Goal: Task Accomplishment & Management: Use online tool/utility

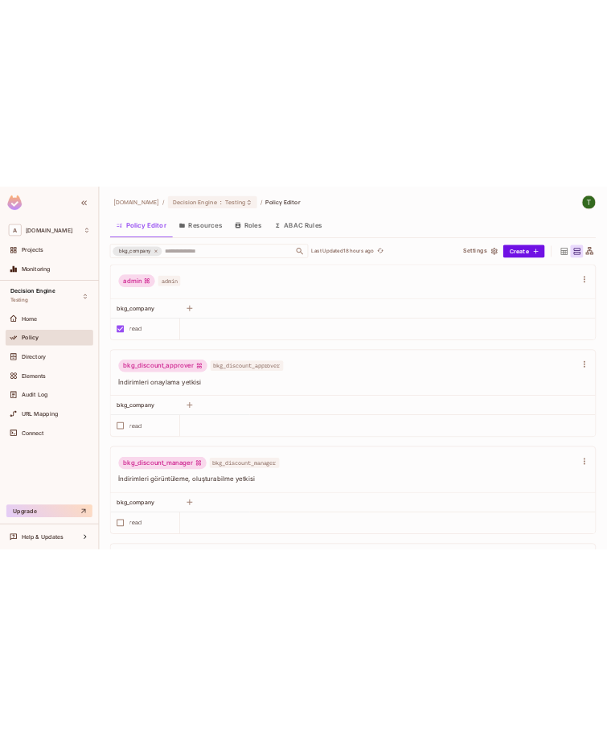
scroll to position [773, 0]
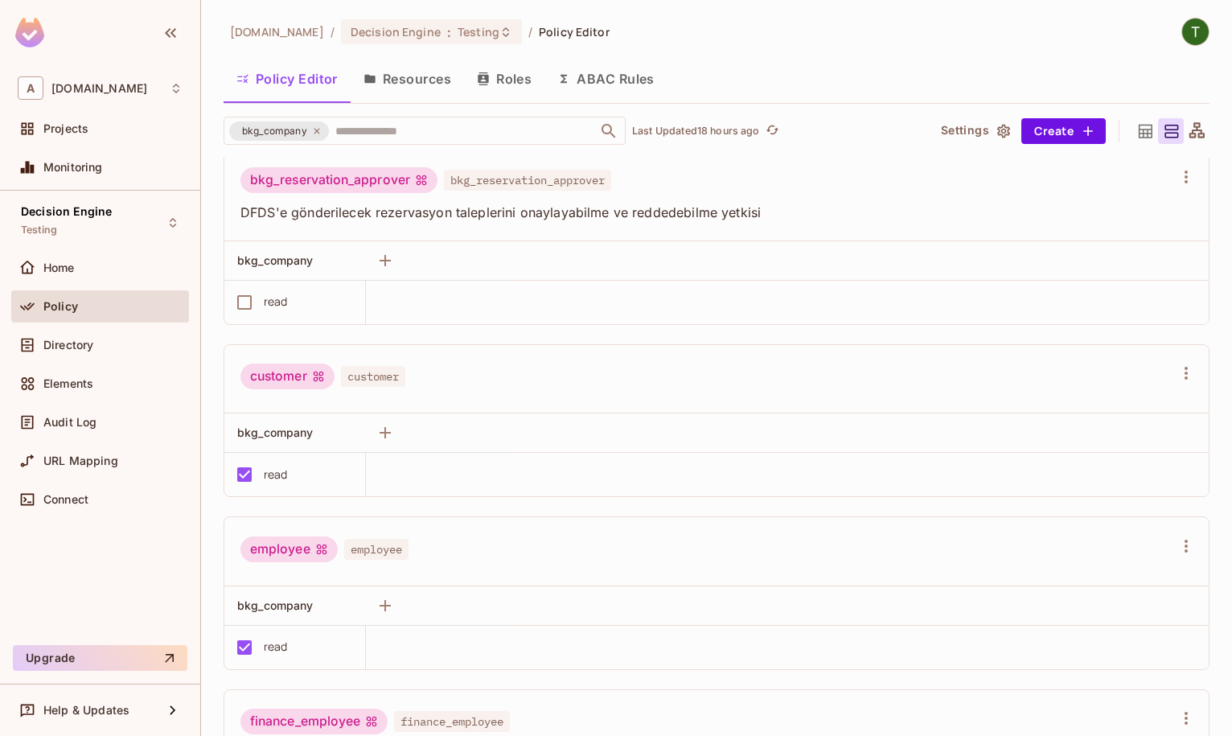
click at [75, 351] on span "Directory" at bounding box center [68, 345] width 50 height 13
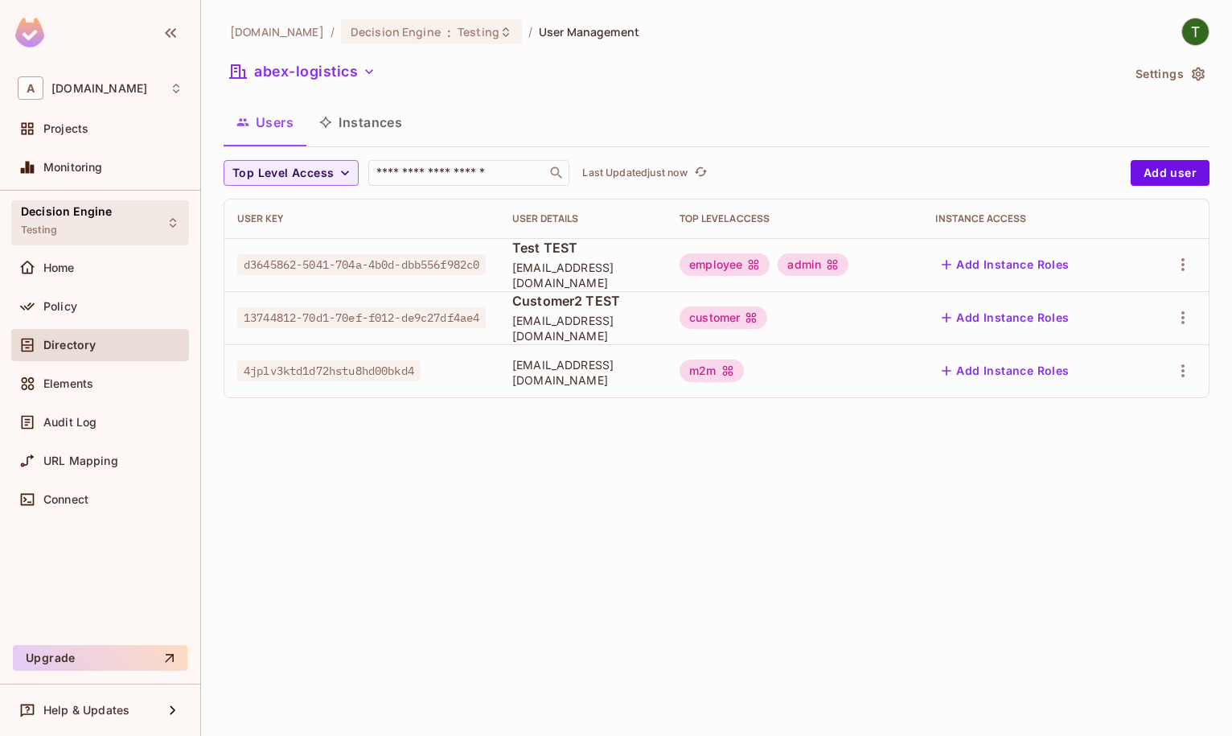
click at [118, 225] on div "Decision Engine Testing" at bounding box center [100, 222] width 178 height 44
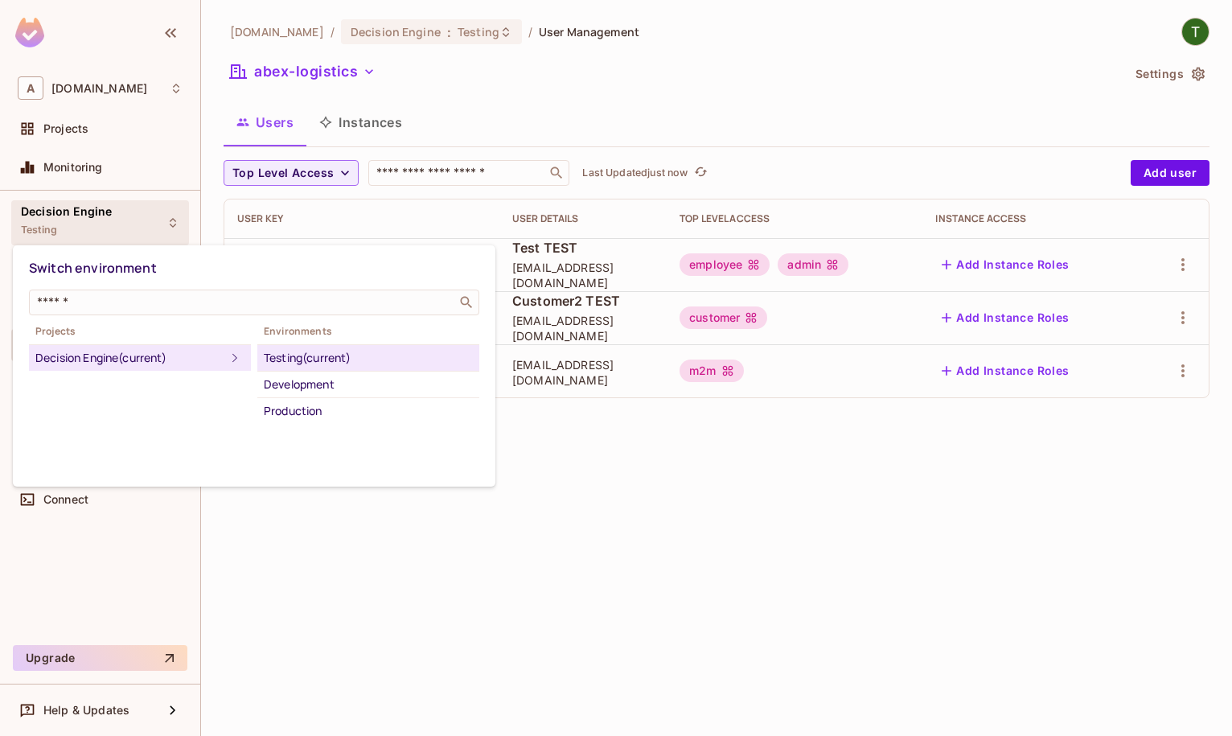
click at [118, 225] on div at bounding box center [616, 368] width 1232 height 736
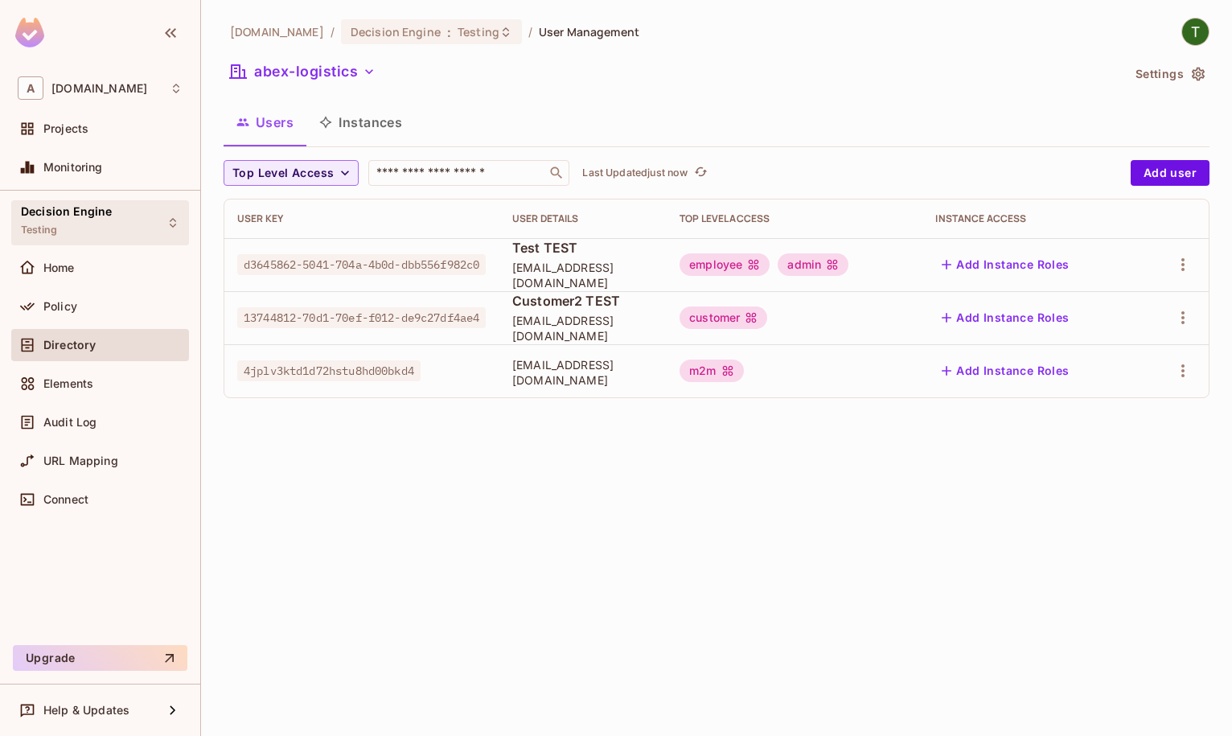
click at [51, 215] on span "Decision Engine" at bounding box center [66, 211] width 91 height 13
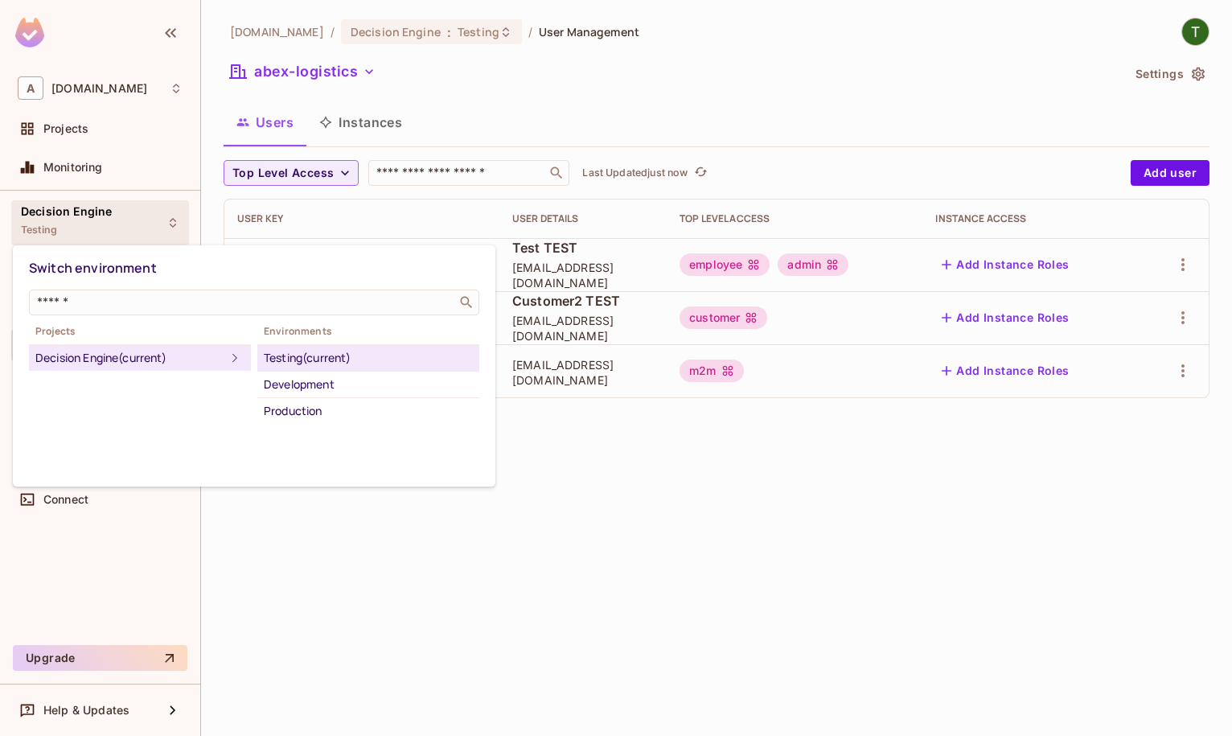
click at [51, 215] on div at bounding box center [616, 368] width 1232 height 736
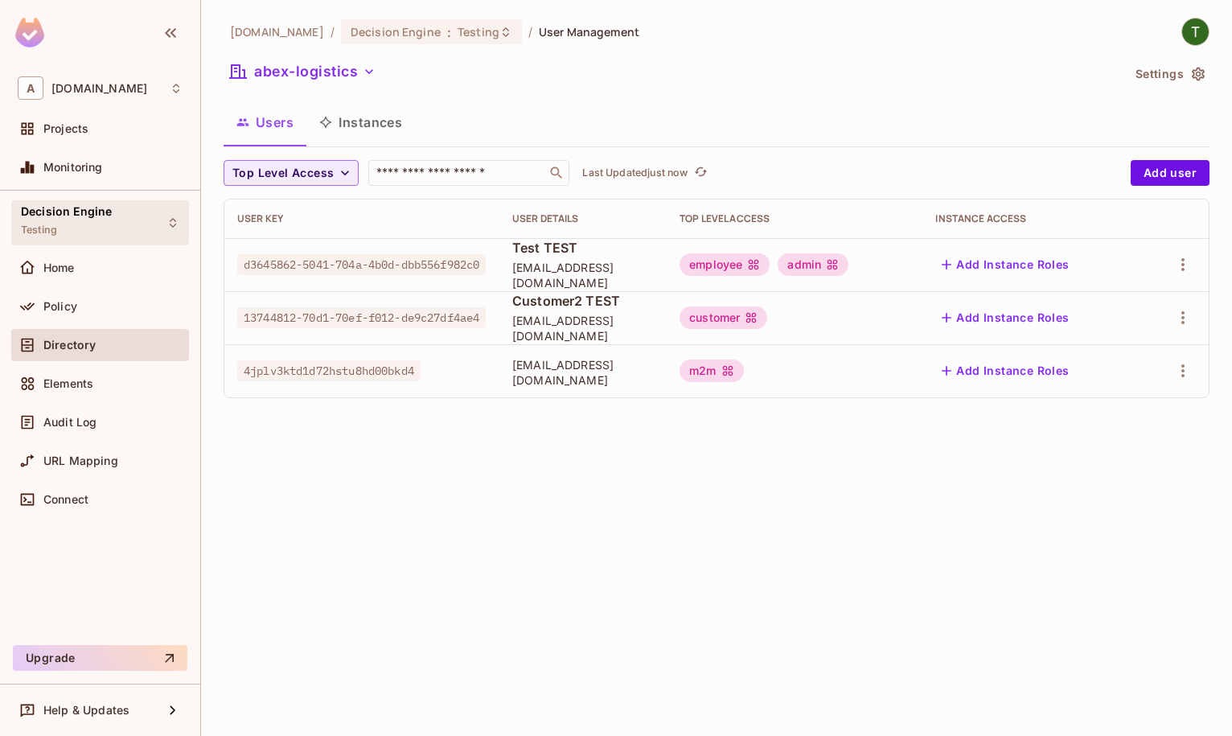
click at [83, 214] on span "Decision Engine" at bounding box center [66, 211] width 91 height 13
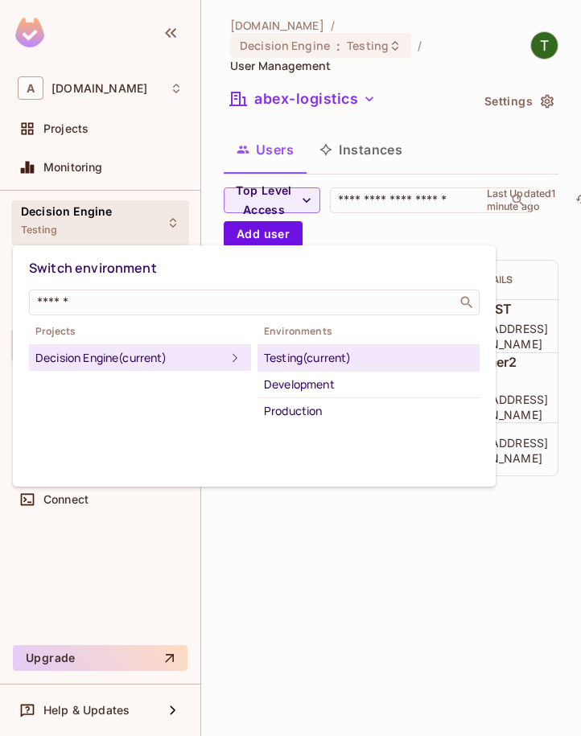
click at [537, 490] on div at bounding box center [290, 368] width 581 height 736
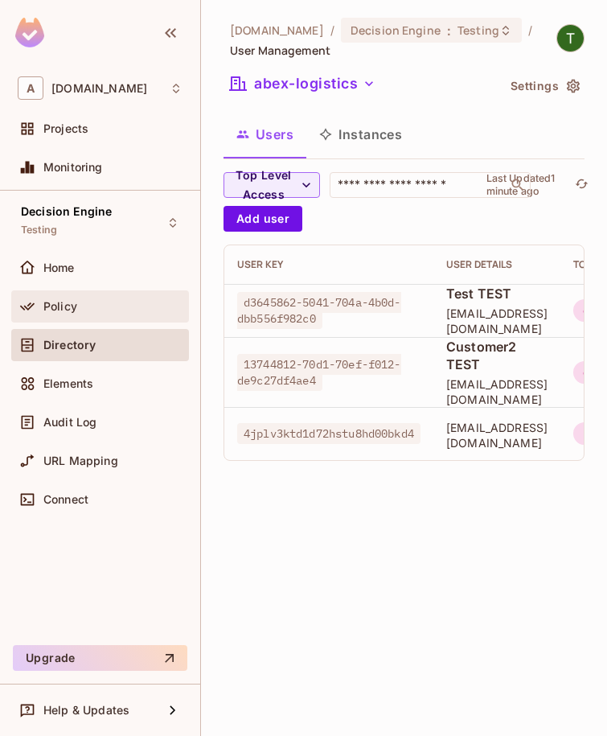
click at [88, 307] on div "Policy" at bounding box center [112, 306] width 139 height 13
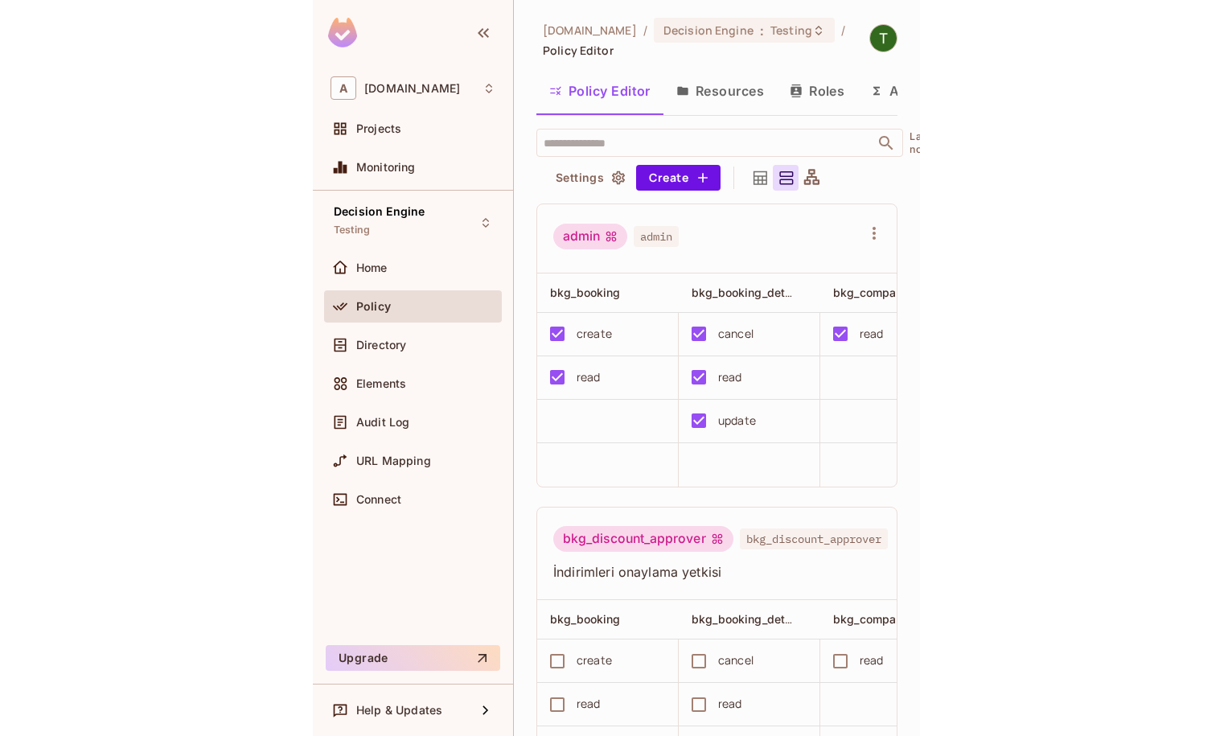
scroll to position [773, 0]
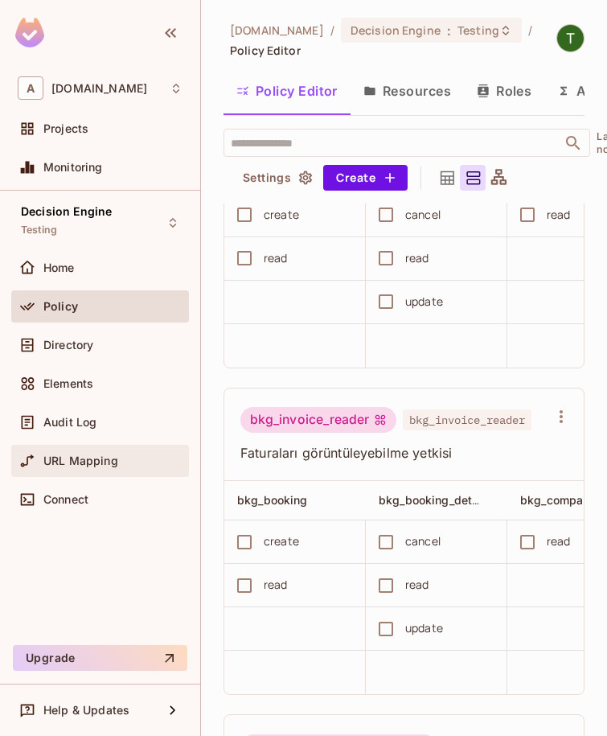
click at [85, 457] on span "URL Mapping" at bounding box center [80, 460] width 75 height 13
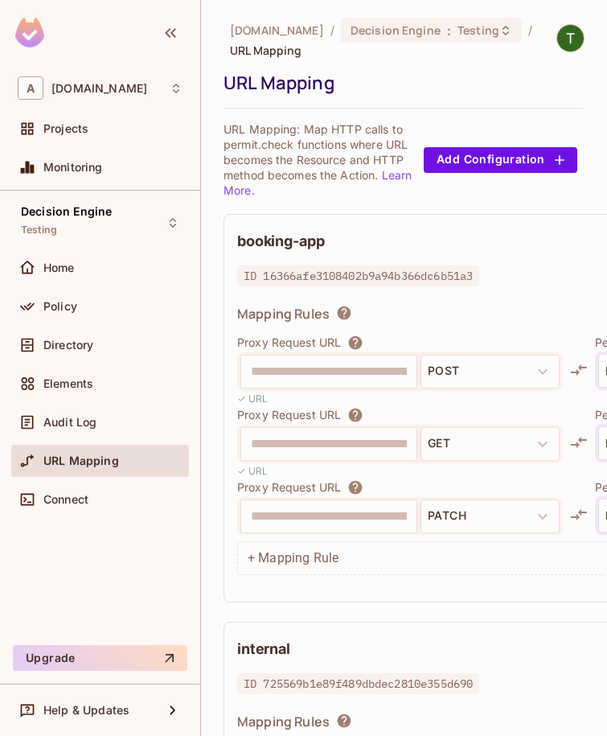
click at [280, 246] on h2 "booking-app" at bounding box center [280, 241] width 87 height 19
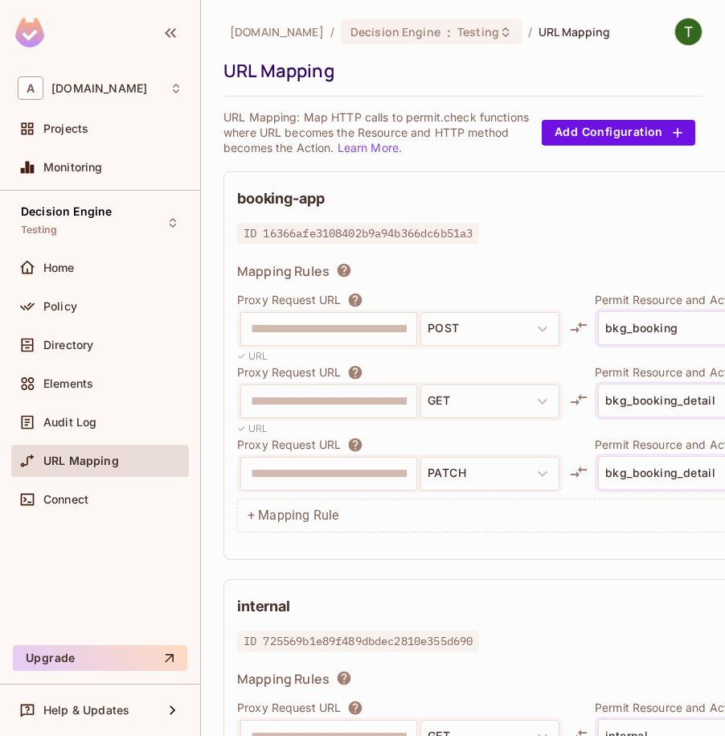
click at [595, 202] on div "booking-app Edit Example Code" at bounding box center [614, 198] width 755 height 27
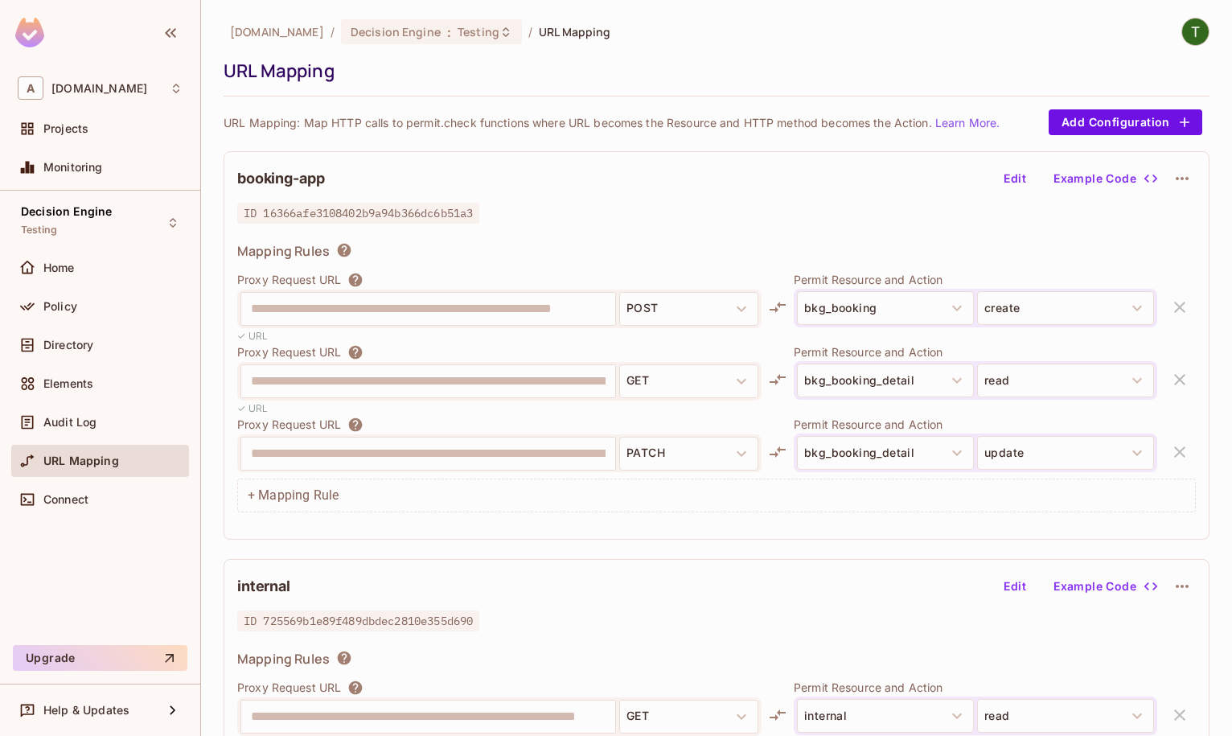
click at [523, 356] on div "Proxy Request URL" at bounding box center [499, 352] width 524 height 16
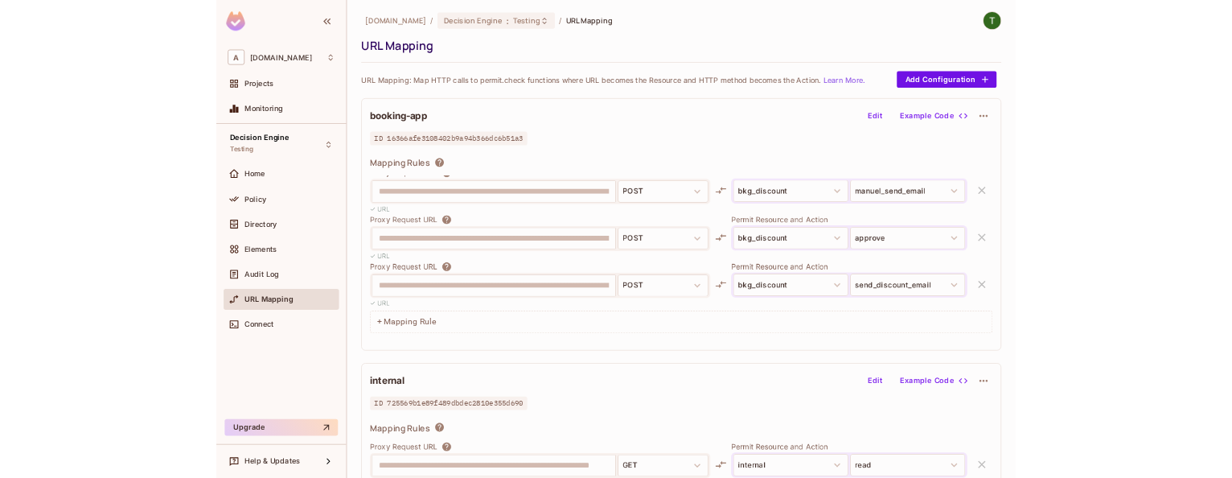
scroll to position [1239, 0]
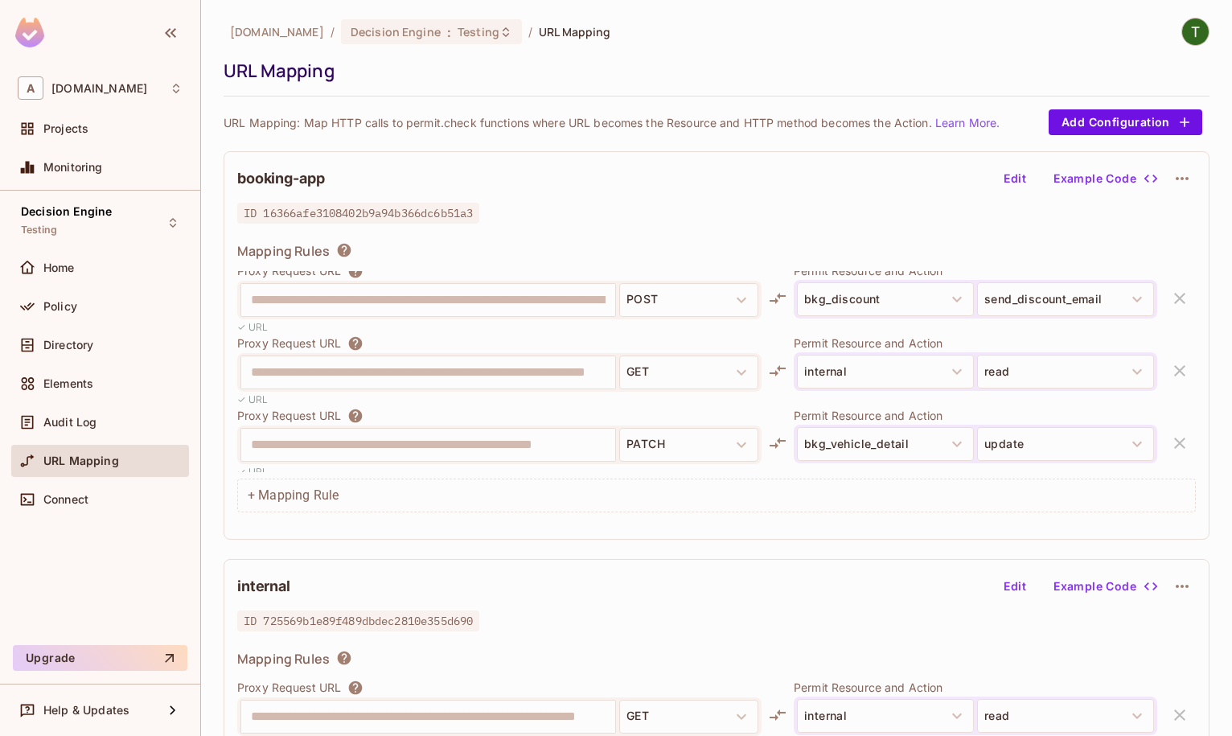
click at [1016, 181] on button "Edit" at bounding box center [1014, 179] width 51 height 26
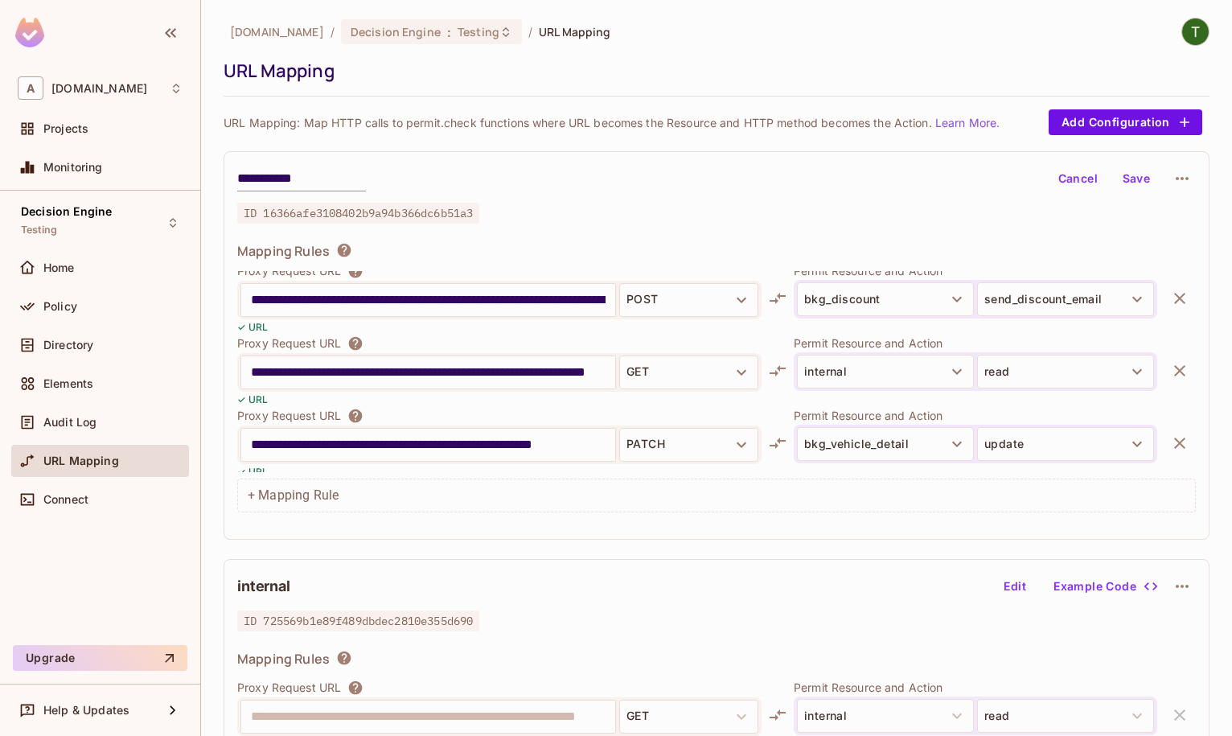
click at [1175, 367] on icon "button" at bounding box center [1179, 370] width 19 height 19
click at [1143, 172] on button "Save" at bounding box center [1135, 179] width 51 height 26
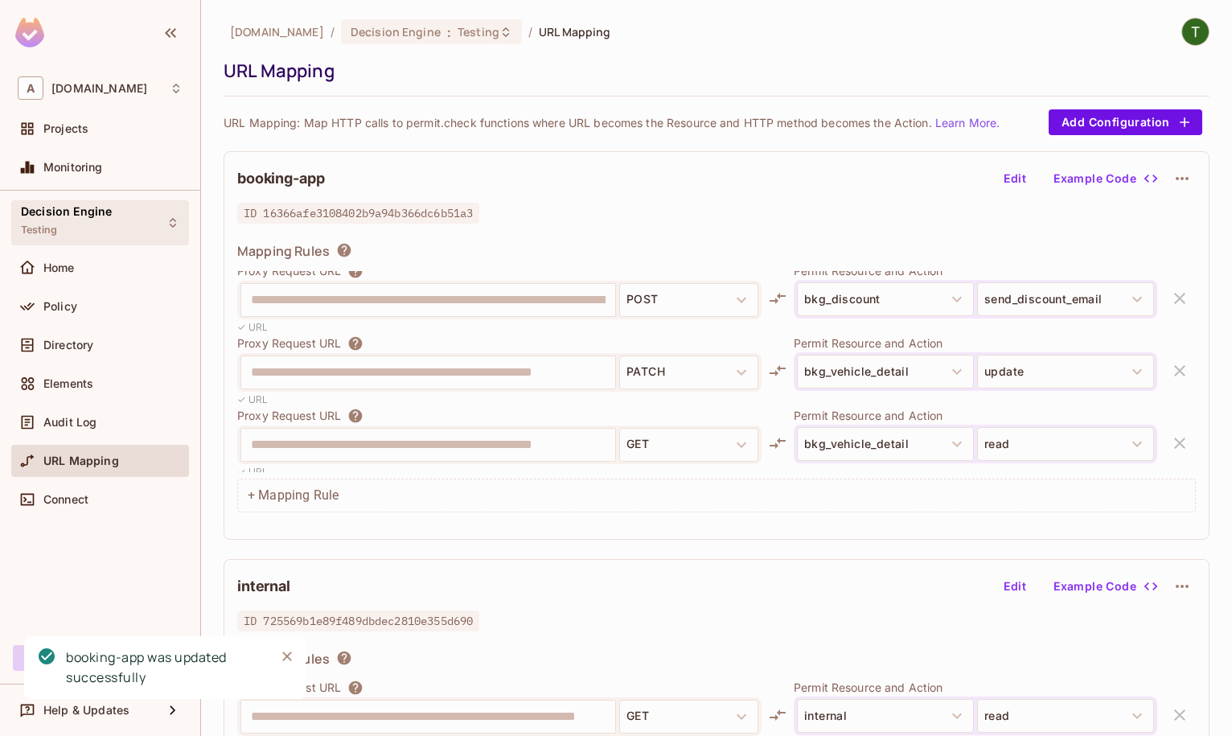
click at [67, 211] on span "Decision Engine" at bounding box center [66, 211] width 91 height 13
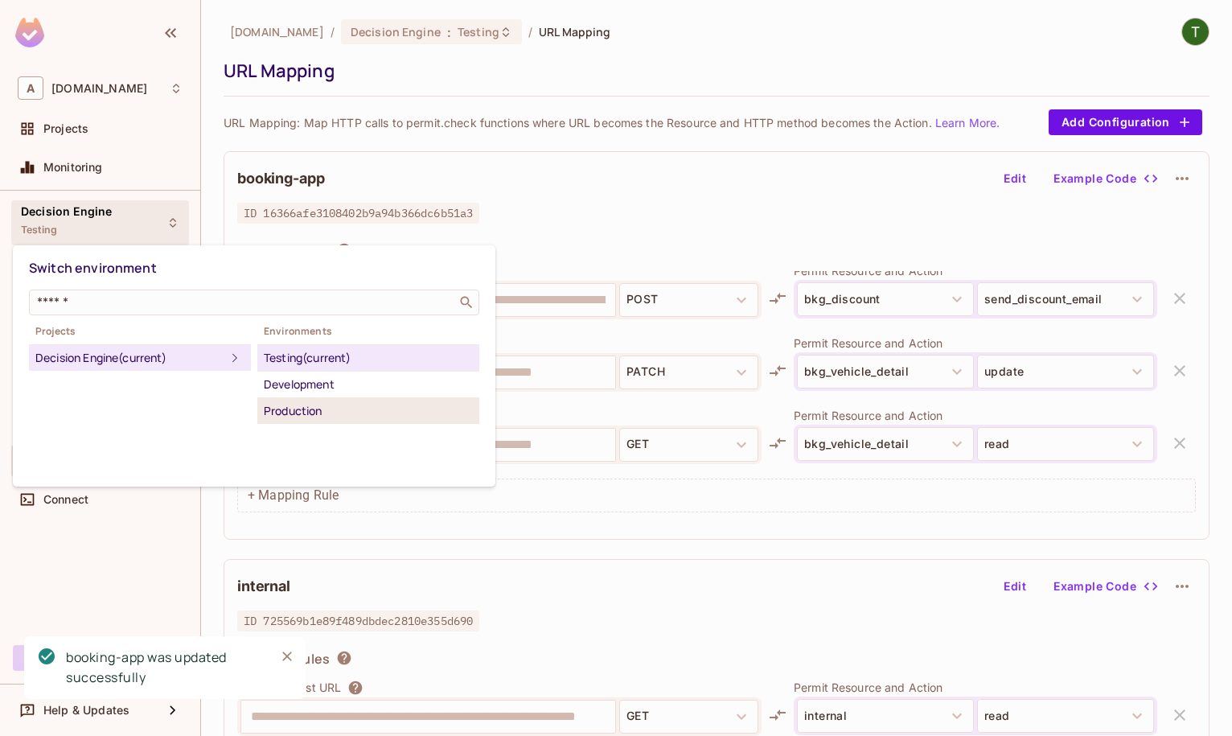
click at [299, 406] on div "Production" at bounding box center [368, 410] width 209 height 19
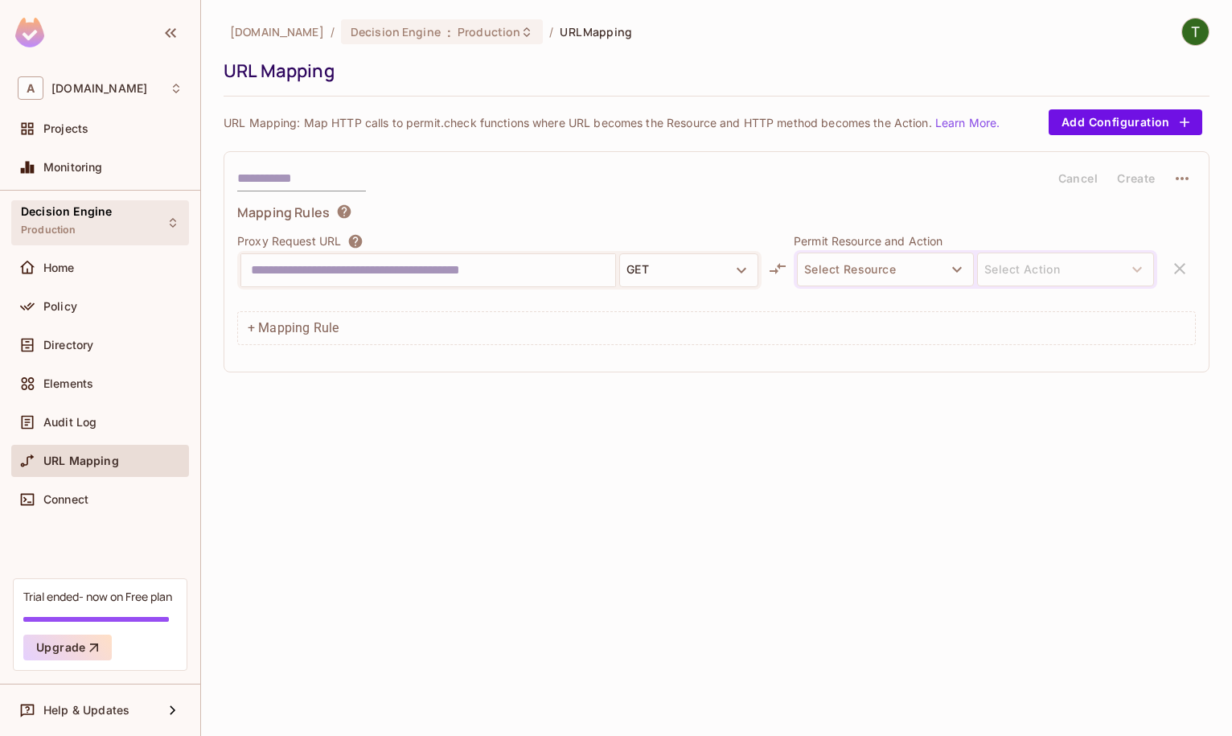
click at [117, 228] on div "Decision Engine Production" at bounding box center [100, 222] width 178 height 44
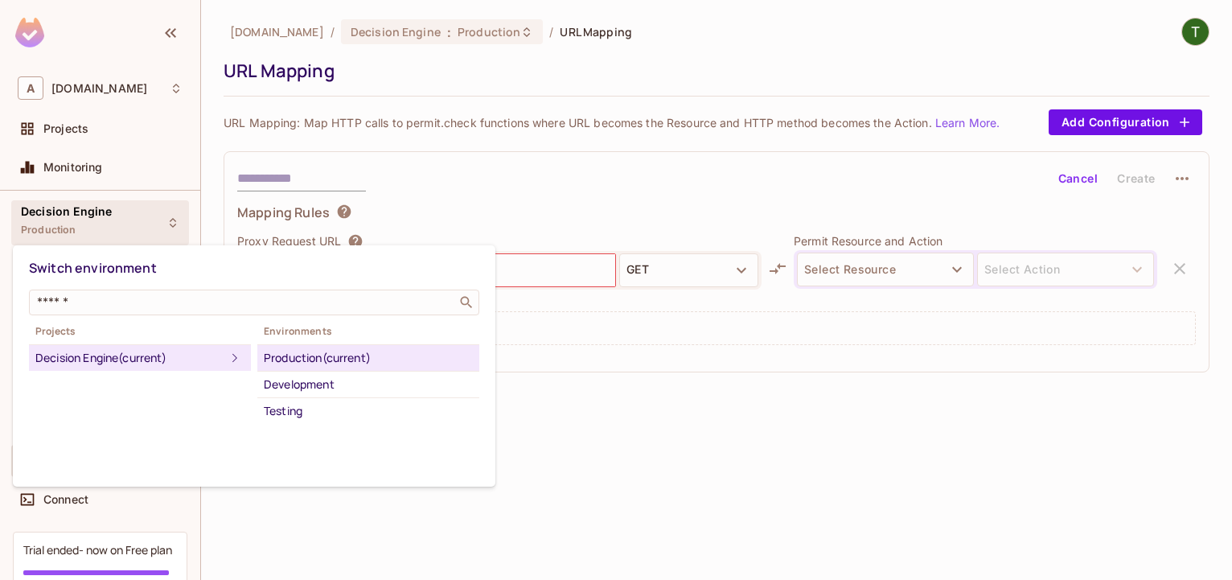
click at [288, 574] on div at bounding box center [616, 290] width 1232 height 580
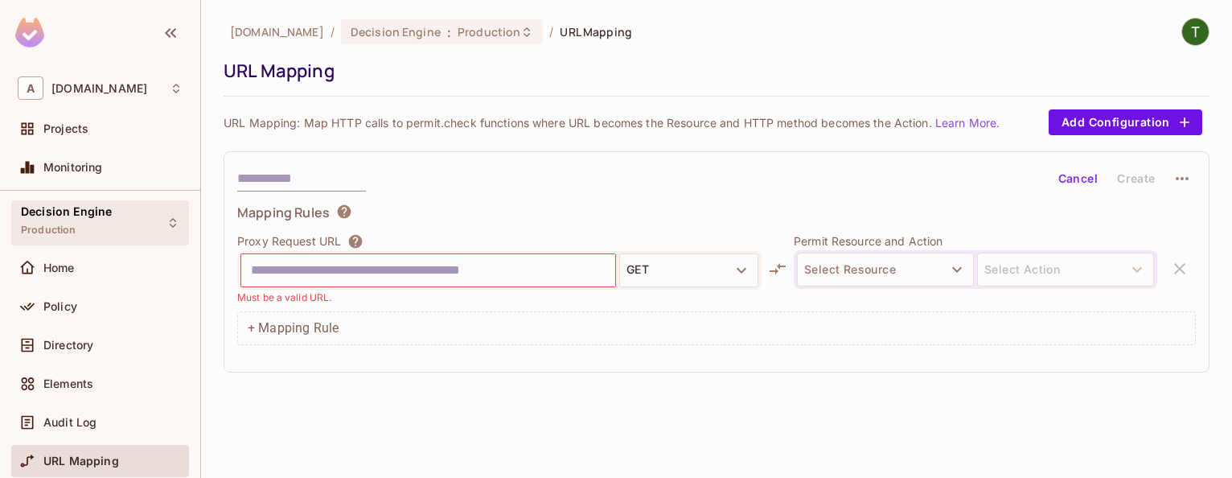
click at [92, 230] on div "Decision Engine Production" at bounding box center [66, 222] width 91 height 35
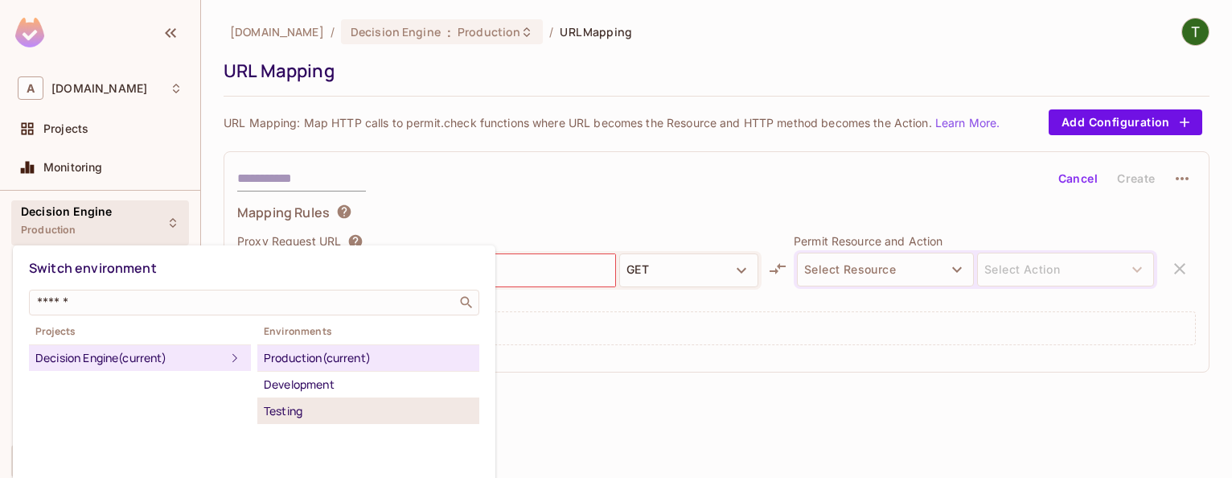
click at [307, 402] on div "Testing" at bounding box center [368, 410] width 209 height 19
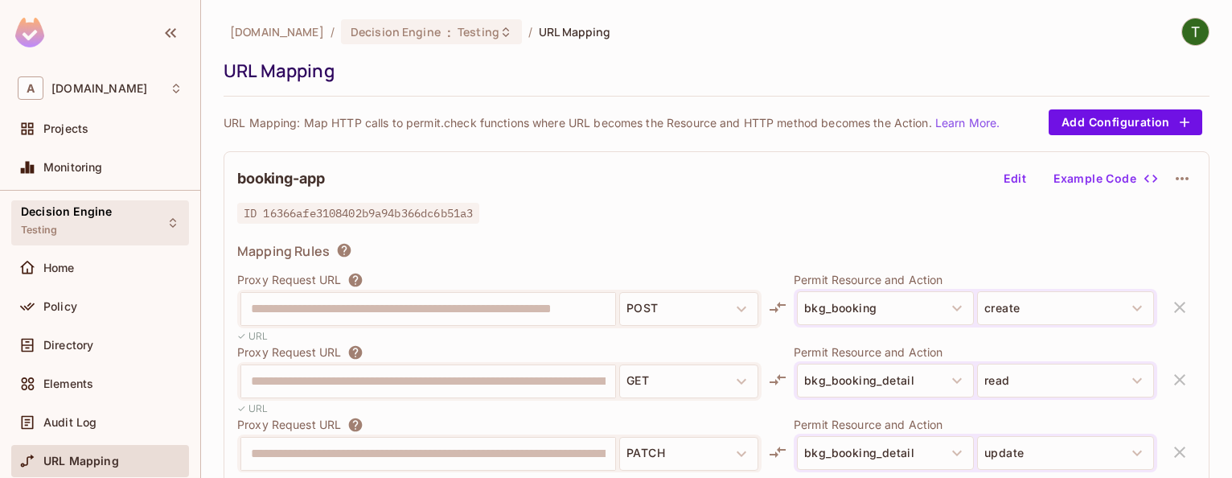
click at [107, 215] on span "Decision Engine" at bounding box center [66, 211] width 91 height 13
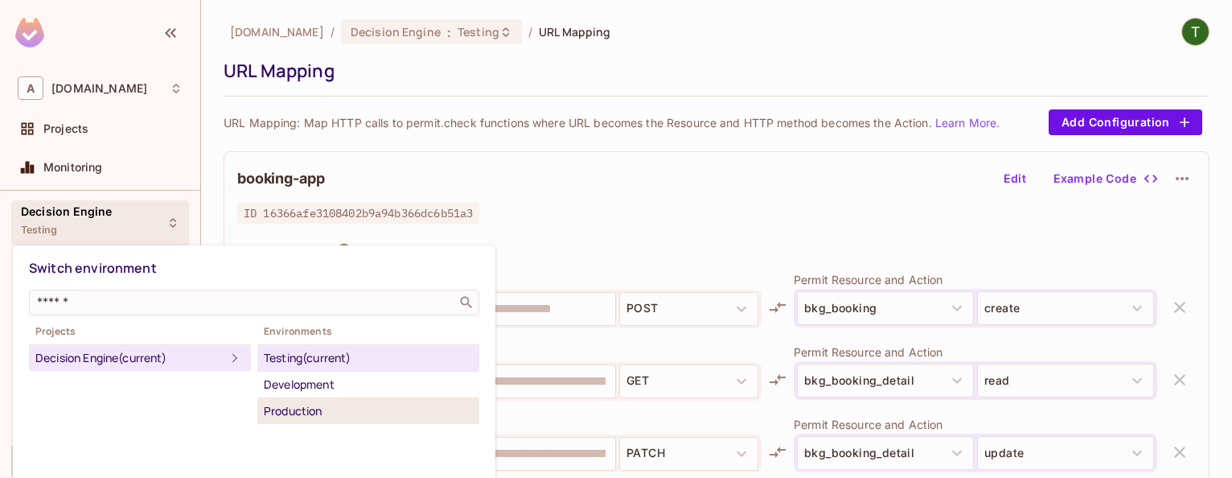
click at [298, 405] on div "Production" at bounding box center [368, 410] width 209 height 19
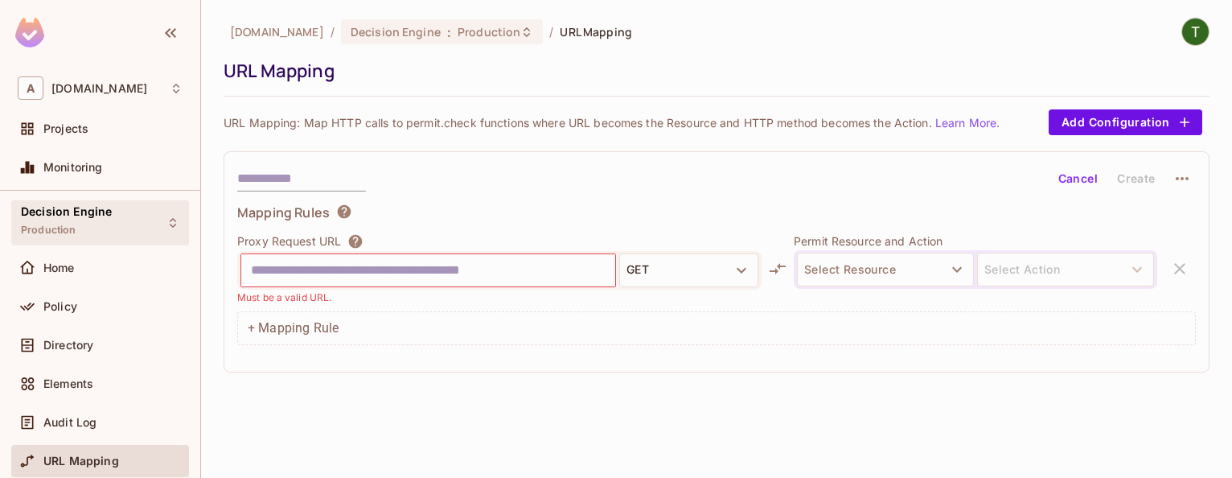
click at [123, 209] on div "Decision Engine Production" at bounding box center [100, 222] width 178 height 44
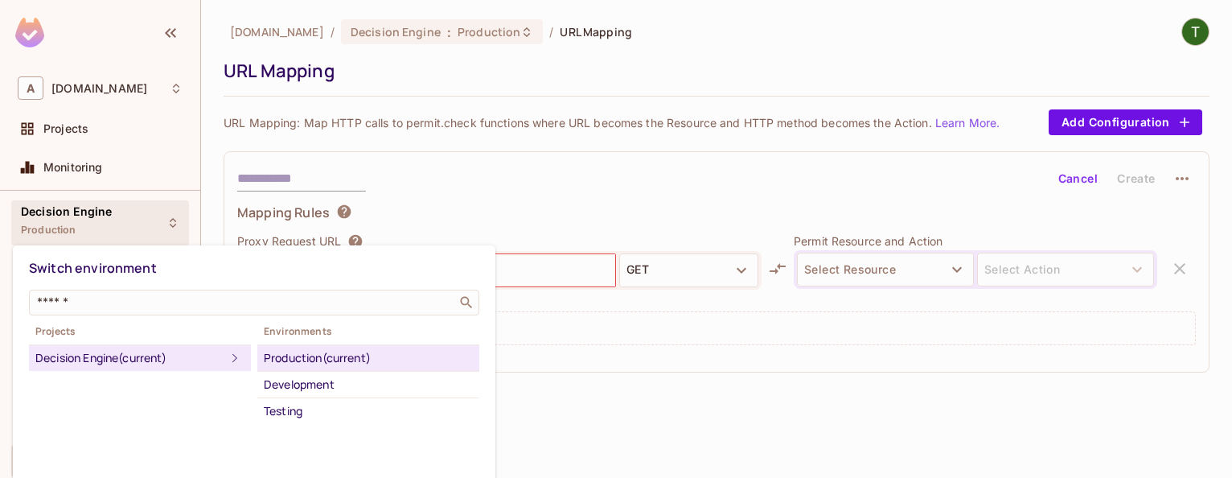
click at [778, 469] on div at bounding box center [616, 239] width 1232 height 478
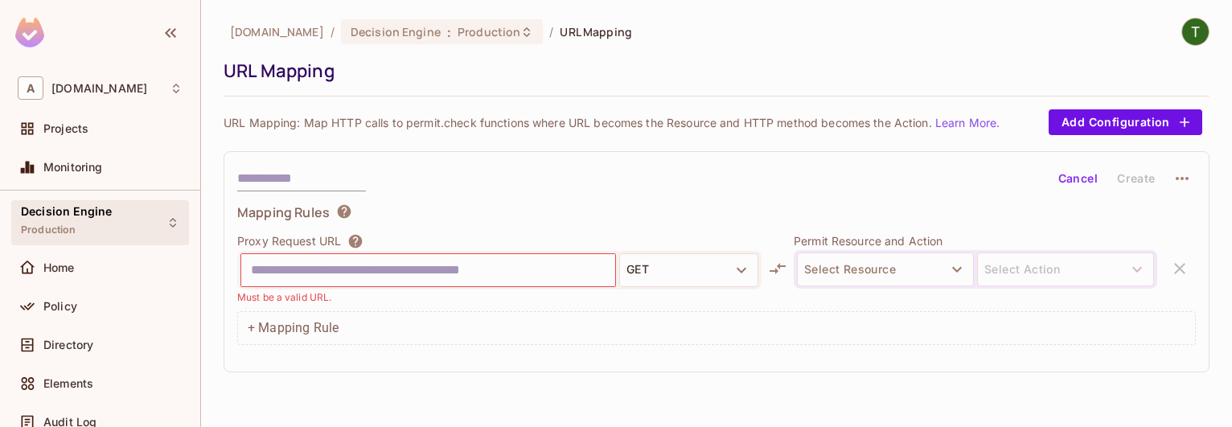
click at [112, 207] on div "Decision Engine Production" at bounding box center [100, 222] width 178 height 44
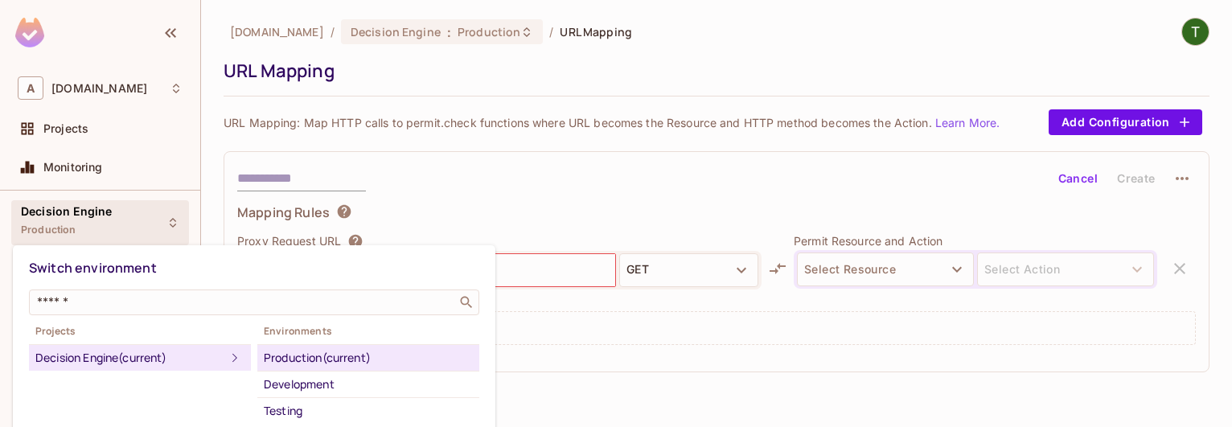
click at [513, 158] on div at bounding box center [616, 213] width 1232 height 427
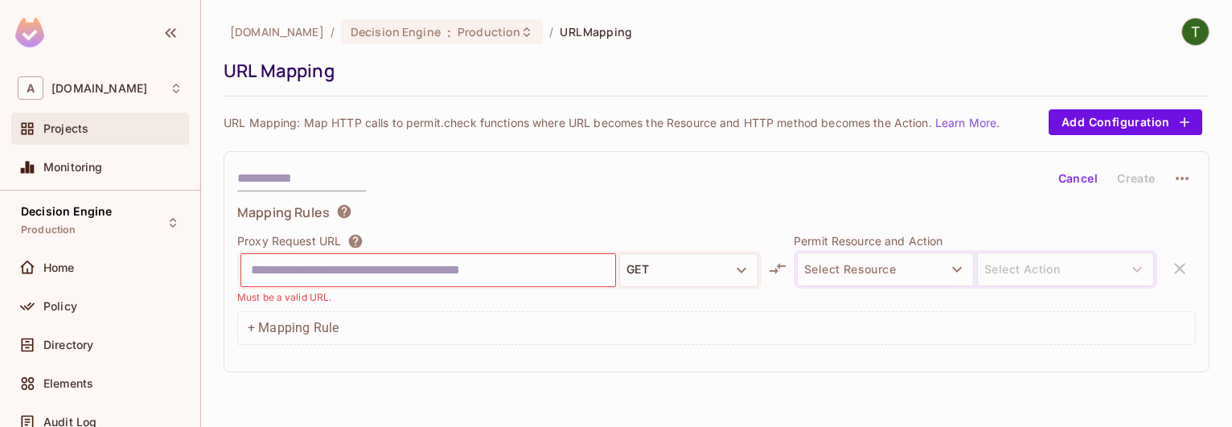
click at [113, 117] on div "Projects" at bounding box center [100, 129] width 178 height 32
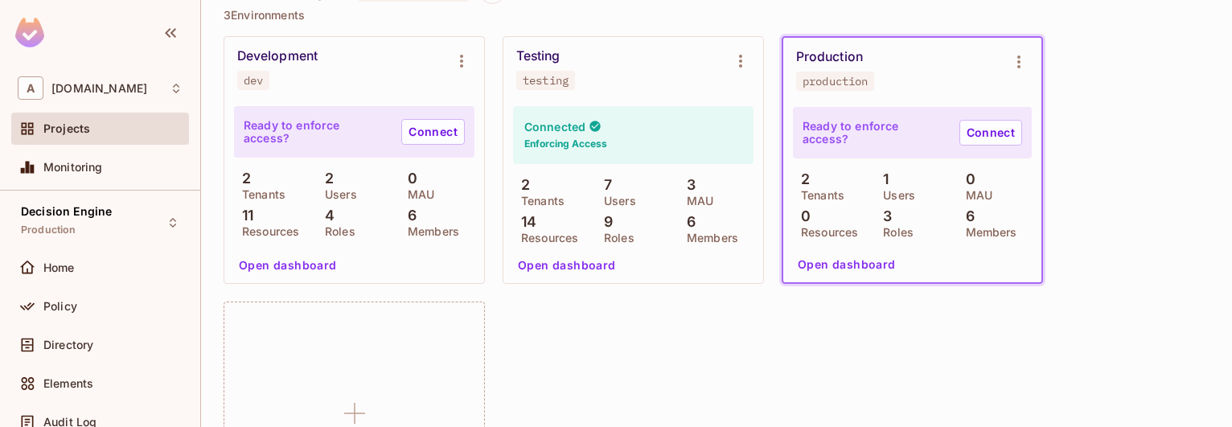
scroll to position [183, 0]
click at [835, 75] on div "production" at bounding box center [834, 79] width 65 height 13
copy div "production"
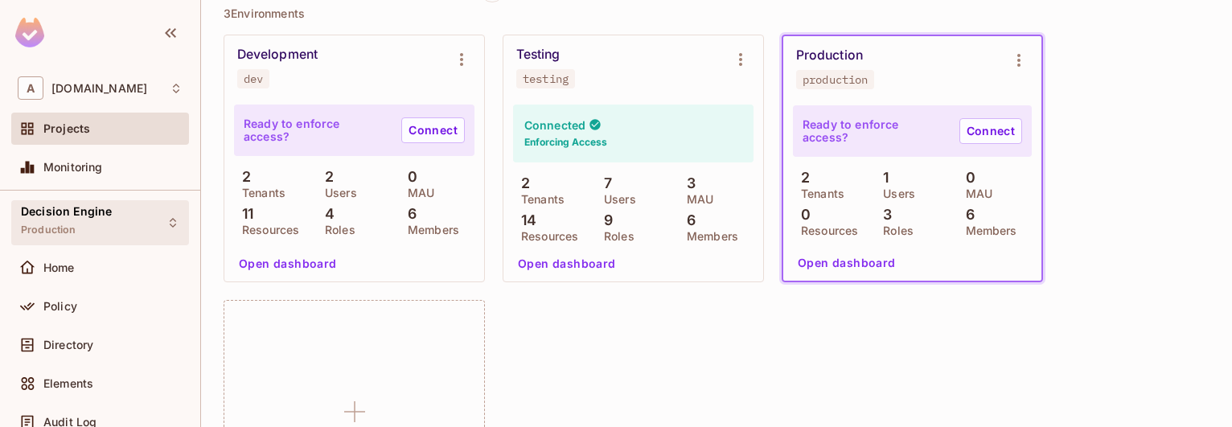
click at [110, 205] on div "Decision Engine Production" at bounding box center [100, 222] width 178 height 44
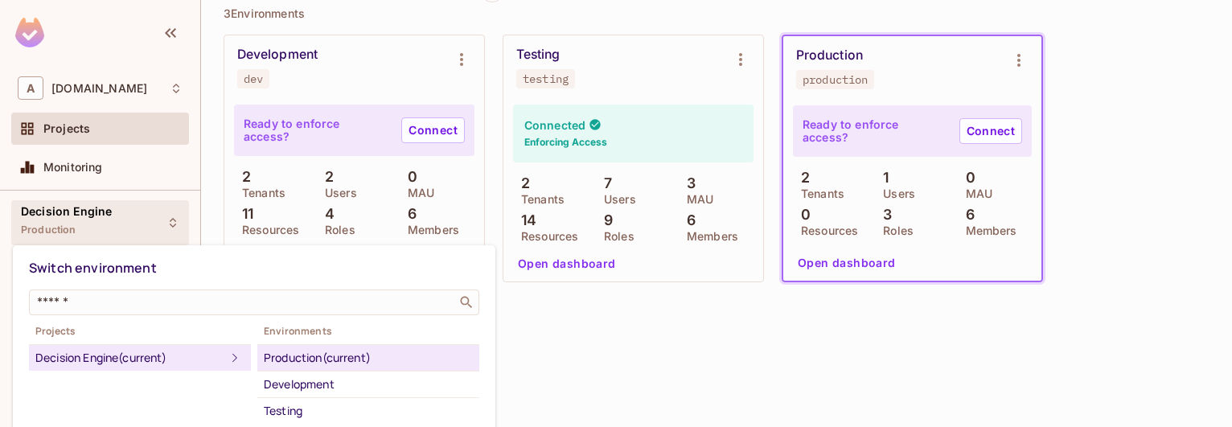
click at [757, 347] on div at bounding box center [616, 213] width 1232 height 427
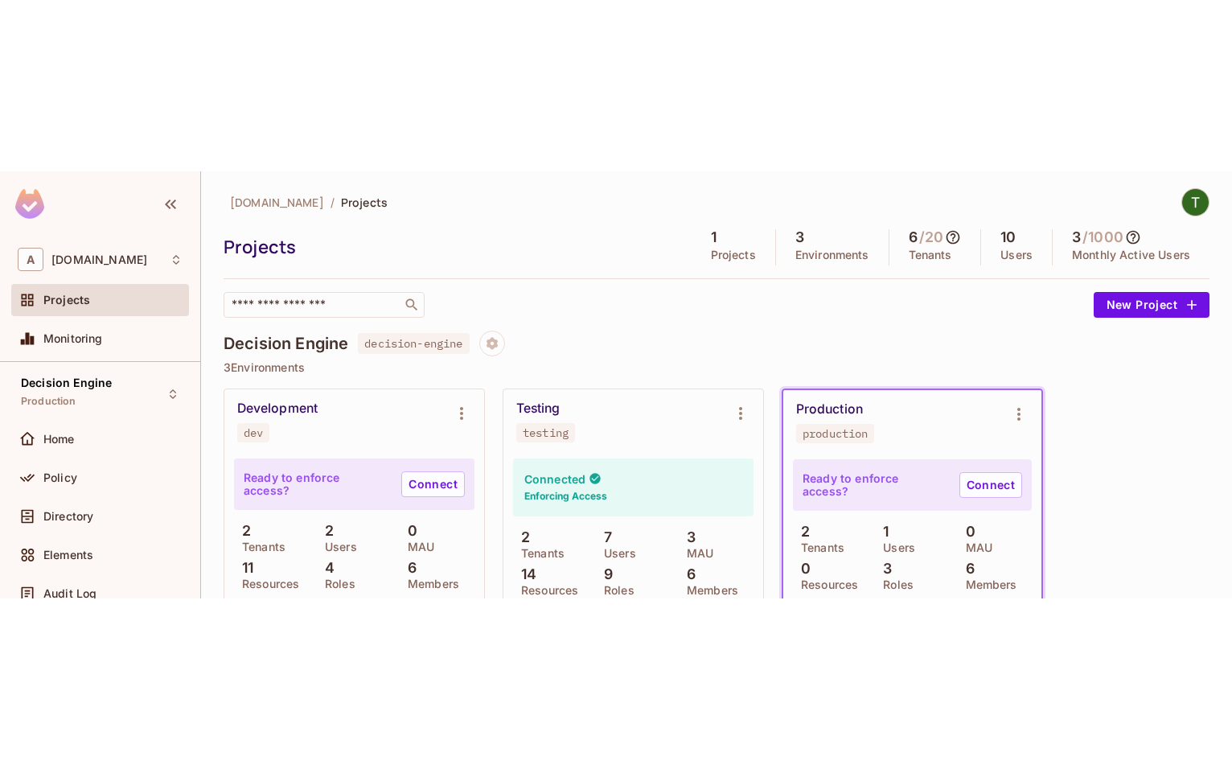
scroll to position [0, 0]
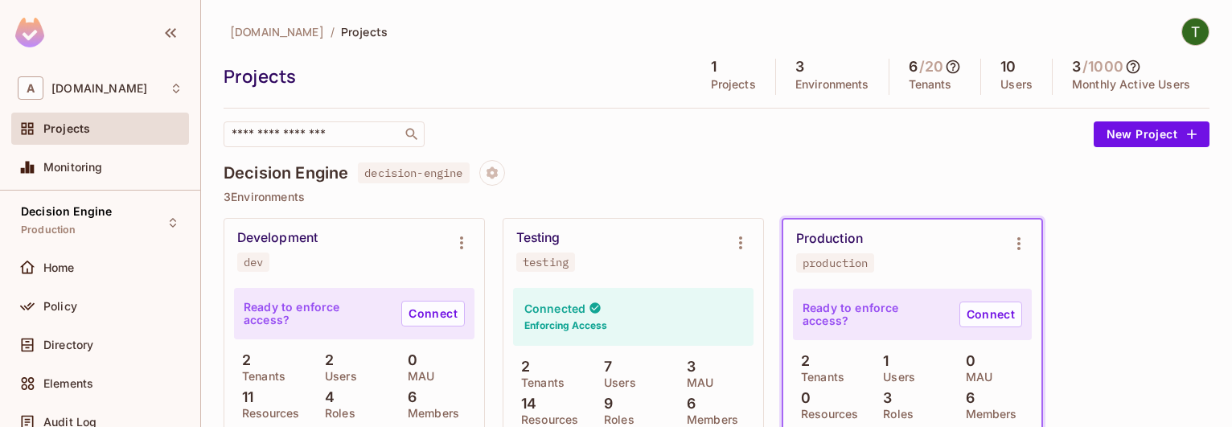
click at [405, 174] on span "decision-engine" at bounding box center [413, 172] width 111 height 21
copy span "decision"
click at [433, 180] on span "decision-engine" at bounding box center [413, 172] width 111 height 21
drag, startPoint x: 467, startPoint y: 174, endPoint x: 367, endPoint y: 171, distance: 100.6
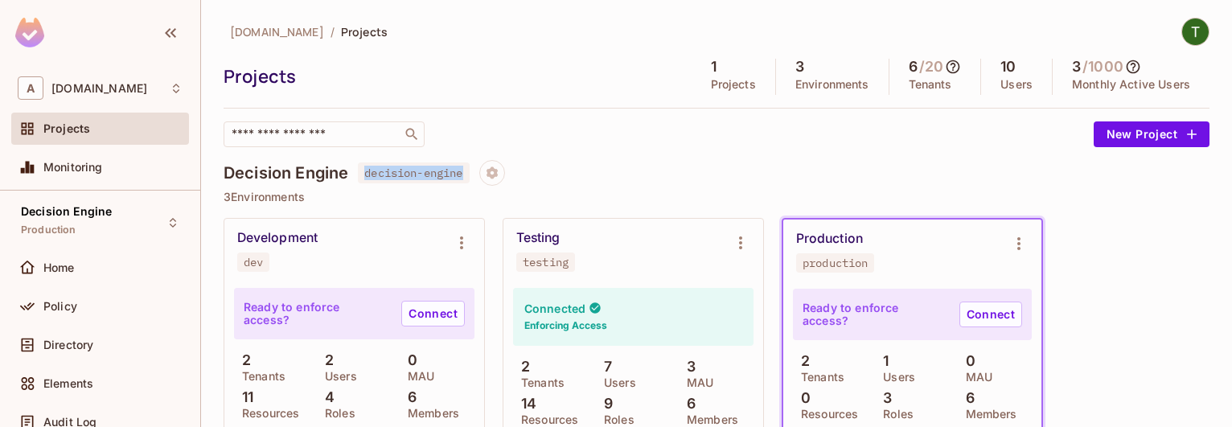
click at [367, 171] on span "decision-engine" at bounding box center [413, 172] width 111 height 21
copy span "decision-engine"
click at [1020, 244] on icon "Environment settings" at bounding box center [1018, 243] width 19 height 19
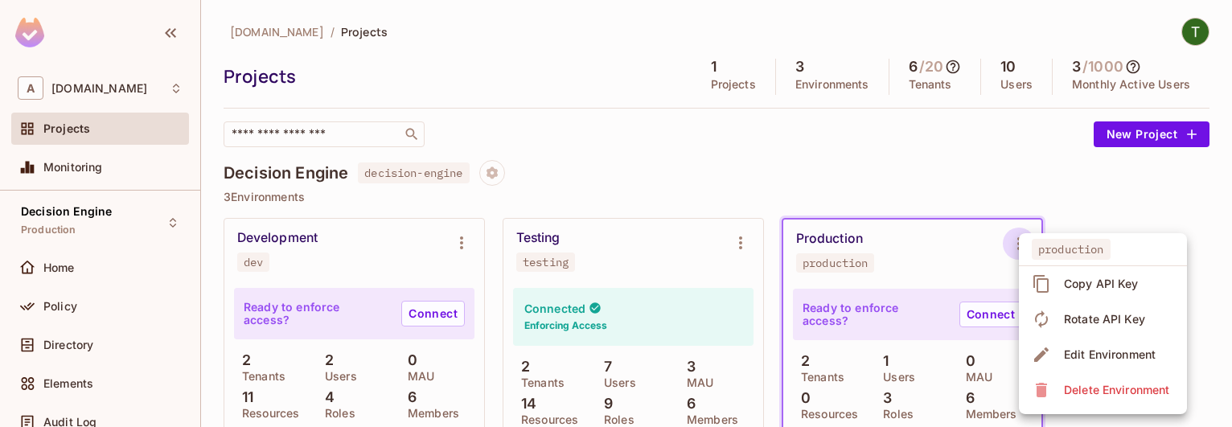
click at [1114, 281] on div "Copy API Key" at bounding box center [1101, 284] width 75 height 16
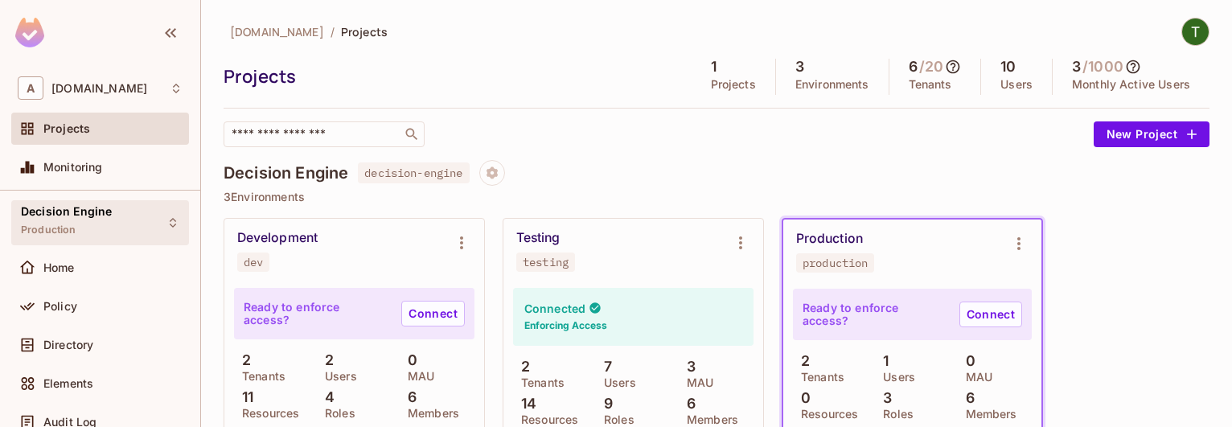
click at [64, 228] on span "Production" at bounding box center [48, 230] width 55 height 13
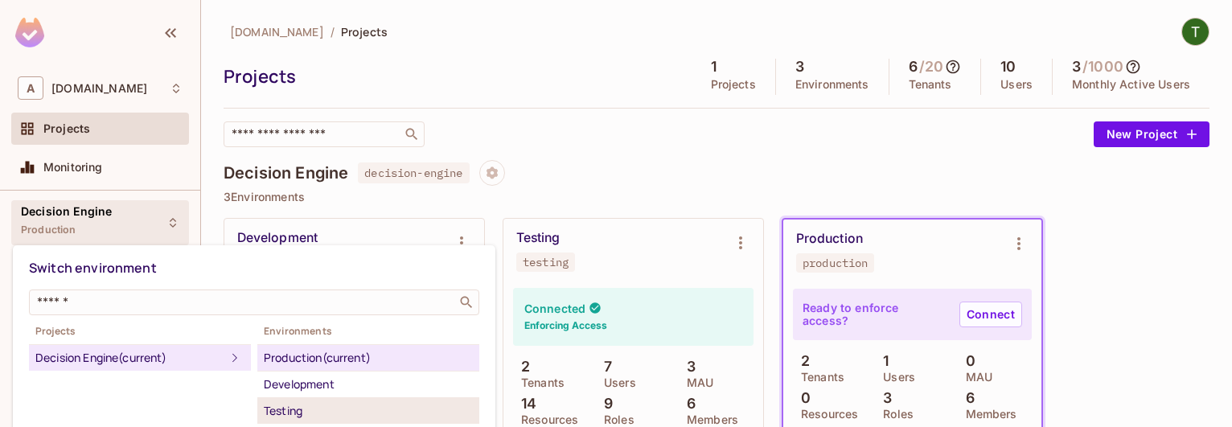
click at [293, 407] on div "Testing" at bounding box center [368, 410] width 209 height 19
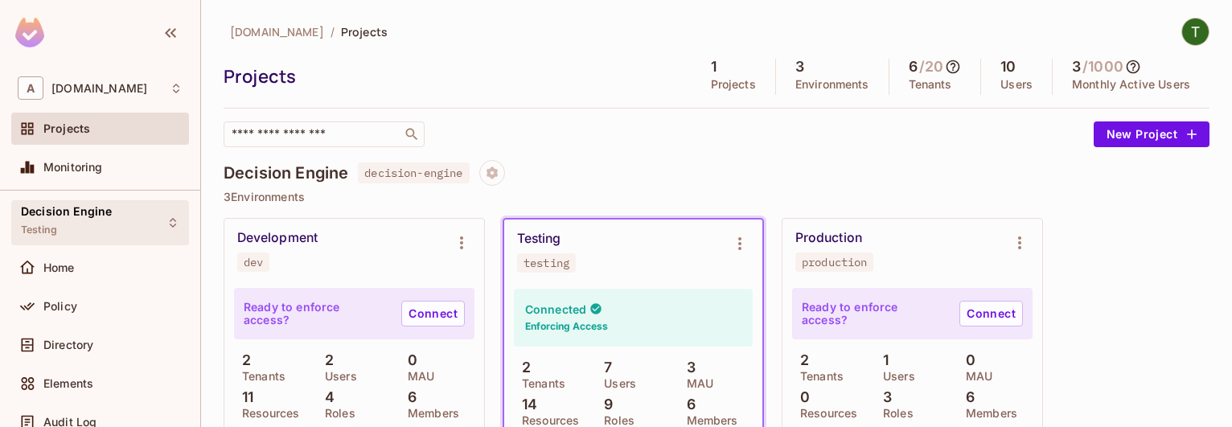
click at [129, 211] on div "Decision Engine Testing" at bounding box center [100, 222] width 178 height 44
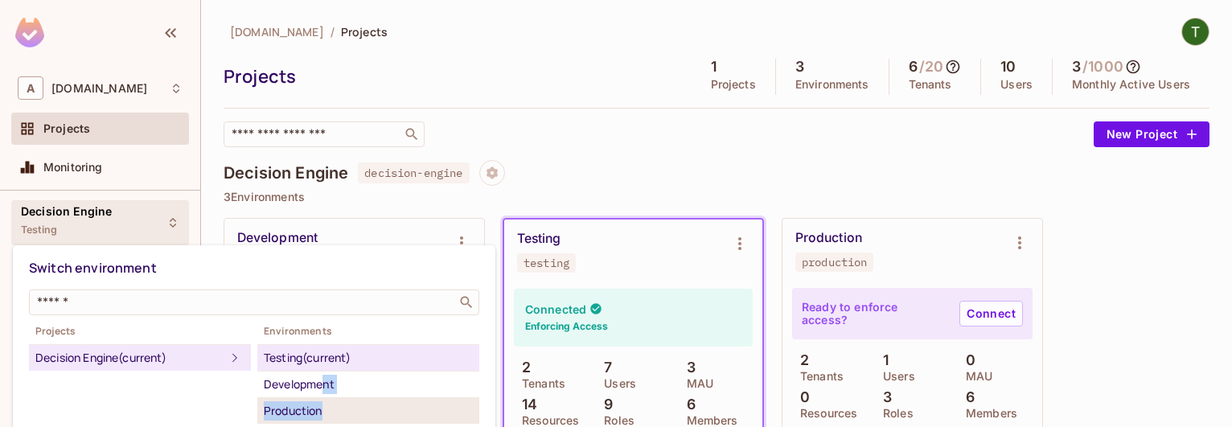
drag, startPoint x: 323, startPoint y: 389, endPoint x: 327, endPoint y: 408, distance: 19.7
click at [327, 408] on ul "Testing (current) Development Production" at bounding box center [368, 384] width 222 height 80
click at [327, 408] on div "Production" at bounding box center [368, 410] width 209 height 19
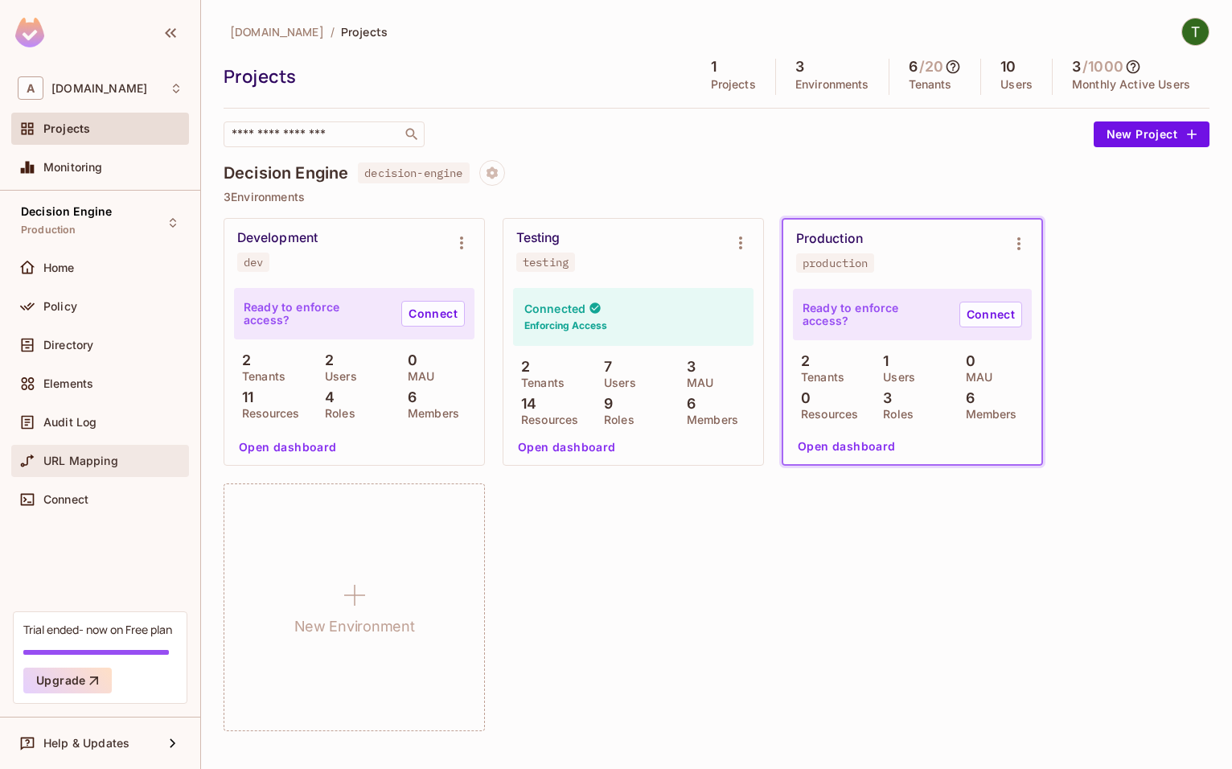
click at [98, 450] on div "URL Mapping" at bounding box center [100, 461] width 178 height 32
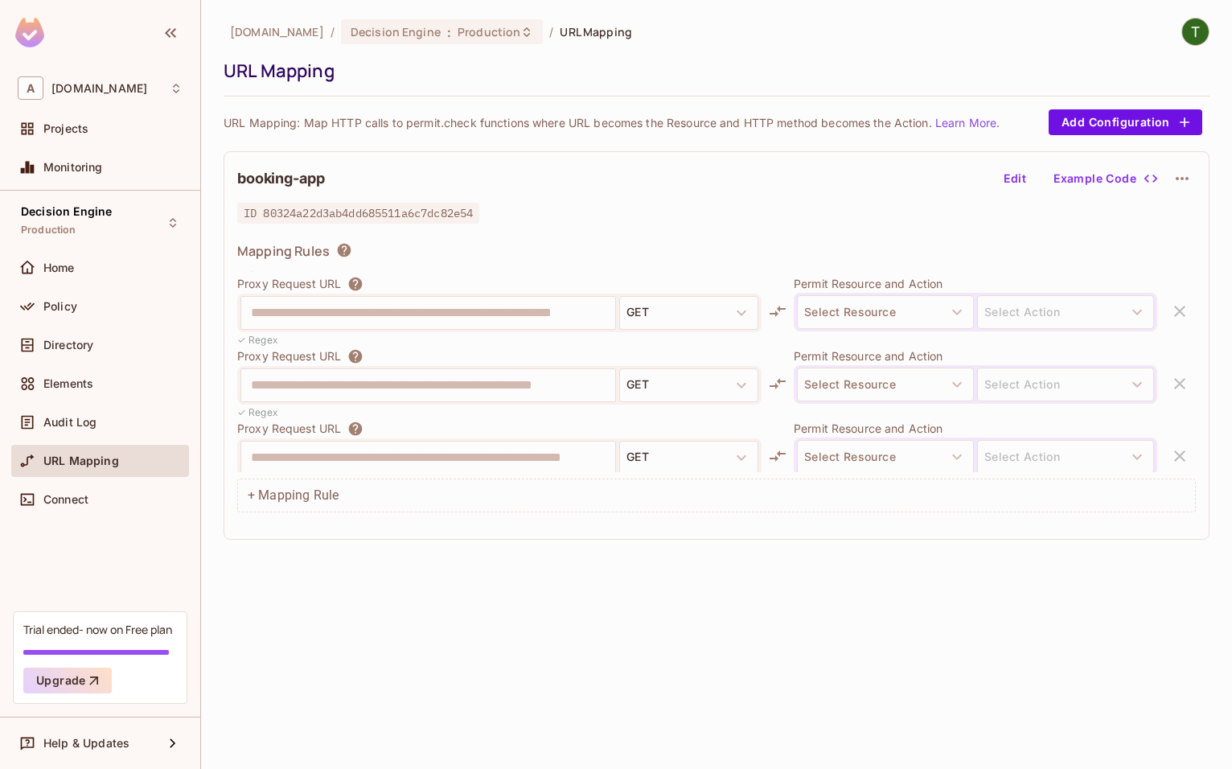
scroll to position [1512, 0]
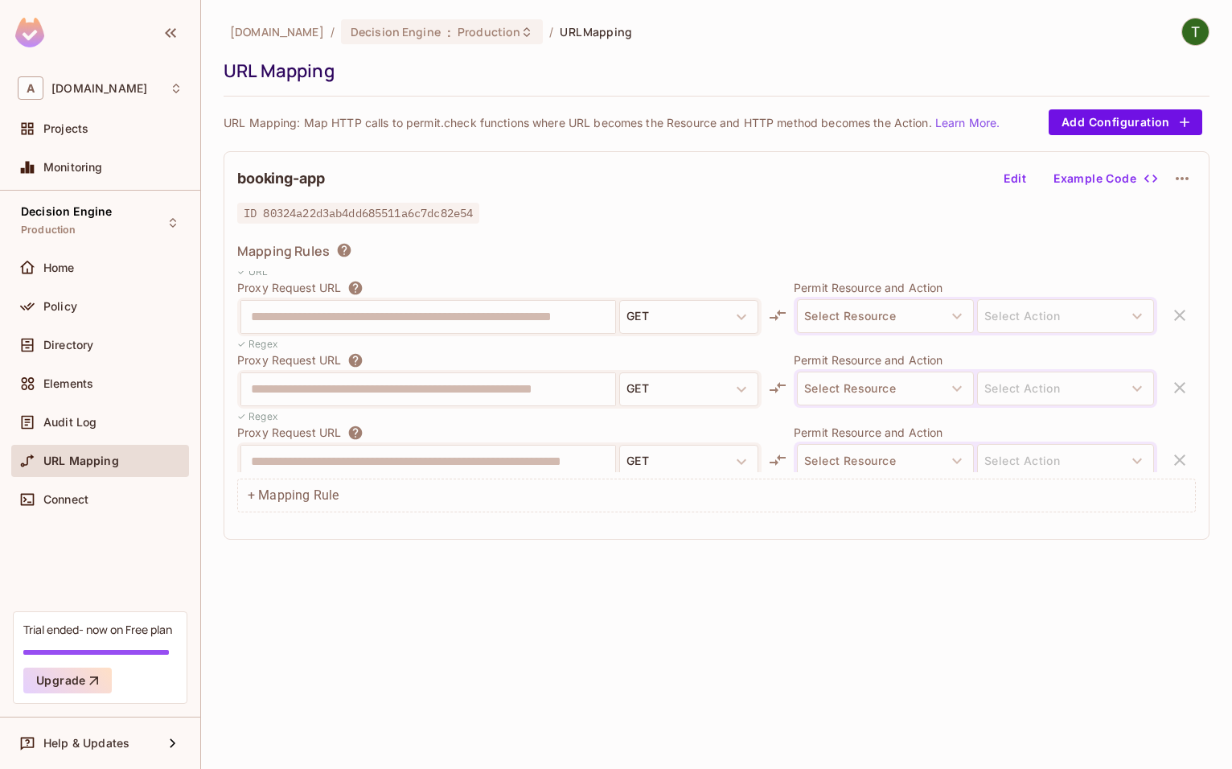
click at [540, 343] on div "✓ Regex" at bounding box center [499, 343] width 524 height 15
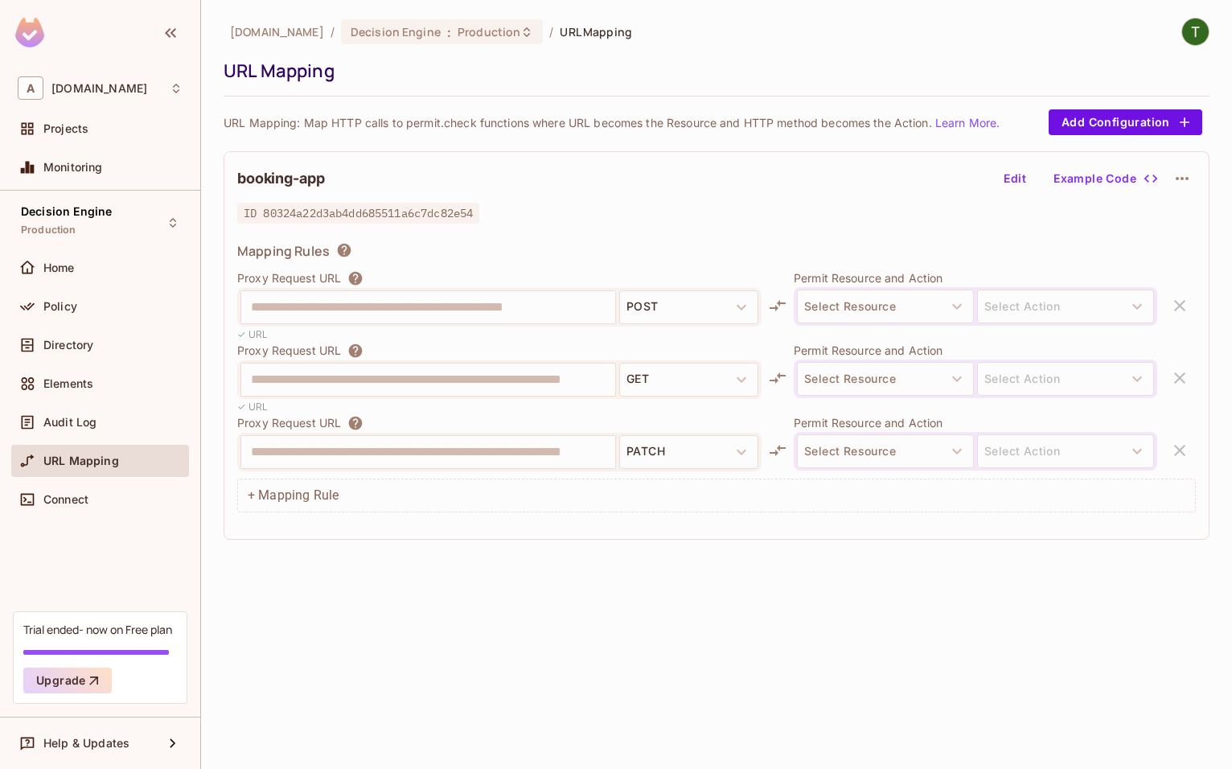
scroll to position [0, 0]
click at [869, 312] on button "Select Resource" at bounding box center [885, 308] width 177 height 34
click at [869, 306] on button "Select Resource" at bounding box center [885, 308] width 177 height 34
click at [783, 199] on div "**********" at bounding box center [717, 345] width 986 height 388
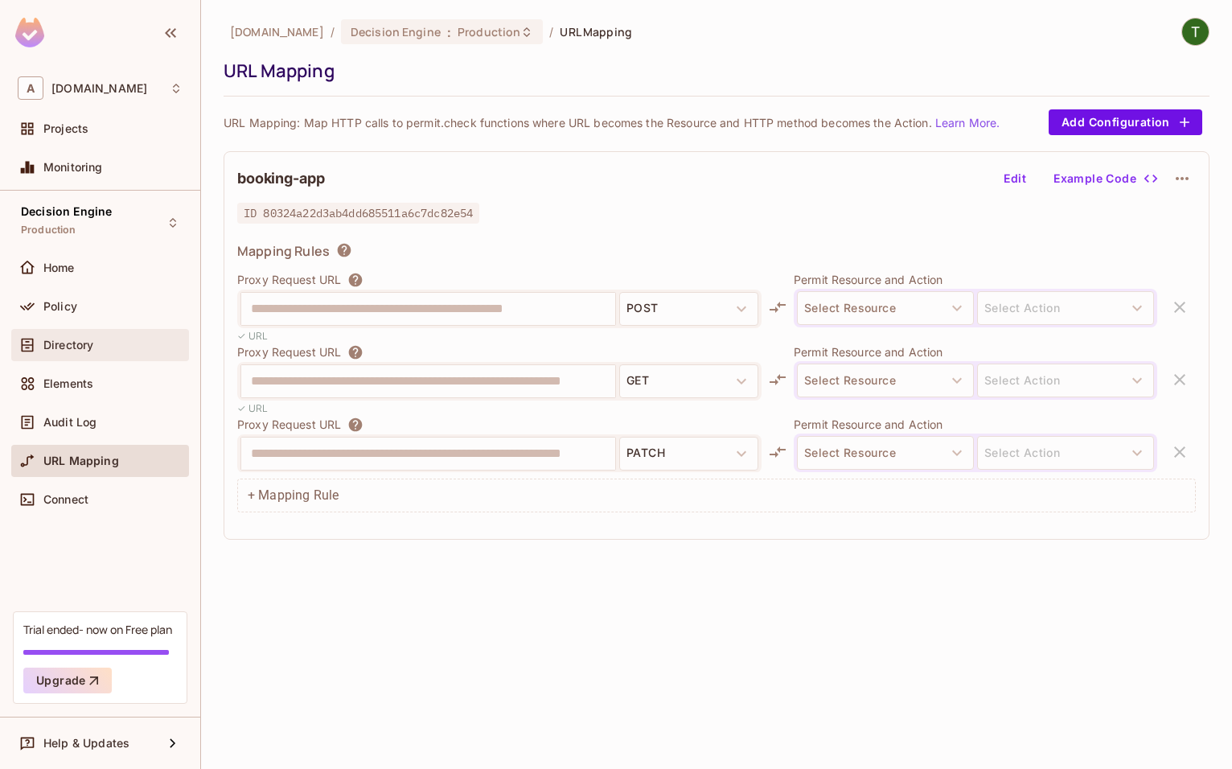
click at [92, 345] on span "Directory" at bounding box center [68, 345] width 50 height 13
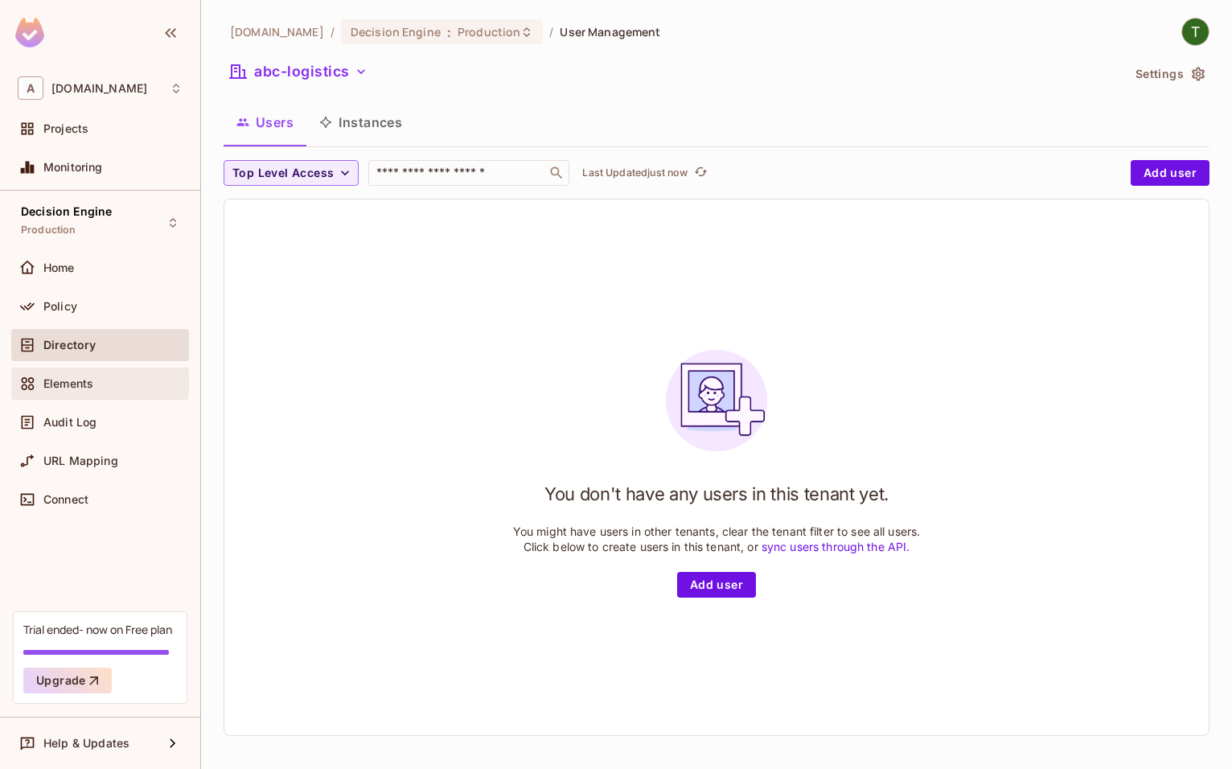
click at [92, 381] on span "Elements" at bounding box center [68, 383] width 50 height 13
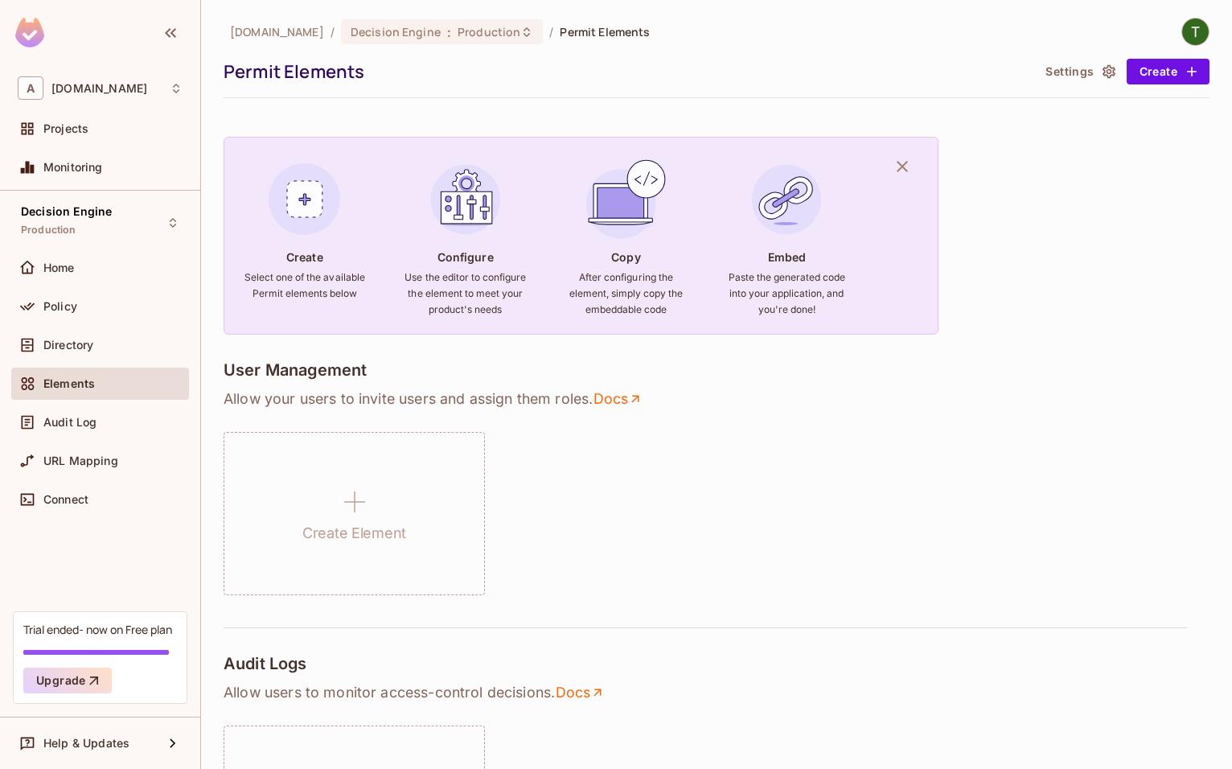
click at [98, 287] on div "Home" at bounding box center [100, 271] width 178 height 39
click at [101, 297] on div "Policy" at bounding box center [100, 306] width 165 height 19
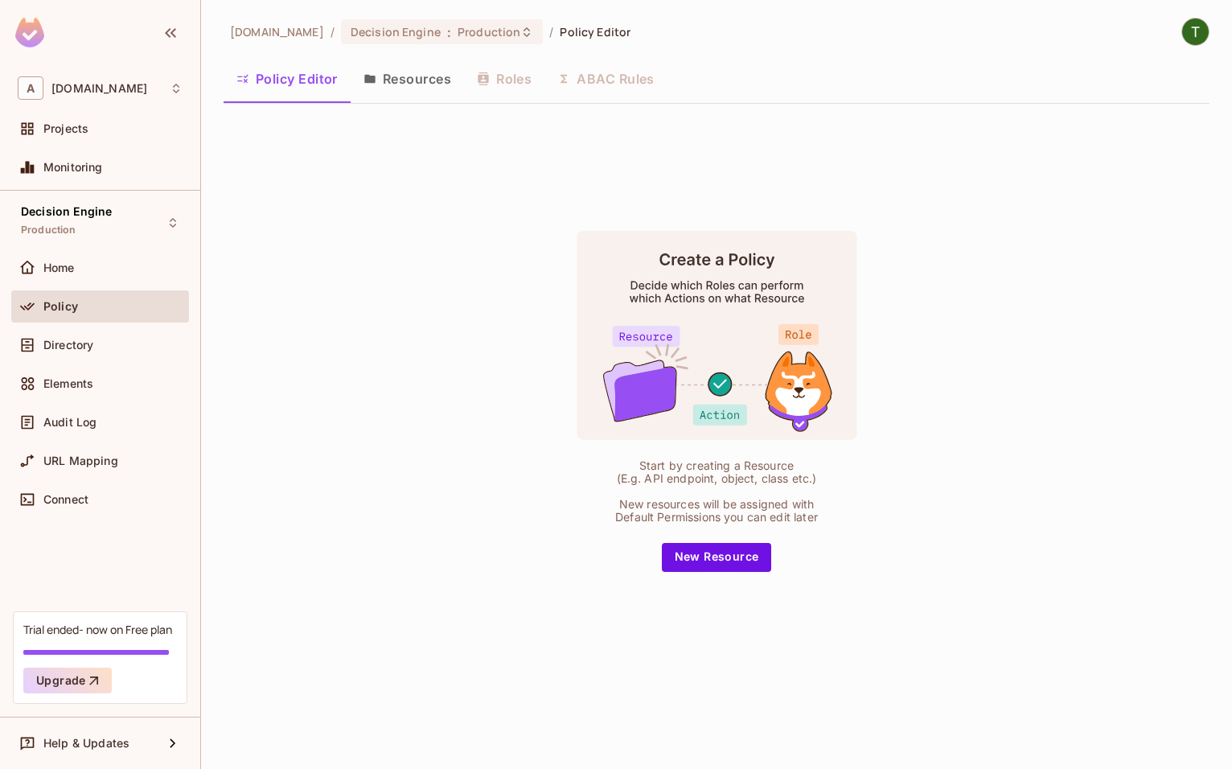
click at [378, 85] on button "Resources" at bounding box center [407, 79] width 113 height 40
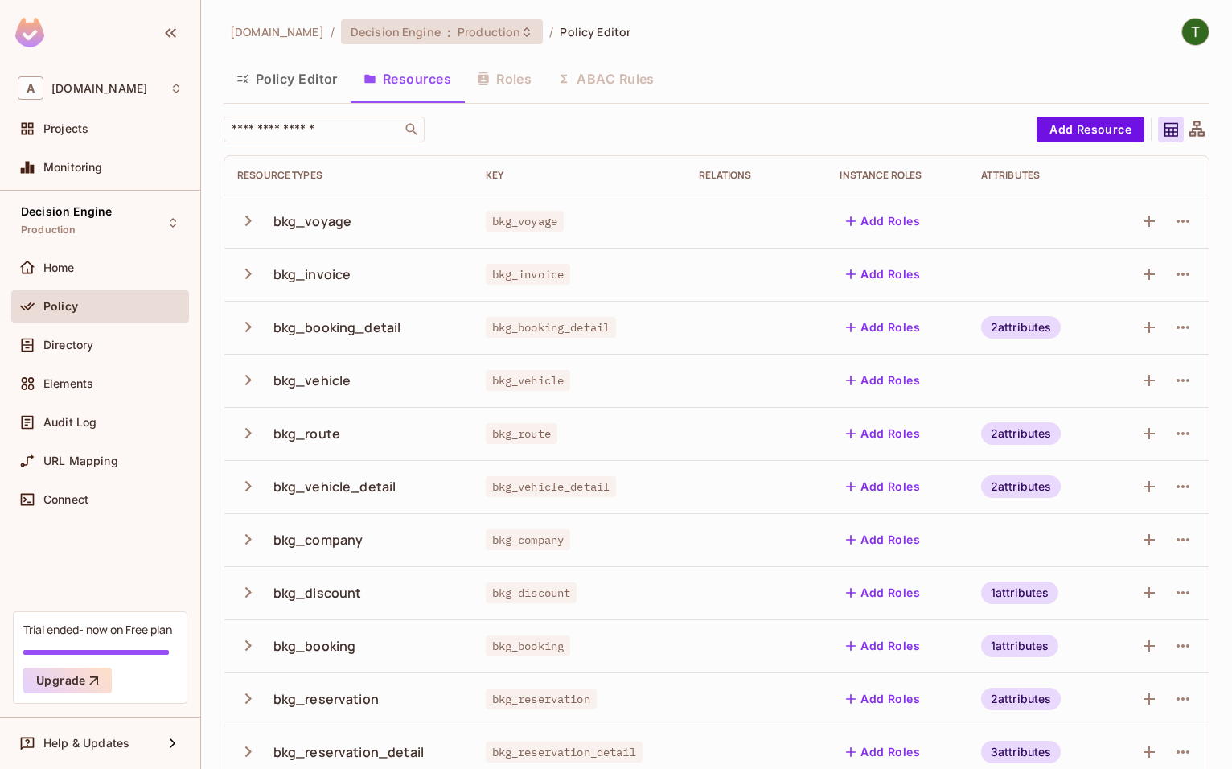
click at [404, 39] on span "Decision Engine" at bounding box center [396, 31] width 90 height 15
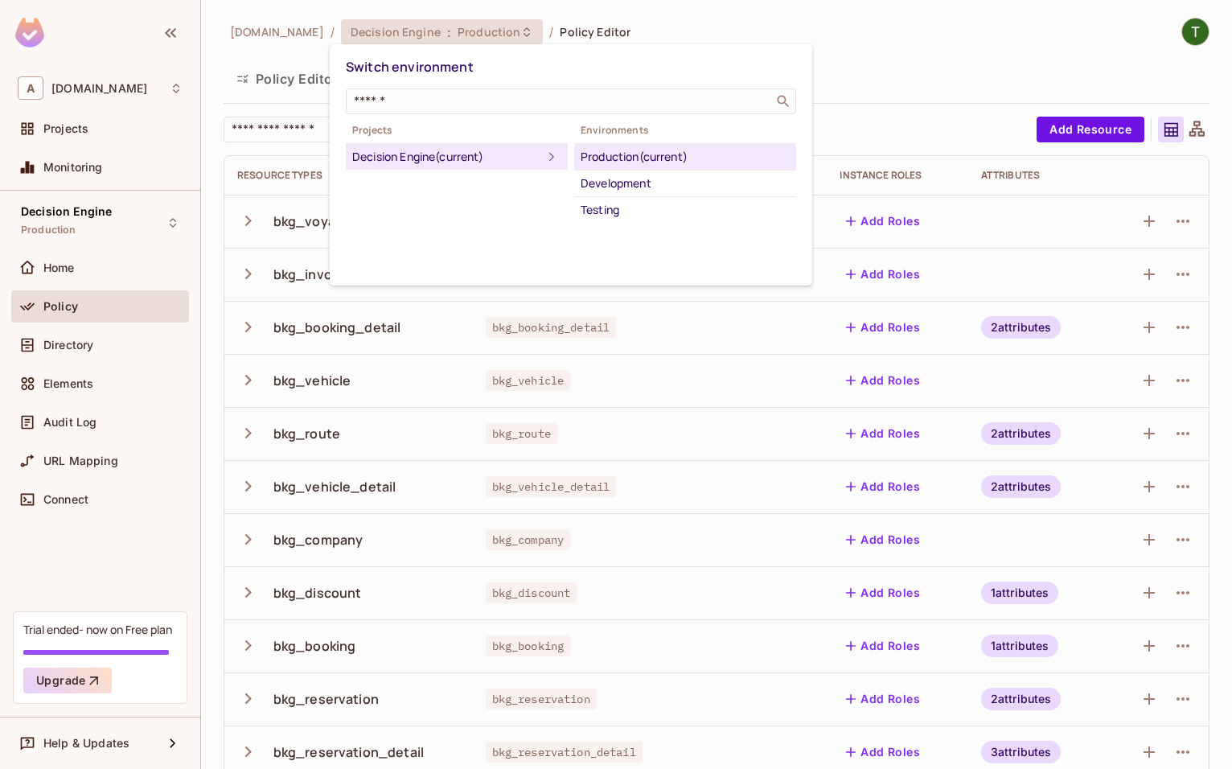
click at [404, 39] on div at bounding box center [616, 384] width 1232 height 769
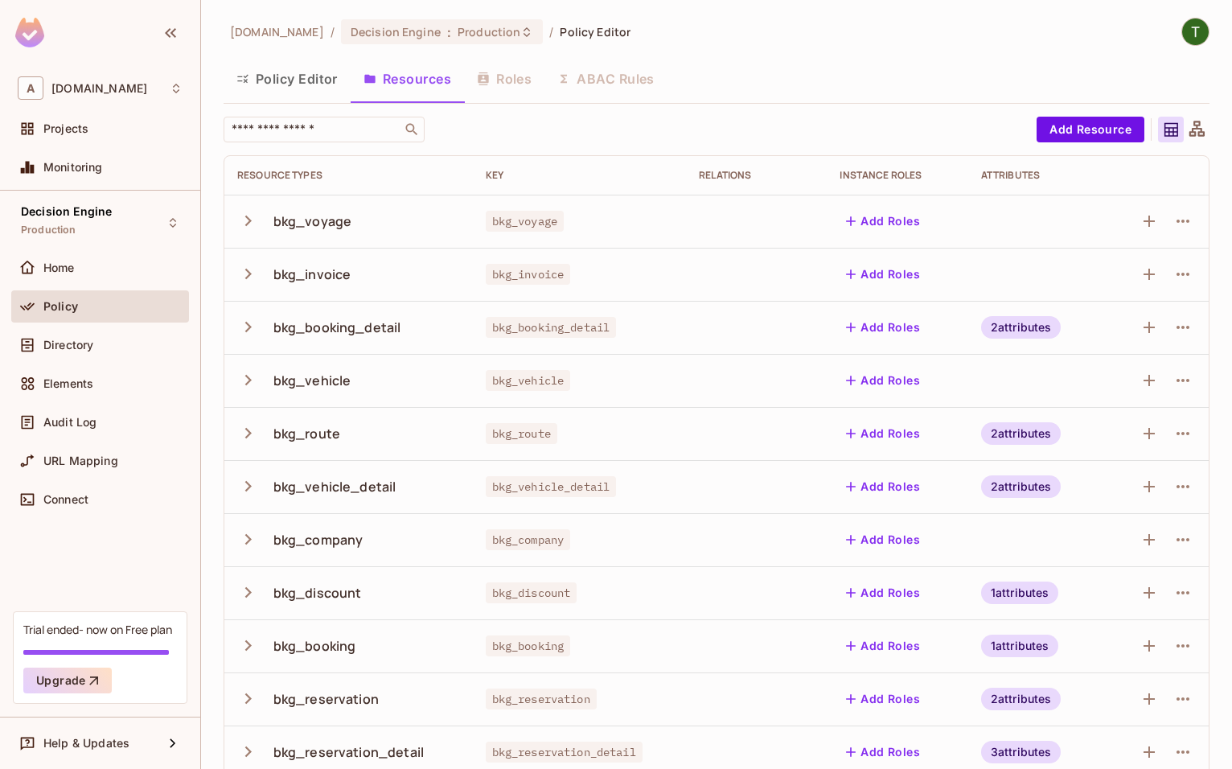
click at [510, 86] on div "Policy Editor Resources Roles ABAC Rules" at bounding box center [717, 79] width 986 height 40
click at [510, 84] on div "Policy Editor Resources Roles ABAC Rules" at bounding box center [717, 79] width 986 height 40
click at [510, 80] on div "Policy Editor Resources Roles ABAC Rules" at bounding box center [717, 79] width 986 height 40
click at [246, 80] on icon "button" at bounding box center [242, 79] width 10 height 9
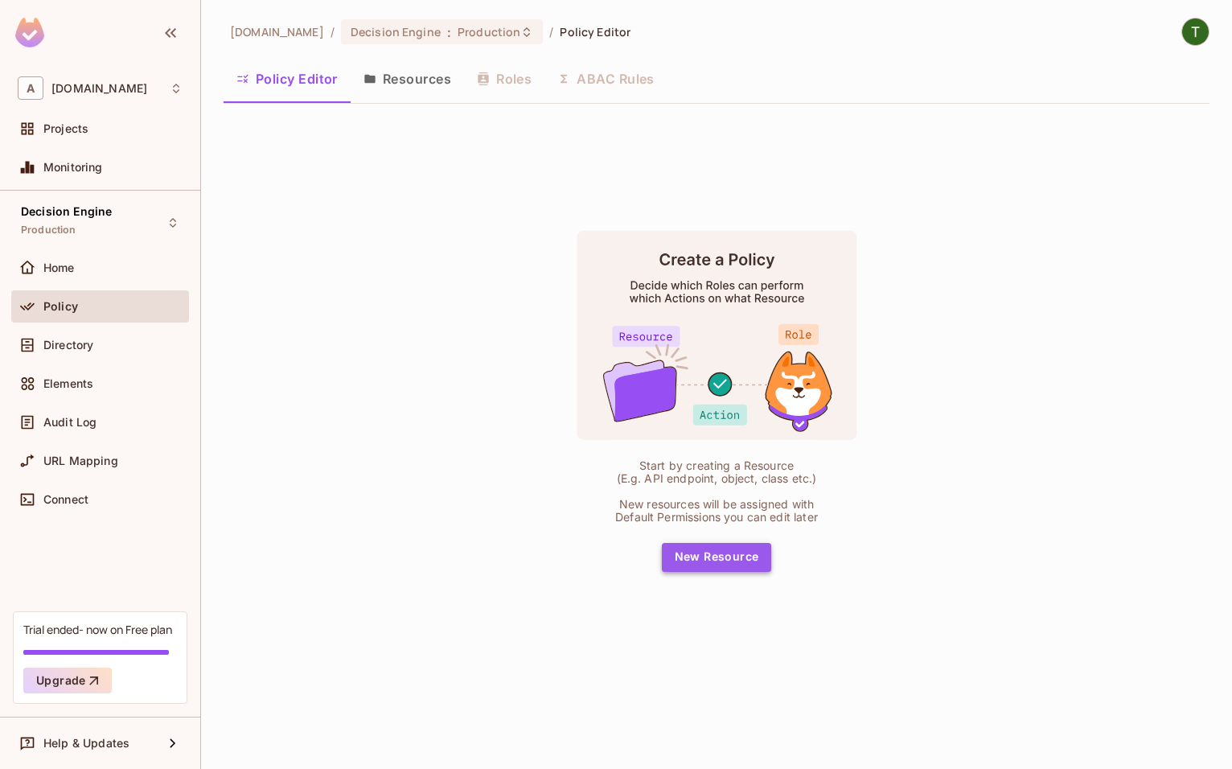
click at [730, 477] on button "New Resource" at bounding box center [717, 557] width 110 height 29
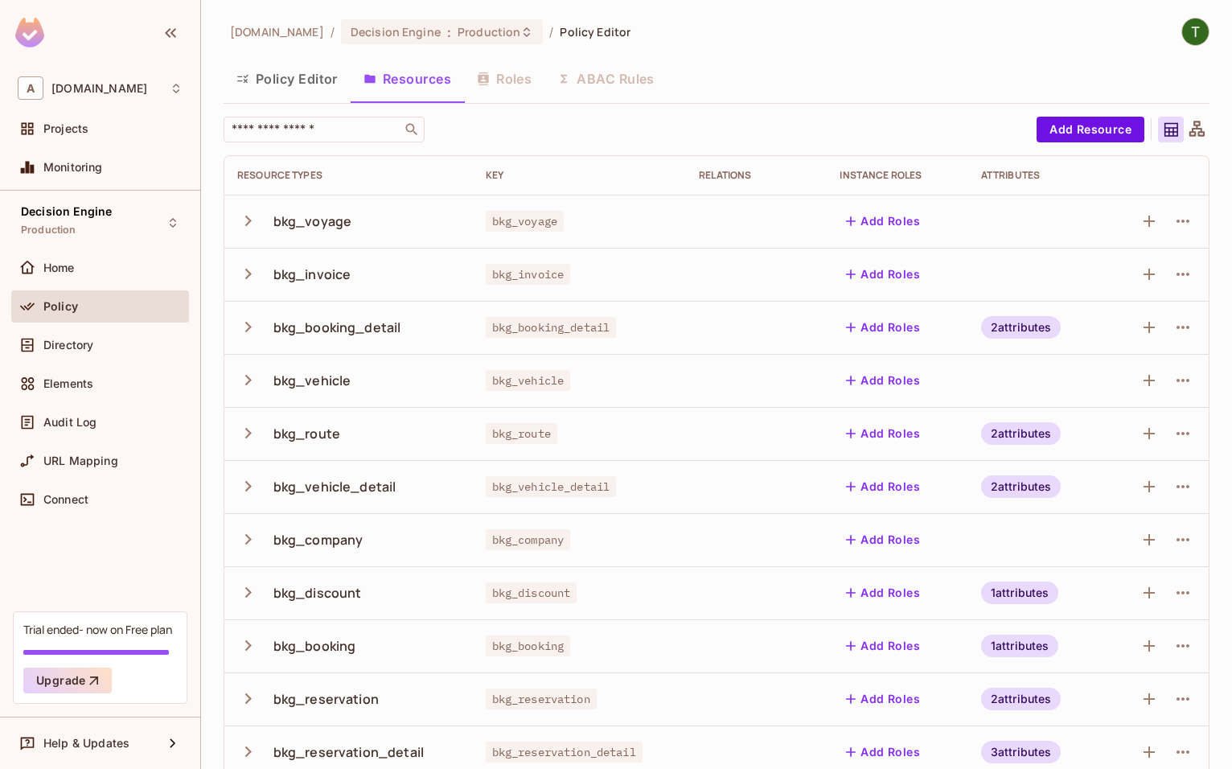
click at [331, 79] on button "Policy Editor" at bounding box center [287, 79] width 127 height 40
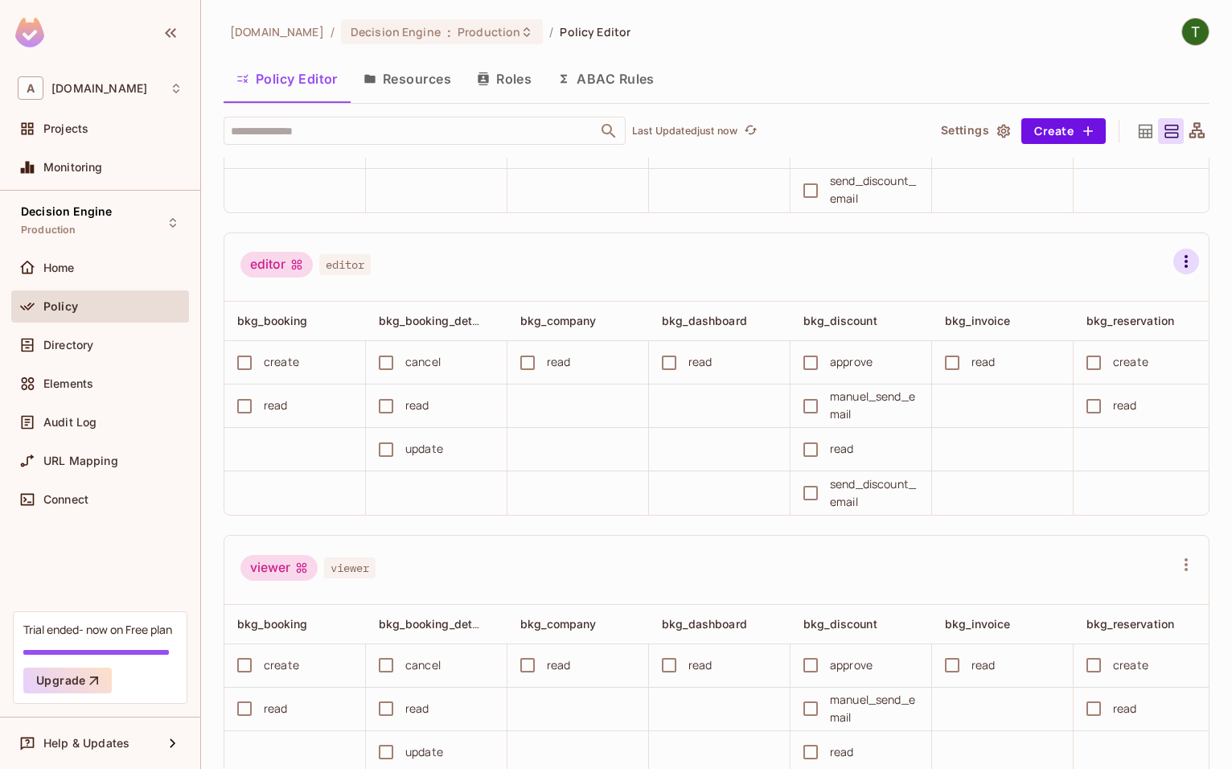
scroll to position [226, 0]
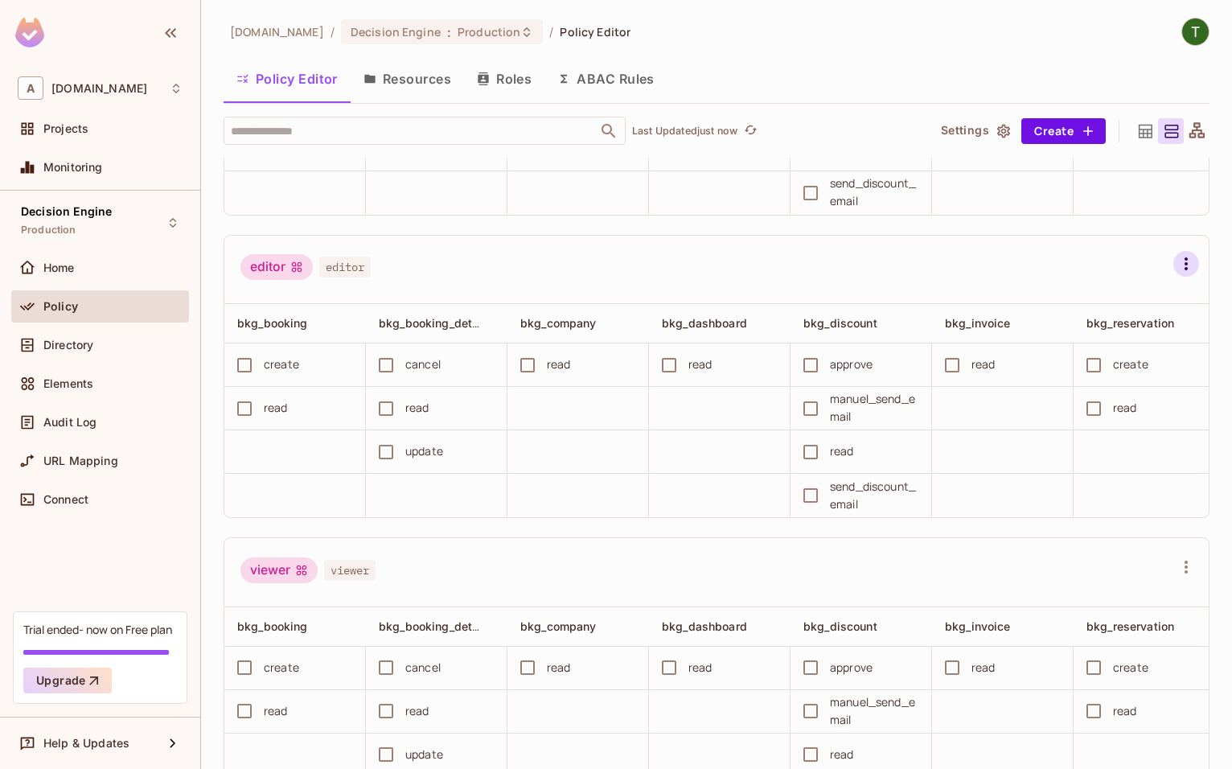
click at [1183, 255] on icon "button" at bounding box center [1185, 263] width 19 height 19
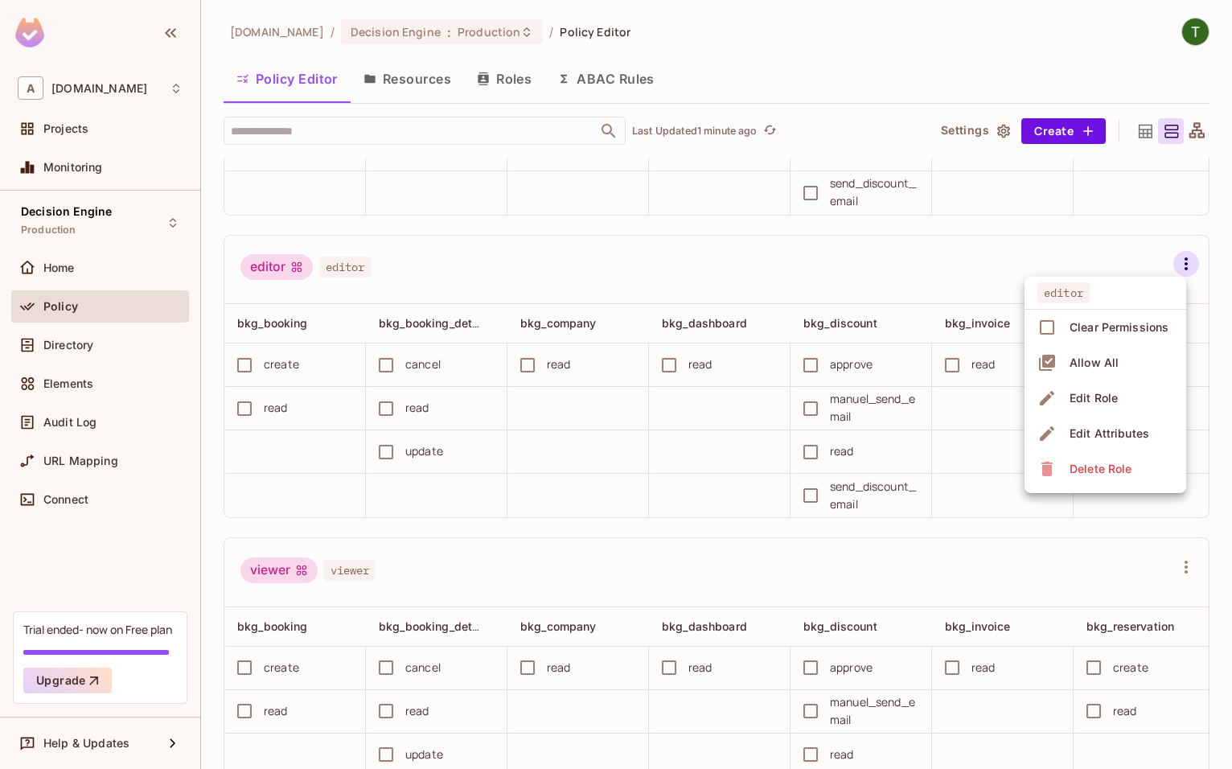
click at [76, 125] on div at bounding box center [616, 384] width 1232 height 769
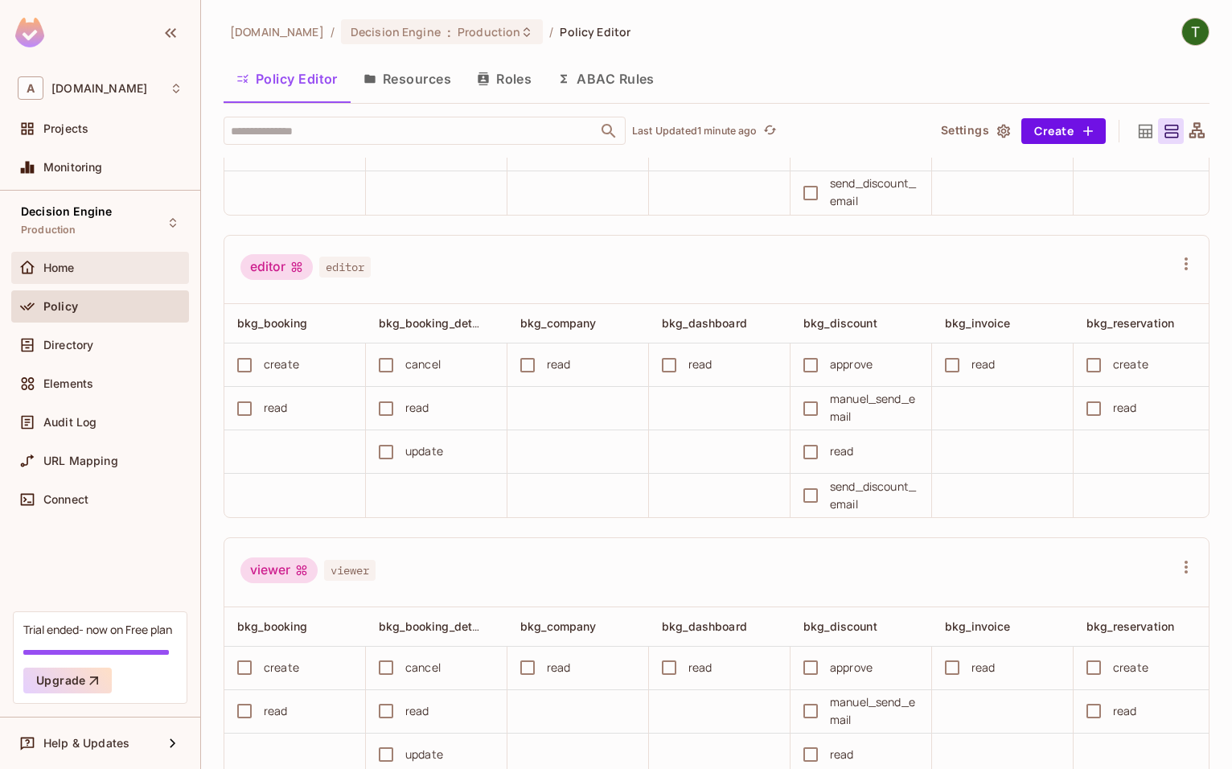
click at [106, 265] on div "Home" at bounding box center [112, 267] width 139 height 13
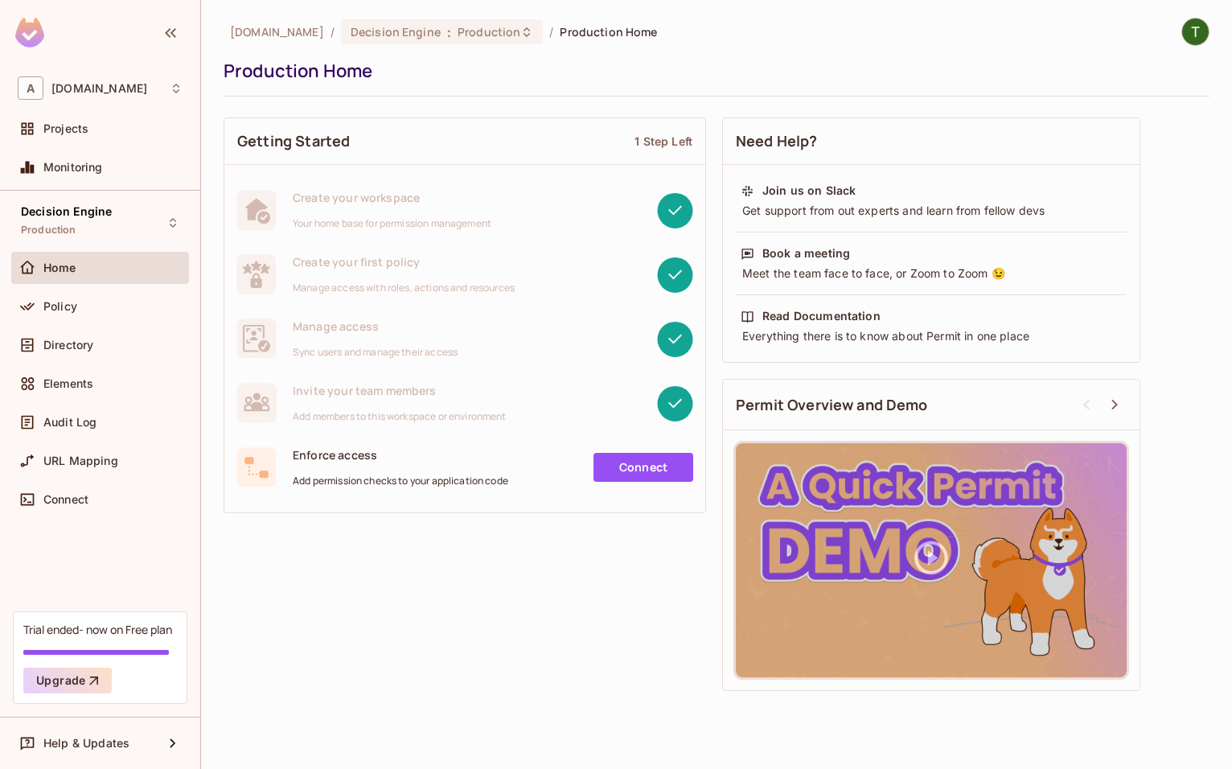
click at [269, 38] on span "[DOMAIN_NAME]" at bounding box center [277, 31] width 94 height 15
click at [80, 130] on span "Projects" at bounding box center [65, 128] width 45 height 13
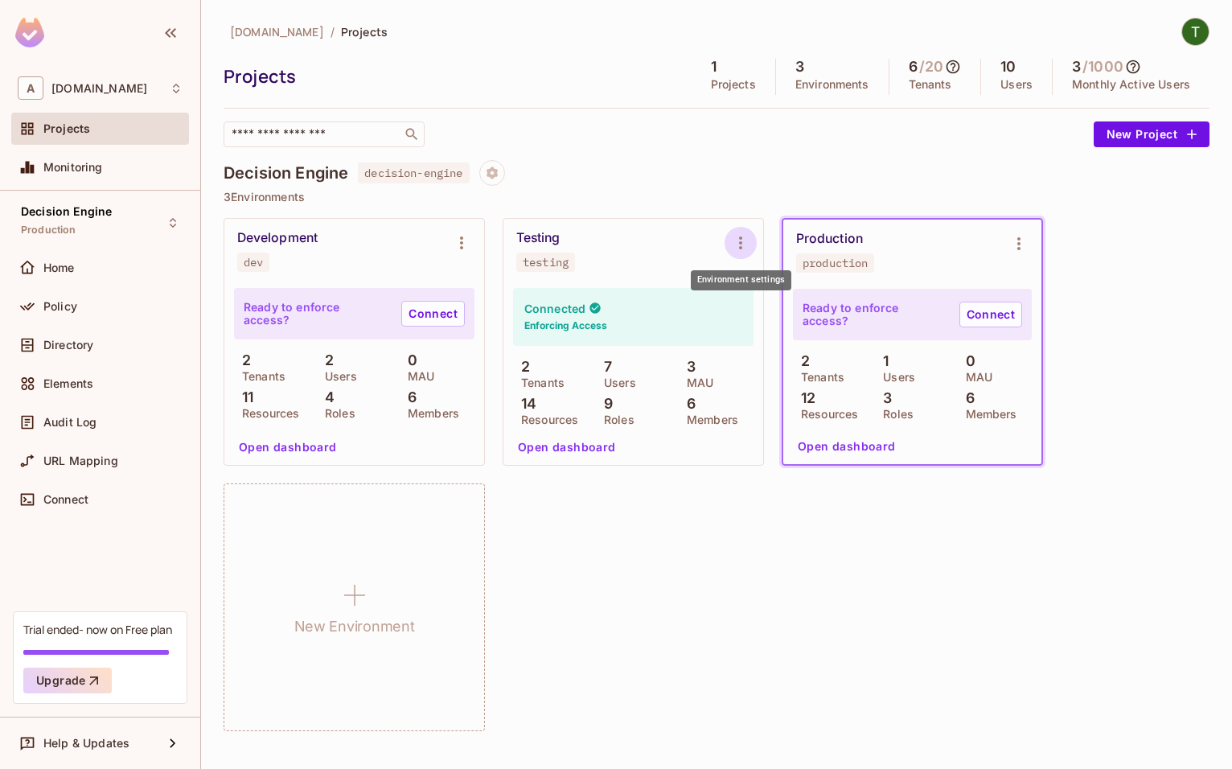
click at [744, 244] on icon "Environment settings" at bounding box center [740, 242] width 19 height 19
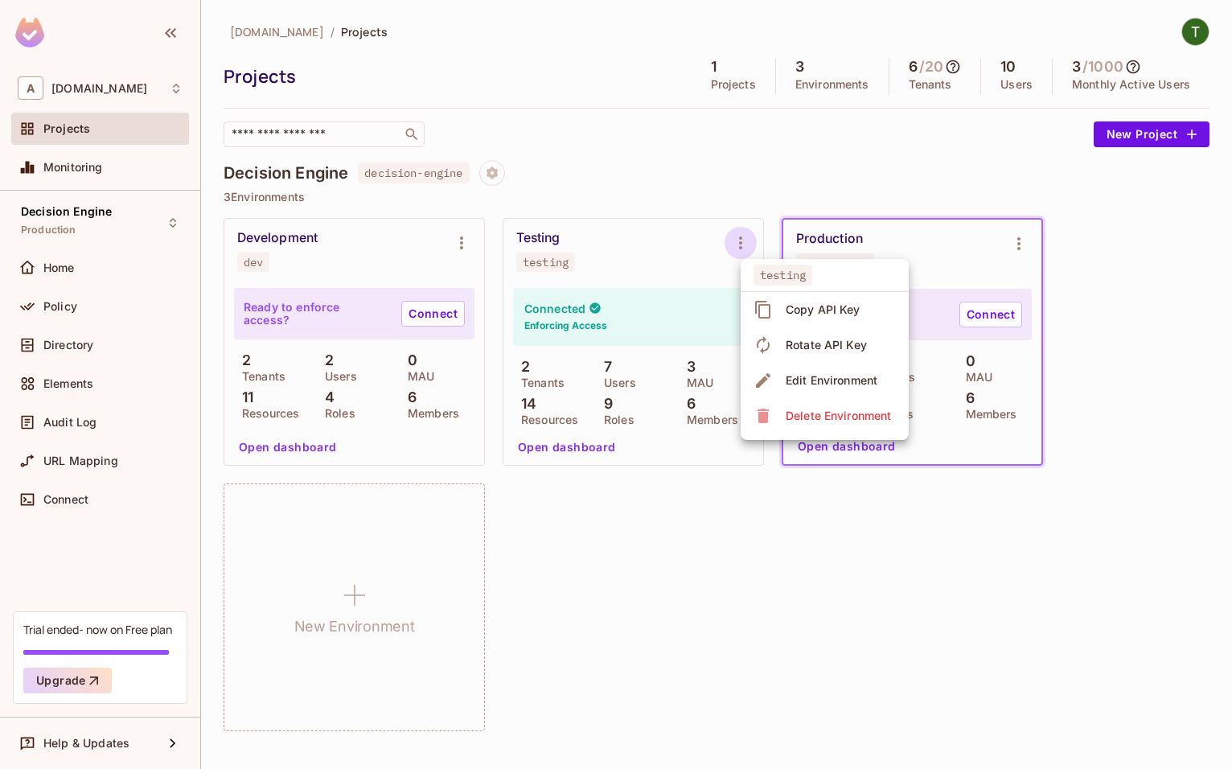
click at [792, 315] on div "Copy API Key" at bounding box center [823, 310] width 75 height 16
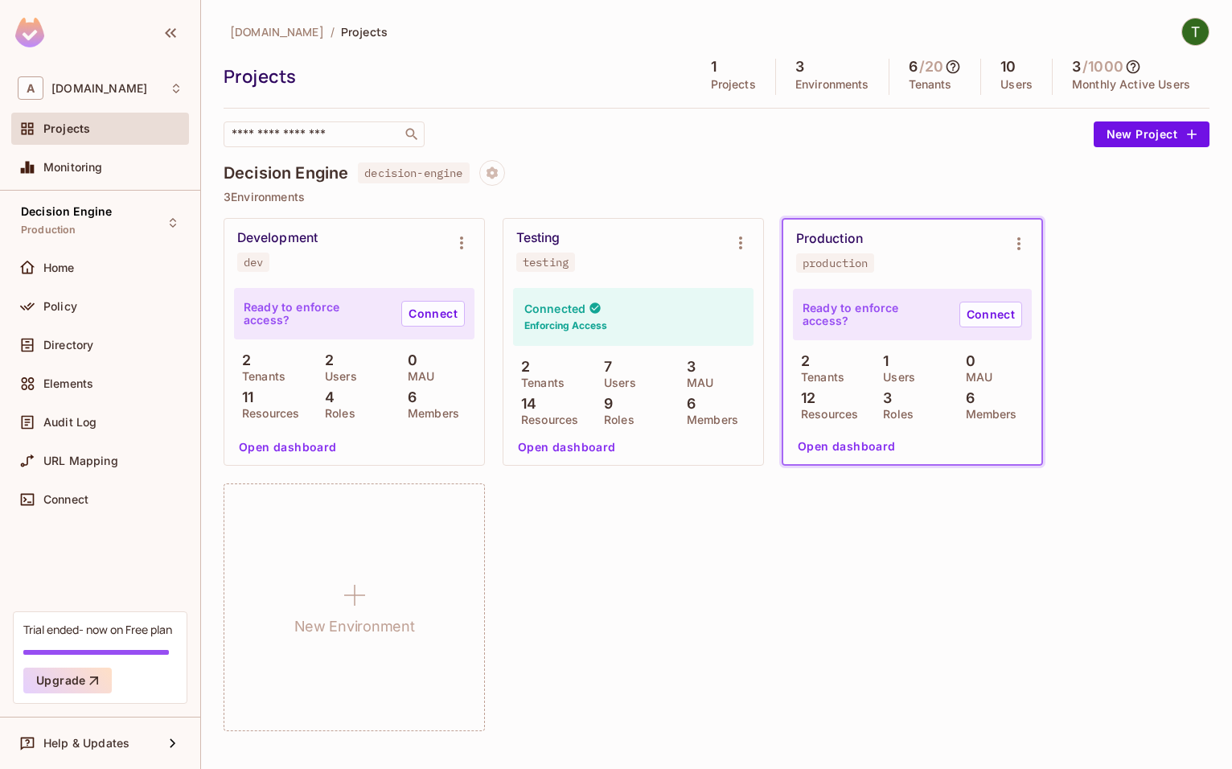
click at [667, 254] on div "Testing testing" at bounding box center [620, 251] width 208 height 42
click at [68, 221] on div "Decision Engine Production" at bounding box center [66, 222] width 91 height 35
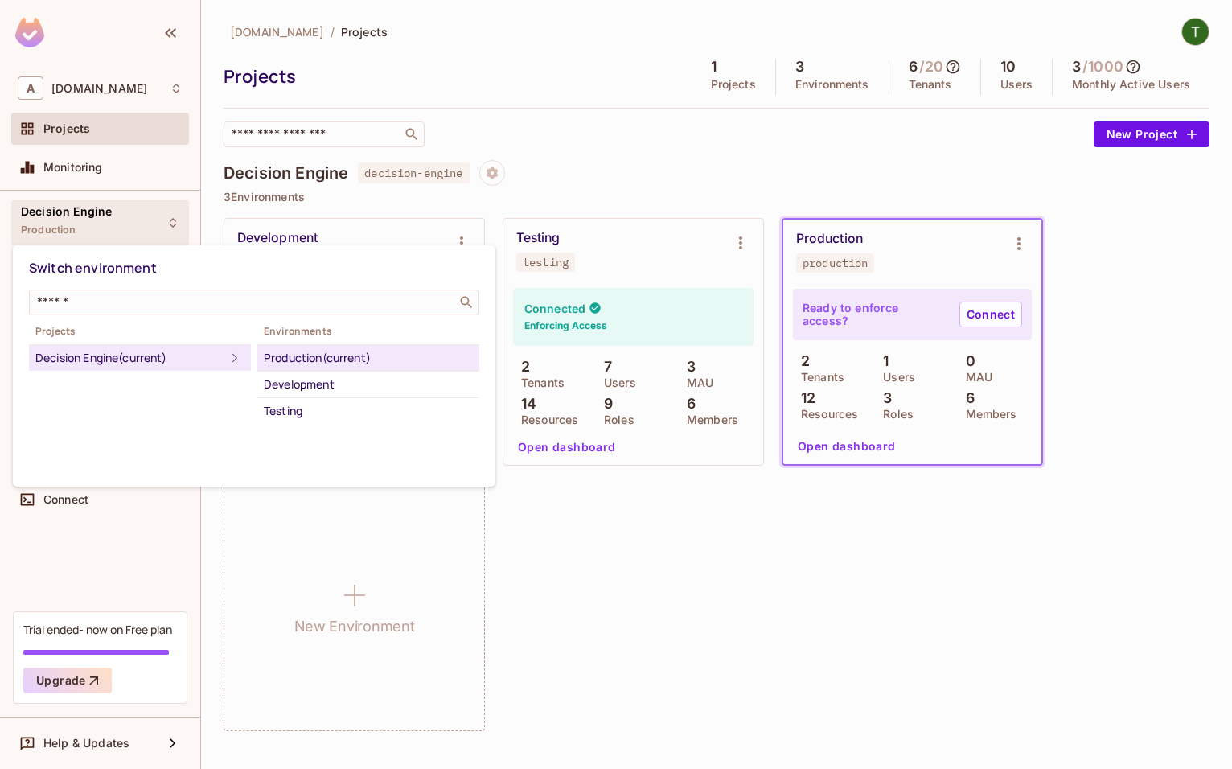
click at [497, 136] on div at bounding box center [616, 384] width 1232 height 769
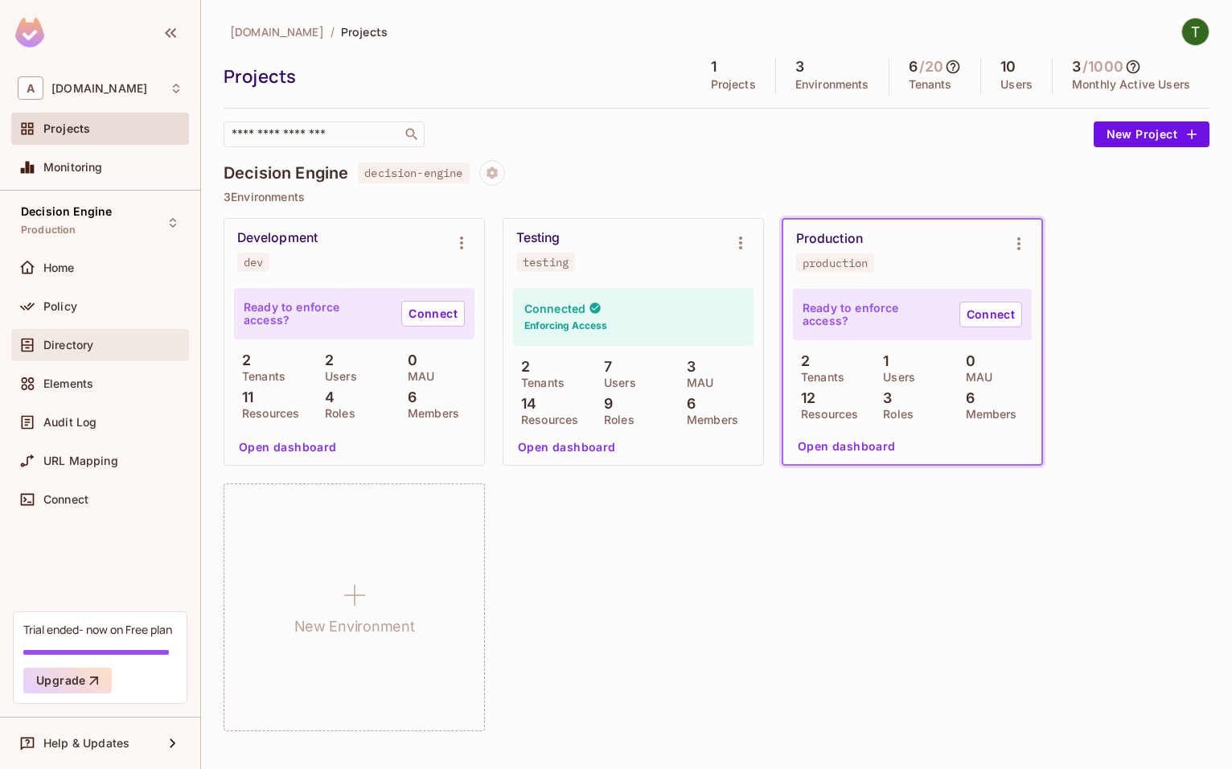
click at [90, 339] on span "Directory" at bounding box center [68, 345] width 50 height 13
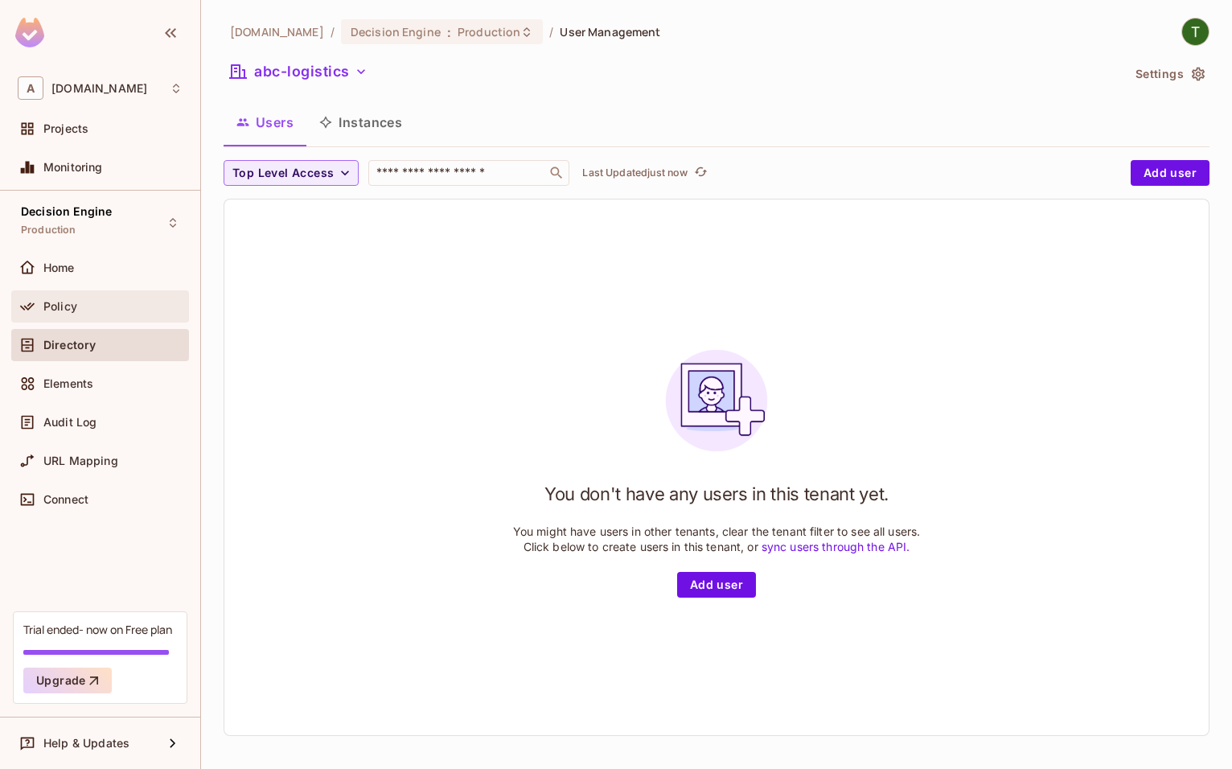
click at [80, 304] on div "Policy" at bounding box center [112, 306] width 139 height 13
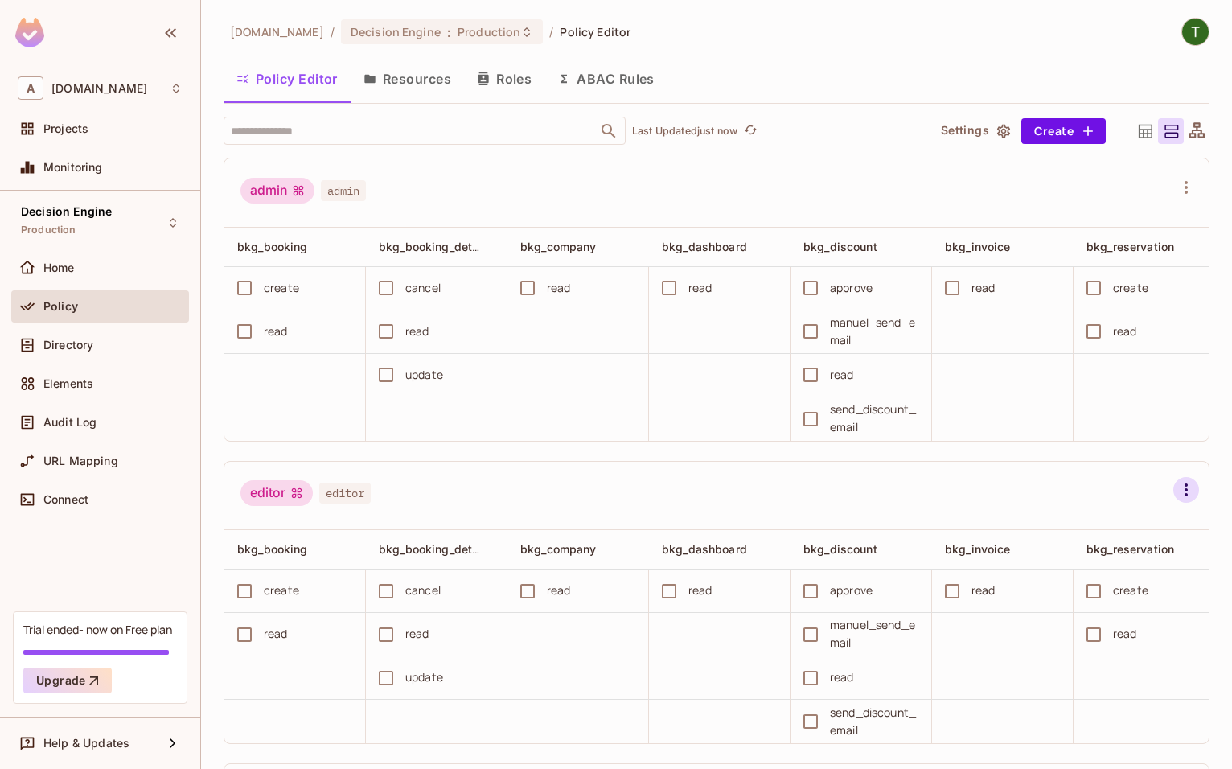
click at [1183, 477] on icon "button" at bounding box center [1185, 489] width 19 height 19
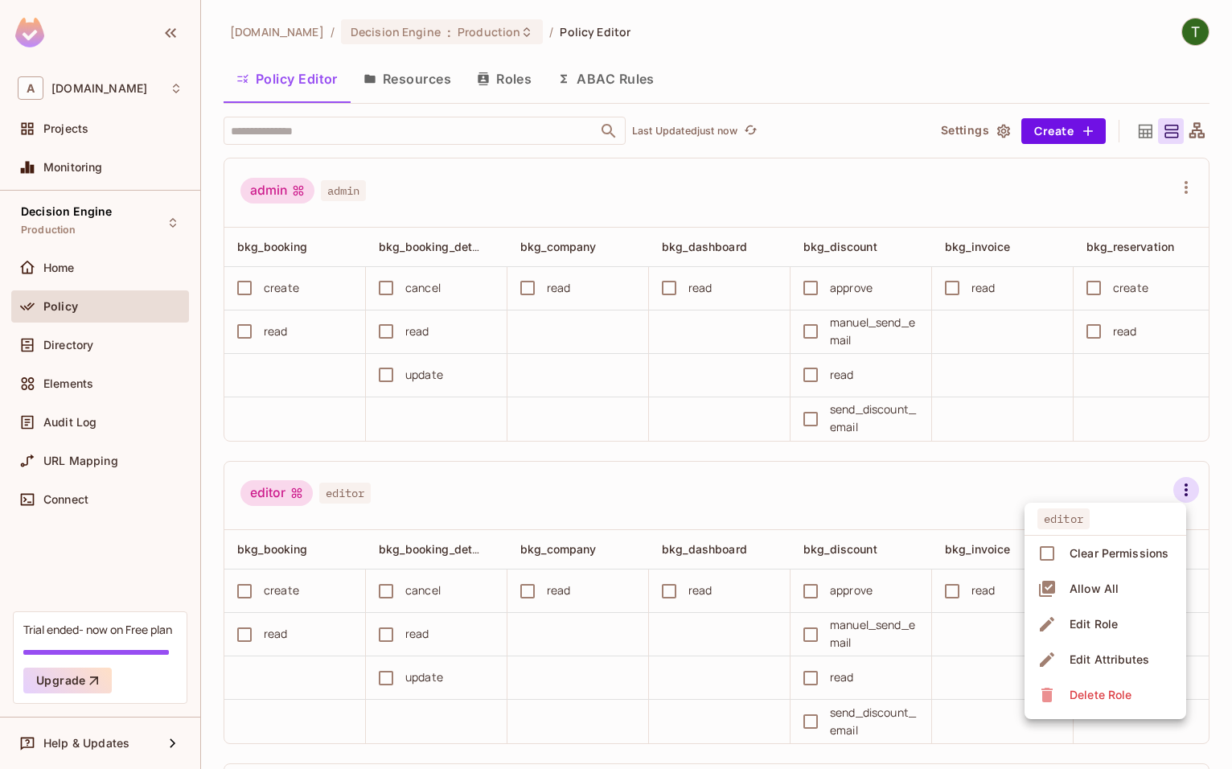
click at [1127, 477] on ul "editor Clear Permissions Allow All Edit Role Edit Attributes Delete Role" at bounding box center [1105, 611] width 162 height 216
click at [1127, 477] on div "Delete Role" at bounding box center [1100, 695] width 62 height 16
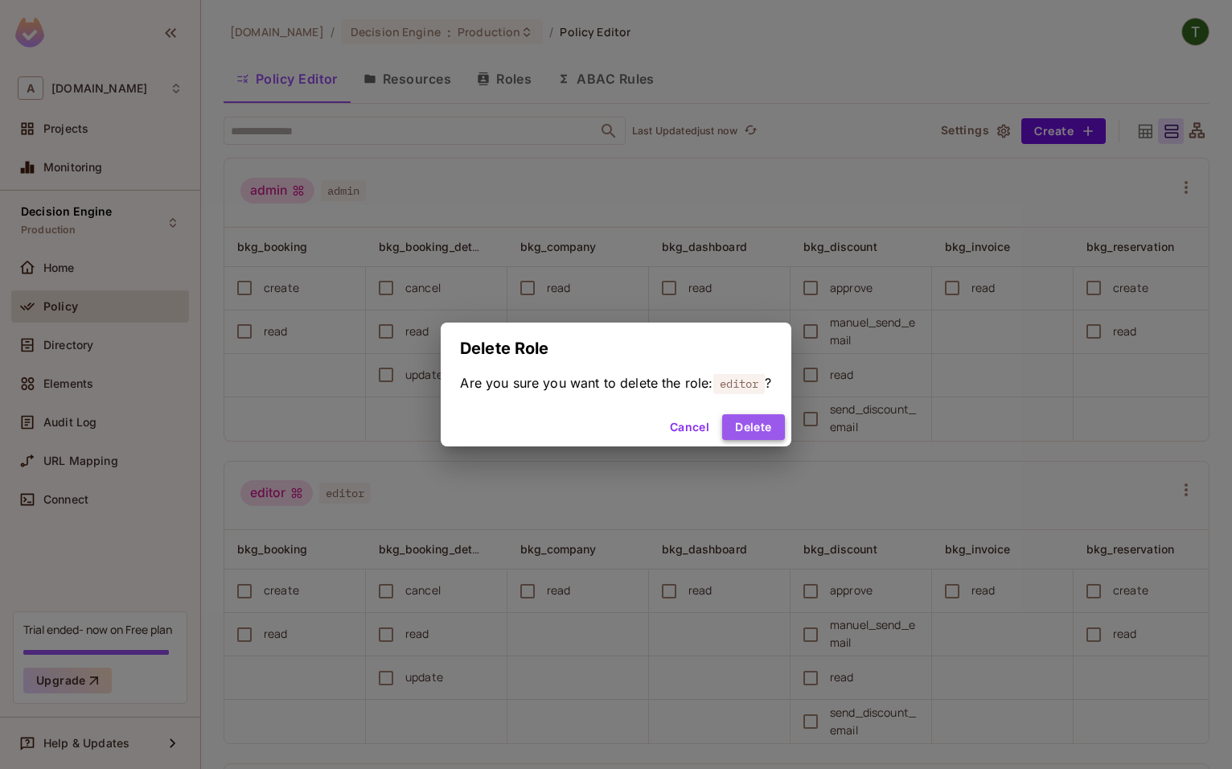
click at [734, 423] on button "Delete" at bounding box center [753, 427] width 62 height 26
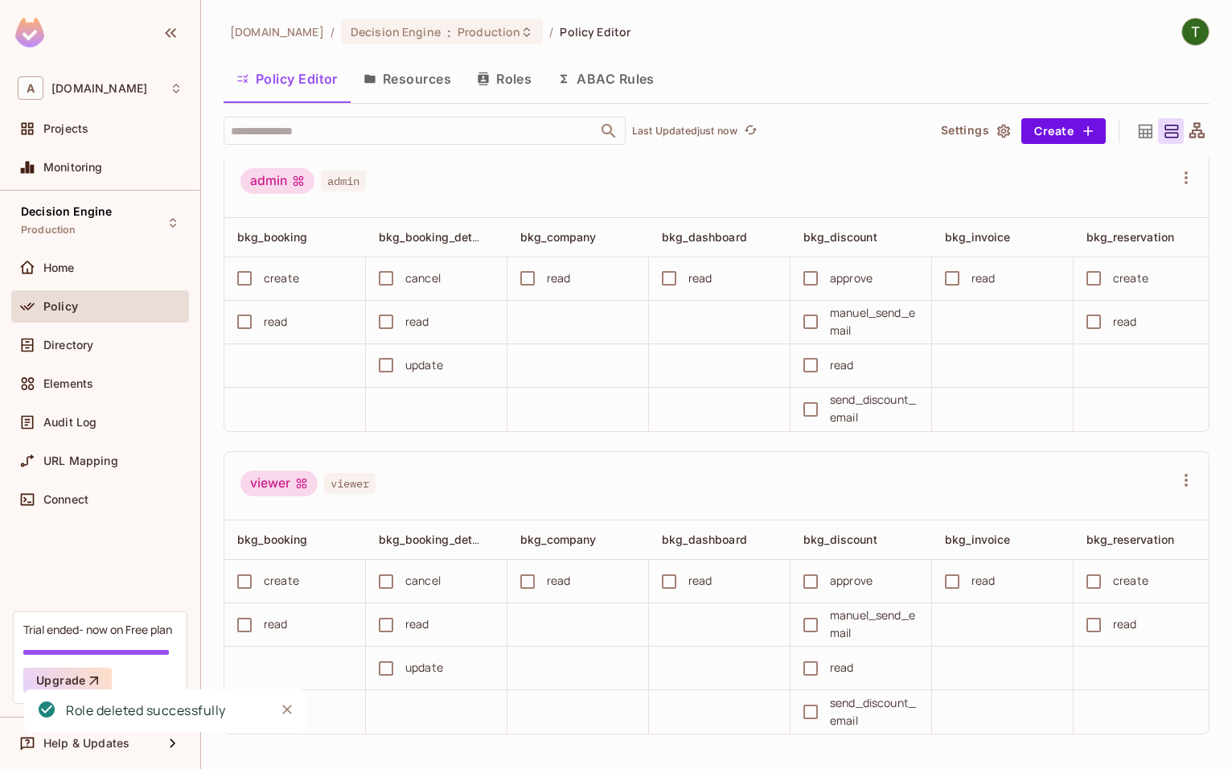
scroll to position [14, 0]
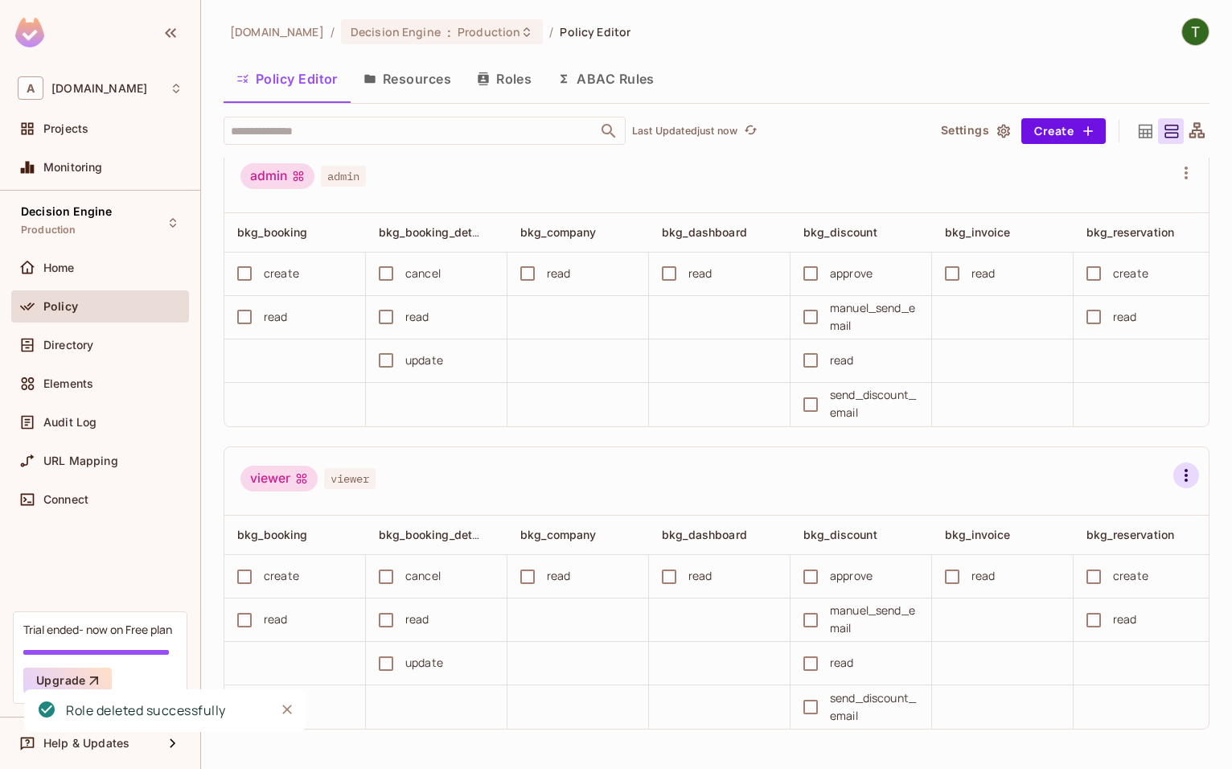
click at [1191, 470] on icon "button" at bounding box center [1185, 475] width 19 height 19
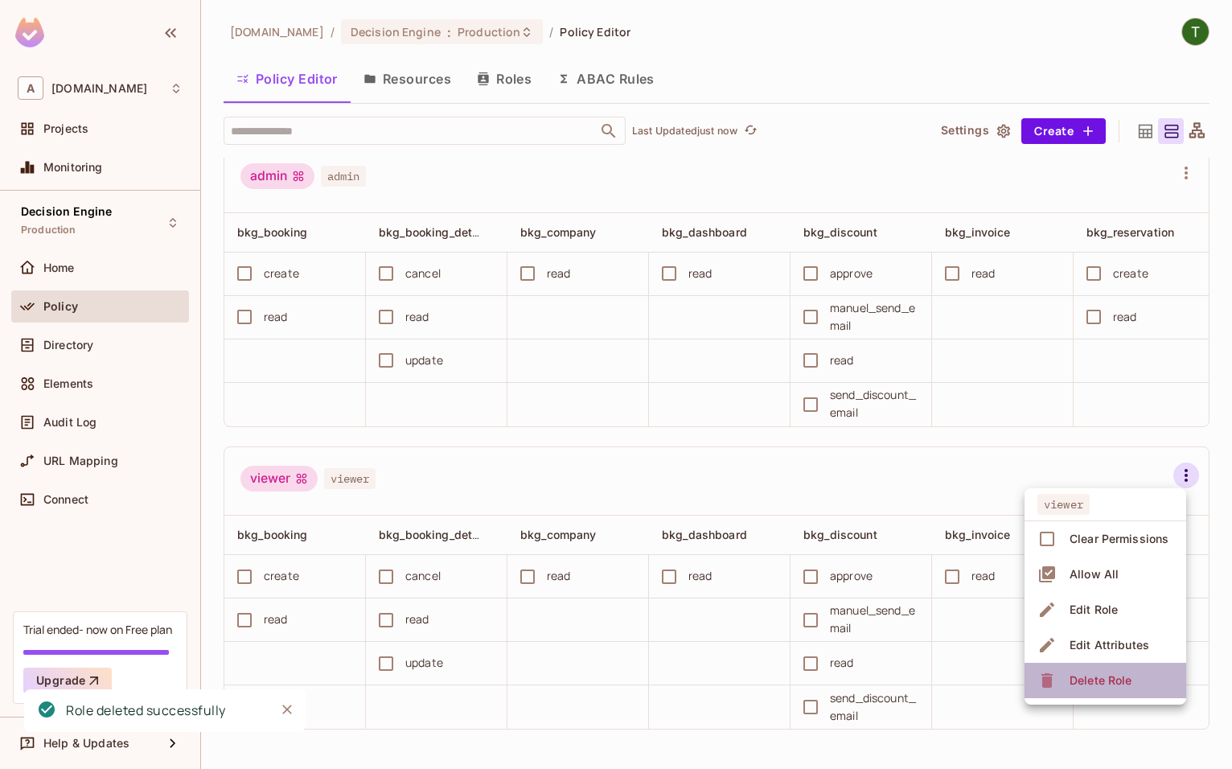
click at [1106, 477] on span "Delete Role" at bounding box center [1101, 680] width 72 height 26
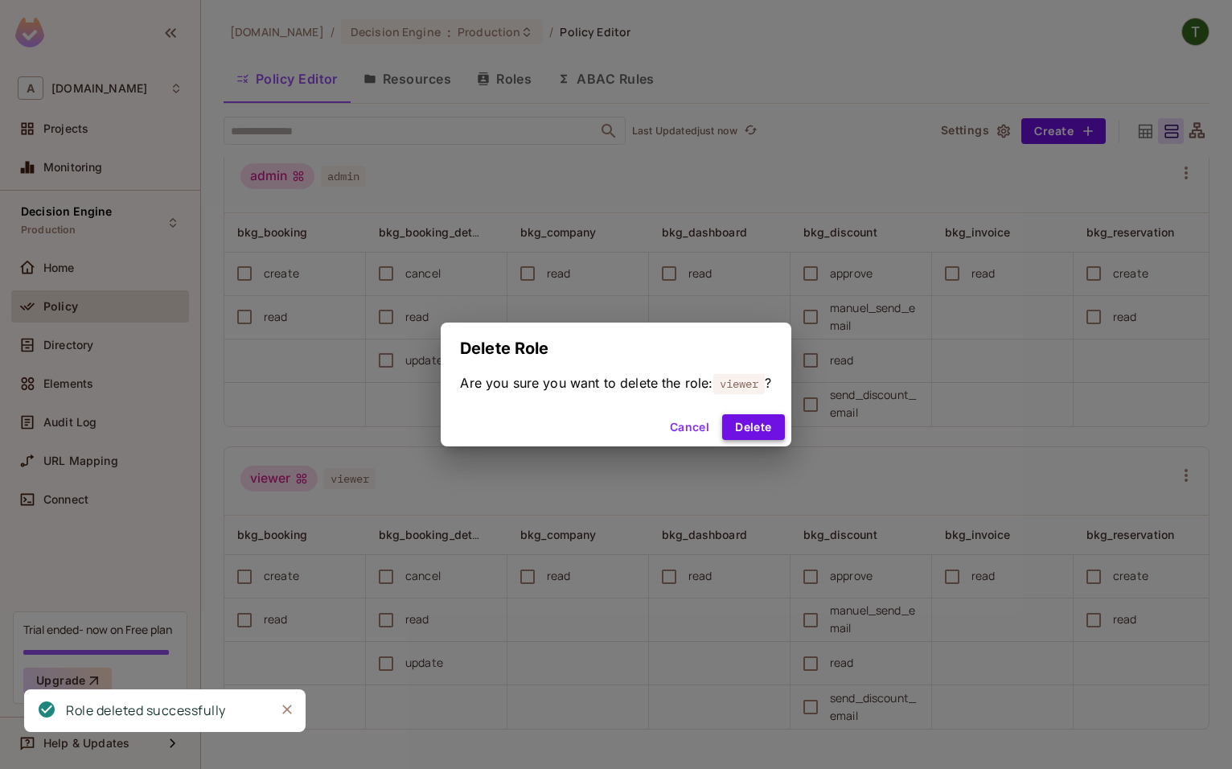
click at [766, 428] on button "Delete" at bounding box center [753, 427] width 62 height 26
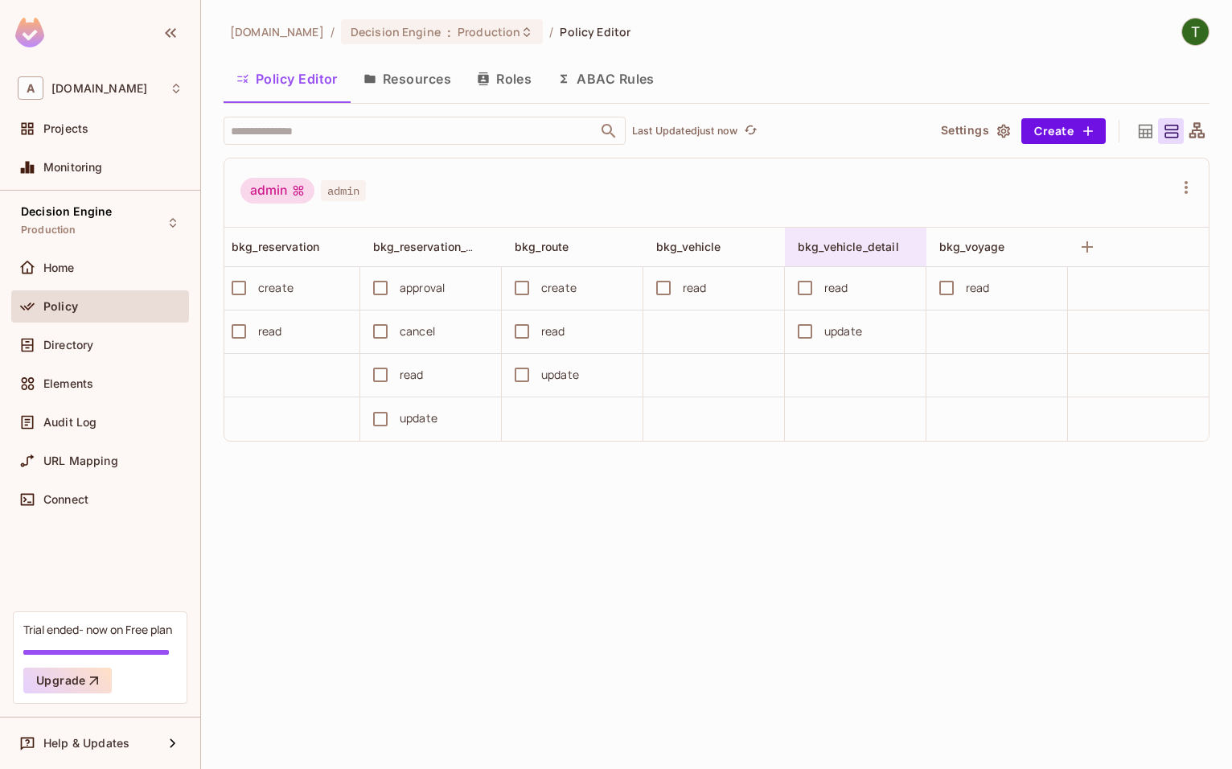
scroll to position [0, 856]
click at [105, 209] on span "Decision Engine" at bounding box center [66, 211] width 91 height 13
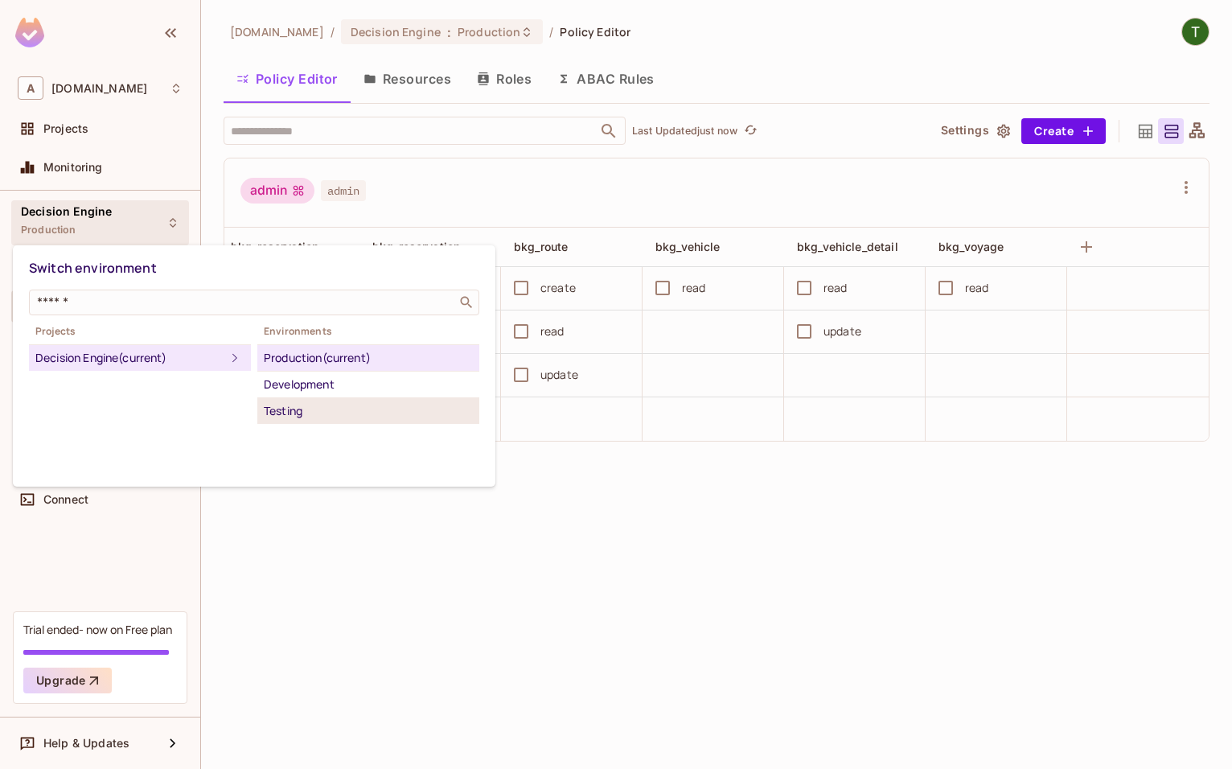
click at [328, 412] on li "Testing" at bounding box center [368, 411] width 222 height 26
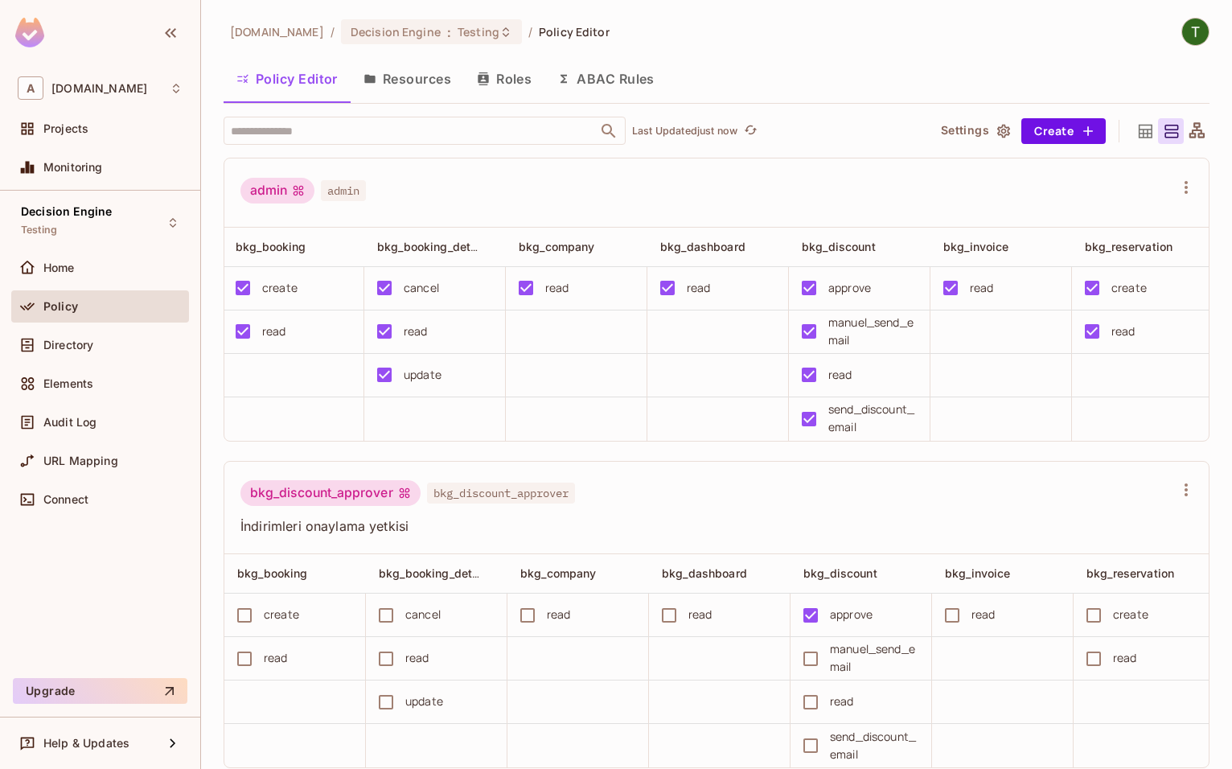
scroll to position [0, 0]
click at [971, 167] on div "admin admin" at bounding box center [716, 192] width 984 height 69
click at [405, 82] on button "Resources" at bounding box center [407, 79] width 113 height 40
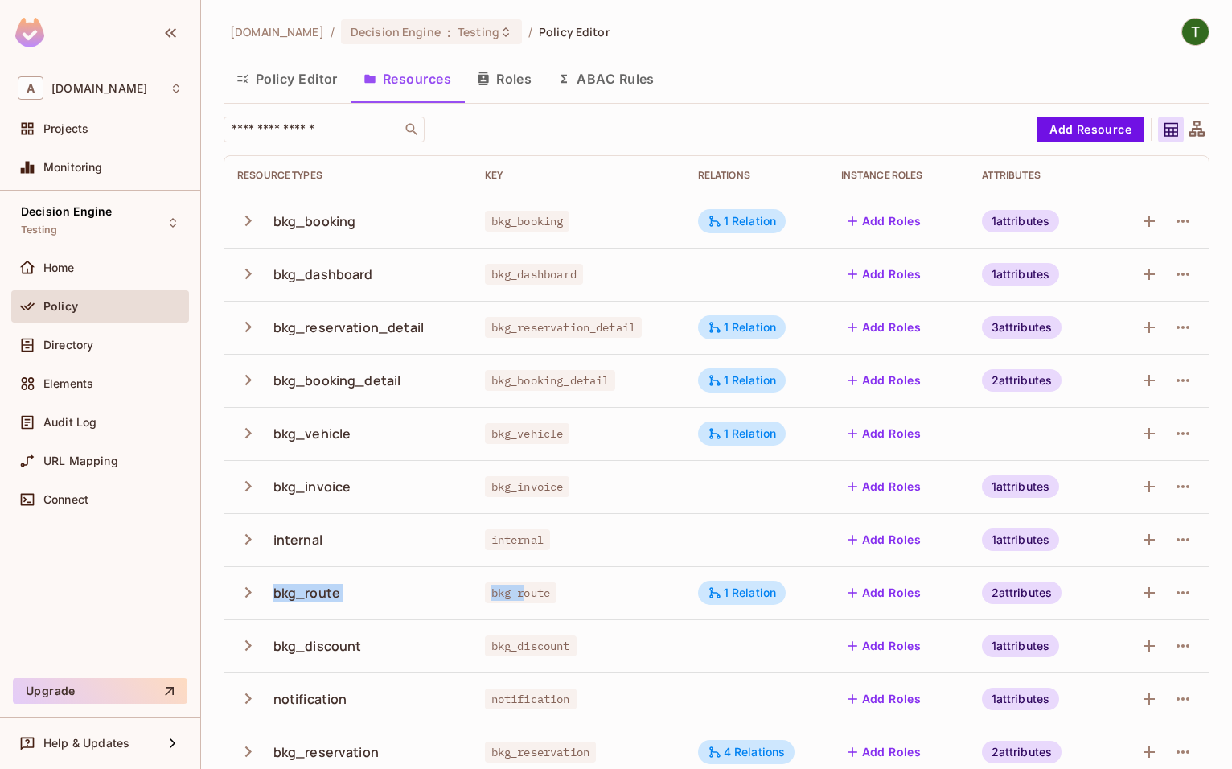
drag, startPoint x: 267, startPoint y: 215, endPoint x: 528, endPoint y: 542, distance: 418.2
click at [521, 477] on tbody "bkg_booking bkg_booking 1 Relation Add Roles 1 attributes bkg_dashboard bkg_das…" at bounding box center [716, 566] width 984 height 743
click at [729, 76] on div "Policy Editor Resources Roles ABAC Rules" at bounding box center [717, 79] width 986 height 40
click at [496, 85] on button "Roles" at bounding box center [504, 79] width 80 height 40
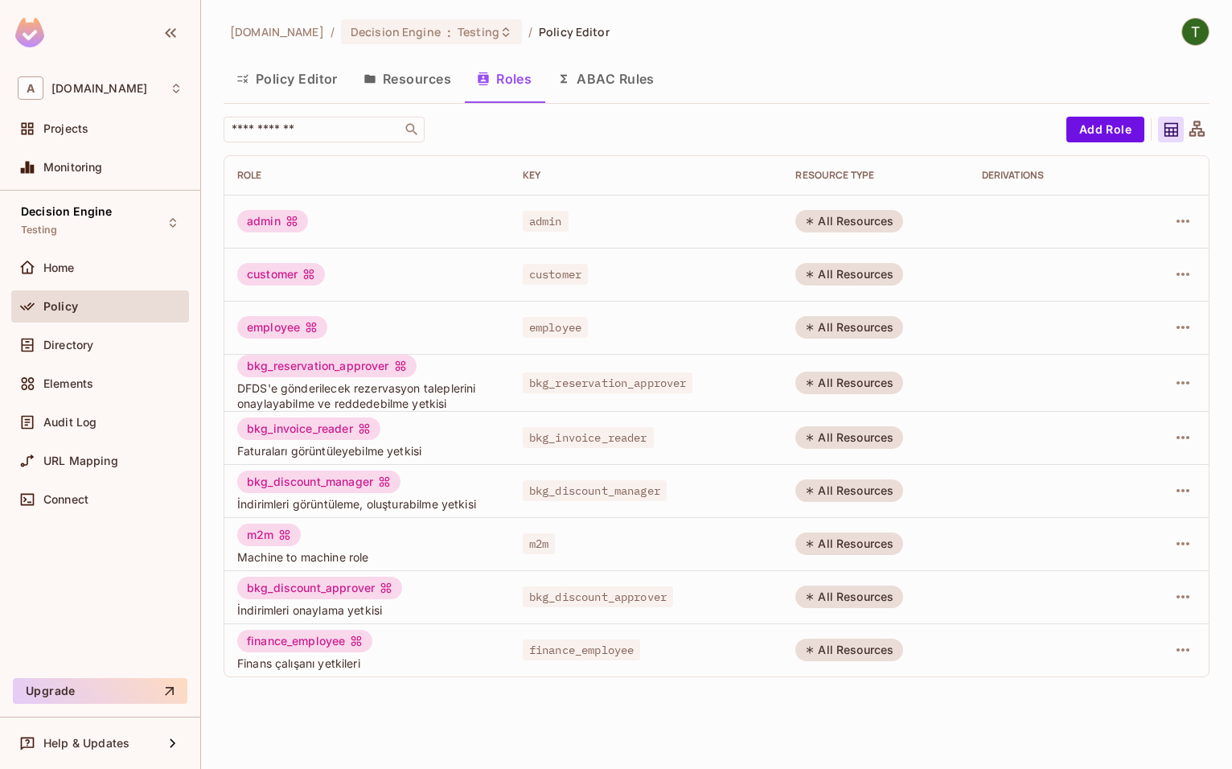
click at [305, 477] on div "finance_employee" at bounding box center [304, 641] width 135 height 23
click at [301, 477] on div "bkg_discount_approver" at bounding box center [319, 588] width 165 height 23
click at [268, 477] on div "m2m" at bounding box center [269, 534] width 64 height 23
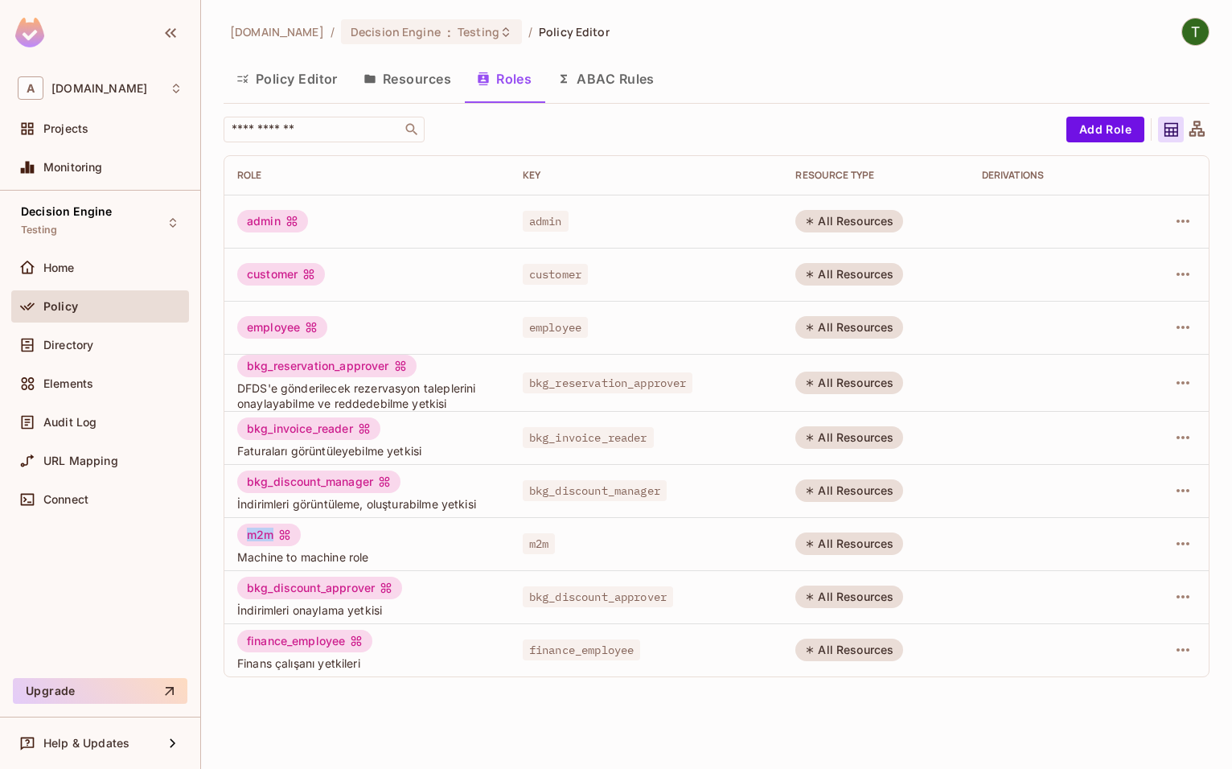
click at [268, 477] on div "m2m" at bounding box center [269, 534] width 64 height 23
click at [268, 477] on div "bkg_discount_manager" at bounding box center [318, 481] width 163 height 23
click at [252, 477] on div "m2m" at bounding box center [269, 534] width 64 height 23
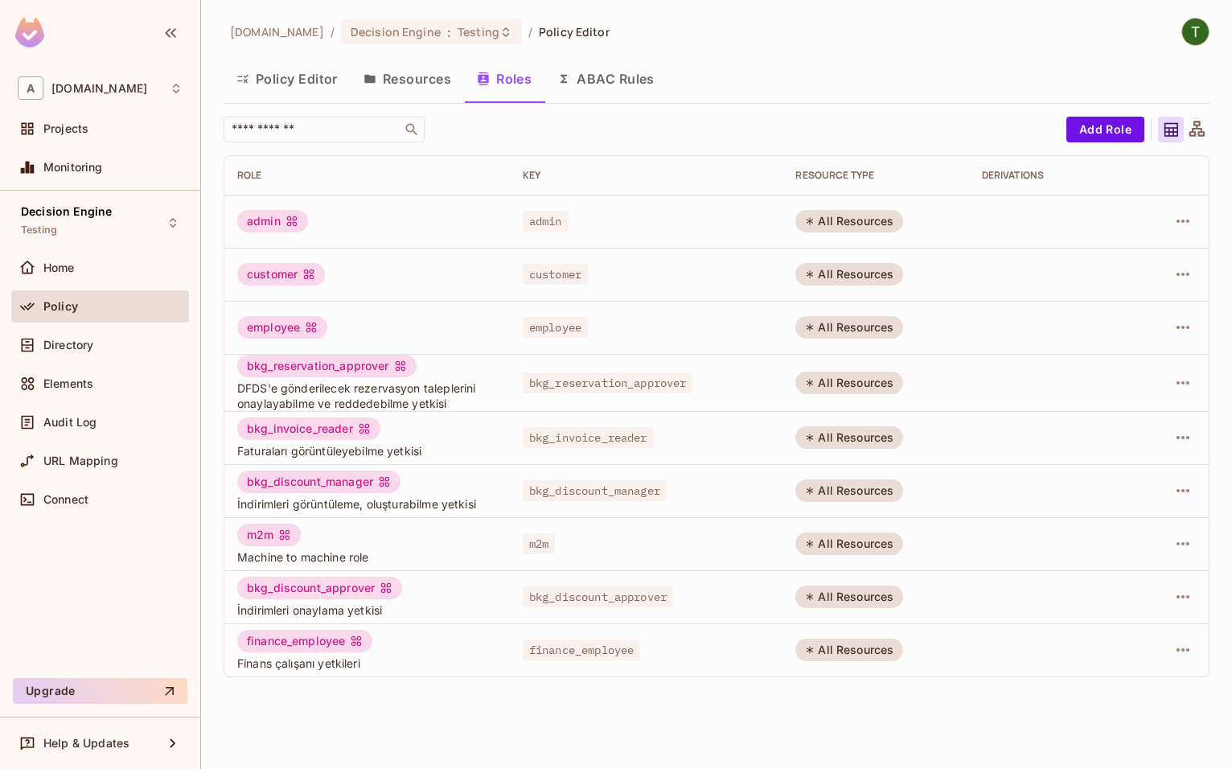
click at [218, 477] on div "abclojistik.com / Decision Engine : Testing / Policy Editor Policy Editor Resou…" at bounding box center [716, 384] width 1031 height 769
click at [262, 477] on div "m2m" at bounding box center [269, 534] width 64 height 23
click at [310, 81] on button "Policy Editor" at bounding box center [287, 79] width 127 height 40
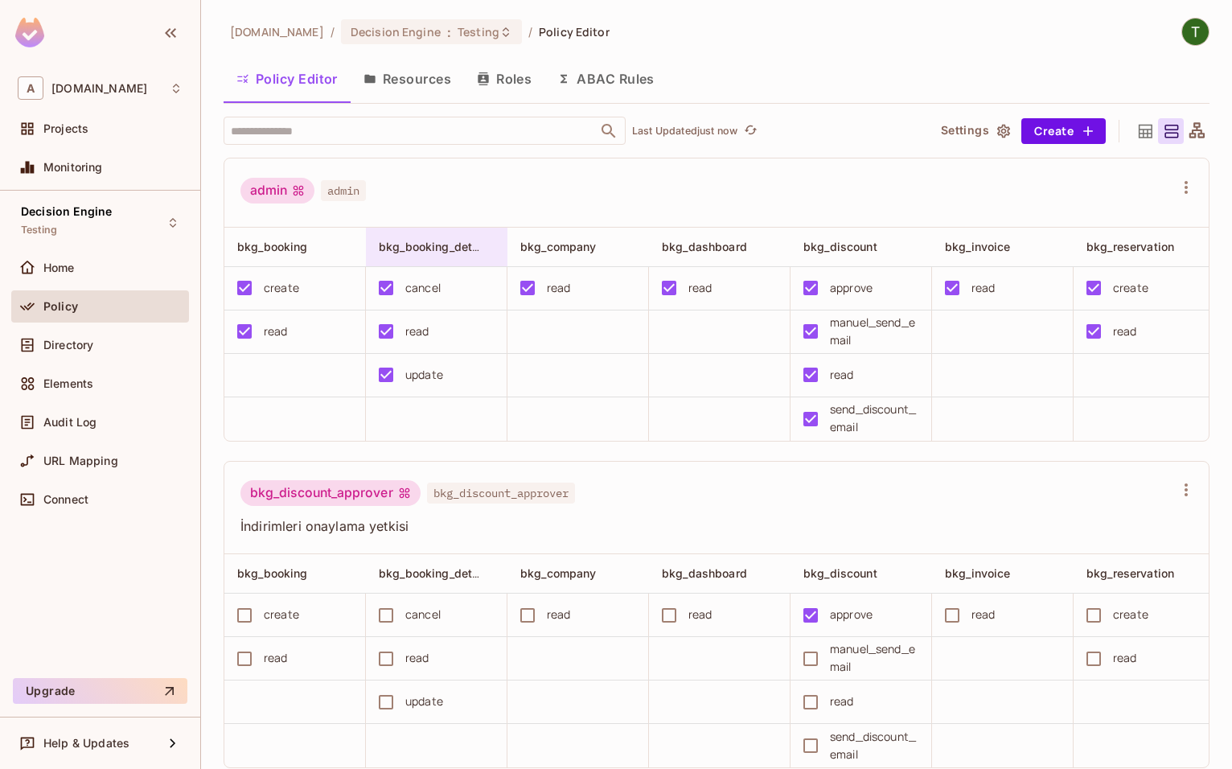
click at [425, 252] on span "bkg_booking_detail" at bounding box center [432, 246] width 107 height 15
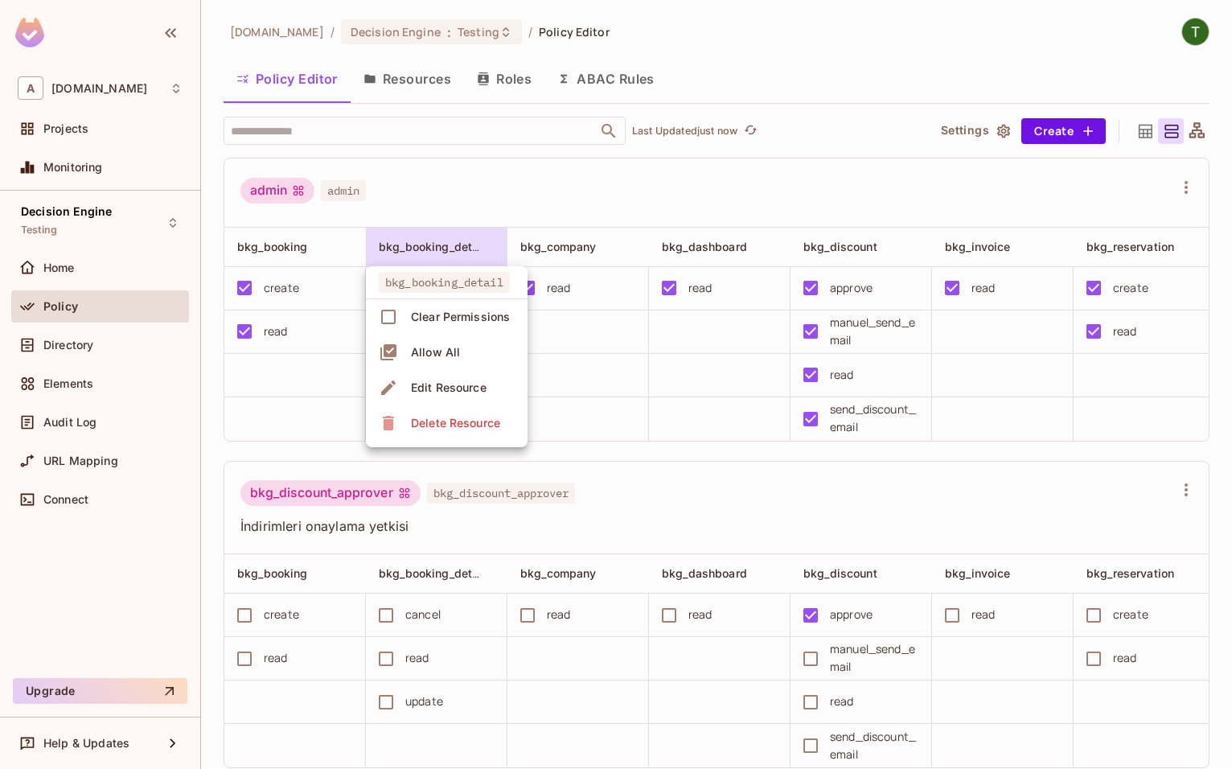
click at [425, 249] on div at bounding box center [616, 384] width 1232 height 769
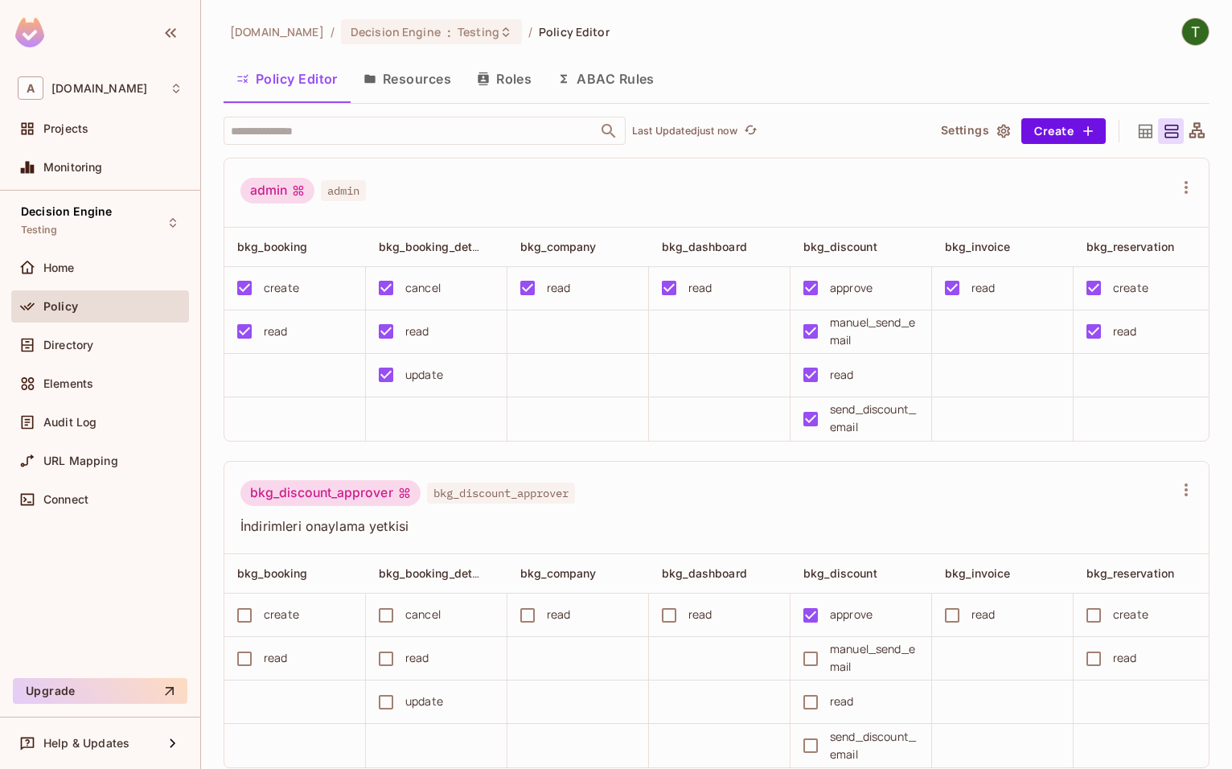
click at [425, 376] on div "update" at bounding box center [424, 375] width 38 height 18
click at [125, 466] on div "URL Mapping" at bounding box center [112, 460] width 139 height 13
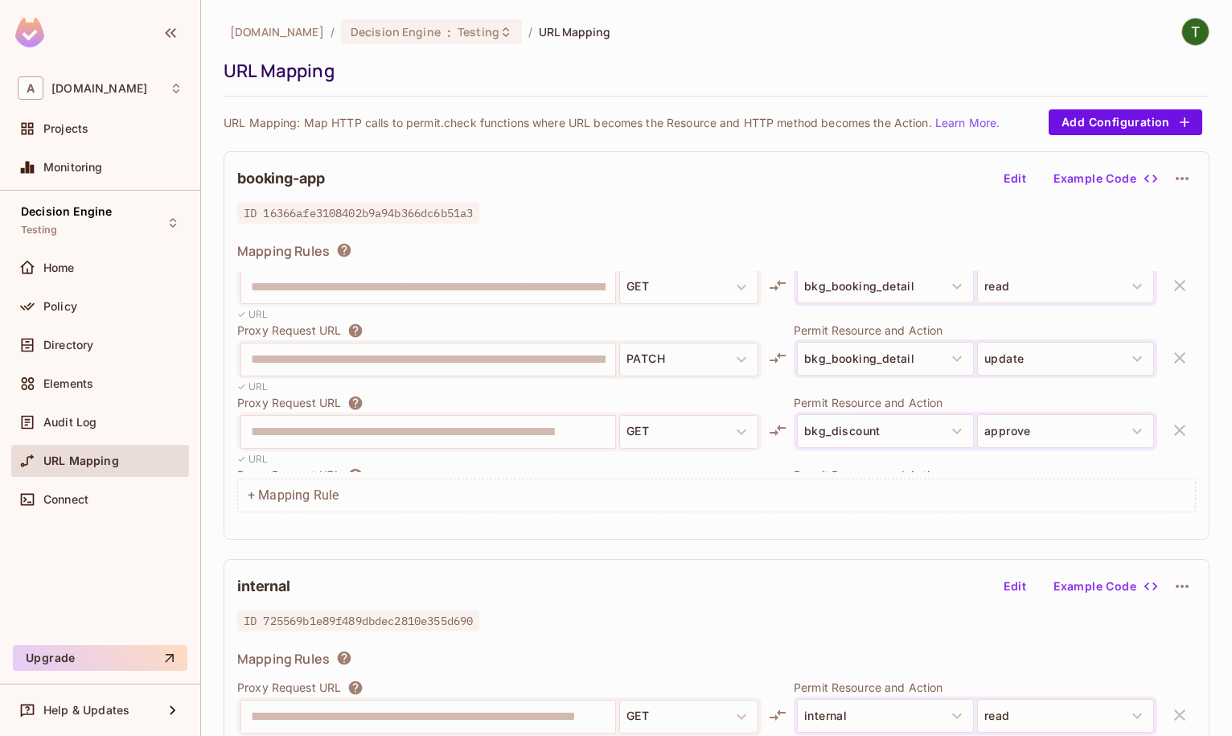
scroll to position [92, 0]
click at [1016, 178] on button "Edit" at bounding box center [1014, 179] width 51 height 26
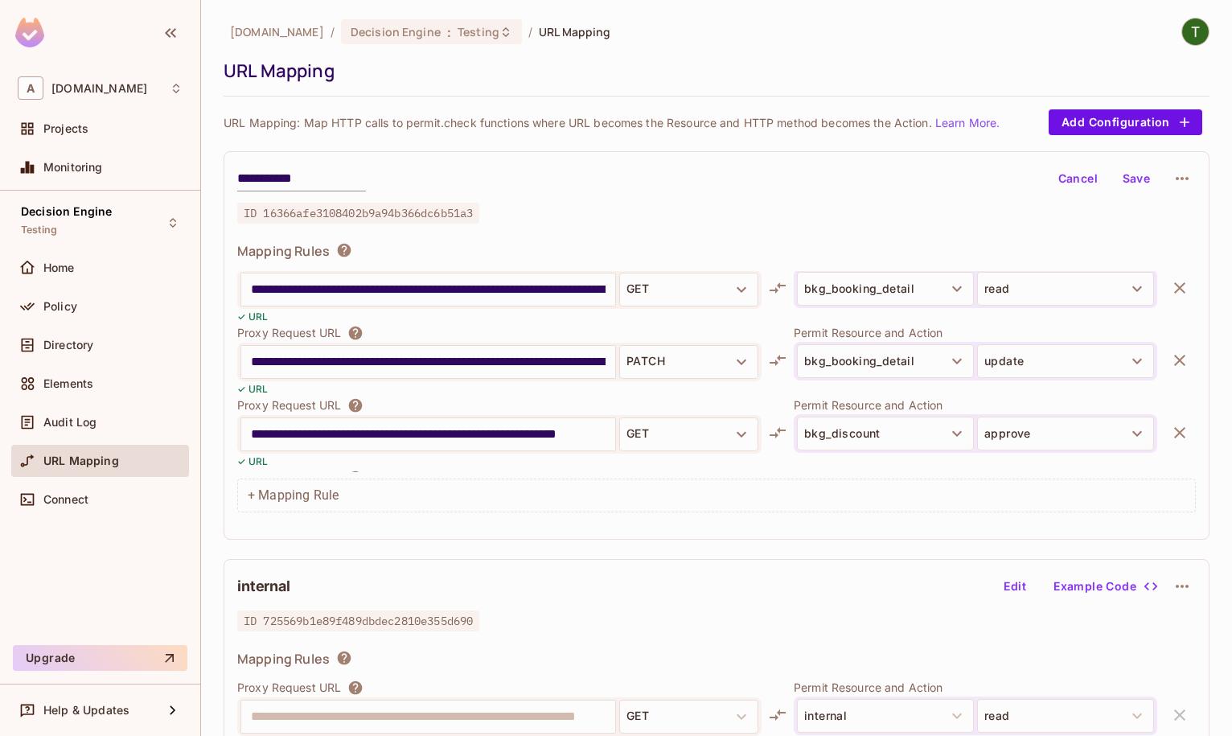
click at [510, 358] on input "**********" at bounding box center [428, 362] width 355 height 26
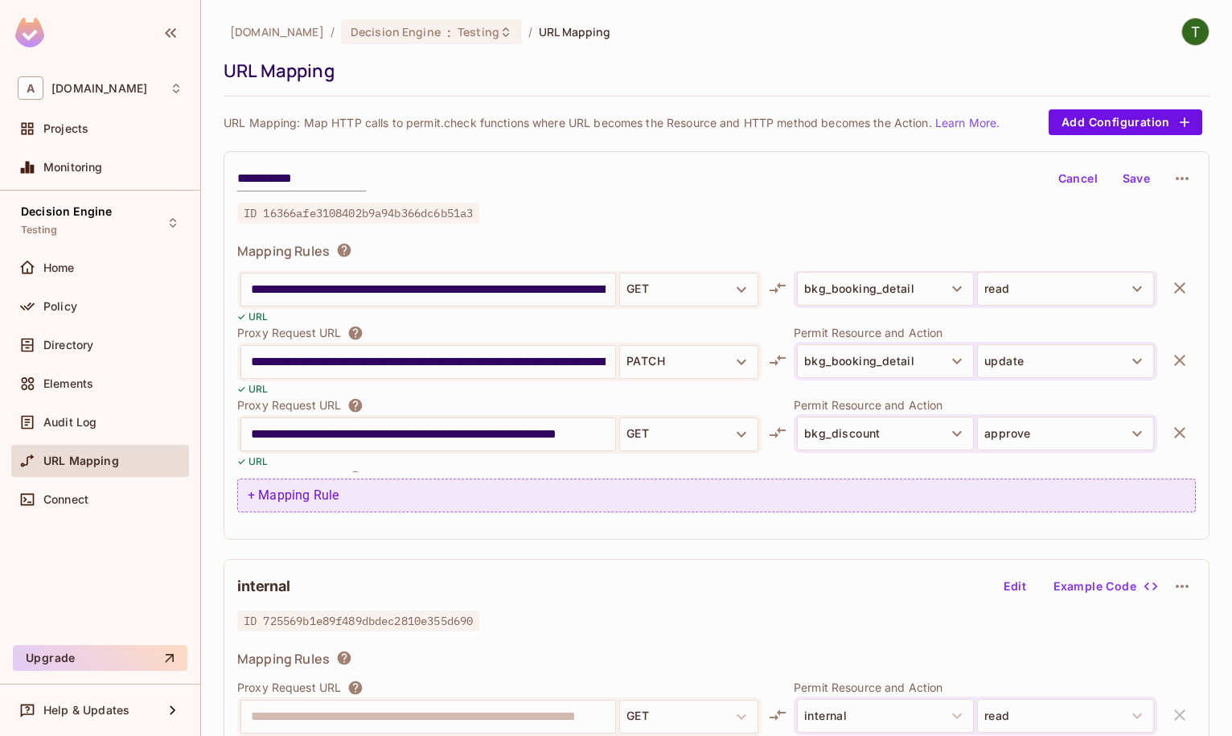
click at [314, 477] on div "+ Mapping Rule" at bounding box center [716, 495] width 958 height 34
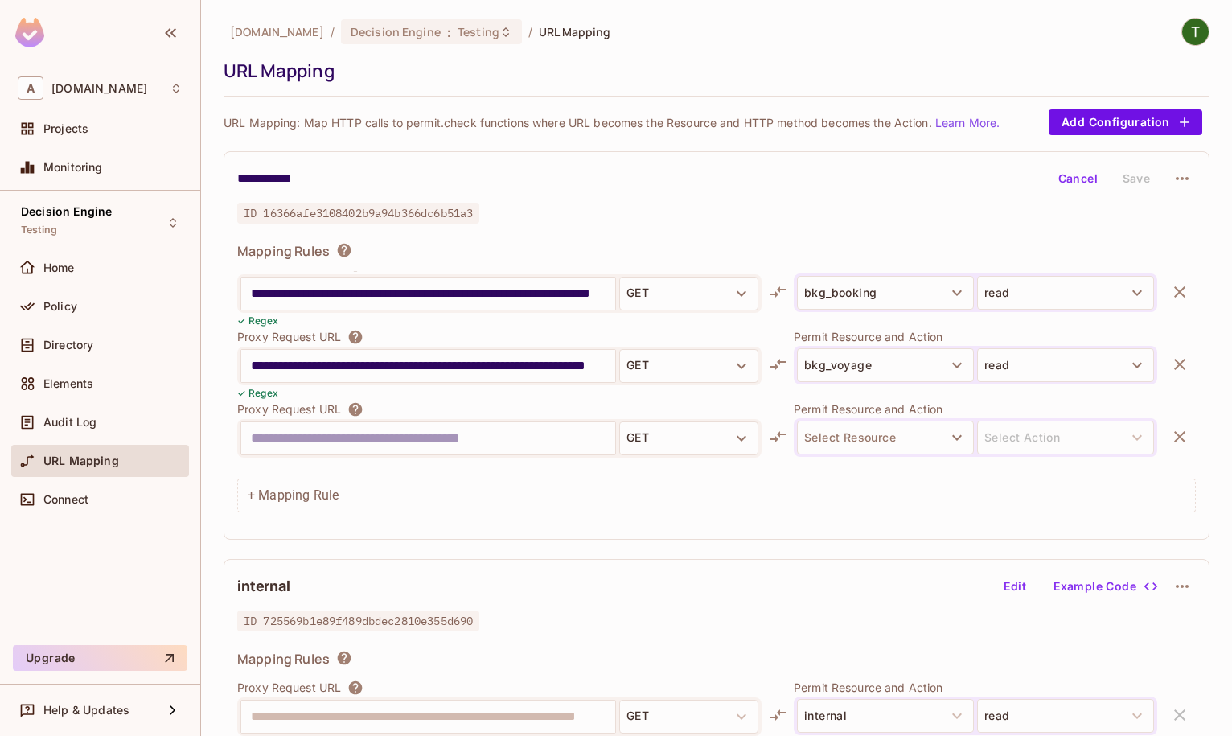
scroll to position [2042, 0]
click at [372, 435] on input "text" at bounding box center [428, 438] width 355 height 26
paste input "**********"
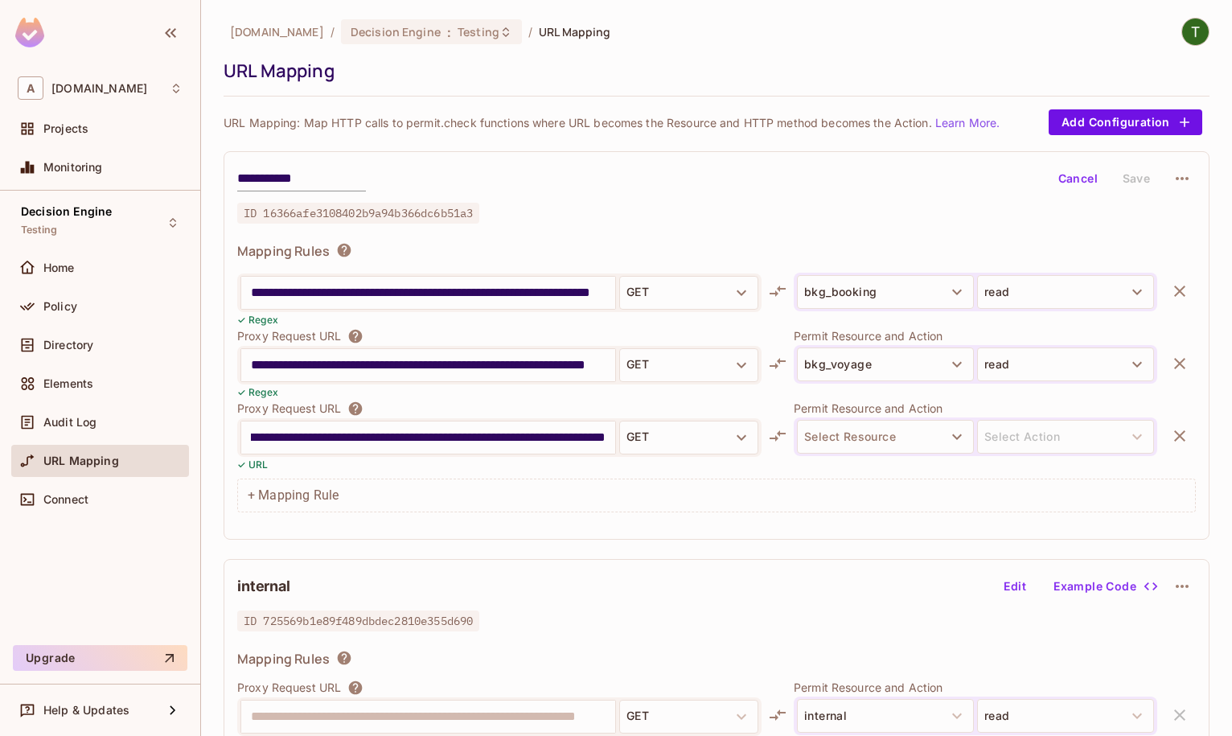
scroll to position [0, 0]
drag, startPoint x: 560, startPoint y: 437, endPoint x: -50, endPoint y: 437, distance: 609.5
click at [251, 437] on input "**********" at bounding box center [428, 438] width 355 height 26
type input "**********"
click at [724, 441] on button "GET" at bounding box center [688, 438] width 139 height 34
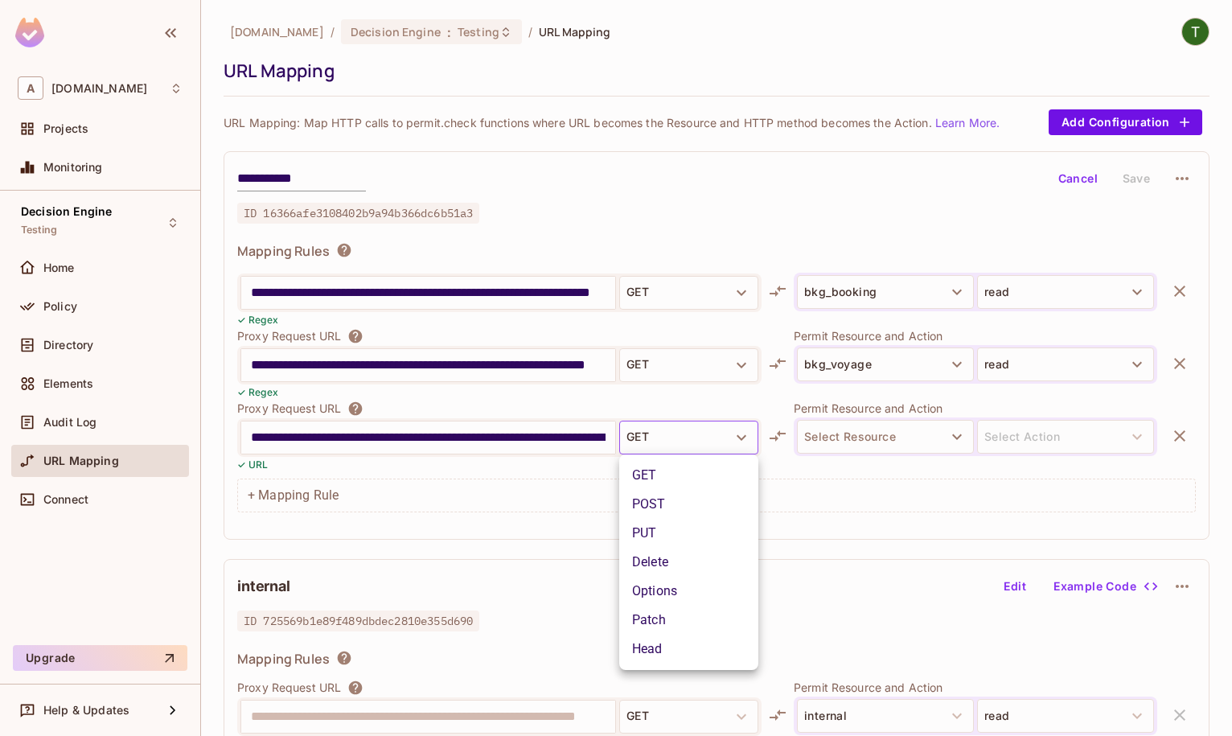
click at [679, 477] on li "PUT" at bounding box center [688, 533] width 139 height 29
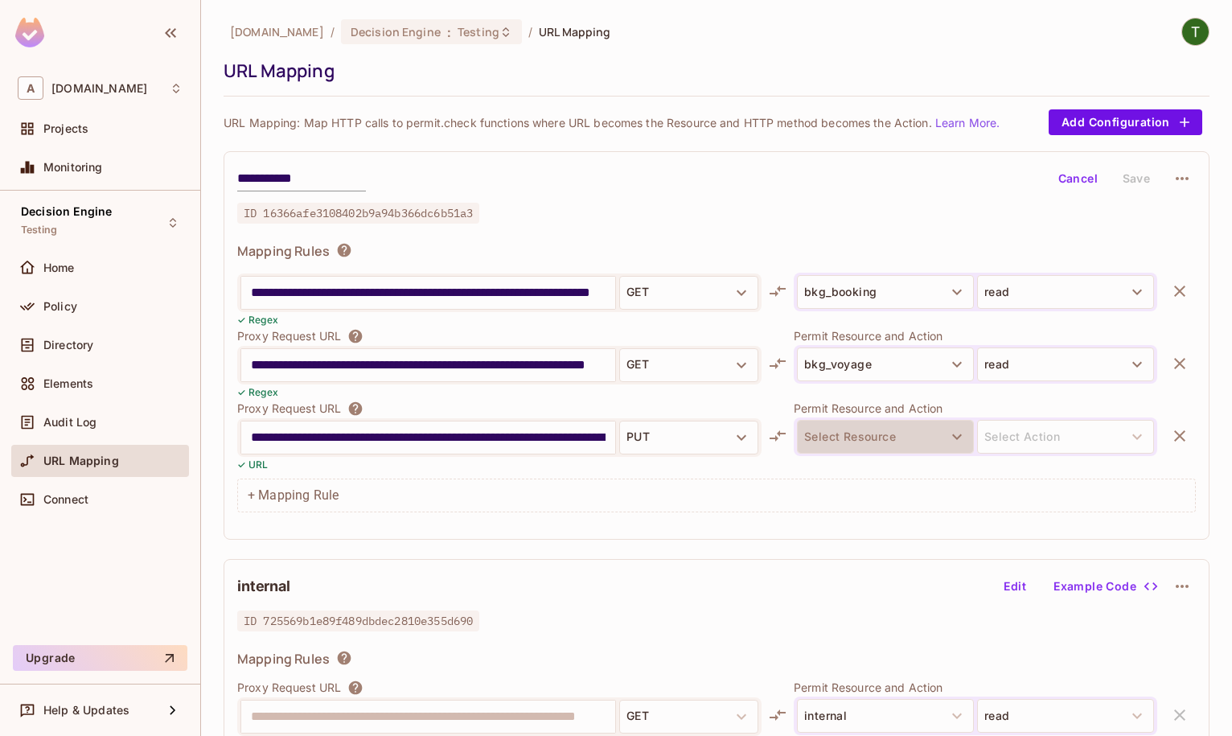
click at [918, 421] on button "Select Resource" at bounding box center [885, 437] width 177 height 34
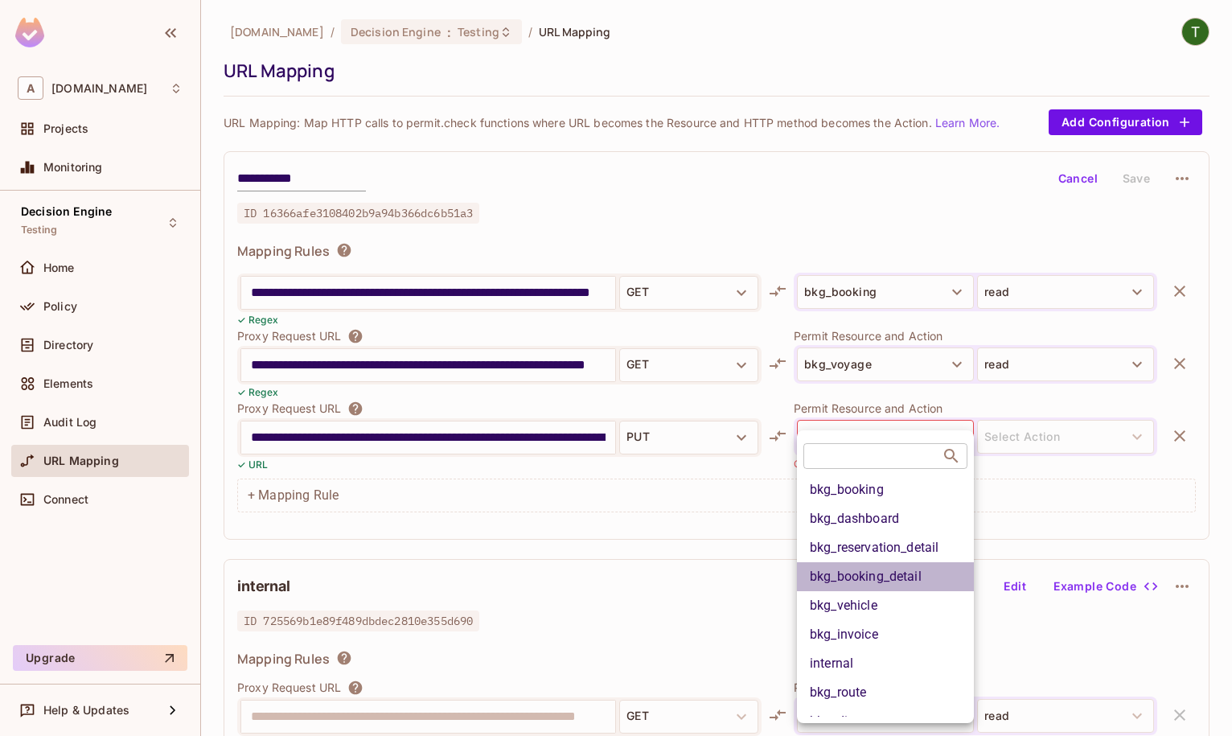
click at [907, 477] on li "bkg_booking_detail" at bounding box center [885, 576] width 177 height 29
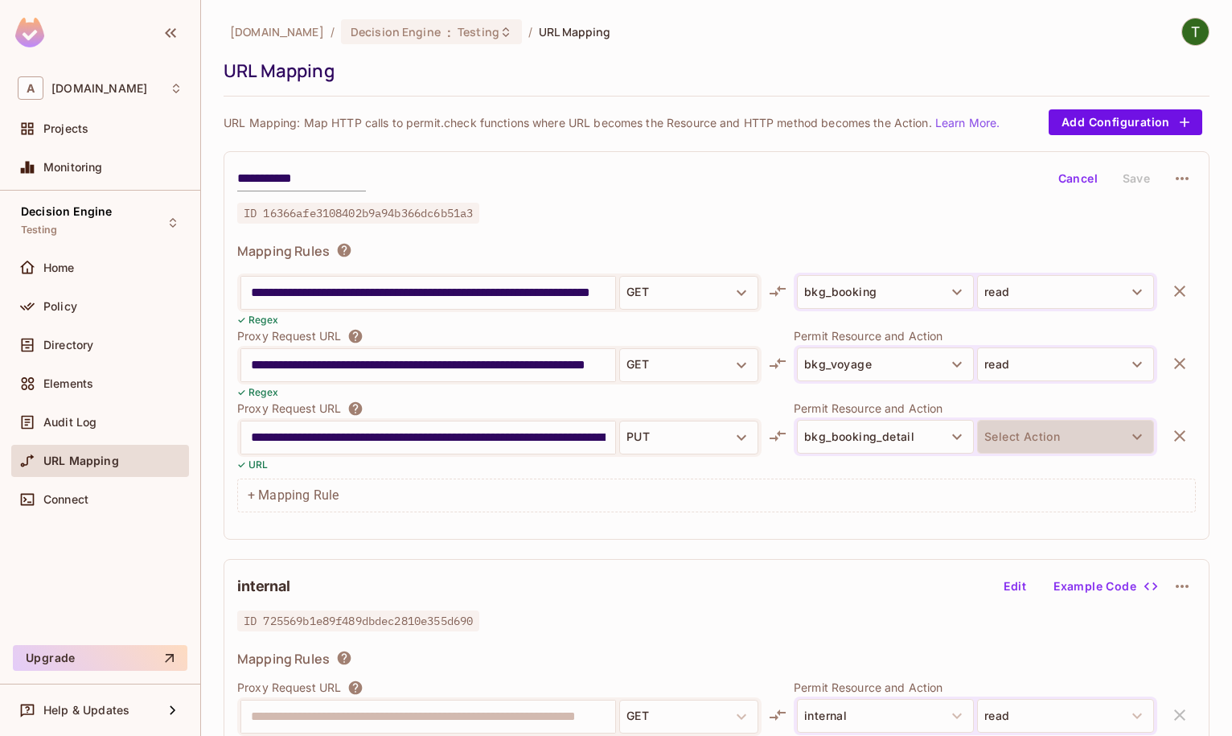
click at [1050, 442] on button "Select Action" at bounding box center [1065, 437] width 177 height 34
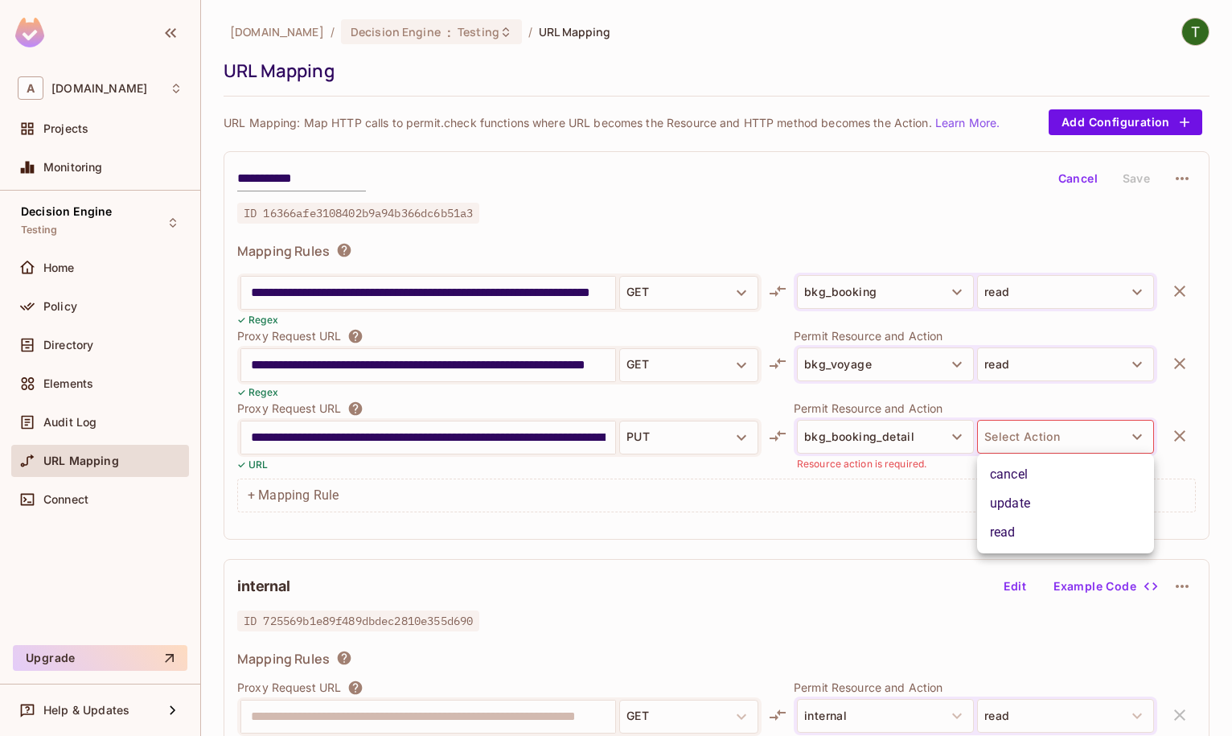
click at [1024, 477] on li "update" at bounding box center [1065, 503] width 177 height 29
click at [1134, 180] on button "Save" at bounding box center [1135, 179] width 51 height 26
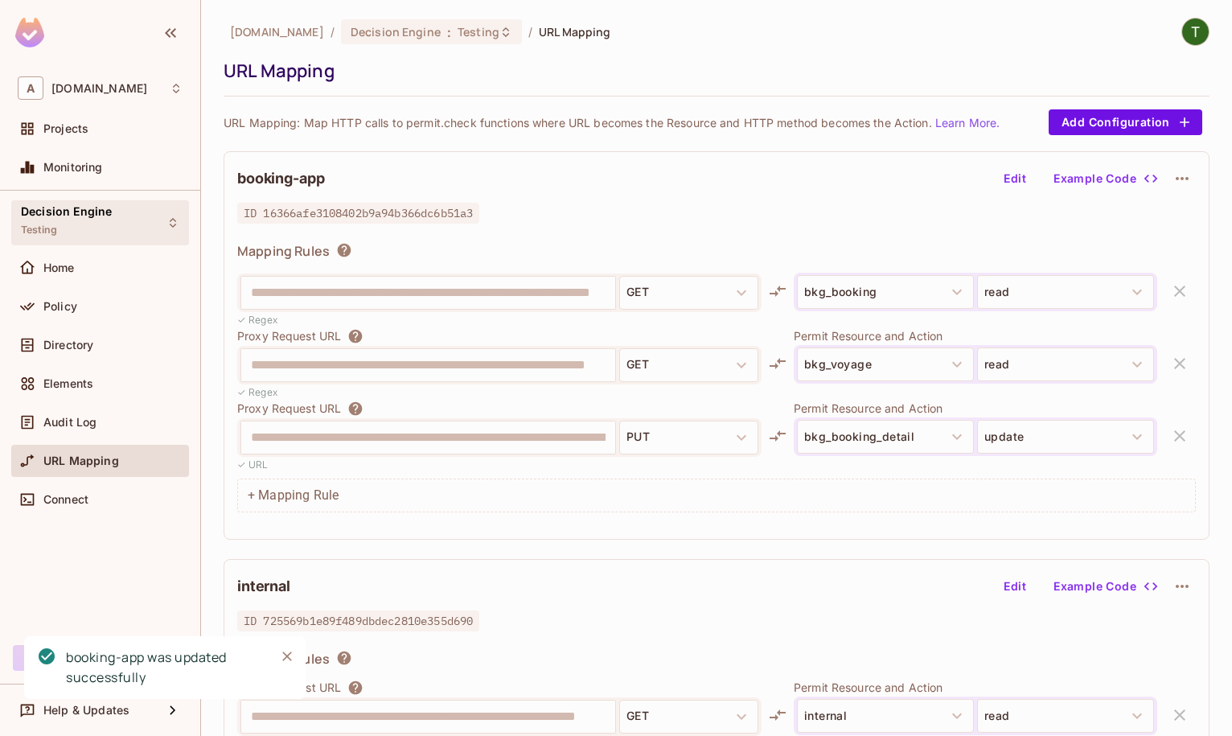
click at [66, 220] on div "Decision Engine Testing" at bounding box center [66, 222] width 91 height 35
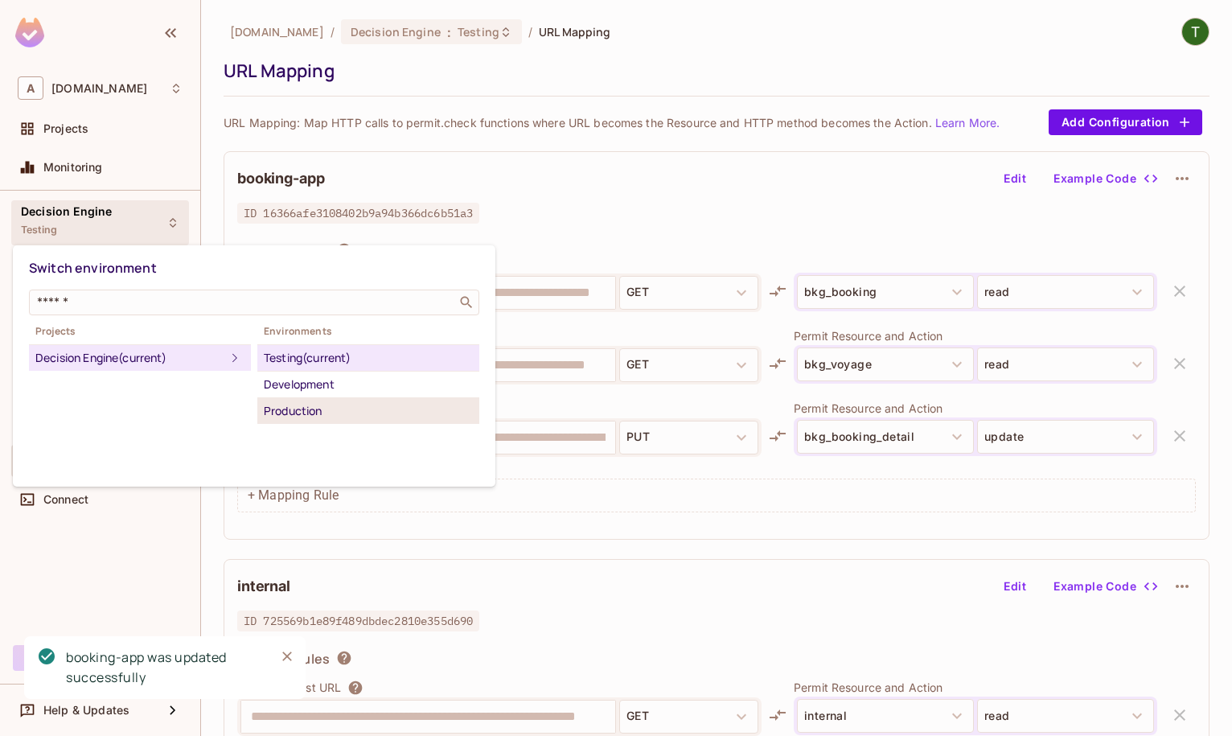
click at [357, 418] on div "Production" at bounding box center [368, 410] width 209 height 19
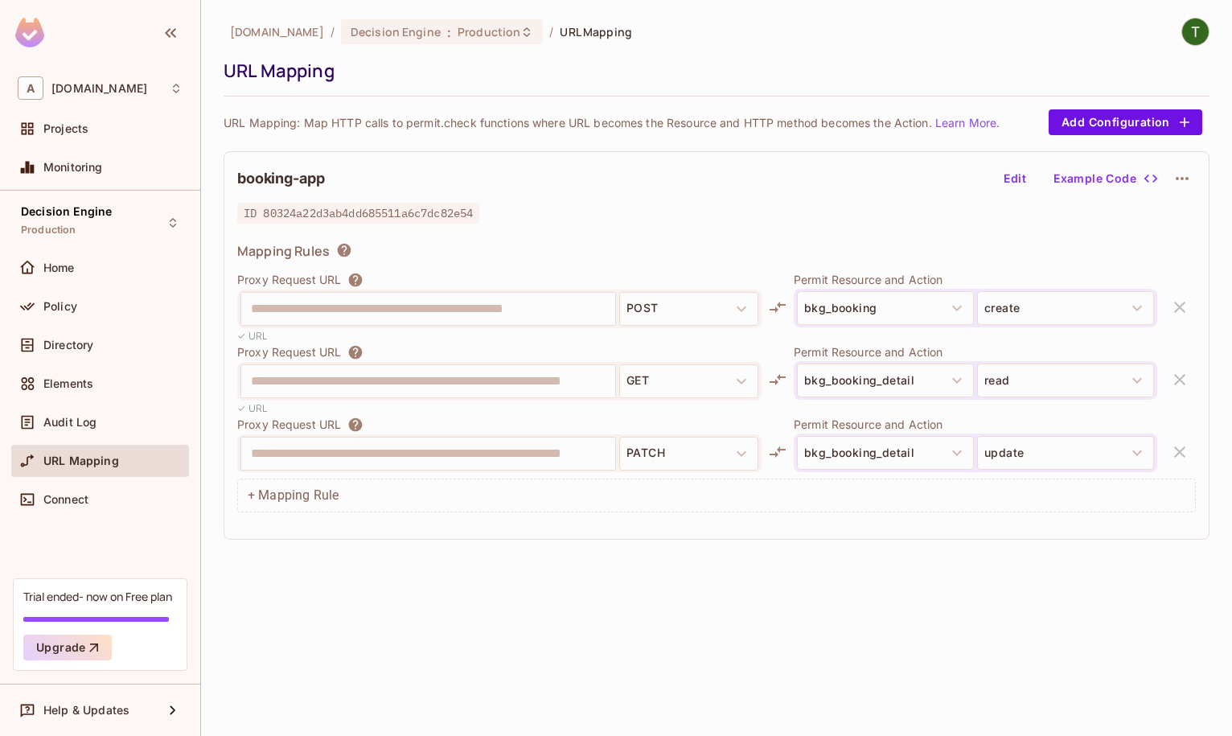
click at [325, 477] on div "+ Mapping Rule" at bounding box center [716, 495] width 958 height 34
drag, startPoint x: 989, startPoint y: 169, endPoint x: 1011, endPoint y: 170, distance: 21.8
click at [990, 169] on div "booking-app Edit Example Code" at bounding box center [716, 178] width 958 height 27
click at [1011, 170] on button "Edit" at bounding box center [1014, 179] width 51 height 26
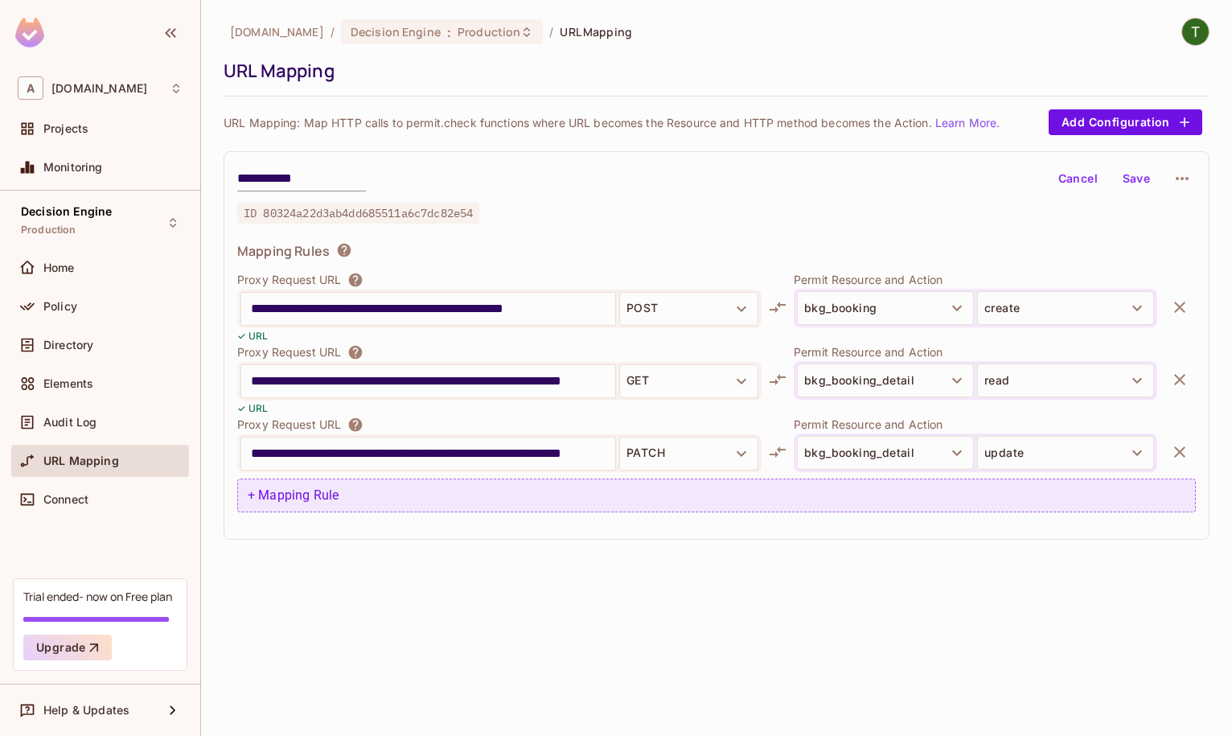
click at [301, 477] on div "+ Mapping Rule" at bounding box center [716, 495] width 958 height 34
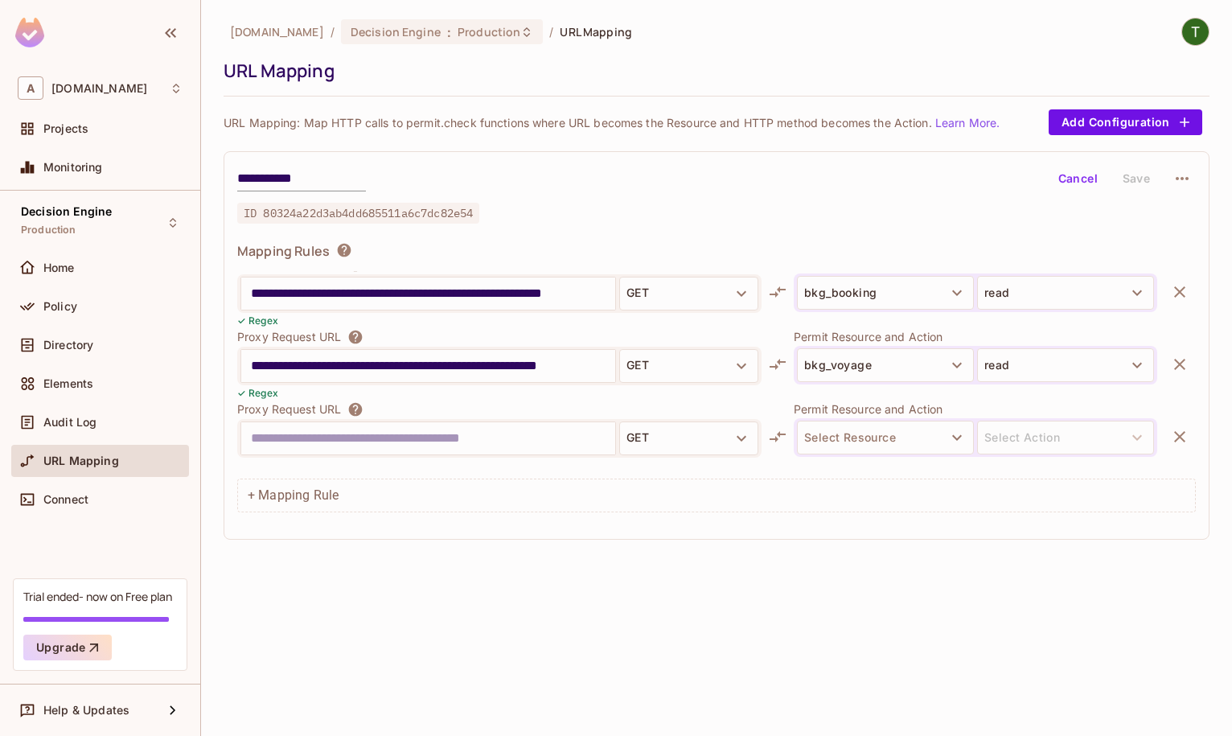
scroll to position [2042, 0]
drag, startPoint x: 367, startPoint y: 445, endPoint x: 375, endPoint y: 442, distance: 8.7
click at [367, 445] on input "text" at bounding box center [428, 438] width 355 height 26
paste input "**********"
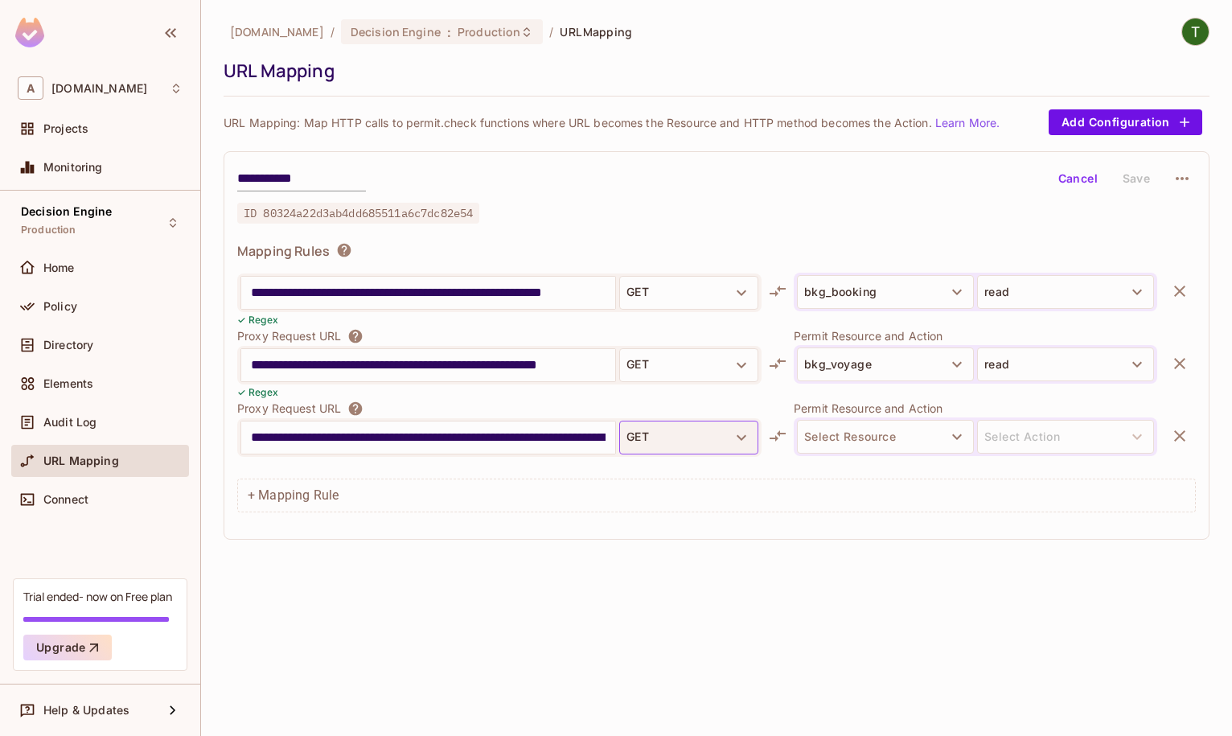
scroll to position [0, 85]
type input "**********"
click at [683, 432] on button "GET" at bounding box center [688, 438] width 139 height 34
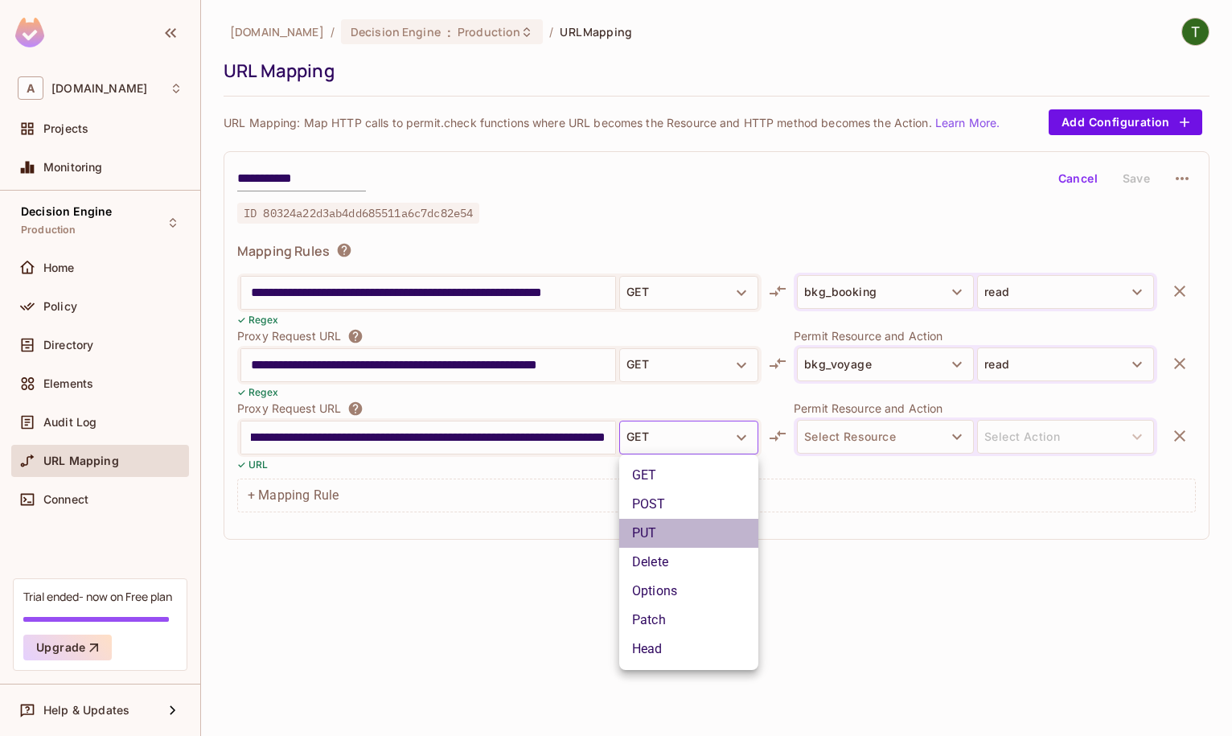
click at [679, 477] on li "PUT" at bounding box center [688, 533] width 139 height 29
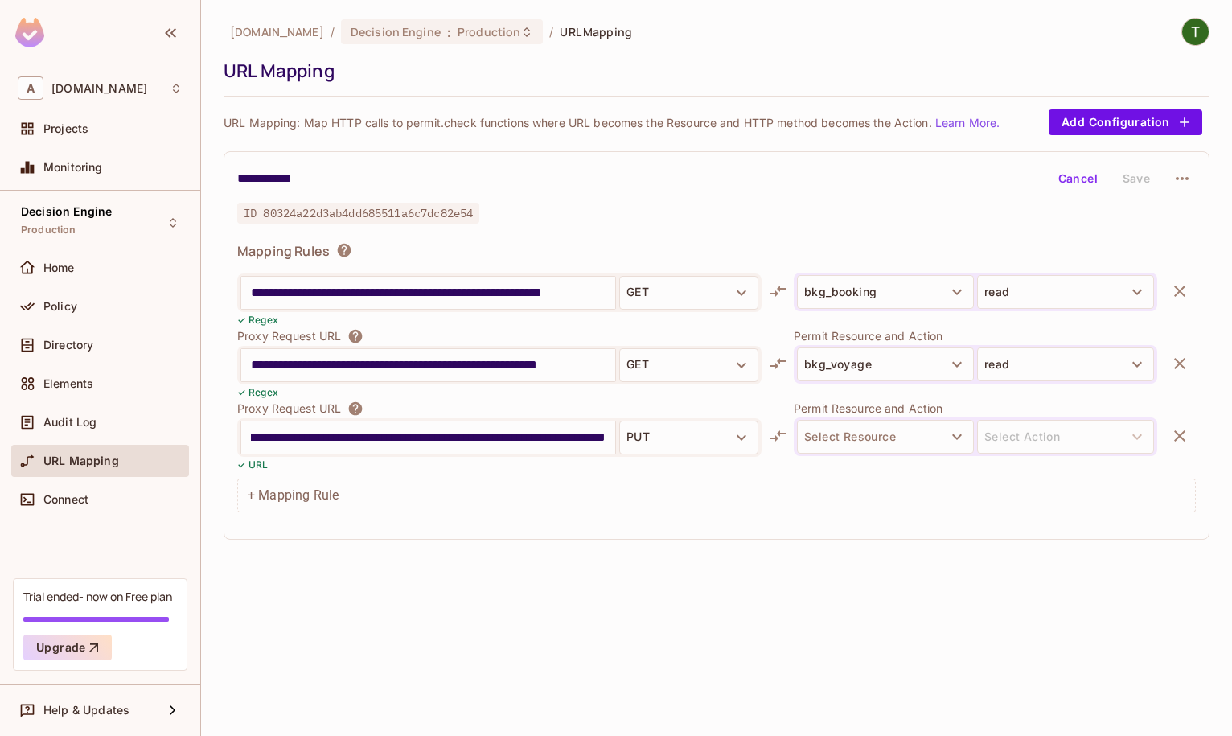
click at [891, 425] on div "GET POST PUT Delete Options Patch Head" at bounding box center [616, 368] width 1232 height 736
click at [891, 436] on button "Select Resource" at bounding box center [885, 437] width 177 height 34
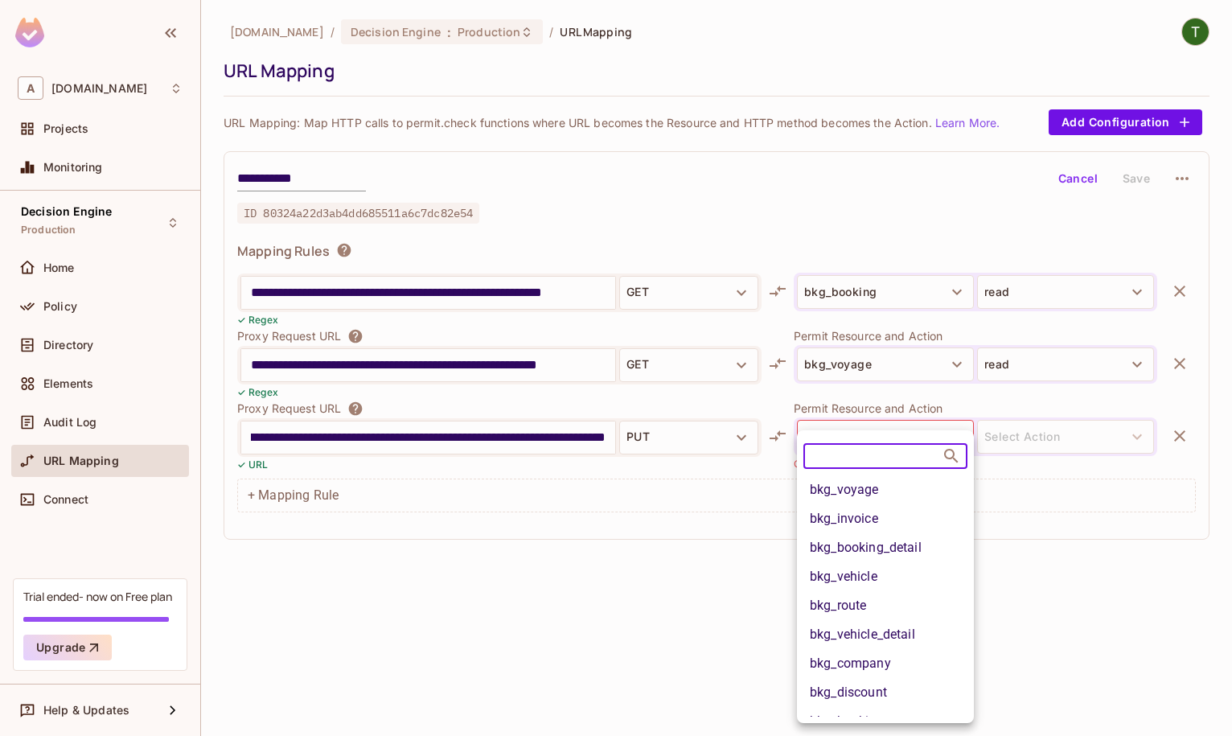
click at [902, 477] on li "bkg_booking_detail" at bounding box center [885, 547] width 177 height 29
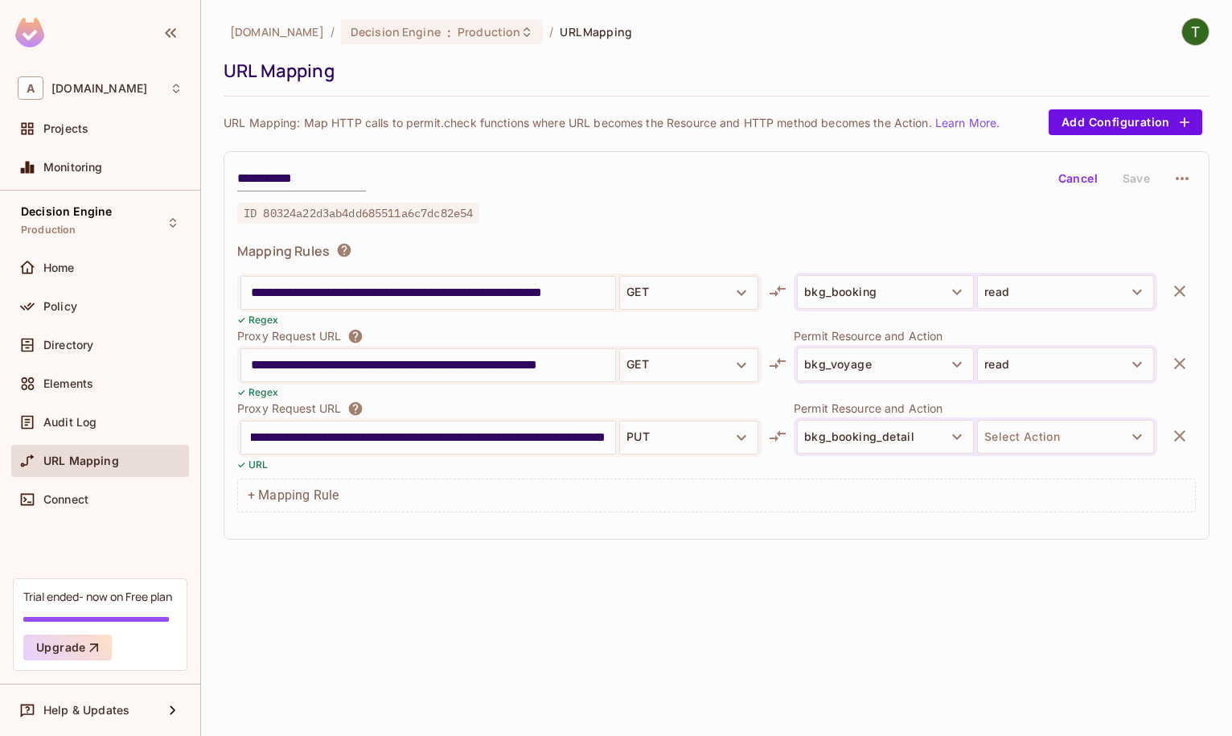
click at [1044, 432] on body "**********" at bounding box center [616, 368] width 1232 height 736
click at [1044, 434] on button "Select Action" at bounding box center [1065, 437] width 177 height 34
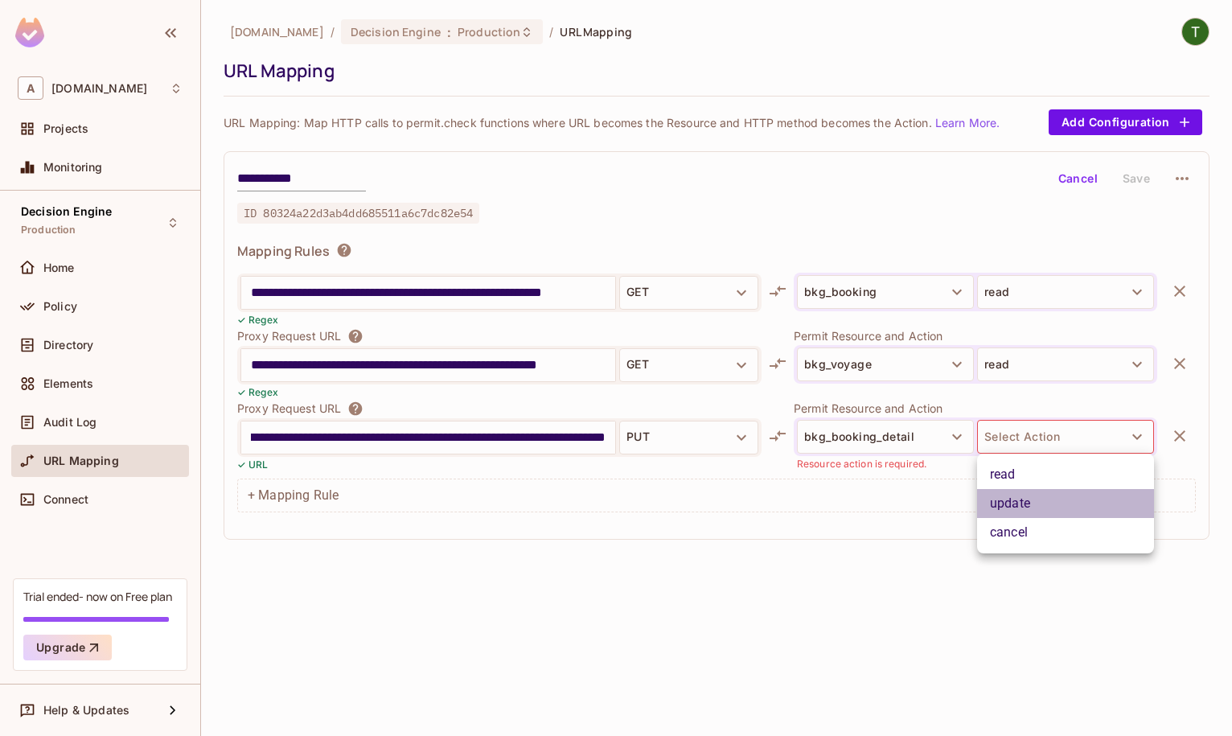
click at [1028, 477] on li "update" at bounding box center [1065, 503] width 177 height 29
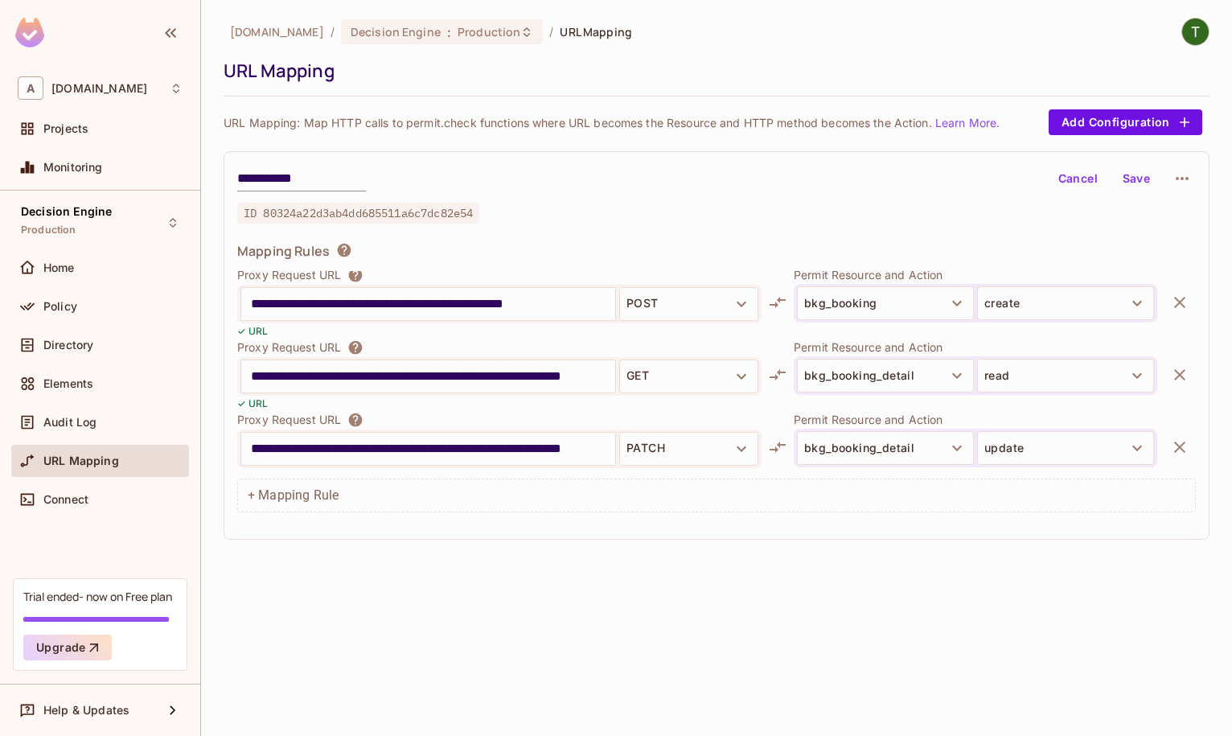
scroll to position [0, 0]
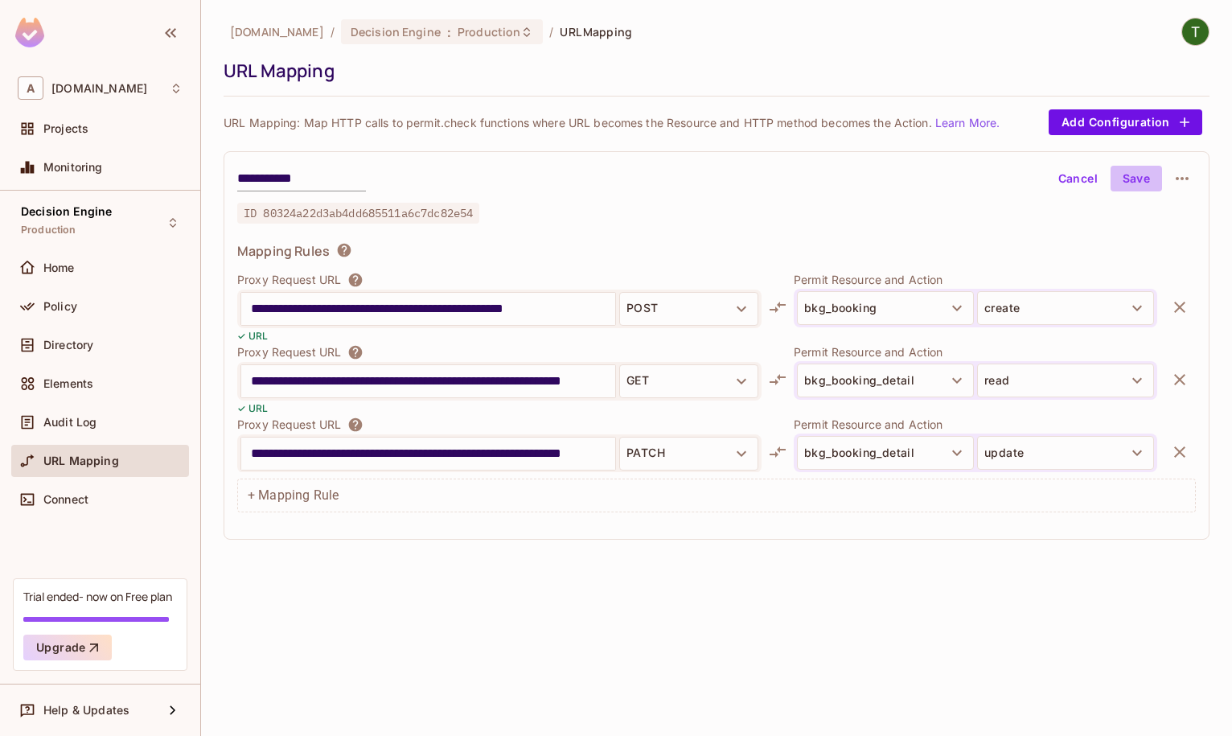
click at [1134, 174] on button "Save" at bounding box center [1135, 179] width 51 height 26
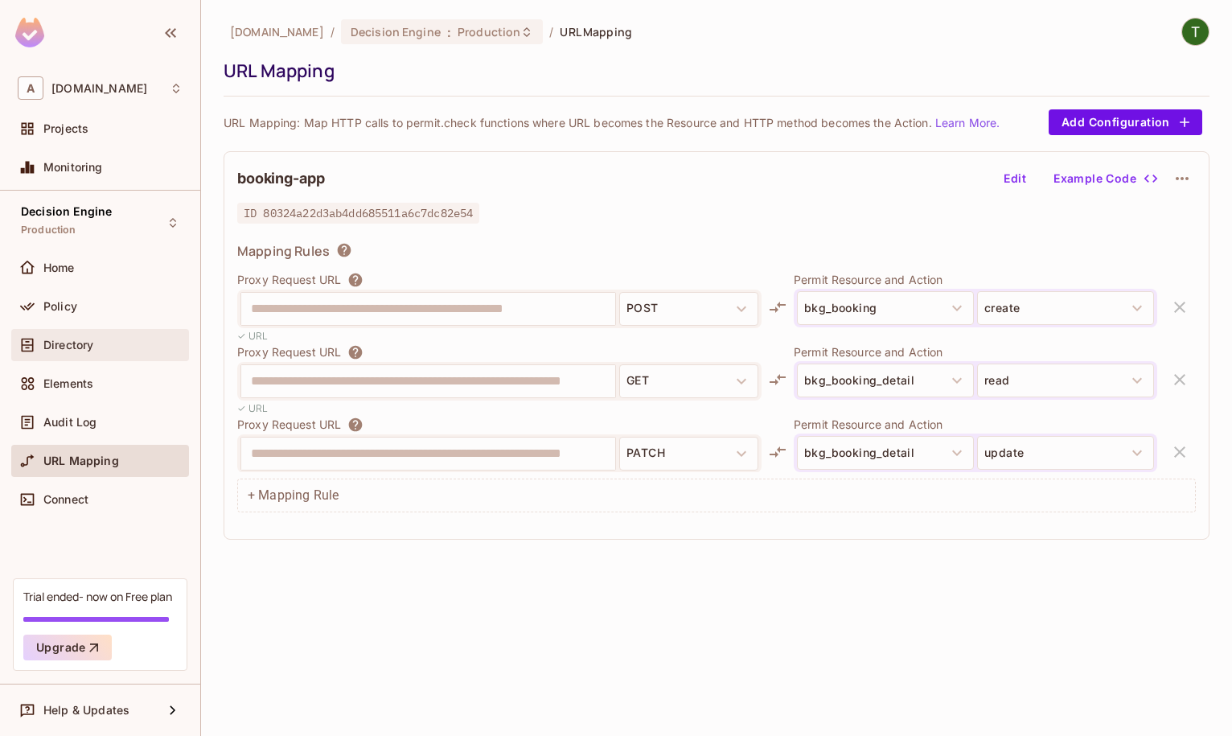
click at [99, 340] on div "Directory" at bounding box center [112, 345] width 139 height 13
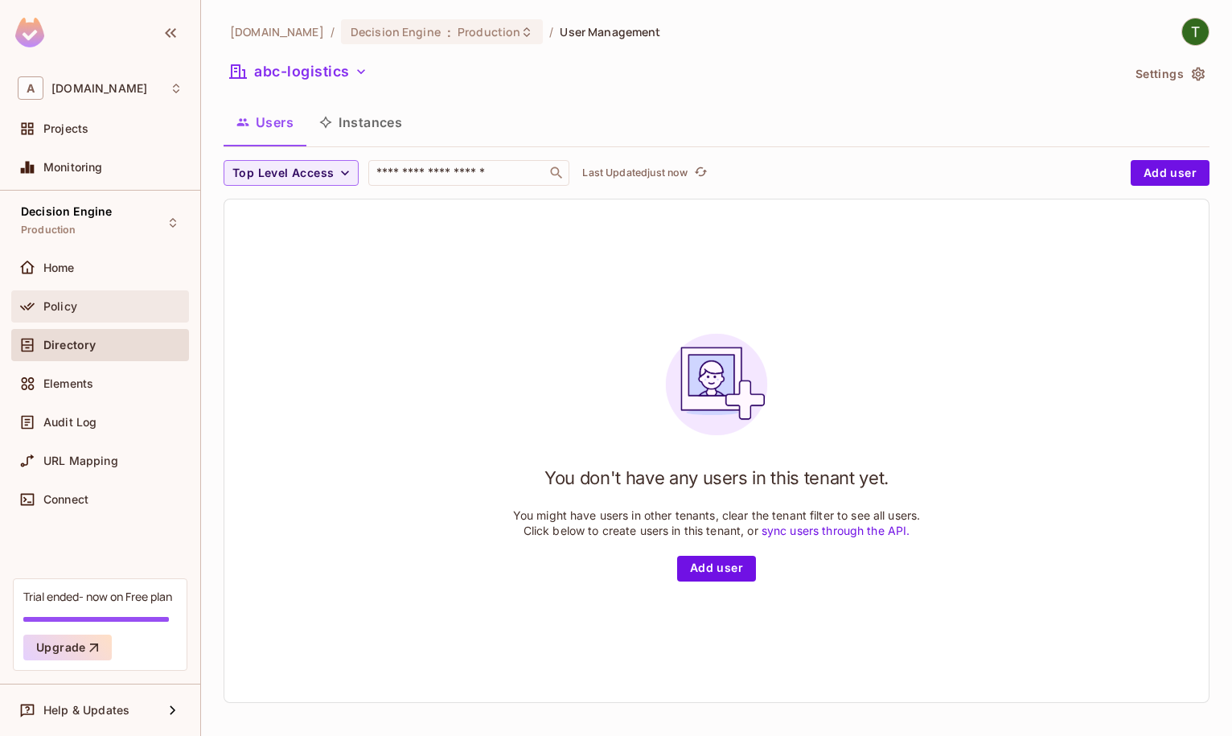
click at [88, 313] on div "Policy" at bounding box center [100, 306] width 165 height 19
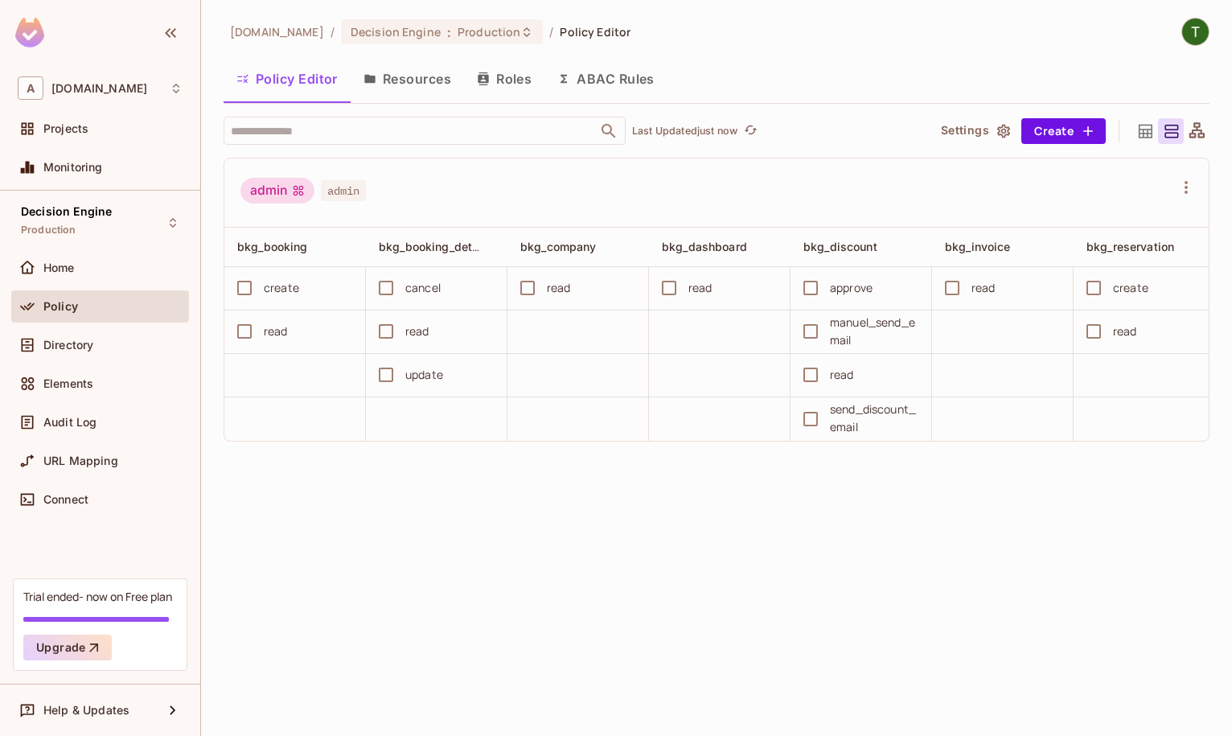
click at [396, 87] on button "Resources" at bounding box center [407, 79] width 113 height 40
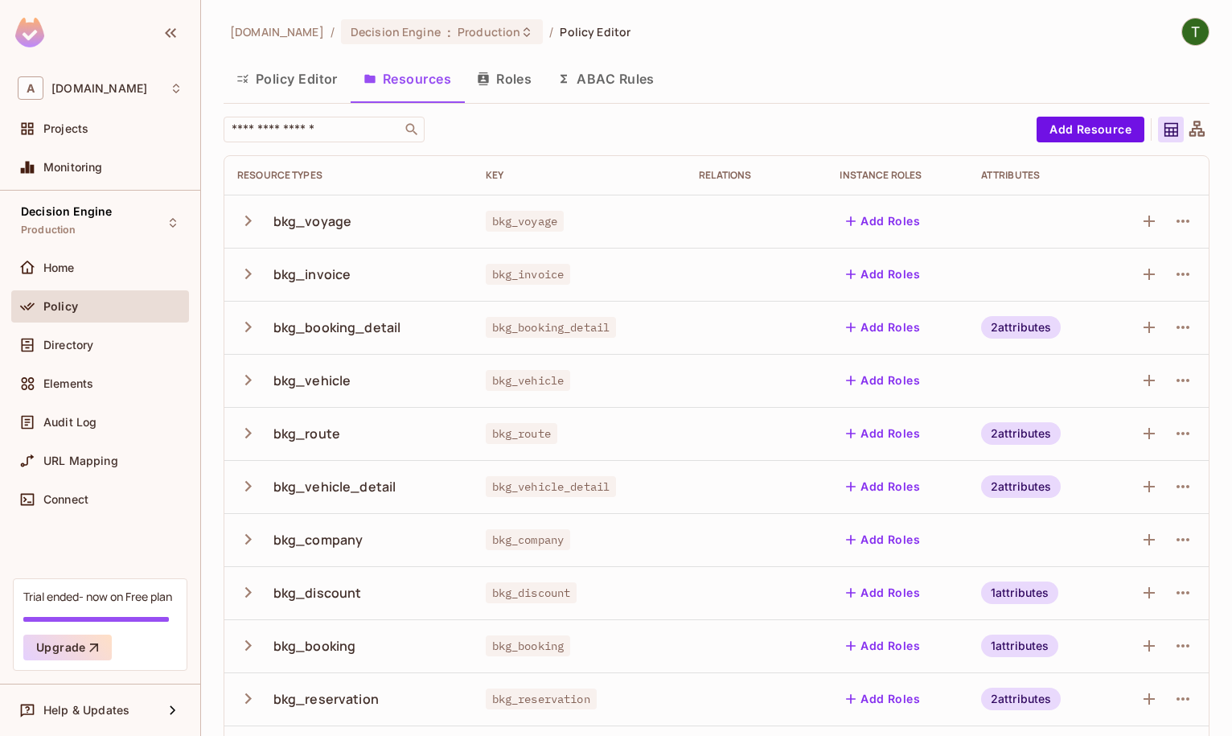
click at [305, 77] on button "Policy Editor" at bounding box center [287, 79] width 127 height 40
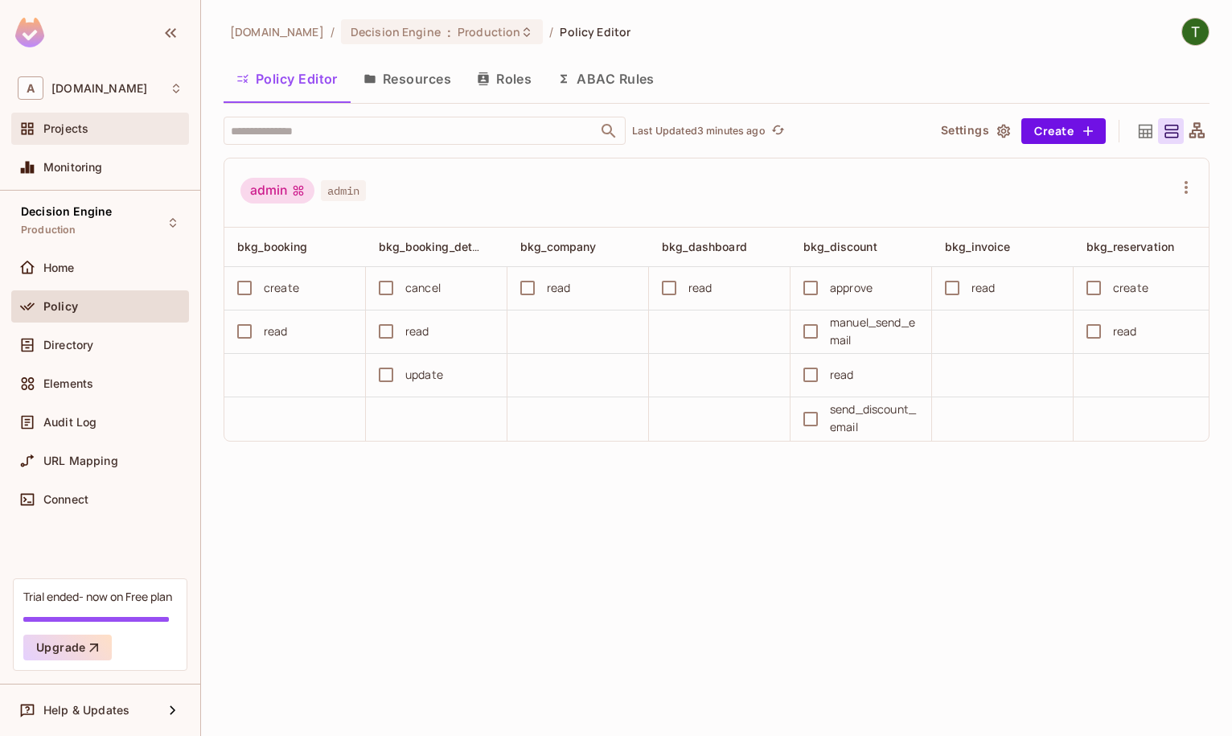
click at [66, 132] on span "Projects" at bounding box center [65, 128] width 45 height 13
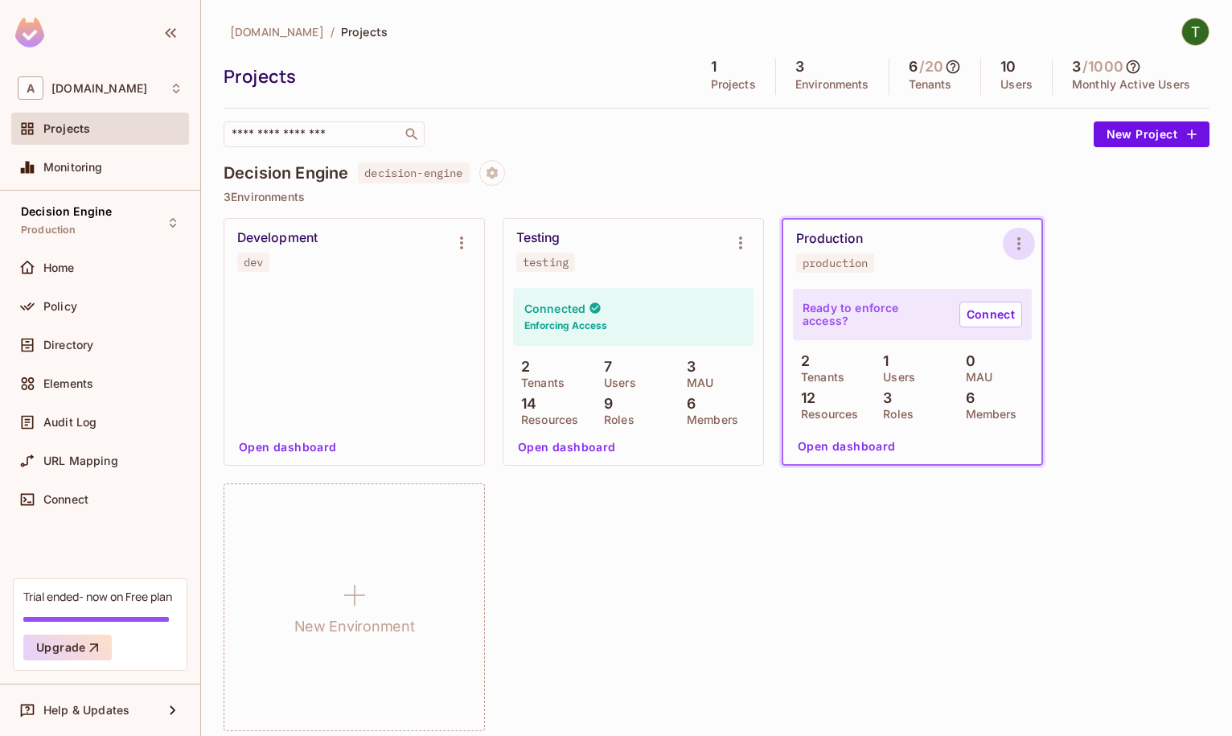
click at [1013, 239] on icon "Environment settings" at bounding box center [1018, 243] width 19 height 19
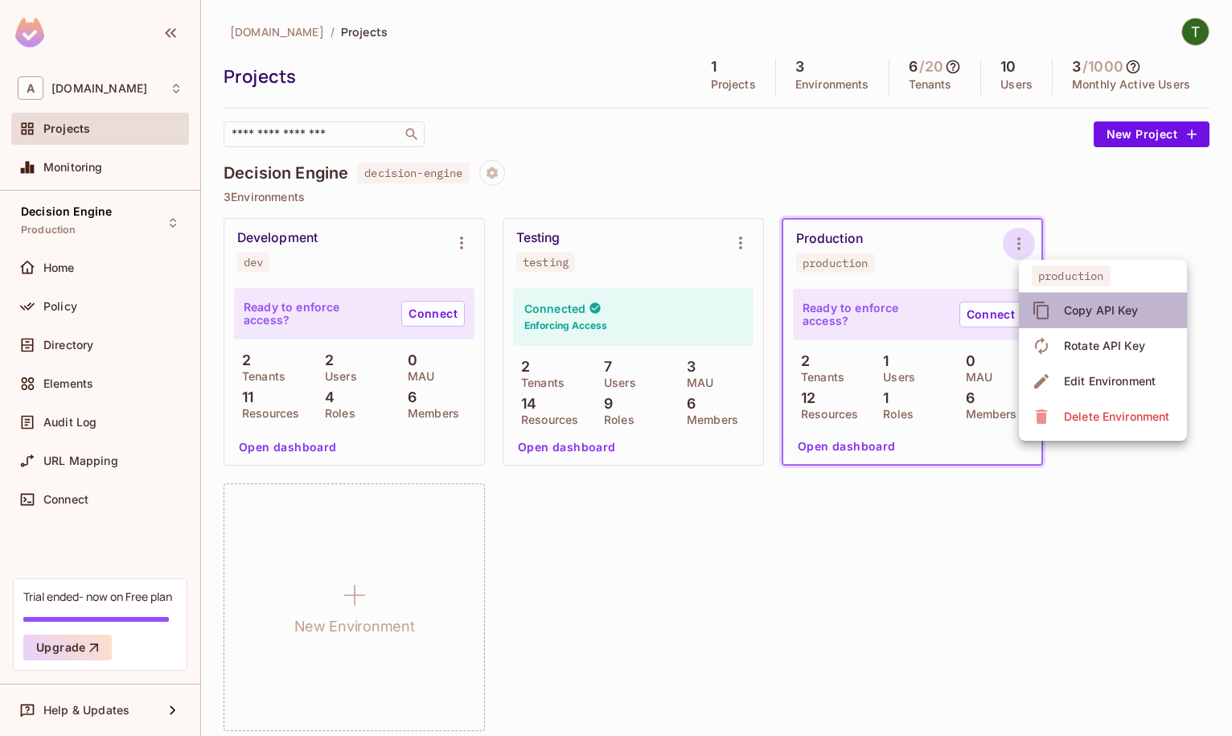
click at [1090, 299] on span "Copy API Key" at bounding box center [1101, 311] width 84 height 26
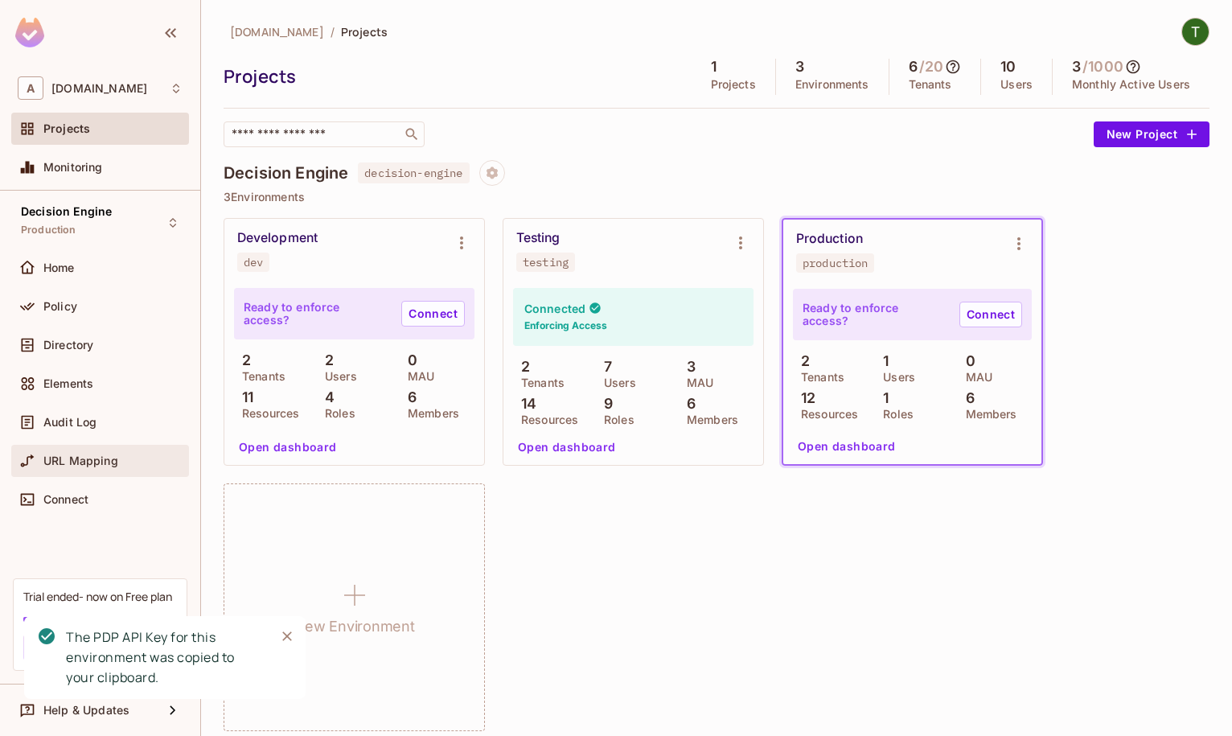
click at [124, 460] on div "URL Mapping" at bounding box center [112, 460] width 139 height 13
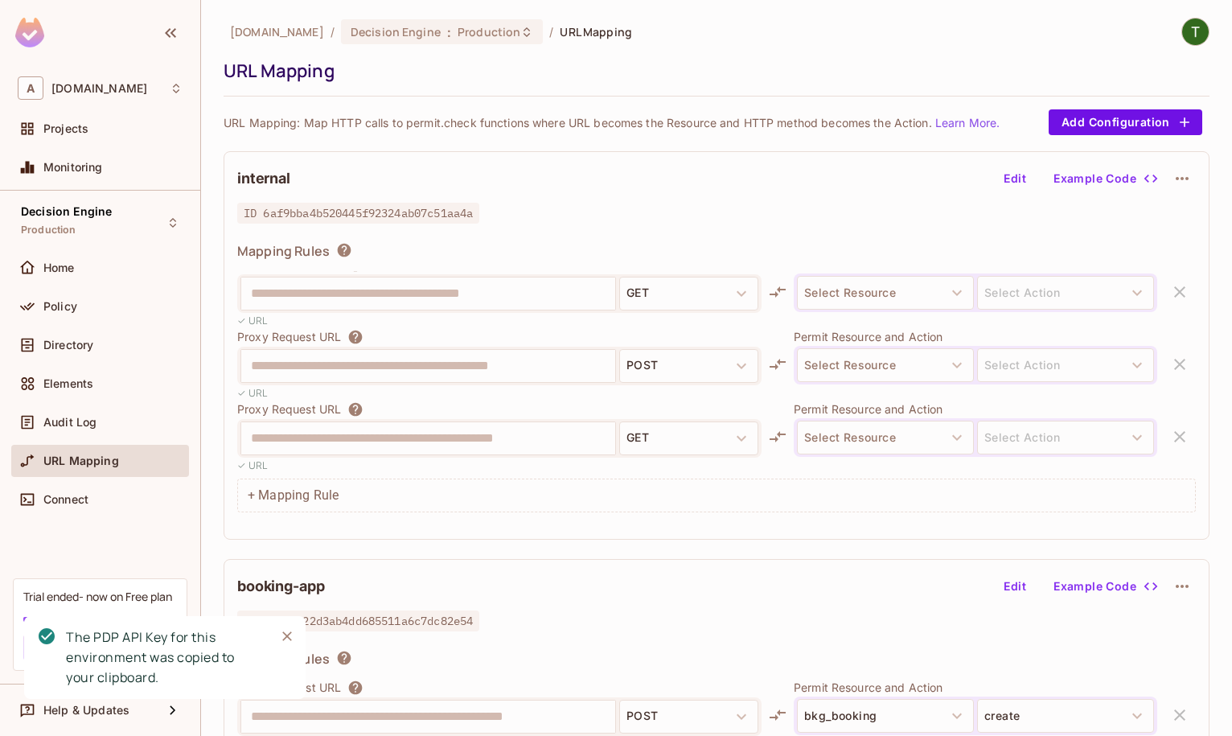
scroll to position [161, 0]
click at [560, 477] on div "+ Mapping Rule" at bounding box center [716, 495] width 958 height 34
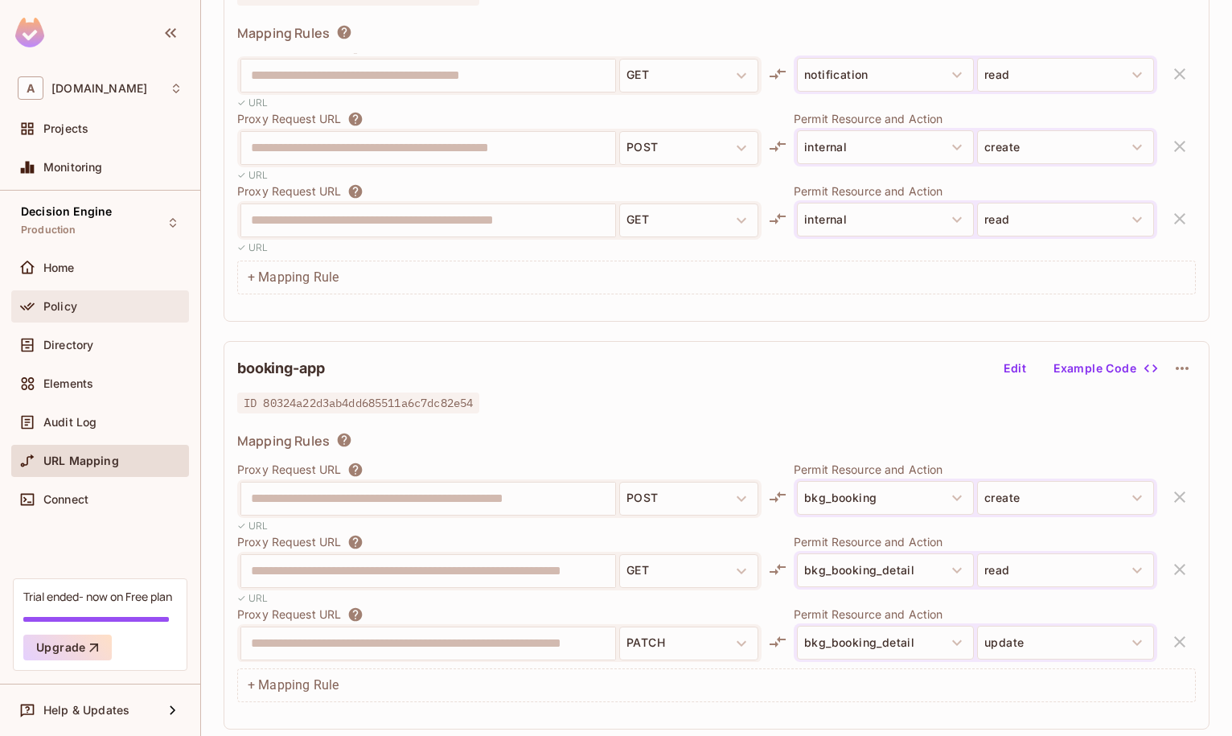
scroll to position [161, 0]
click at [98, 361] on div "Directory" at bounding box center [100, 348] width 178 height 39
click at [98, 350] on div "Directory" at bounding box center [112, 345] width 139 height 13
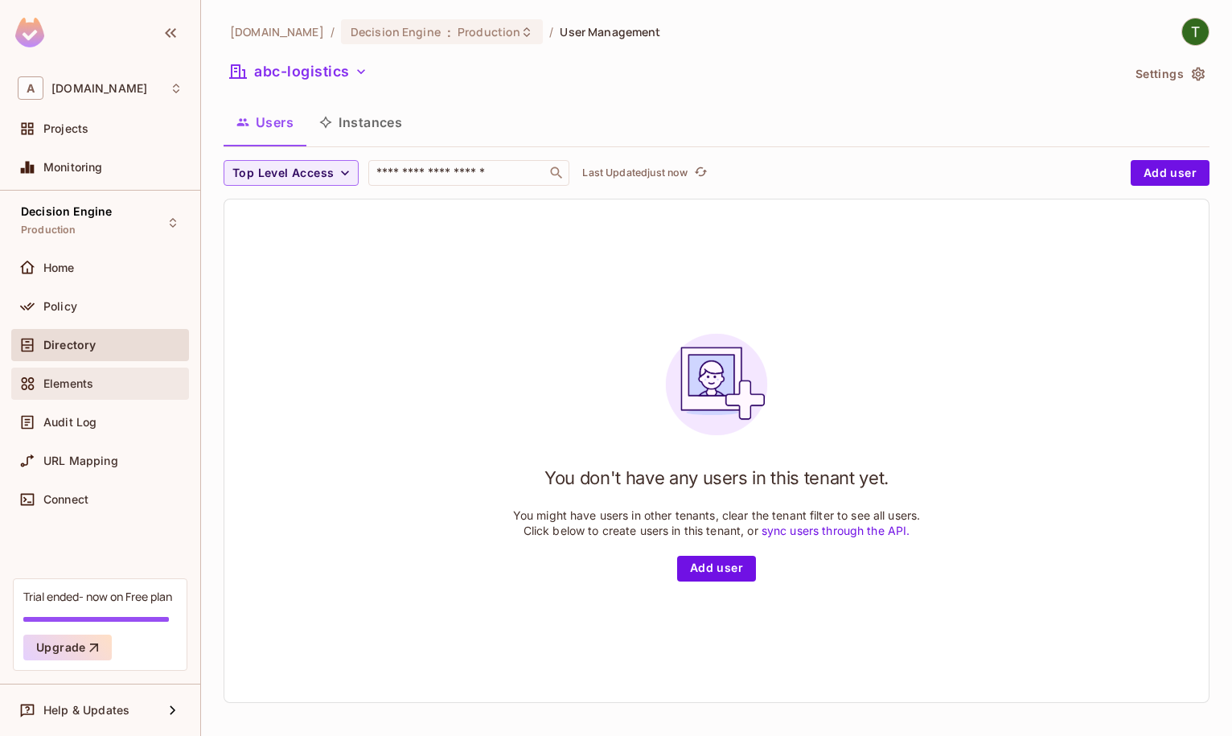
click at [95, 388] on div "Elements" at bounding box center [112, 383] width 139 height 13
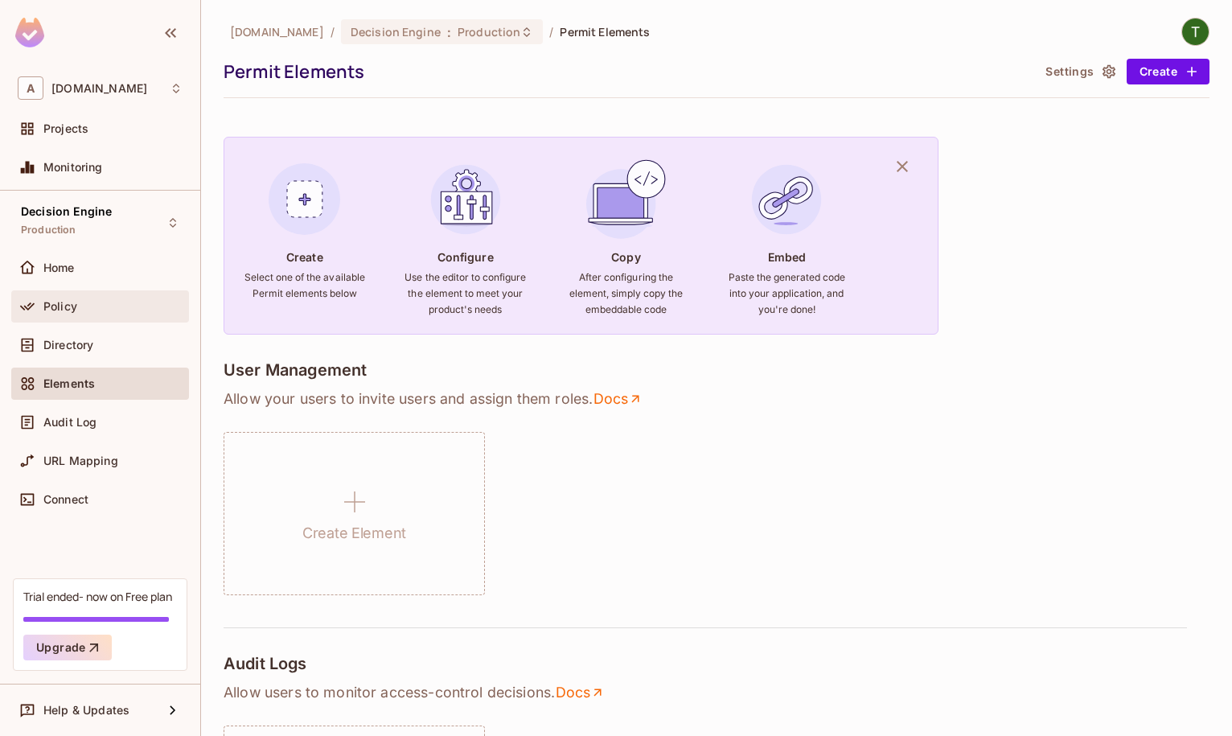
click at [96, 302] on div "Policy" at bounding box center [112, 306] width 139 height 13
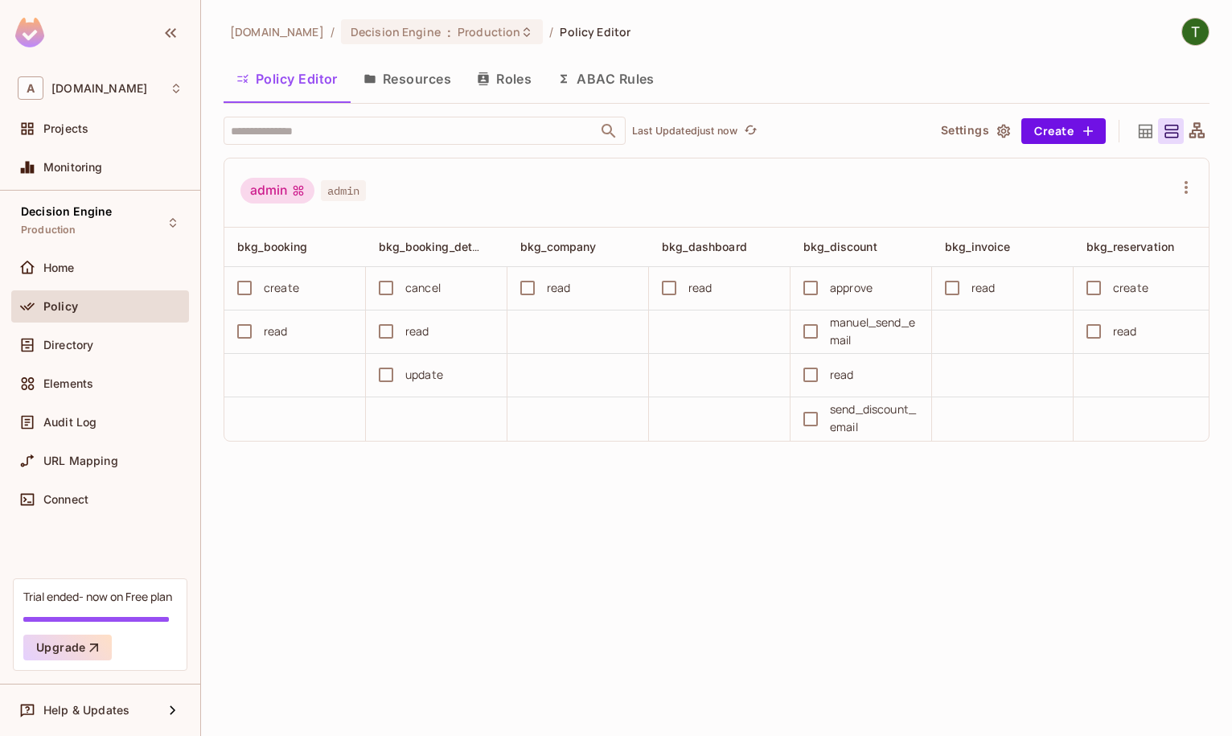
click at [437, 75] on button "Resources" at bounding box center [407, 79] width 113 height 40
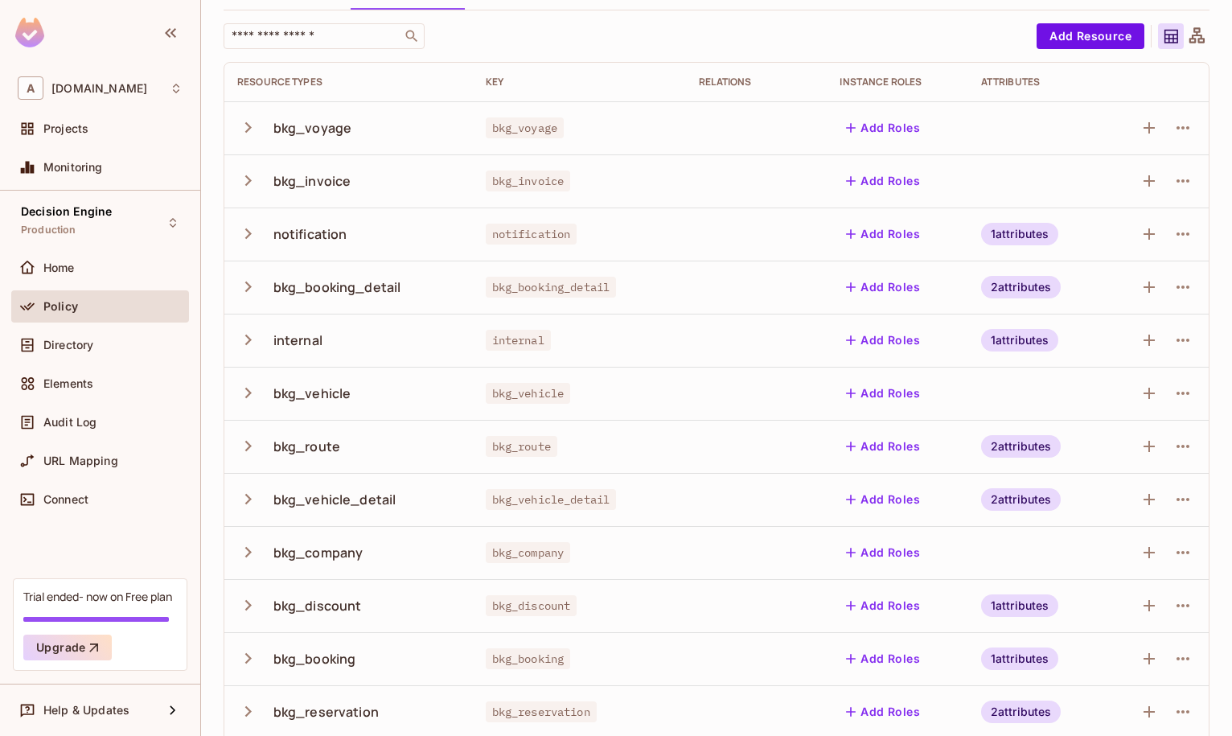
scroll to position [92, 0]
click at [250, 232] on icon "button" at bounding box center [248, 235] width 22 height 22
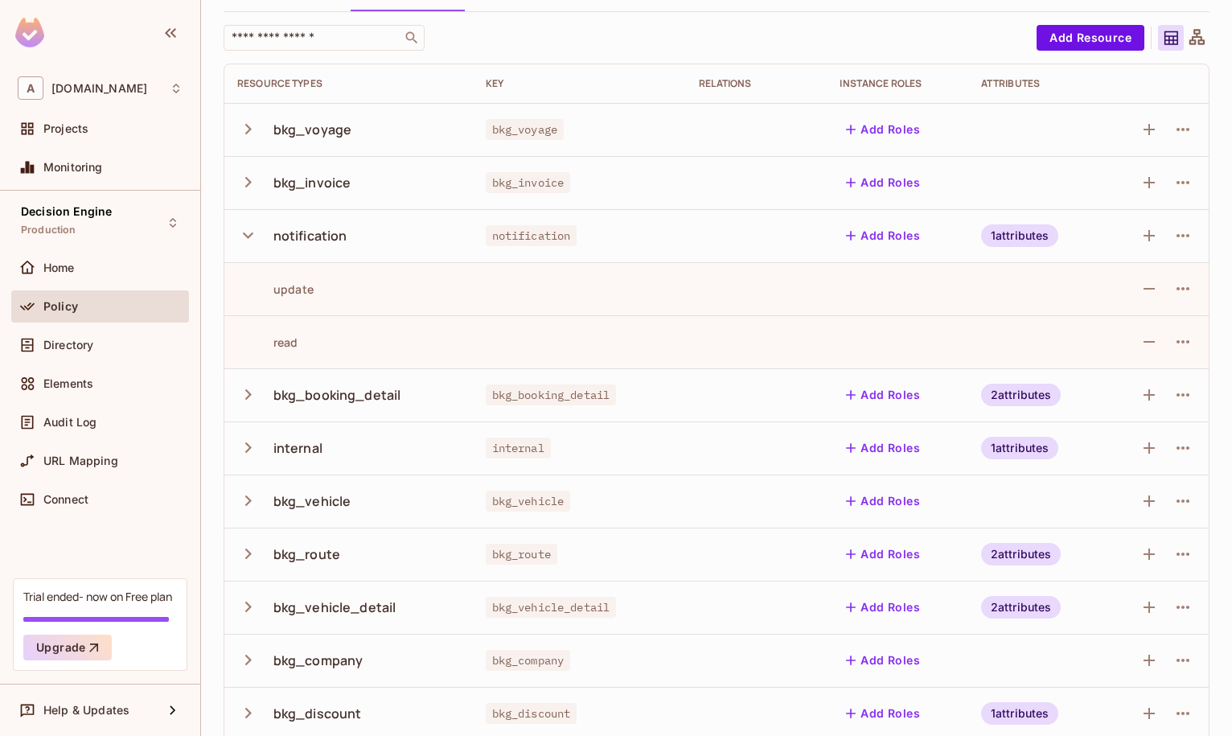
click at [250, 232] on icon "button" at bounding box center [248, 235] width 22 height 22
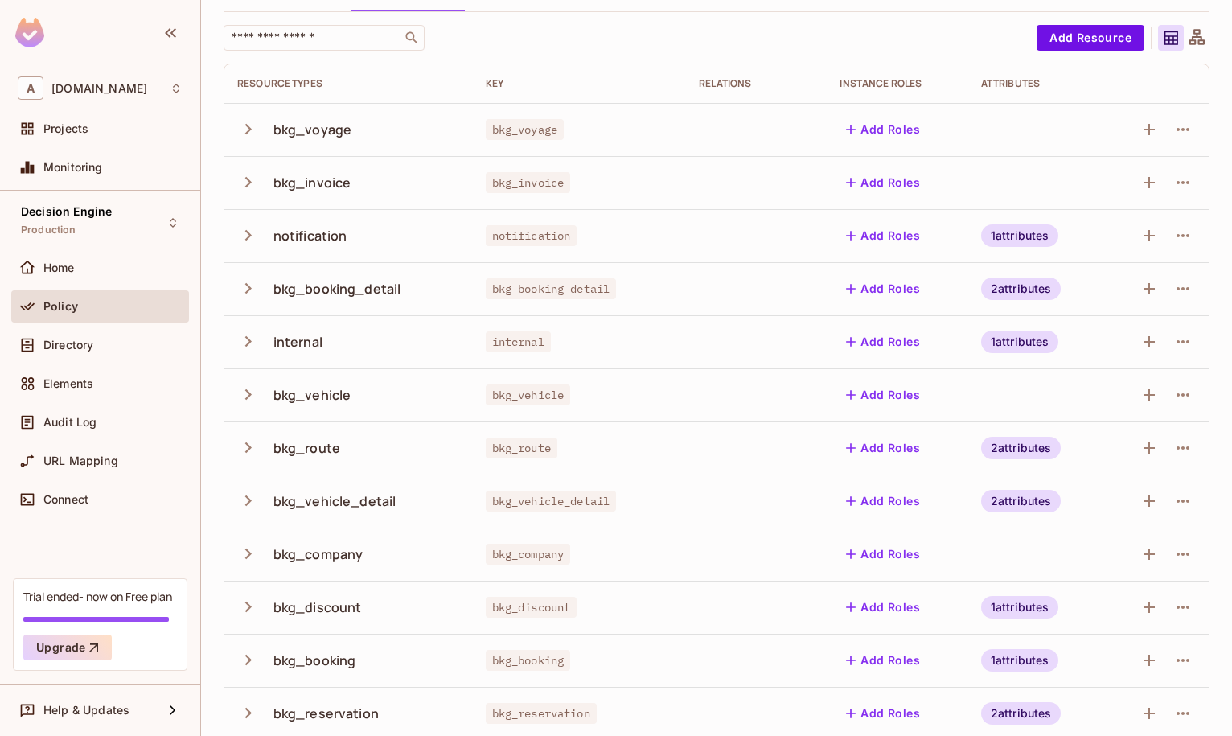
click at [249, 289] on icon "button" at bounding box center [248, 288] width 6 height 10
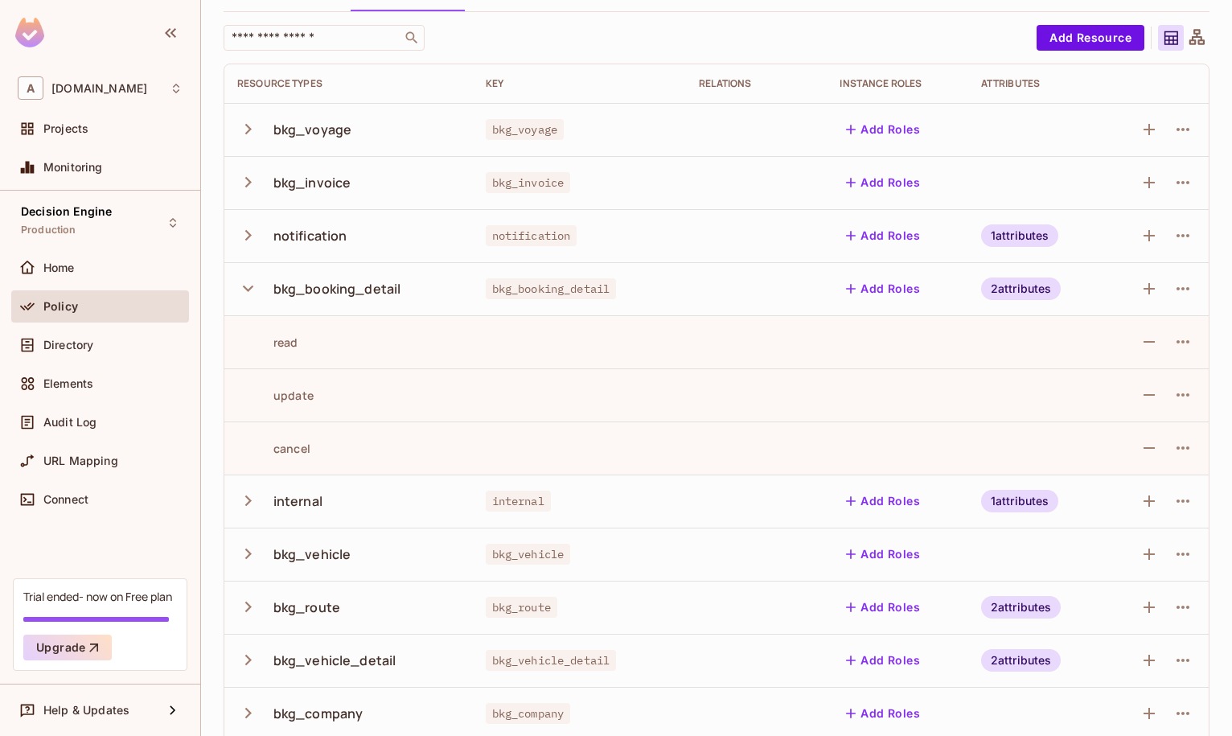
click at [249, 289] on icon "button" at bounding box center [248, 288] width 10 height 6
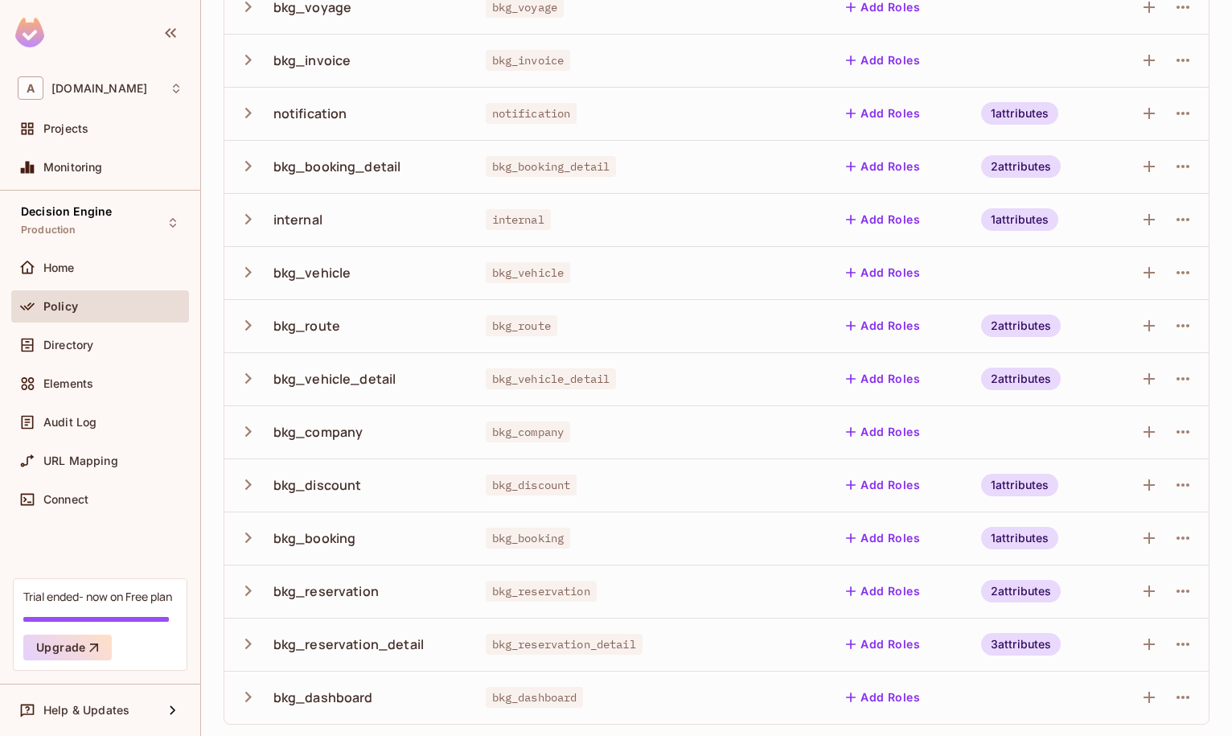
scroll to position [215, 0]
click at [248, 635] on icon "button" at bounding box center [248, 642] width 22 height 22
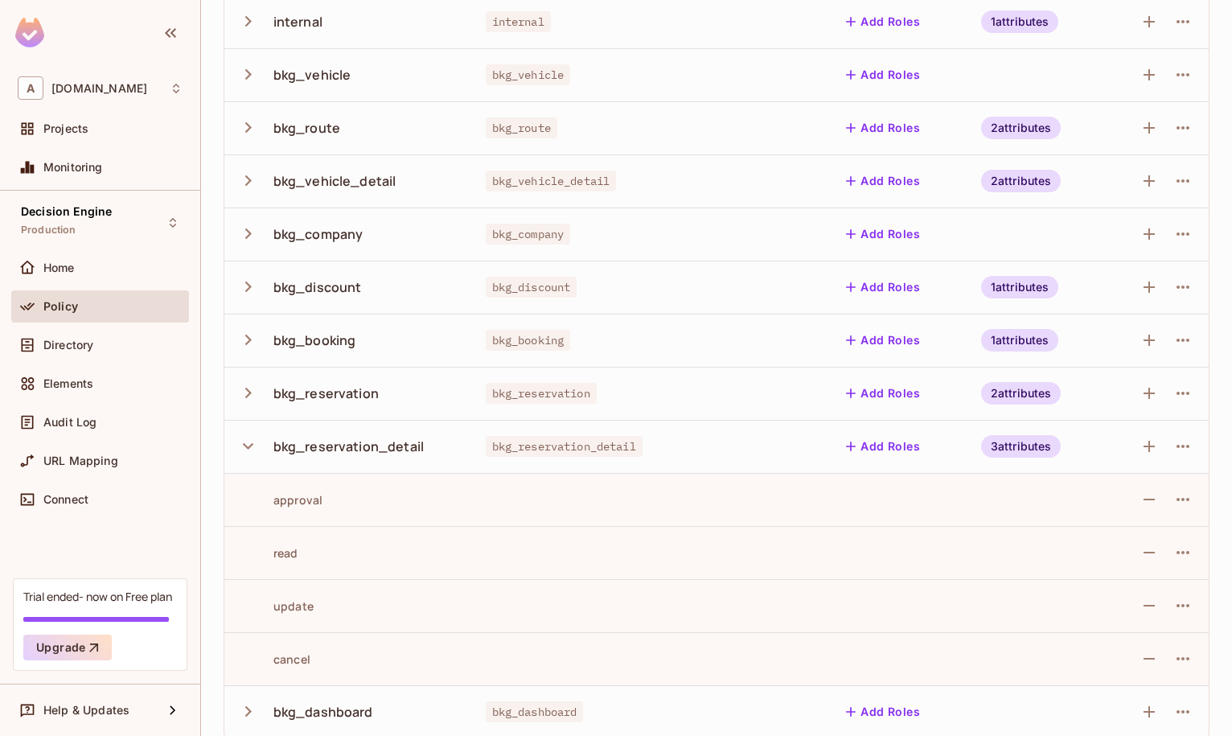
scroll to position [428, 0]
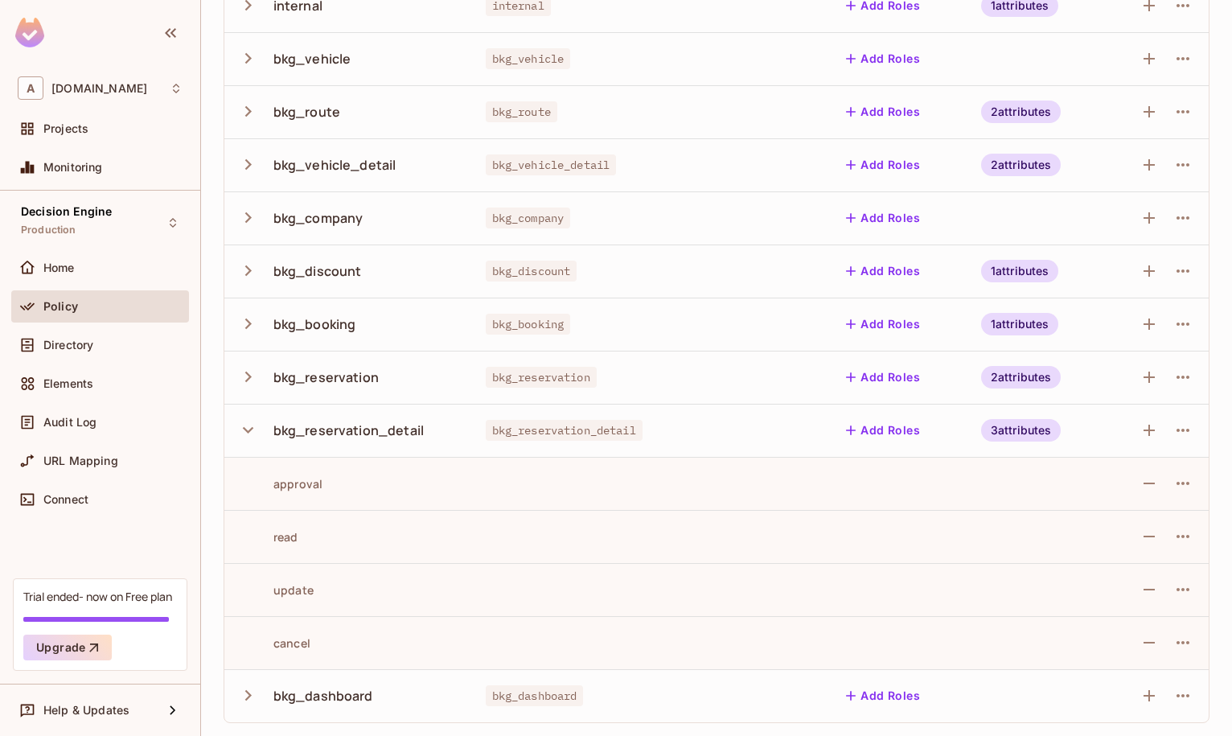
click at [237, 431] on icon "button" at bounding box center [248, 430] width 22 height 22
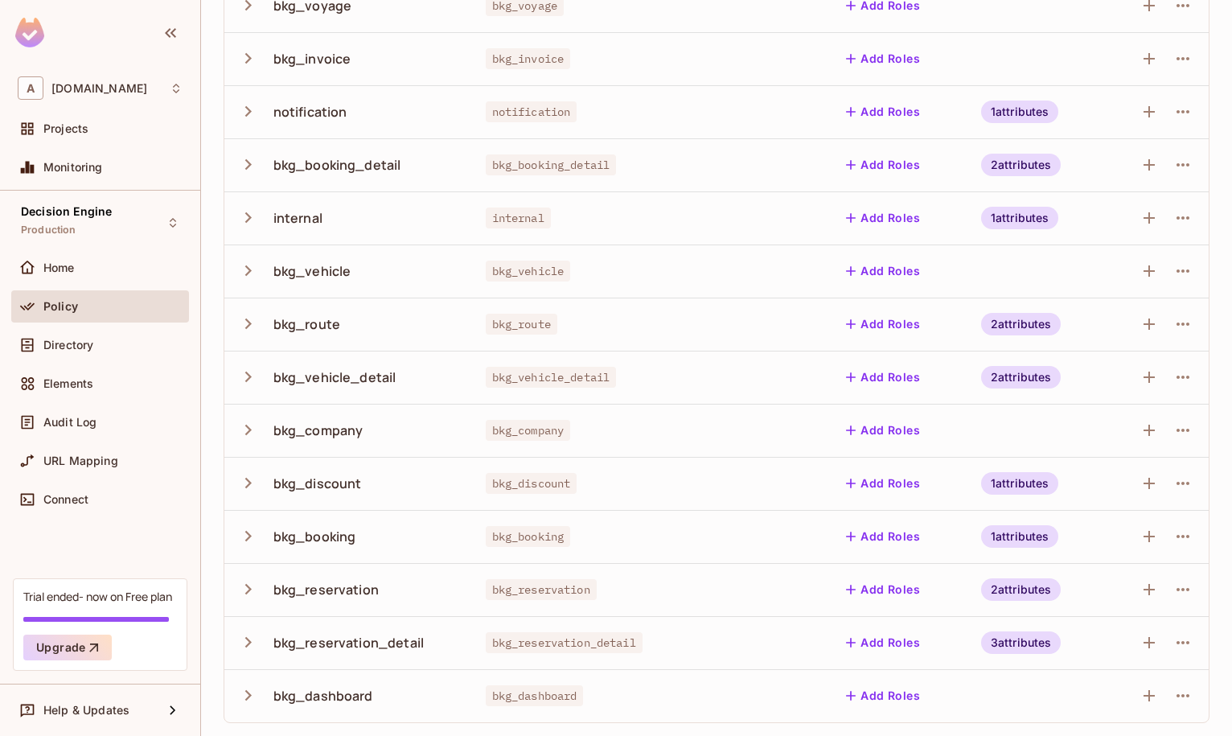
scroll to position [215, 0]
click at [251, 689] on icon "button" at bounding box center [248, 695] width 22 height 22
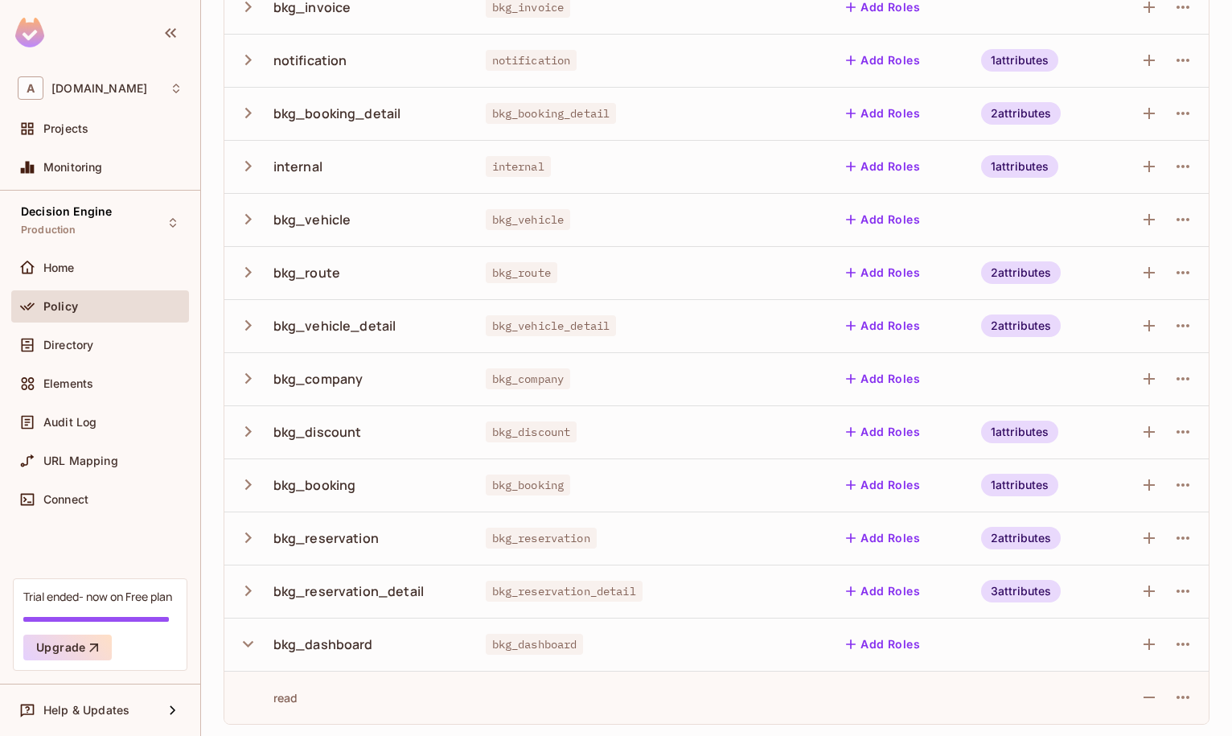
scroll to position [269, 0]
click at [256, 640] on icon "button" at bounding box center [248, 642] width 22 height 22
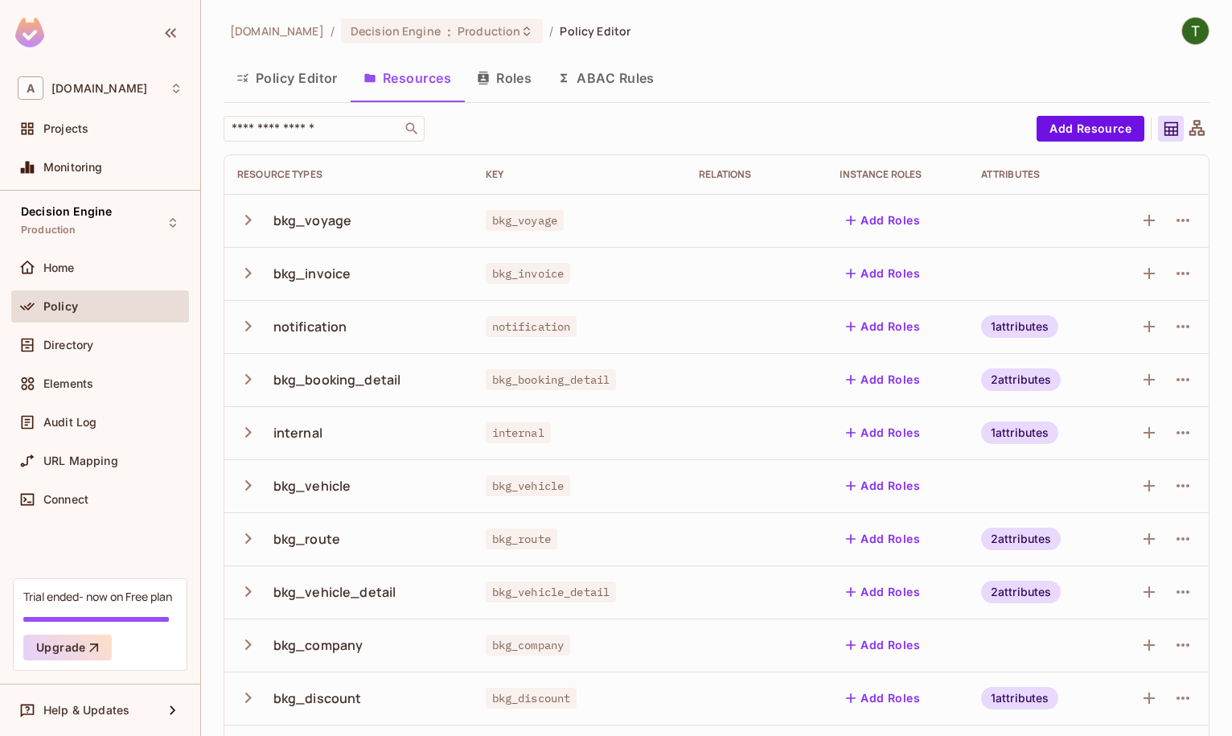
scroll to position [0, 0]
click at [511, 84] on button "Roles" at bounding box center [504, 79] width 80 height 40
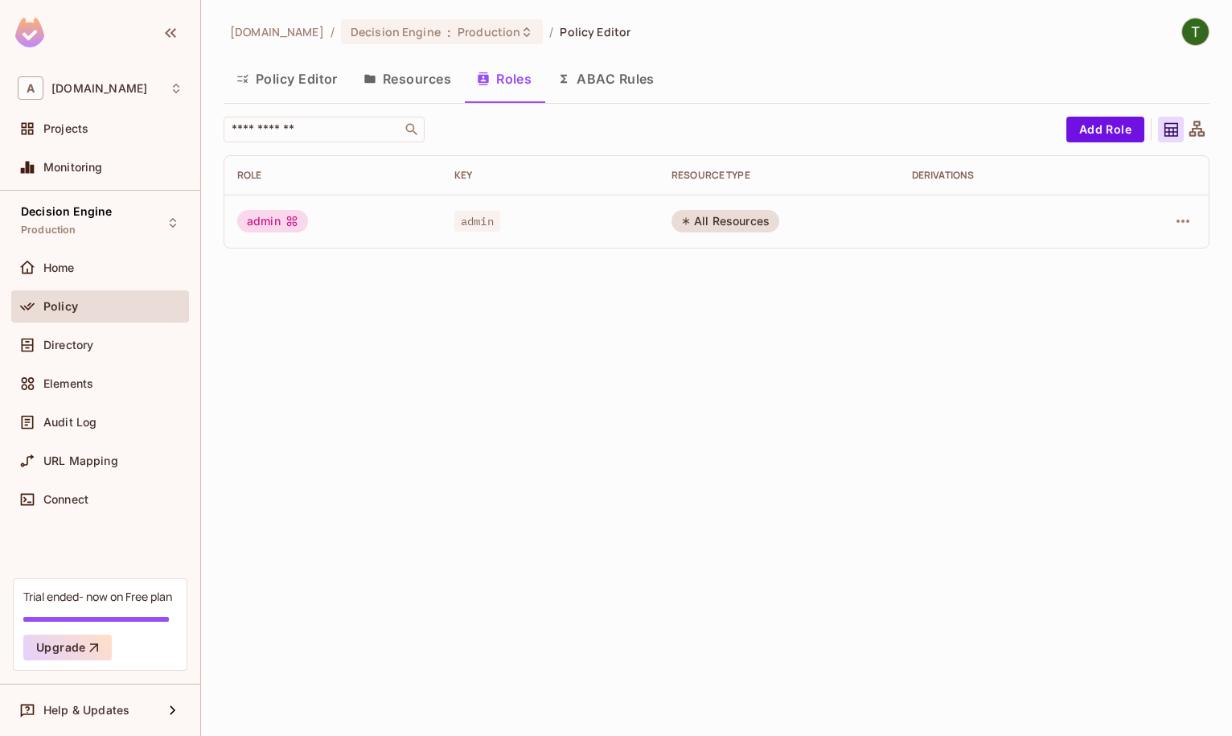
click at [96, 310] on div "Policy" at bounding box center [112, 306] width 139 height 13
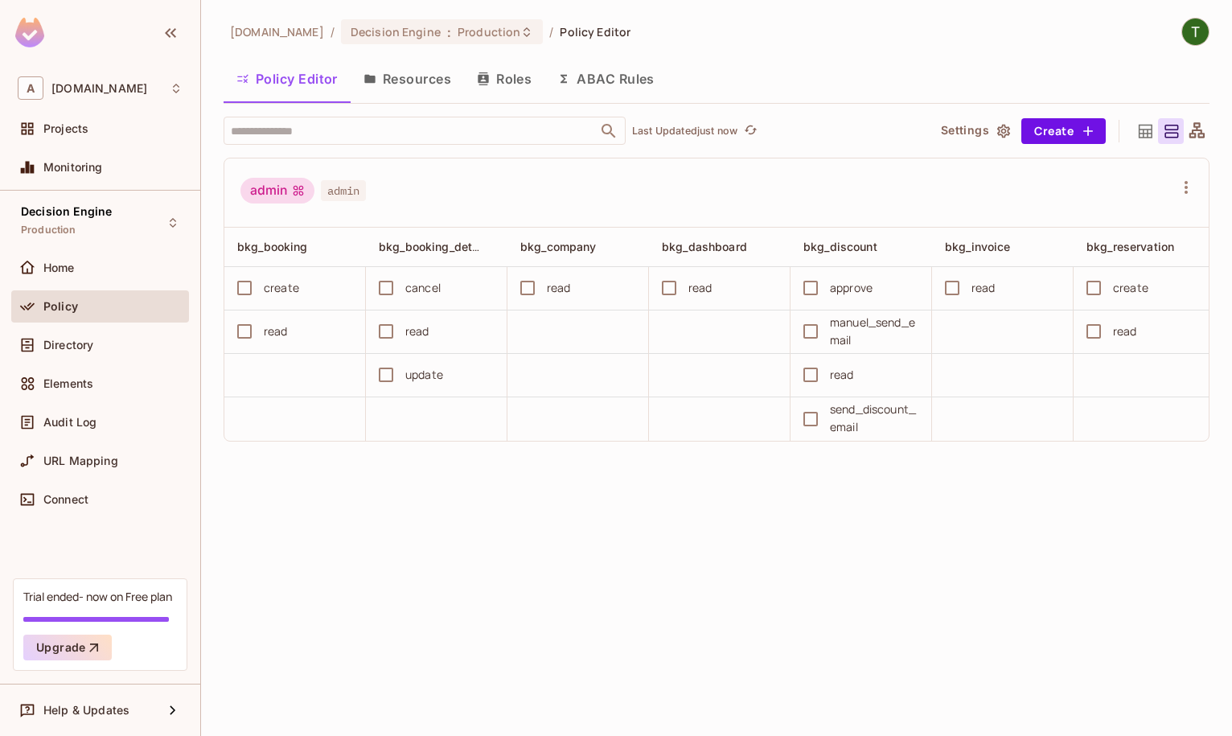
click at [414, 84] on button "Resources" at bounding box center [407, 79] width 113 height 40
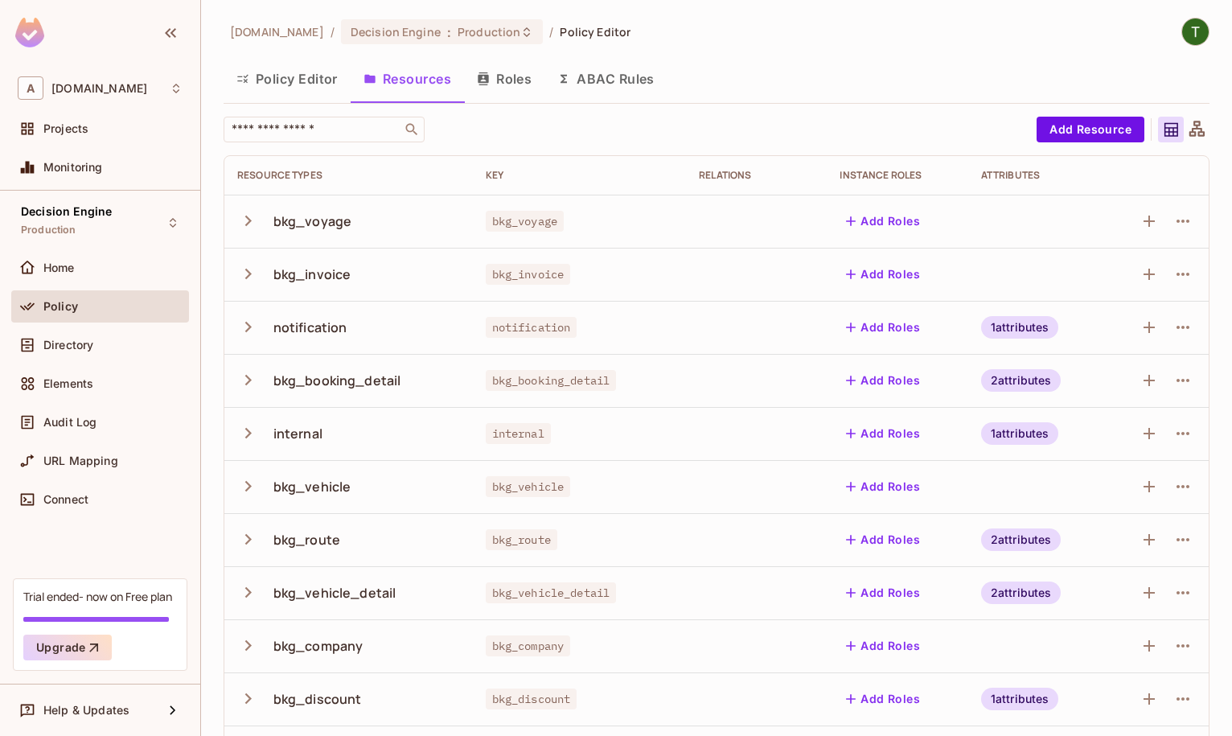
click at [240, 425] on icon "button" at bounding box center [248, 433] width 22 height 22
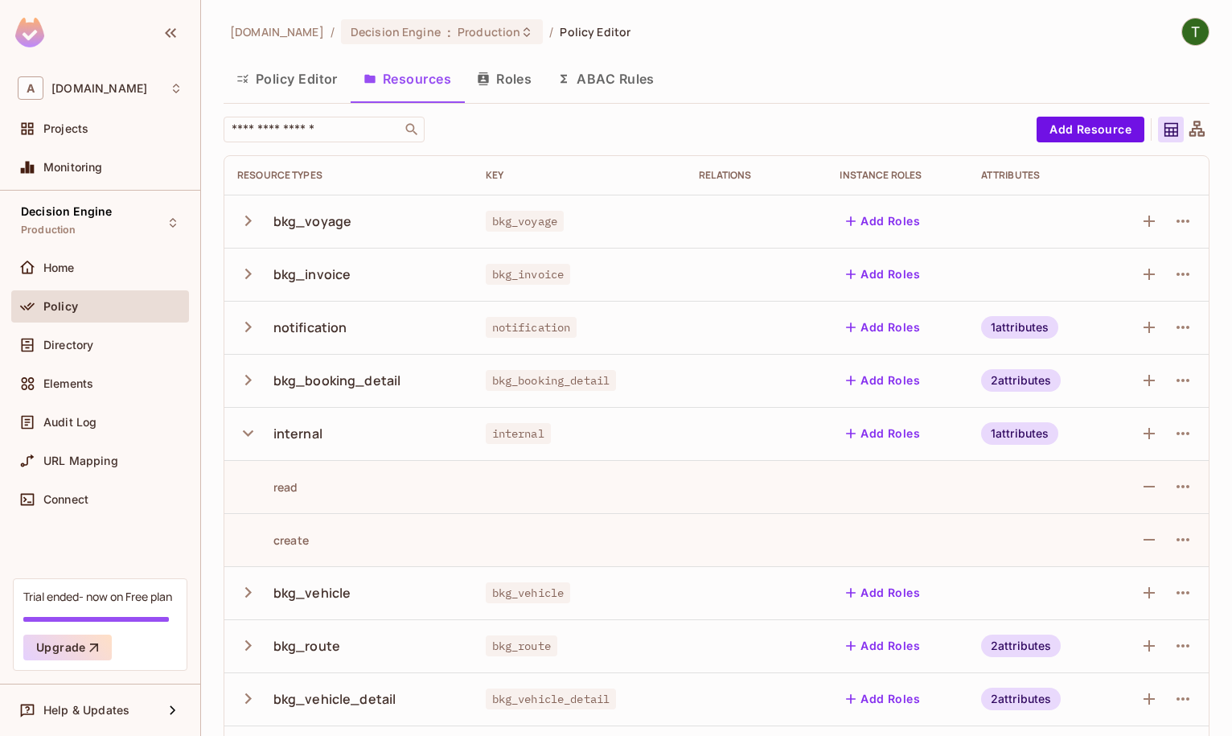
click at [298, 526] on td "create" at bounding box center [348, 539] width 248 height 53
click at [298, 528] on td "create" at bounding box center [348, 539] width 248 height 53
click at [298, 532] on div "create" at bounding box center [273, 539] width 72 height 15
click at [284, 483] on div "read" at bounding box center [267, 486] width 61 height 15
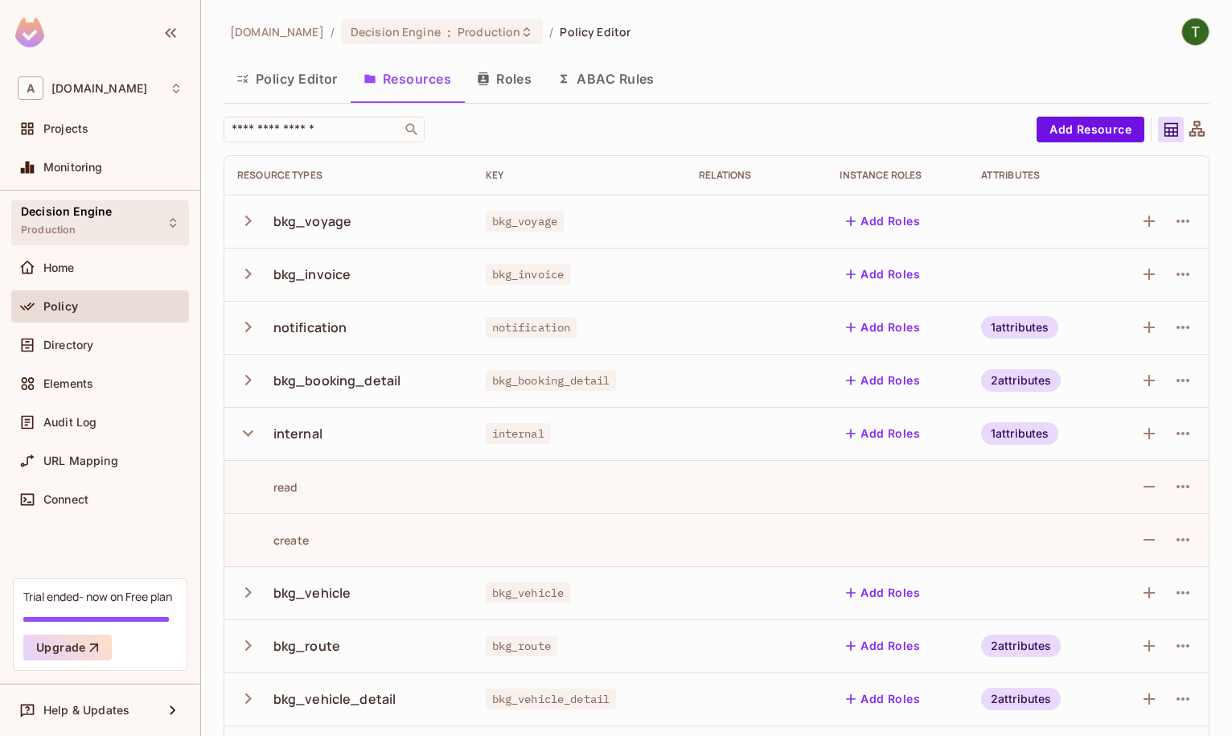
click at [138, 219] on div "Decision Engine Production" at bounding box center [100, 222] width 178 height 44
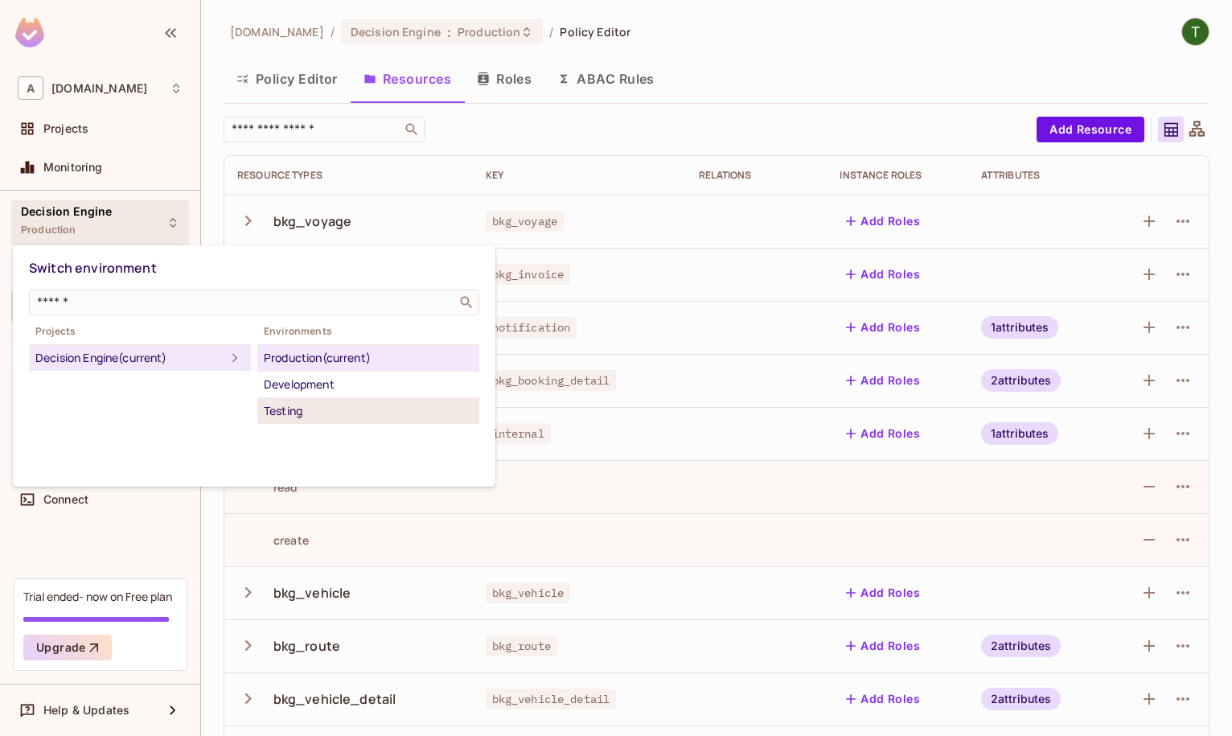
click at [329, 406] on div "Testing" at bounding box center [368, 410] width 209 height 19
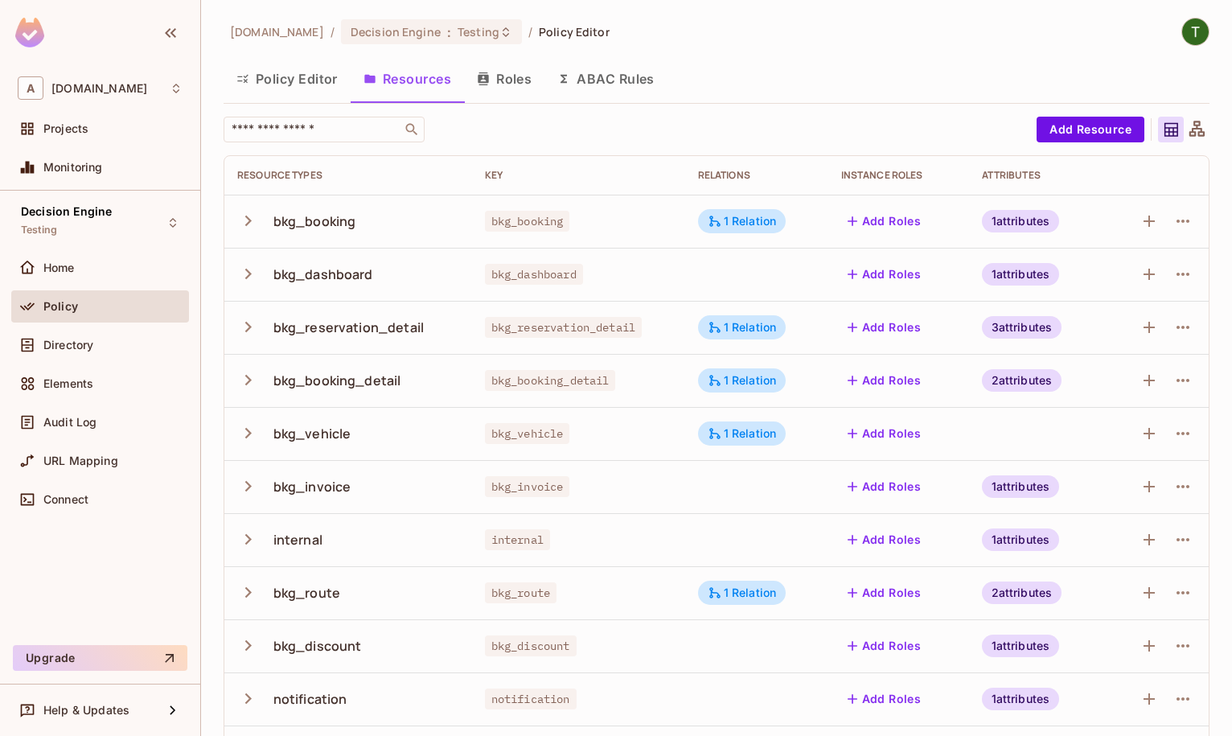
click at [283, 534] on div "internal" at bounding box center [297, 540] width 49 height 18
click at [260, 539] on button "button" at bounding box center [251, 539] width 28 height 35
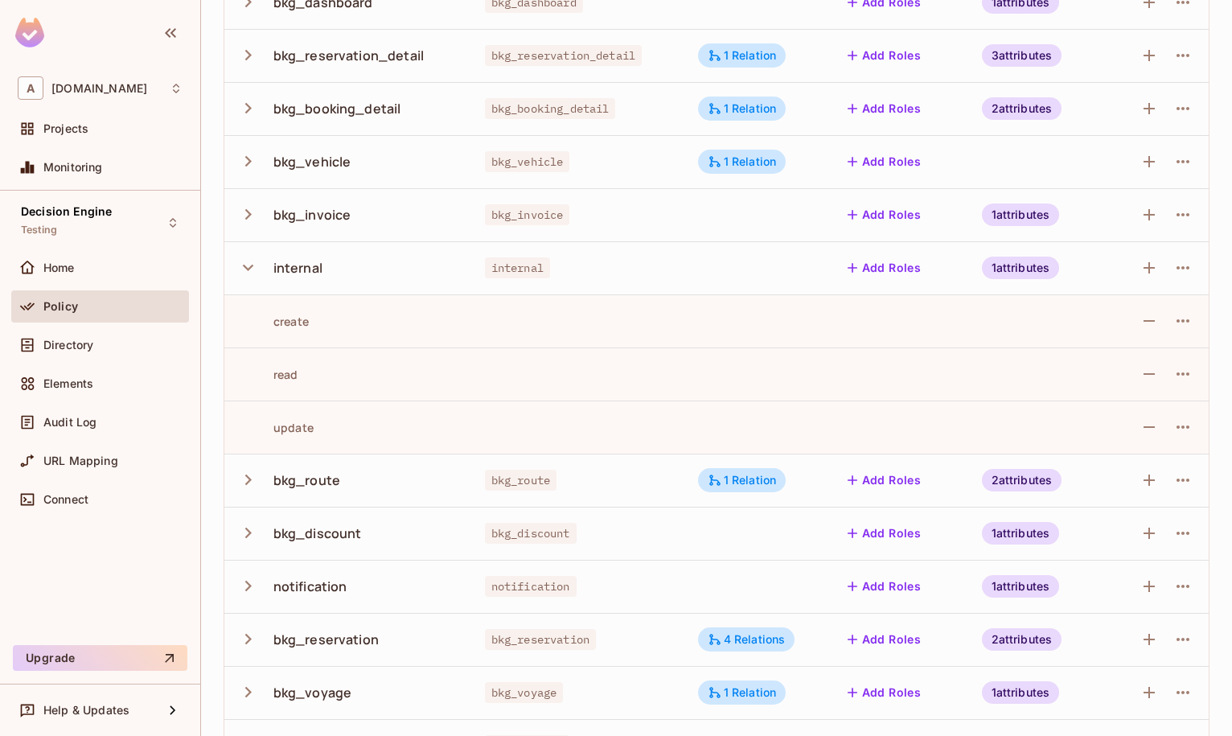
scroll to position [275, 0]
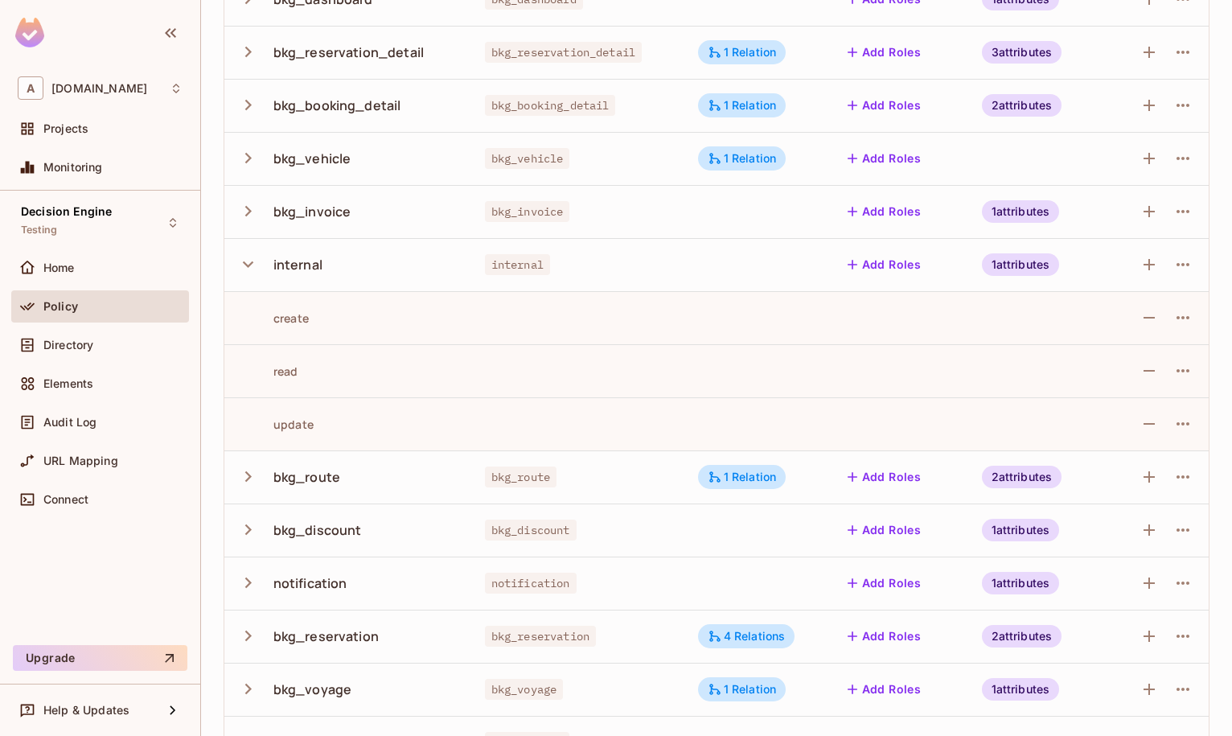
click at [306, 407] on td "update" at bounding box center [348, 423] width 248 height 53
click at [302, 419] on div "update" at bounding box center [275, 424] width 76 height 15
copy div "update"
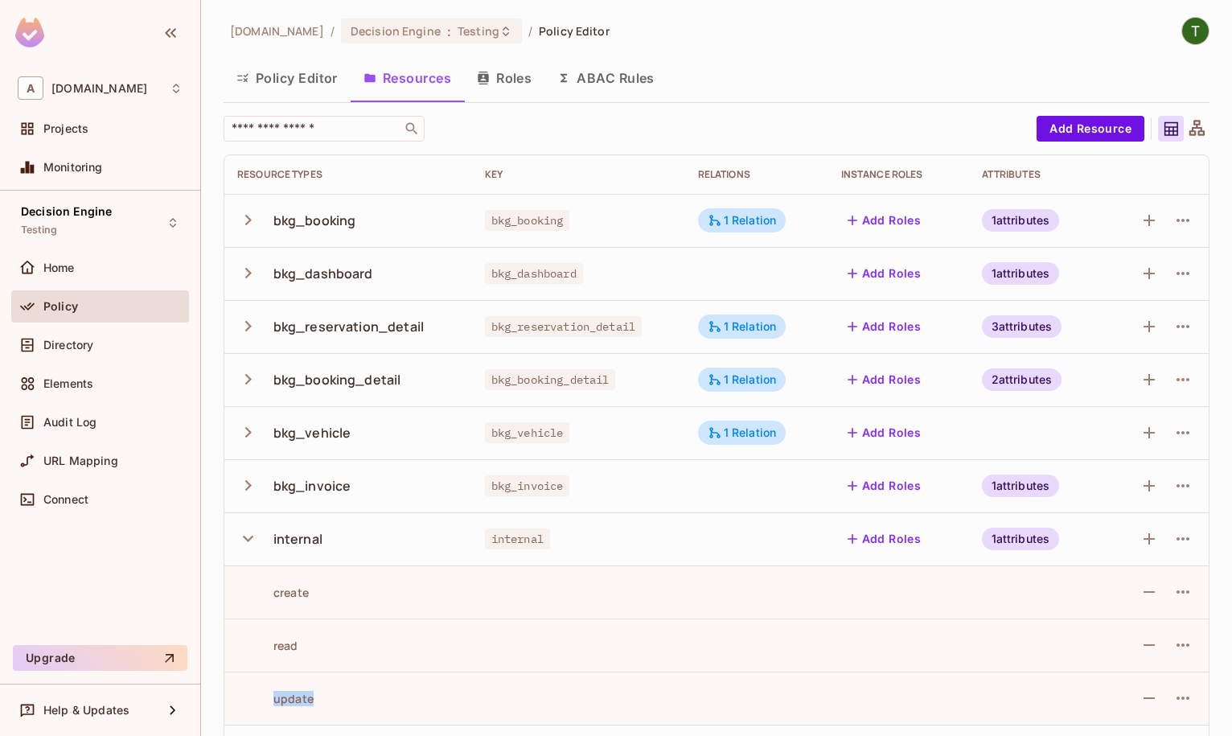
scroll to position [0, 0]
click at [307, 76] on button "Policy Editor" at bounding box center [287, 79] width 127 height 40
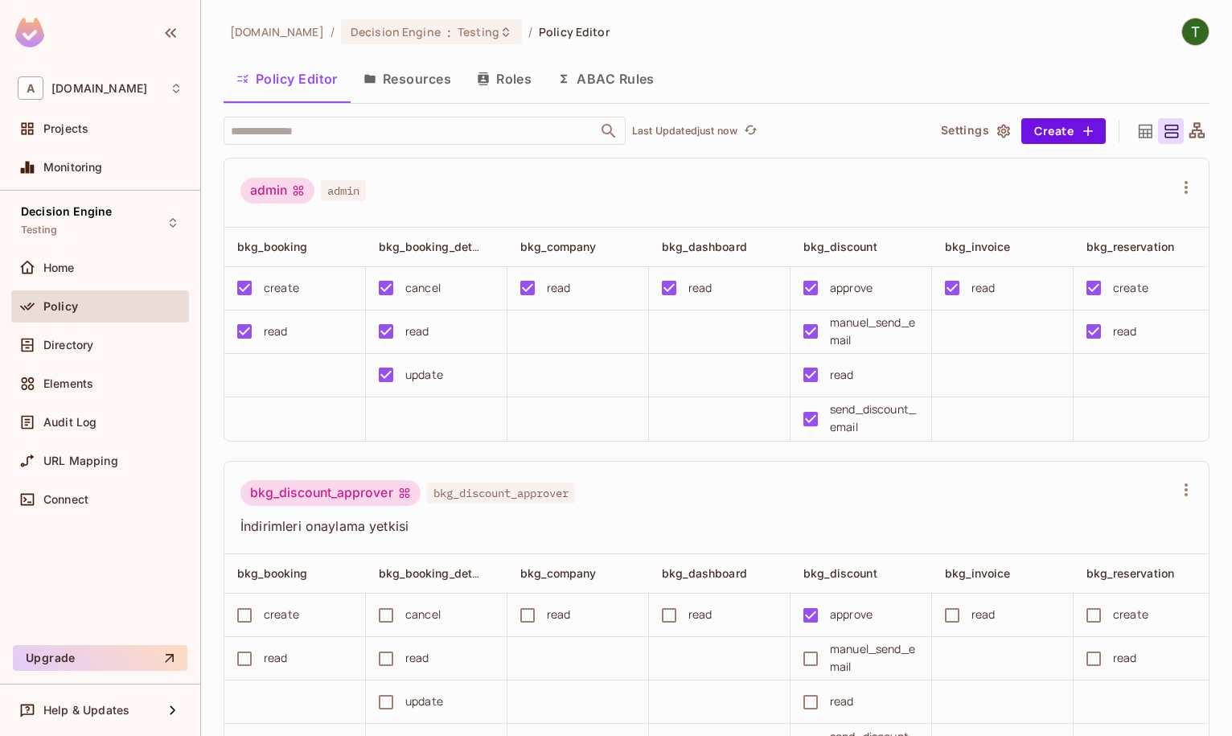
click at [394, 81] on button "Resources" at bounding box center [407, 79] width 113 height 40
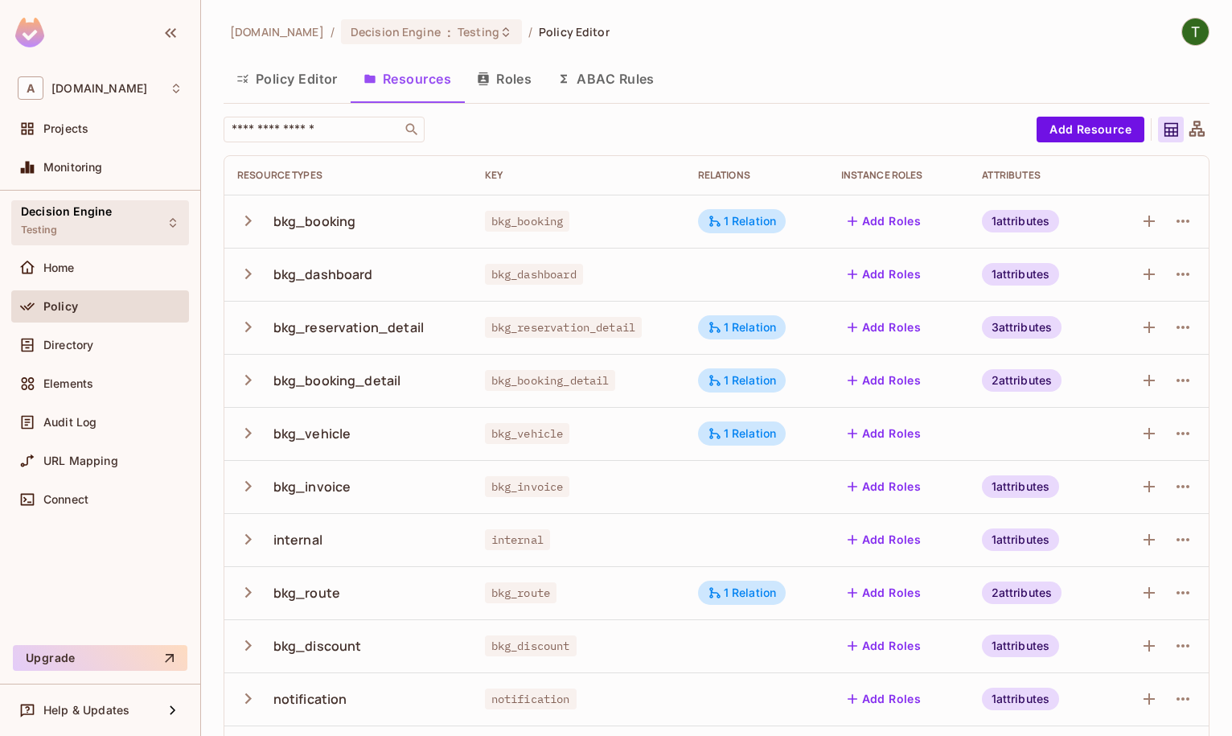
click at [104, 211] on span "Decision Engine" at bounding box center [66, 211] width 91 height 13
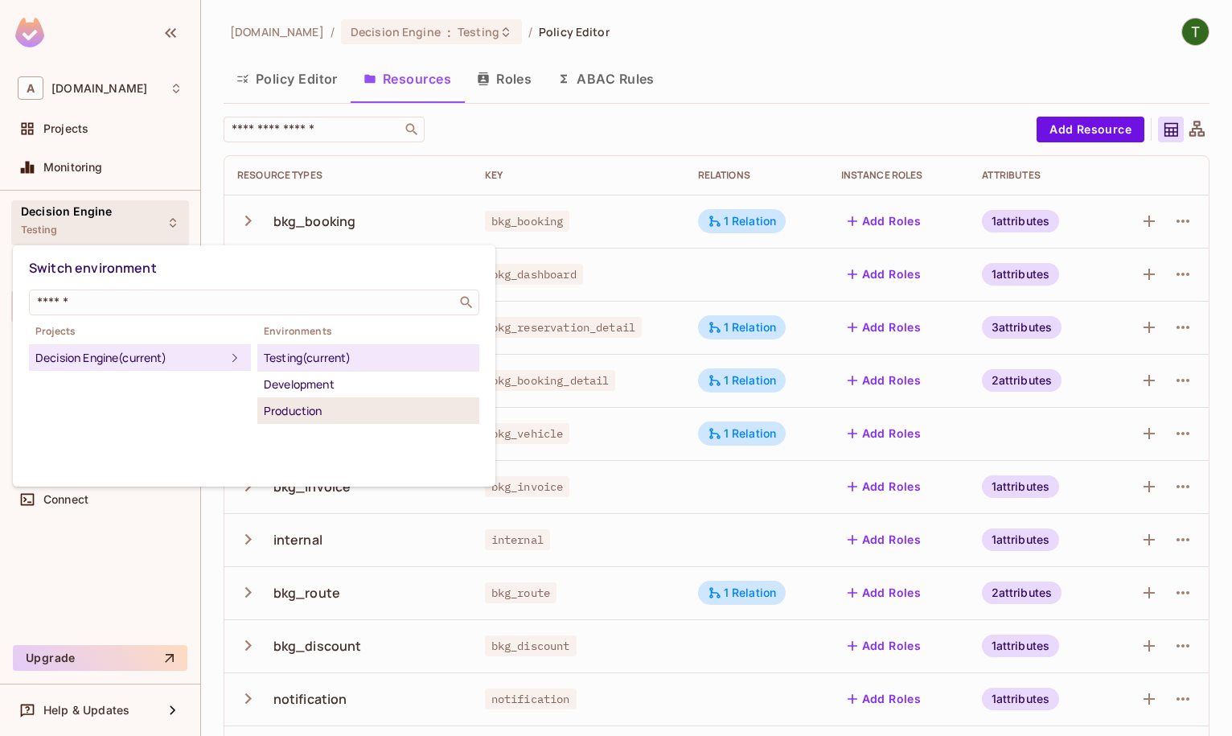
click at [318, 408] on div "Production" at bounding box center [368, 410] width 209 height 19
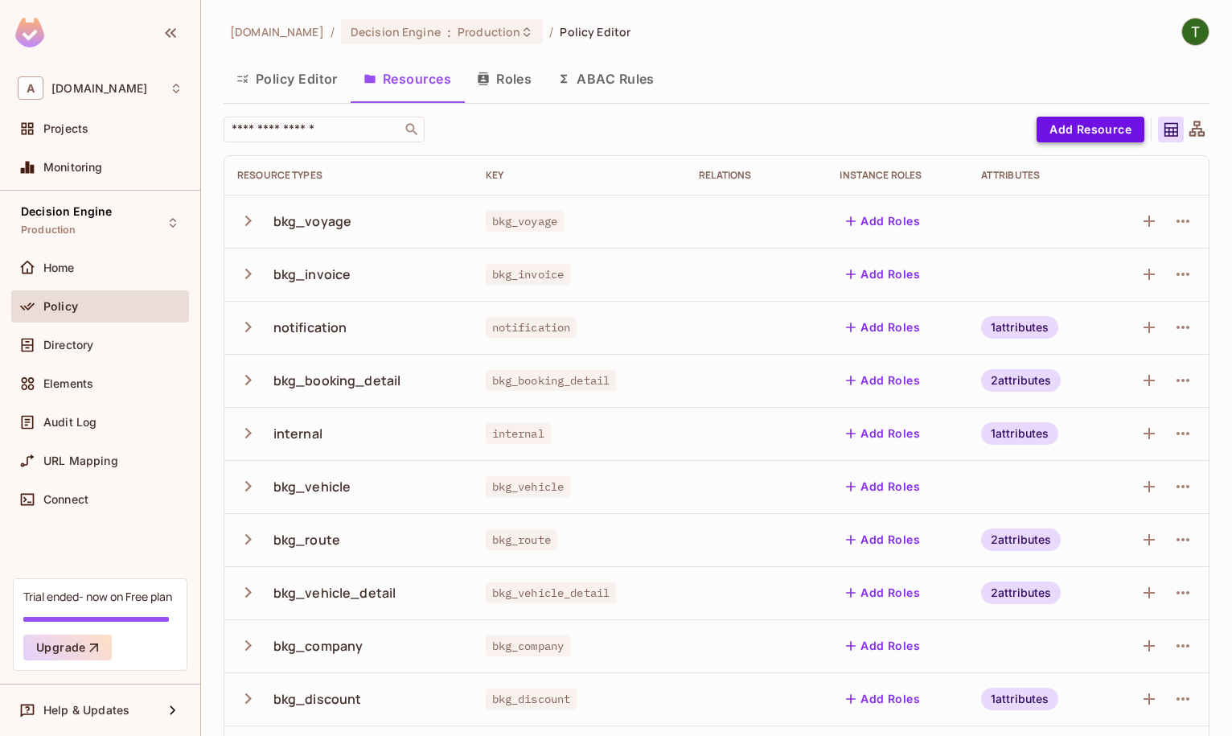
click at [1082, 138] on button "Add Resource" at bounding box center [1090, 130] width 108 height 26
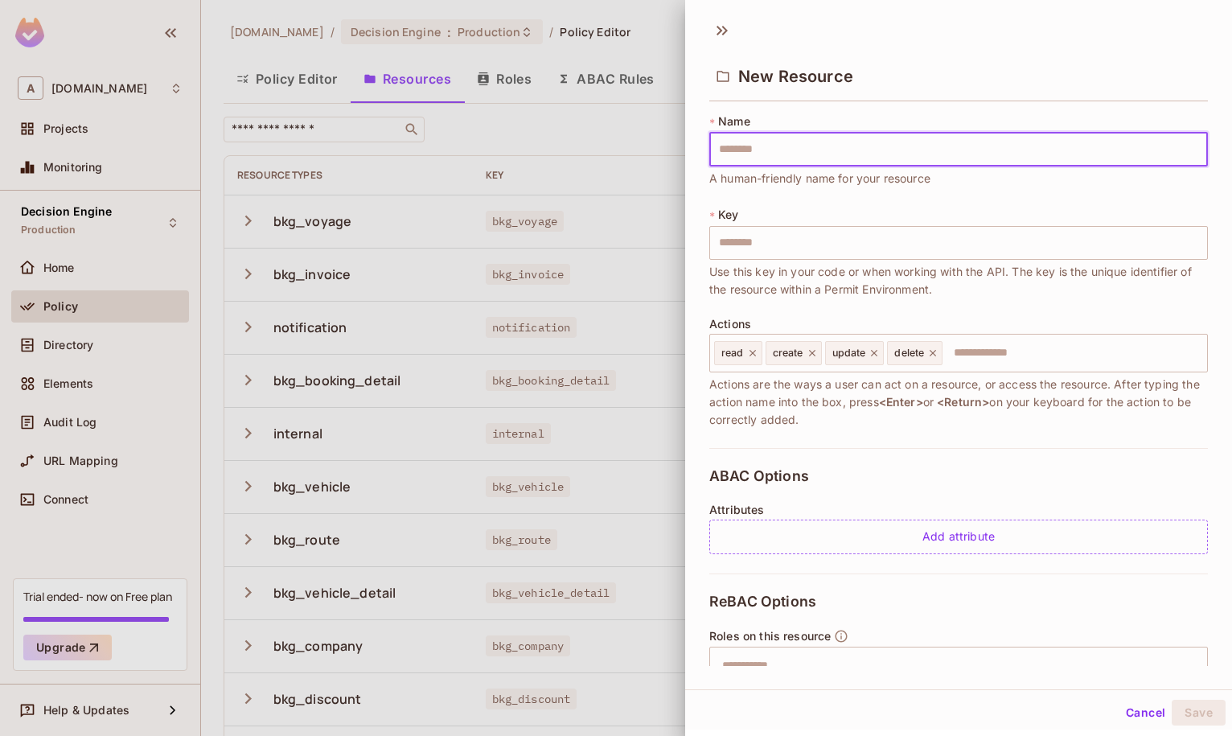
click at [545, 129] on div at bounding box center [616, 368] width 1232 height 736
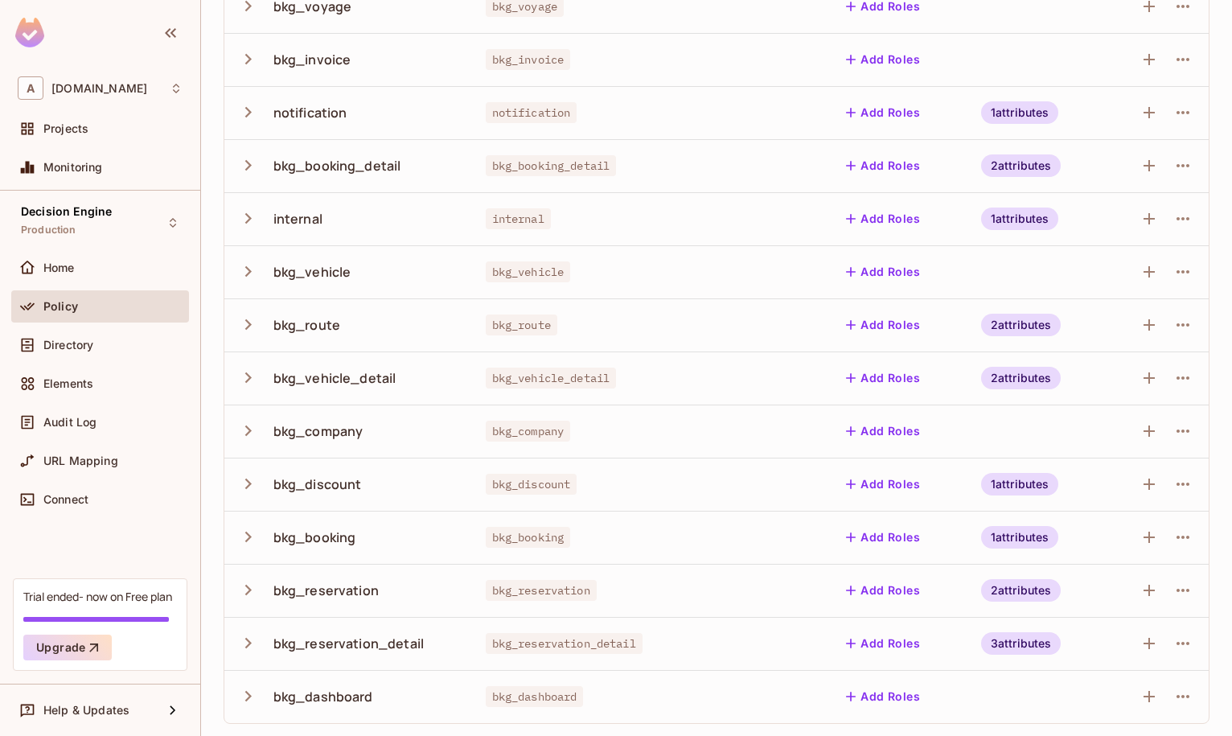
scroll to position [215, 0]
click at [239, 211] on icon "button" at bounding box center [248, 218] width 22 height 22
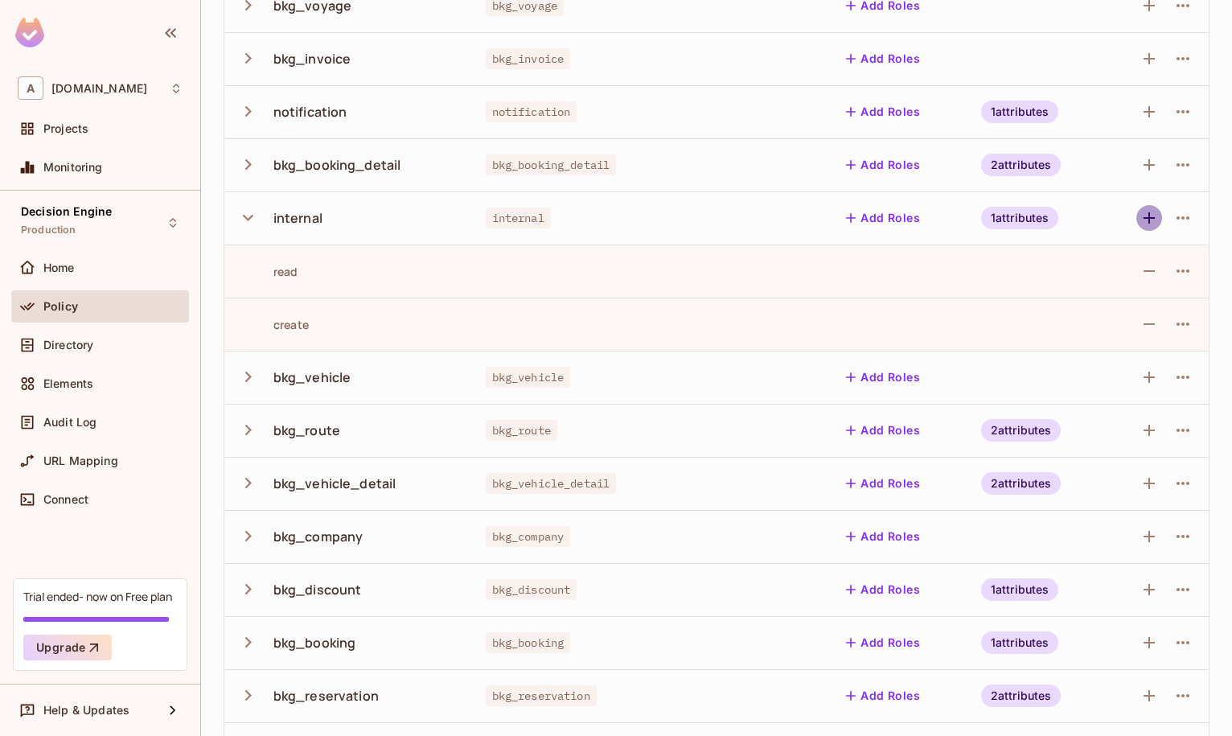
click at [1140, 218] on button "button" at bounding box center [1149, 218] width 26 height 26
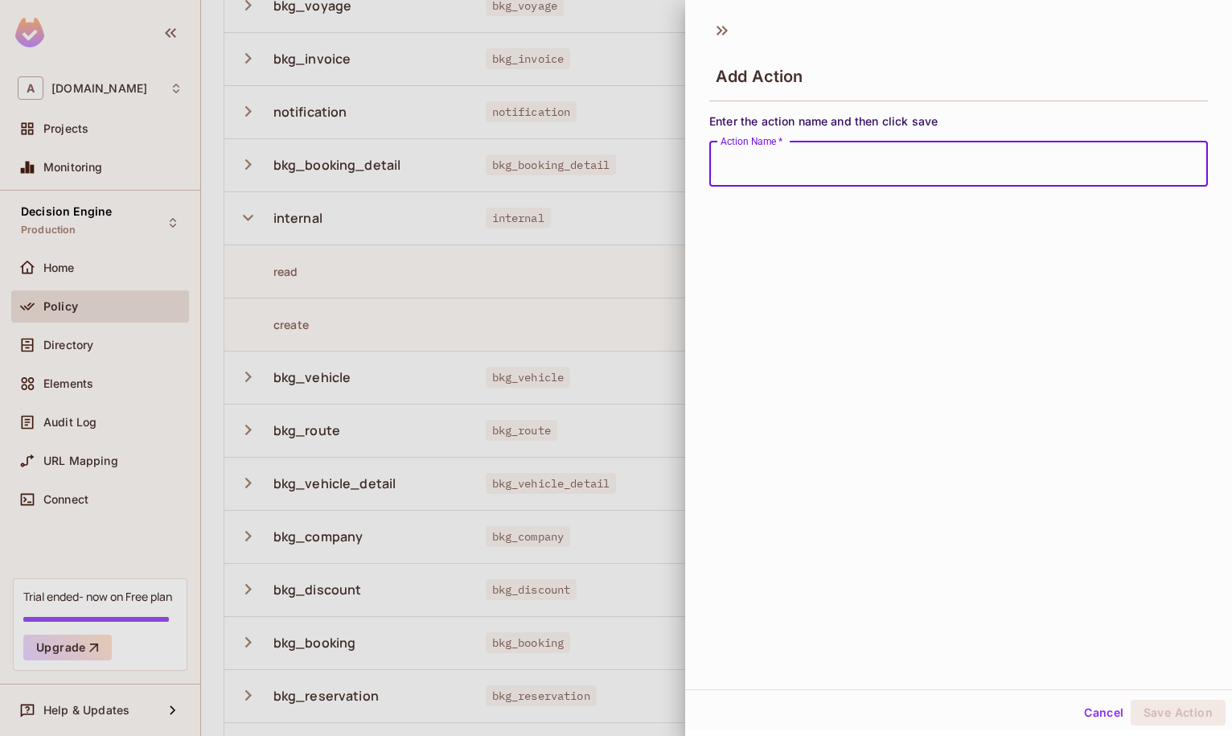
click at [527, 228] on div at bounding box center [616, 368] width 1232 height 736
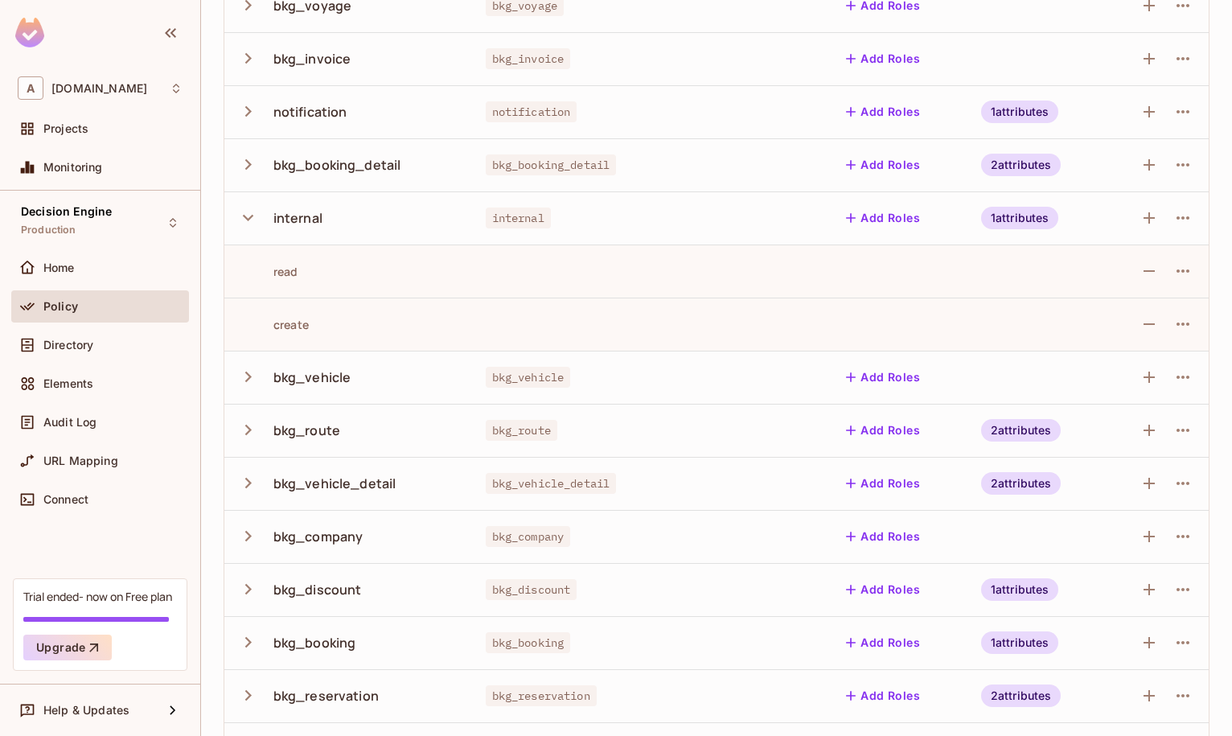
click at [1121, 231] on td at bounding box center [1159, 217] width 100 height 53
click at [1150, 223] on icon "button" at bounding box center [1148, 217] width 19 height 19
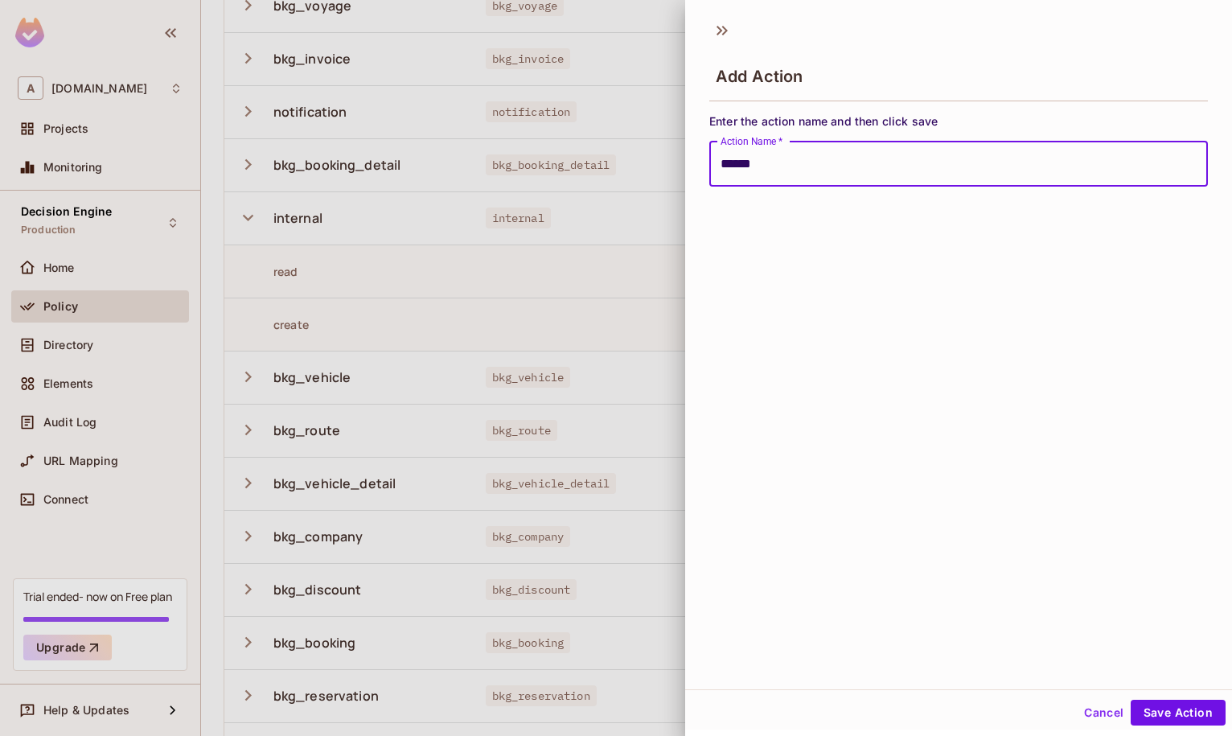
type input "******"
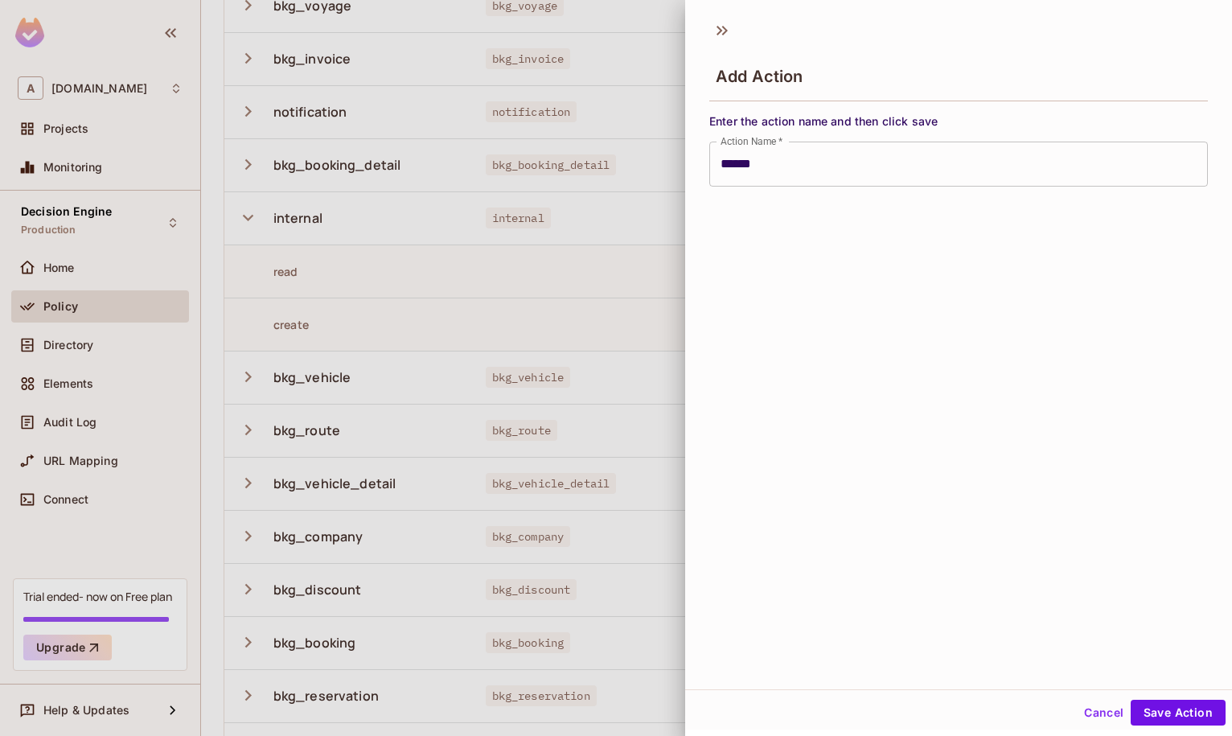
click at [1160, 696] on div "Cancel Save Action" at bounding box center [958, 712] width 547 height 39
click at [1158, 703] on button "Save Action" at bounding box center [1178, 713] width 95 height 26
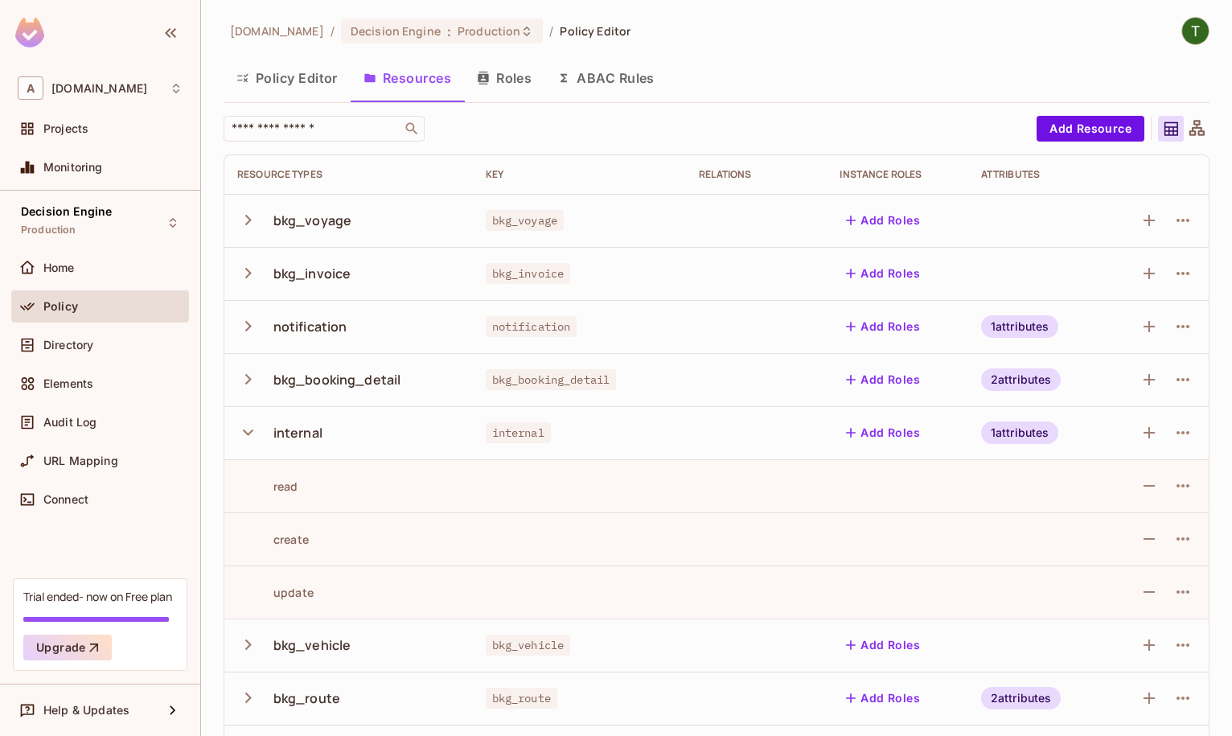
scroll to position [0, 0]
click at [244, 425] on icon "button" at bounding box center [248, 433] width 22 height 22
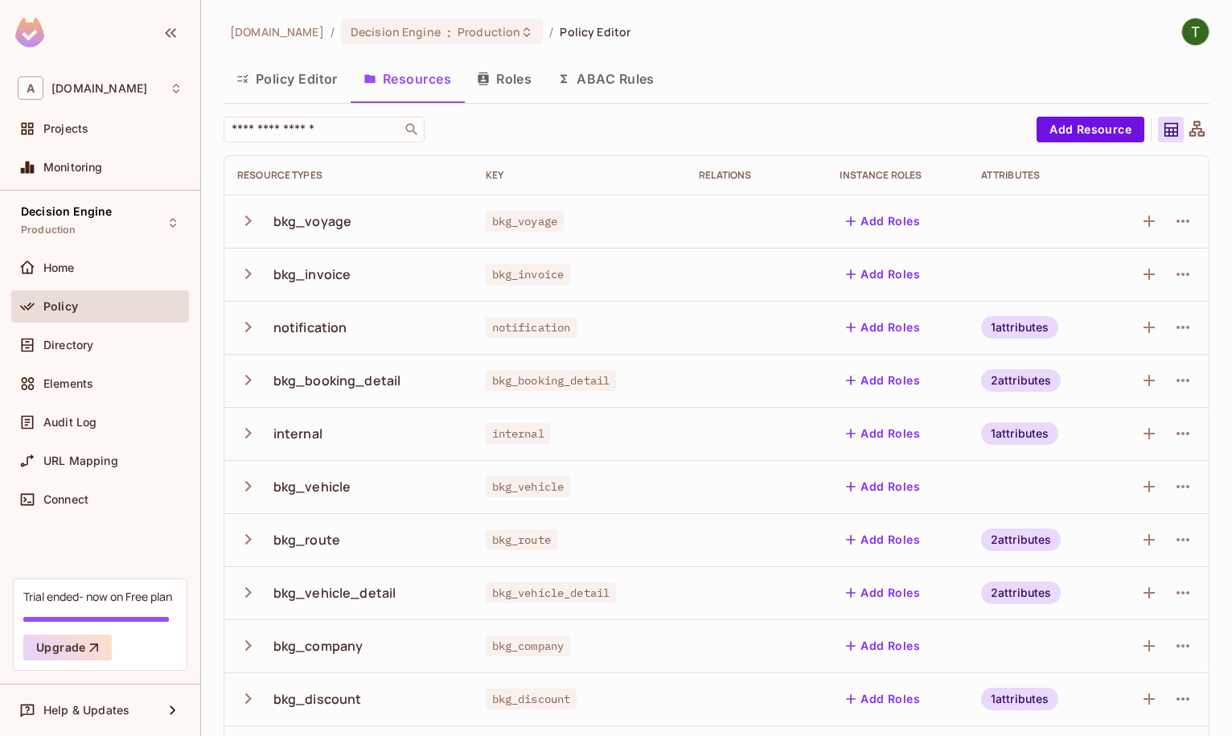
click at [240, 234] on div "bkg_voyage" at bounding box center [348, 221] width 223 height 34
click at [246, 224] on icon "button" at bounding box center [248, 220] width 6 height 10
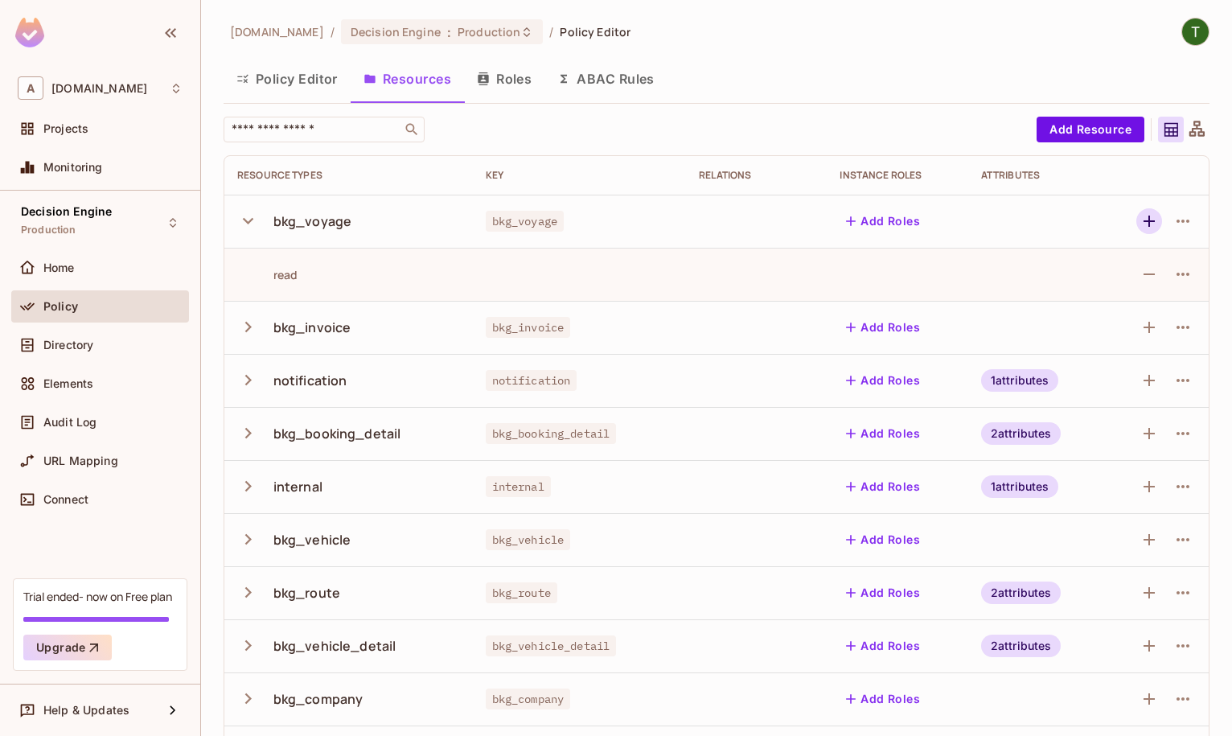
click at [1158, 227] on icon "button" at bounding box center [1148, 220] width 19 height 19
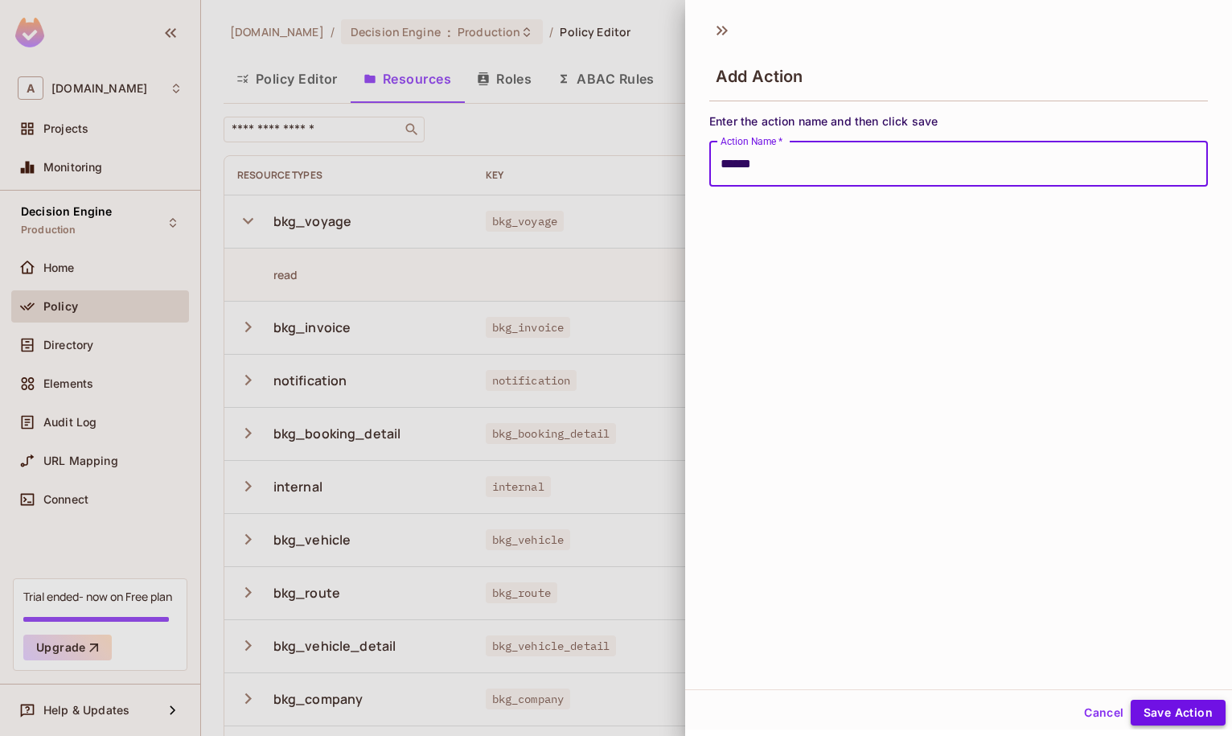
type input "******"
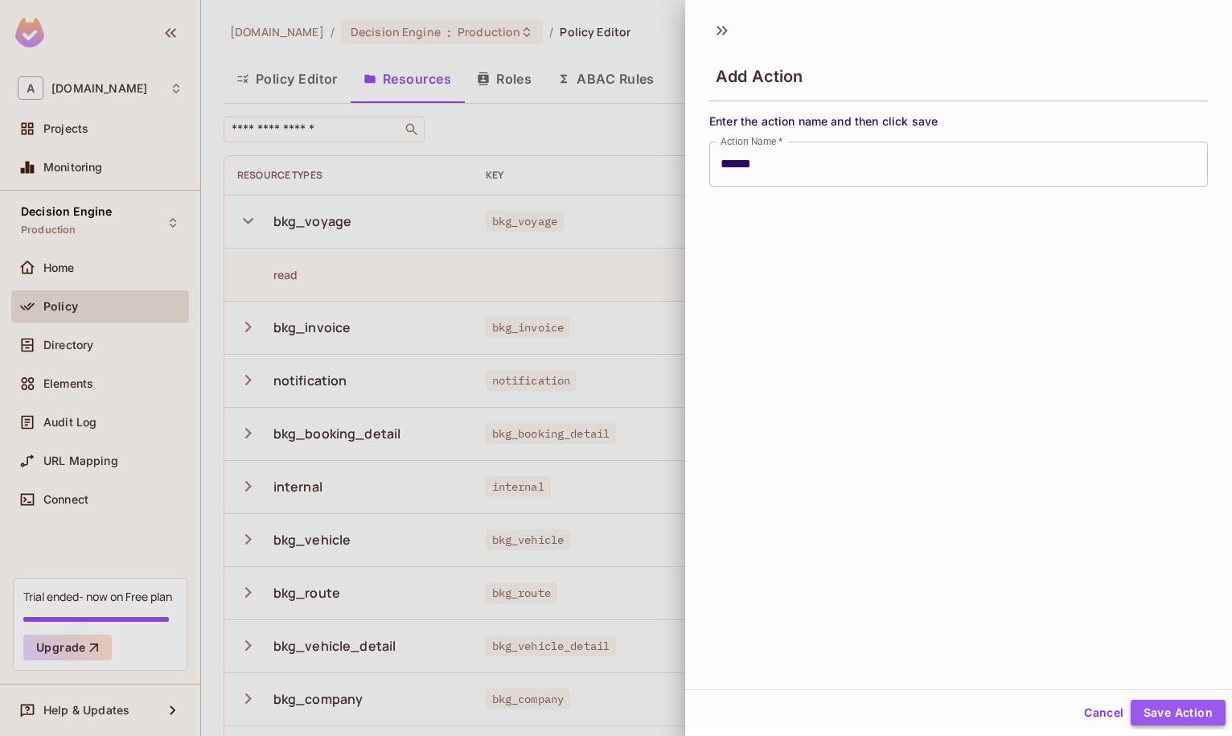
click at [1180, 704] on button "Save Action" at bounding box center [1178, 713] width 95 height 26
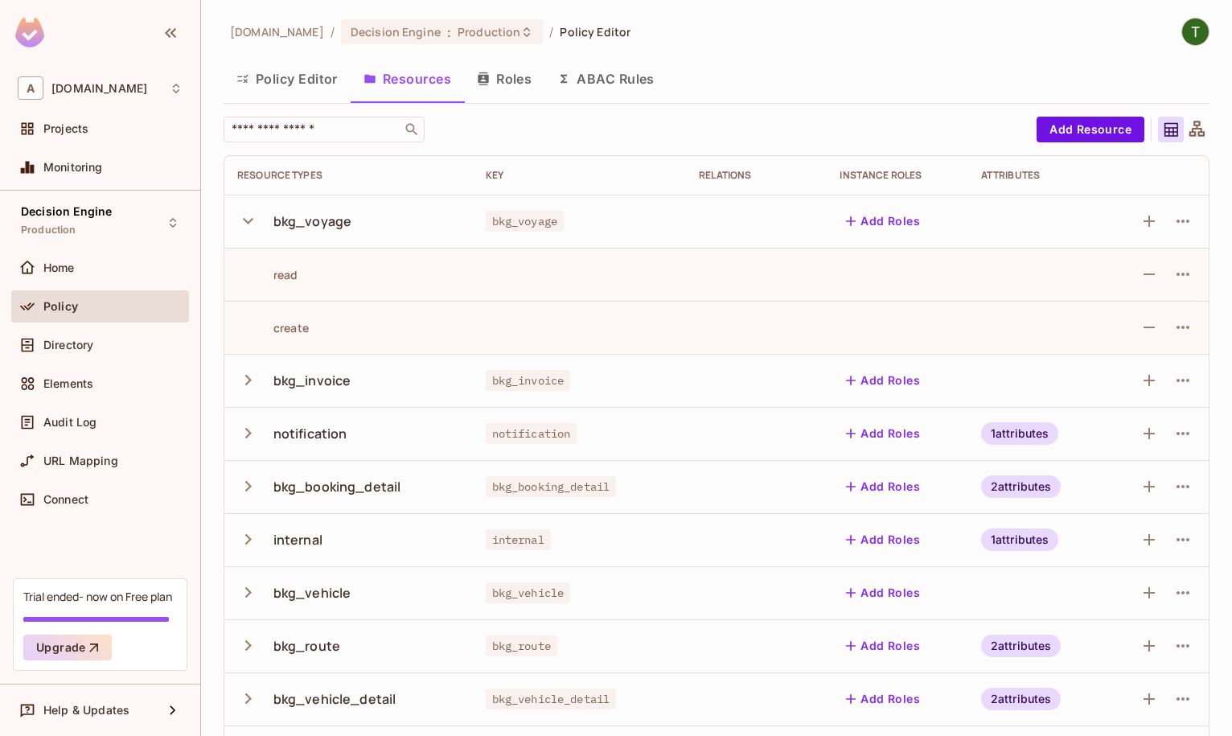
click at [487, 87] on button "Roles" at bounding box center [504, 79] width 80 height 40
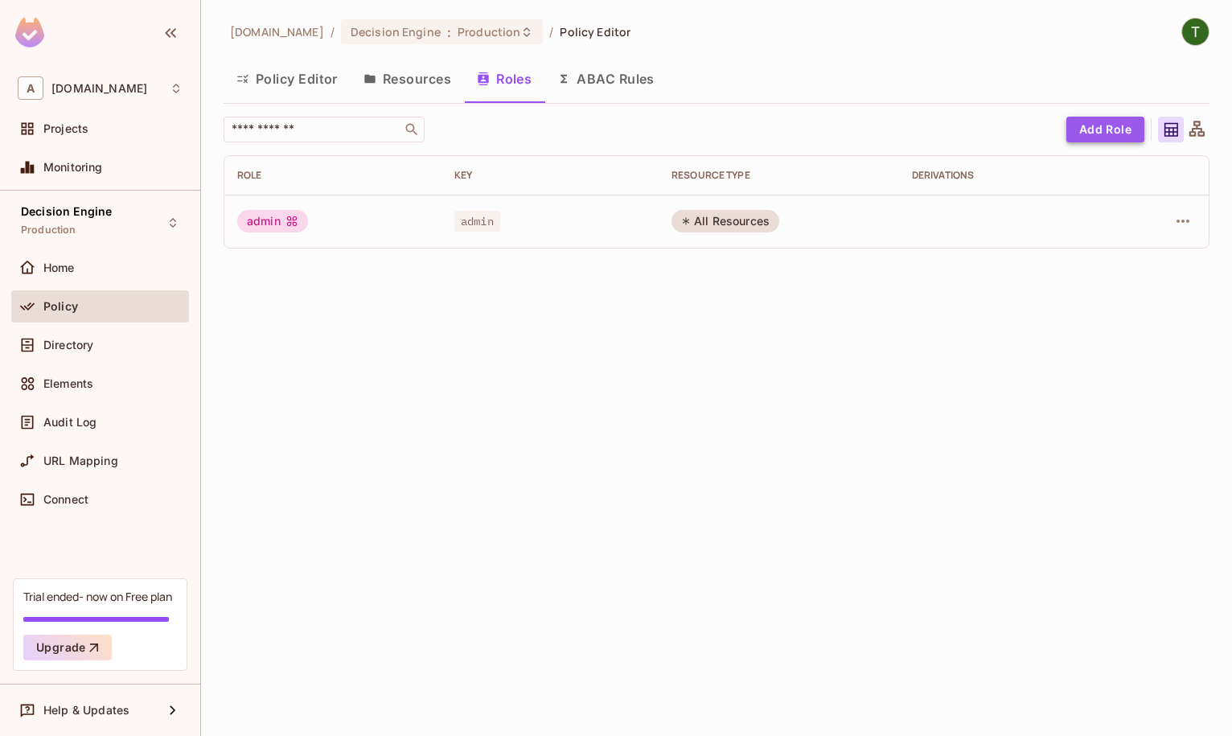
click at [1086, 138] on button "Add Role" at bounding box center [1105, 130] width 78 height 26
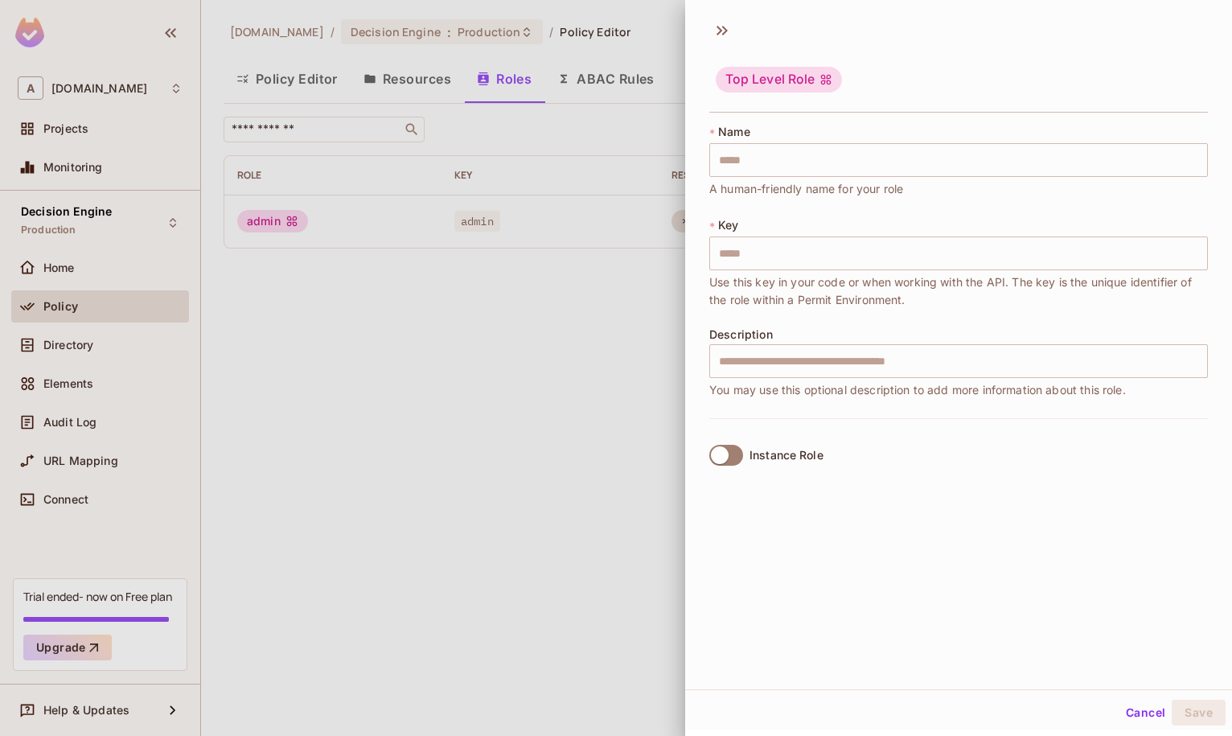
click at [546, 345] on div at bounding box center [616, 368] width 1232 height 736
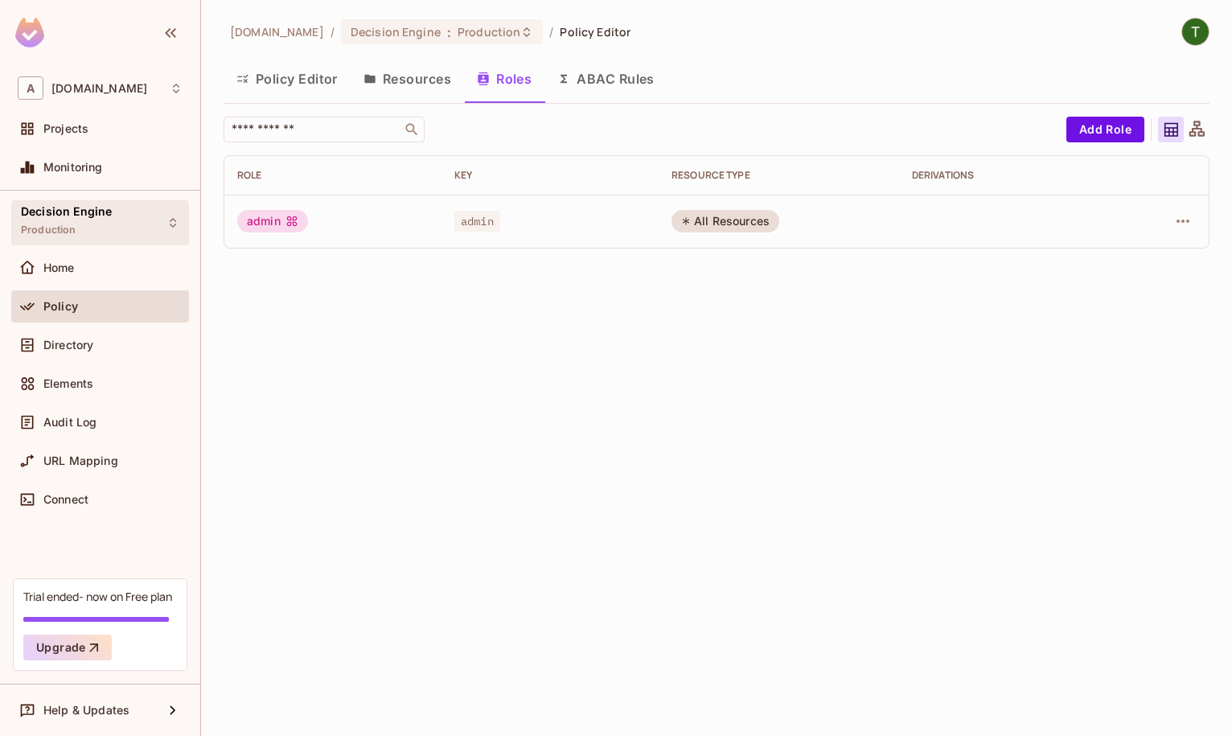
click at [84, 206] on span "Decision Engine" at bounding box center [66, 211] width 91 height 13
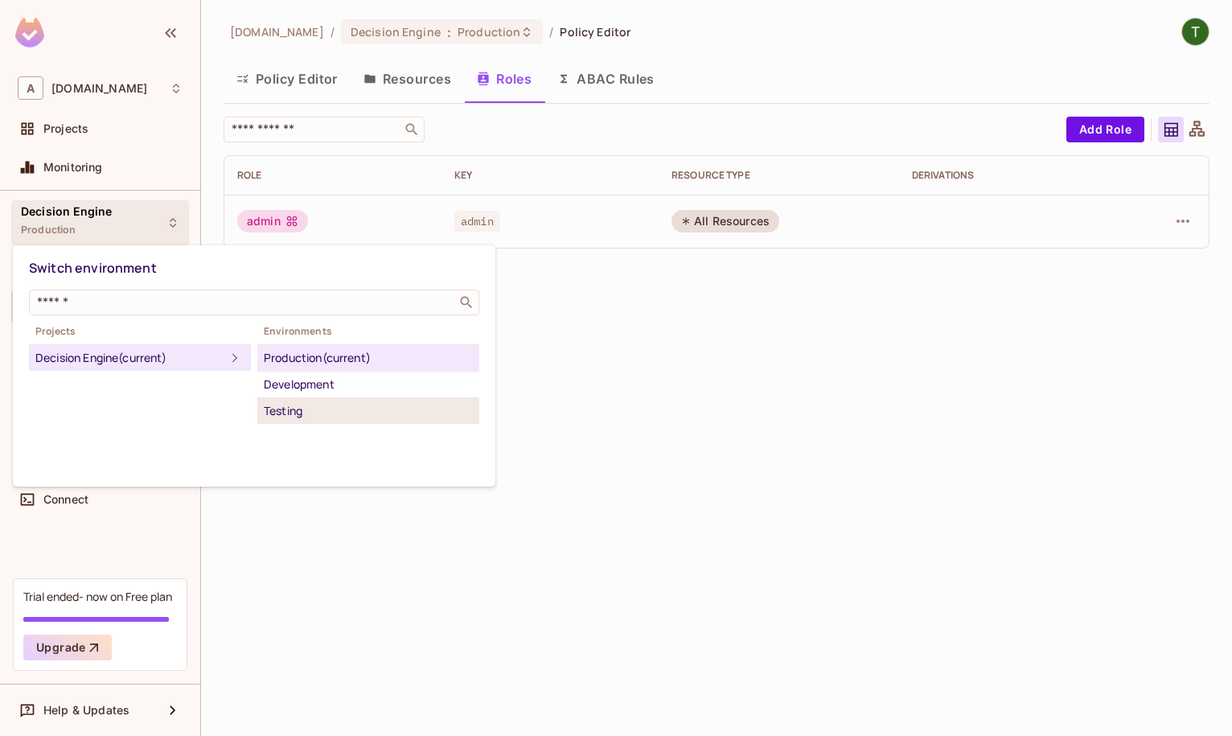
click at [310, 405] on div "Testing" at bounding box center [368, 410] width 209 height 19
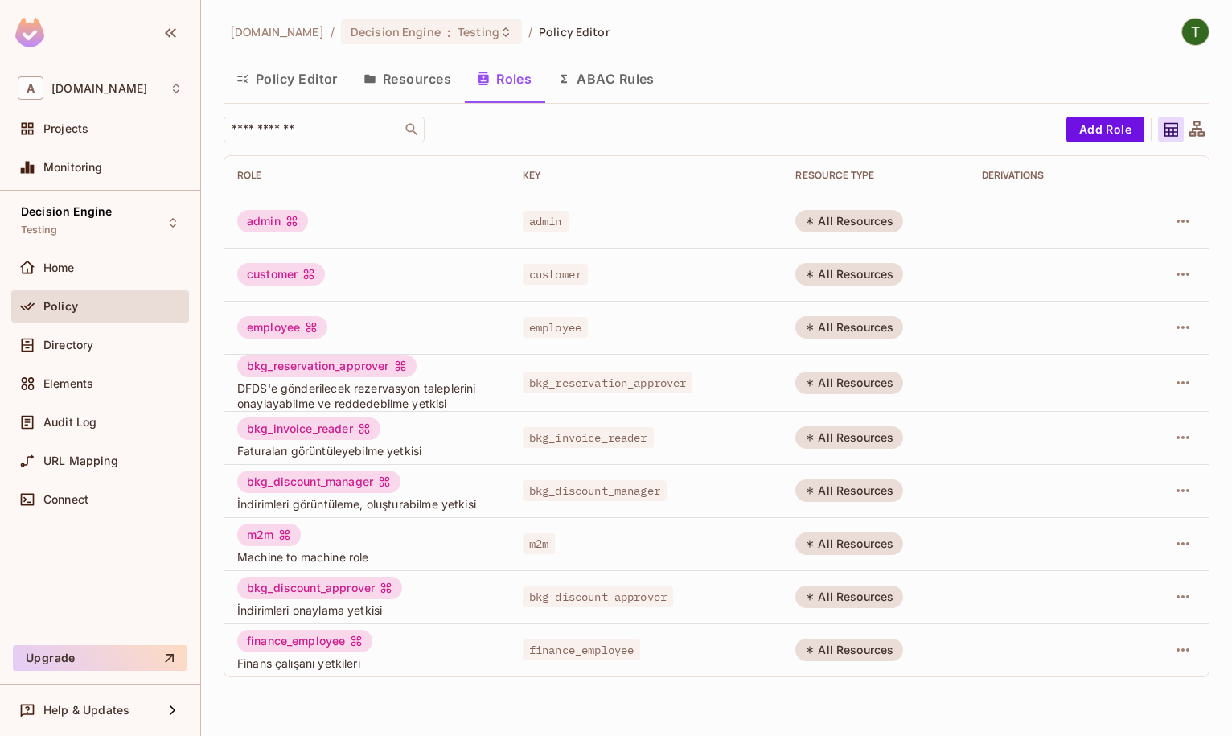
click at [419, 79] on button "Resources" at bounding box center [407, 79] width 113 height 40
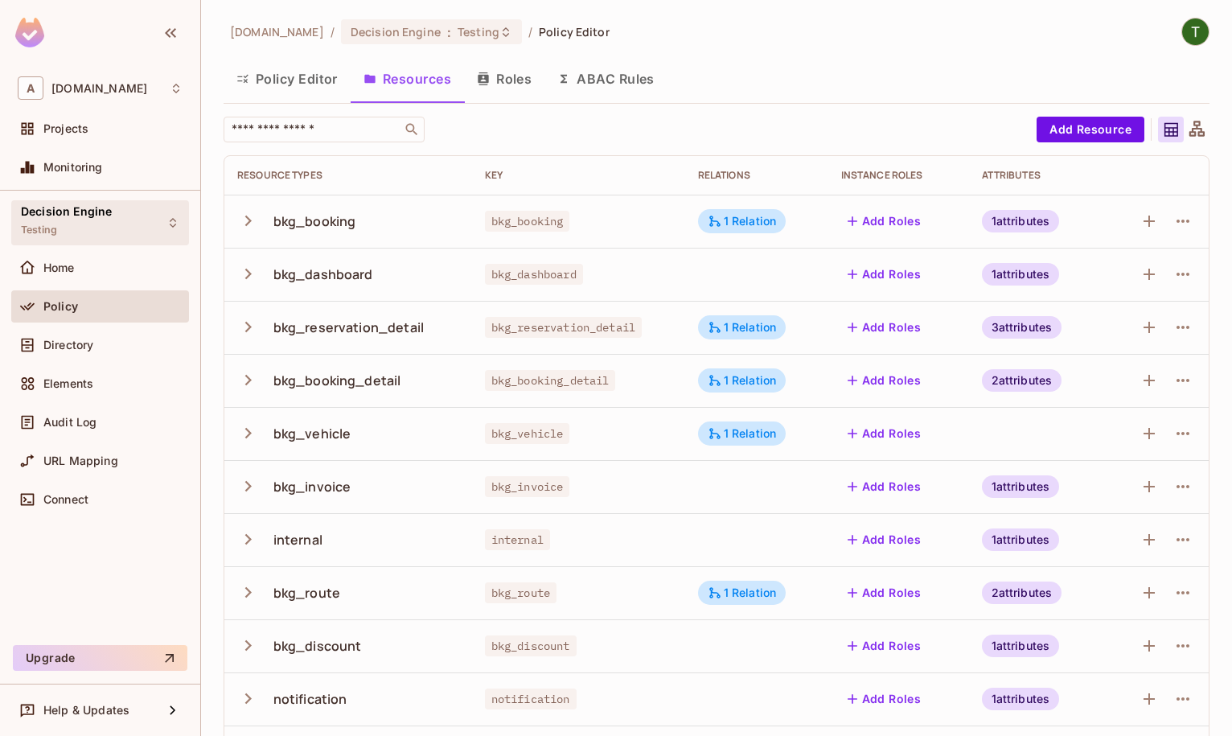
click at [67, 227] on div "Decision Engine Testing" at bounding box center [66, 222] width 91 height 35
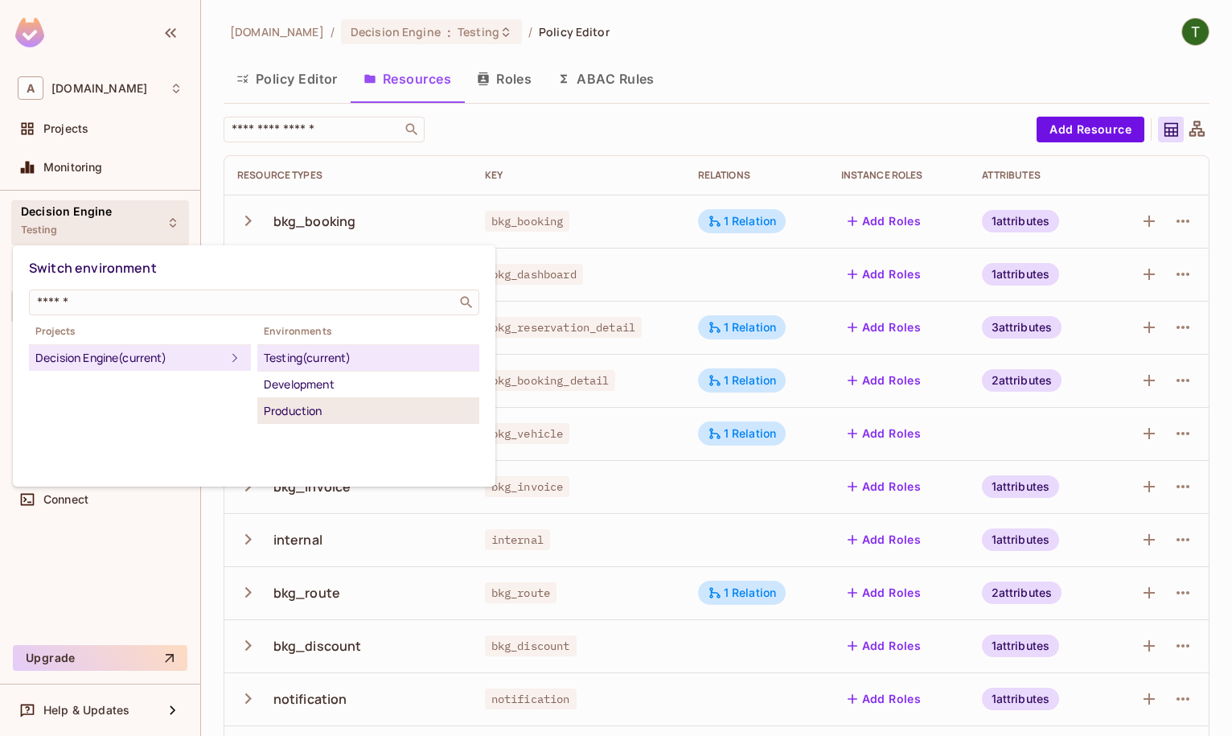
click at [310, 402] on div "Production" at bounding box center [368, 410] width 209 height 19
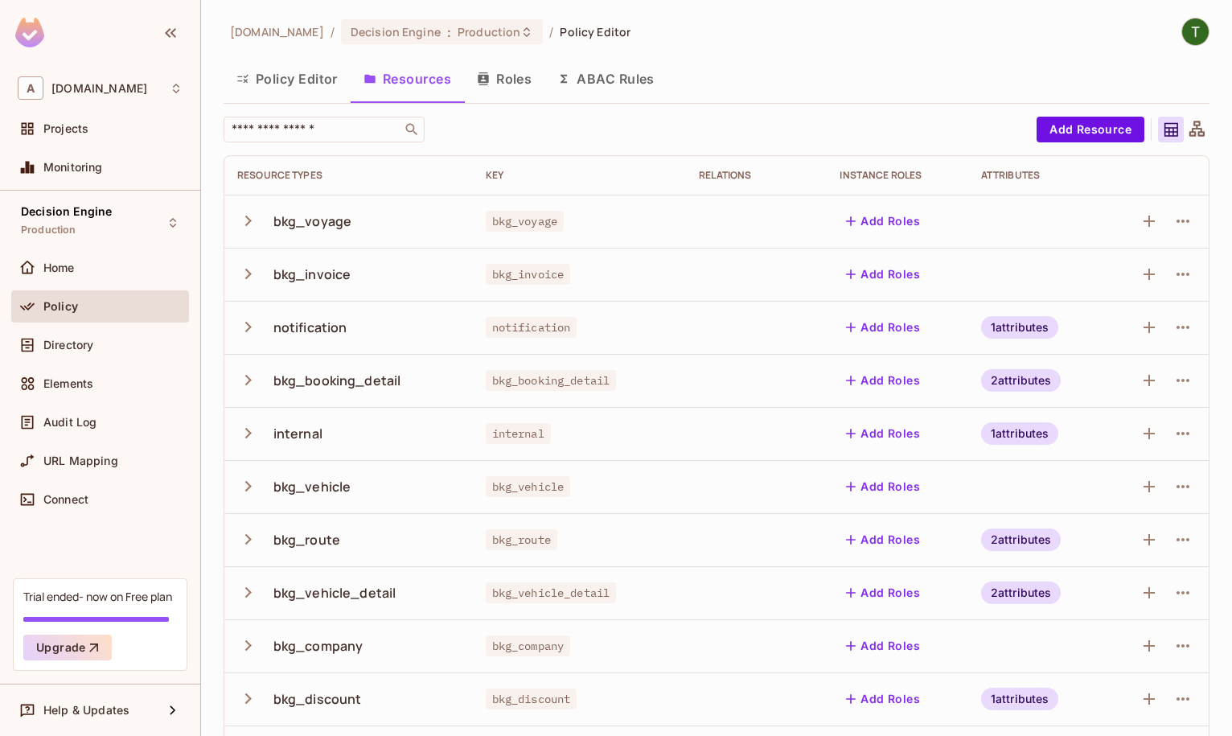
click at [522, 73] on button "Roles" at bounding box center [504, 79] width 80 height 40
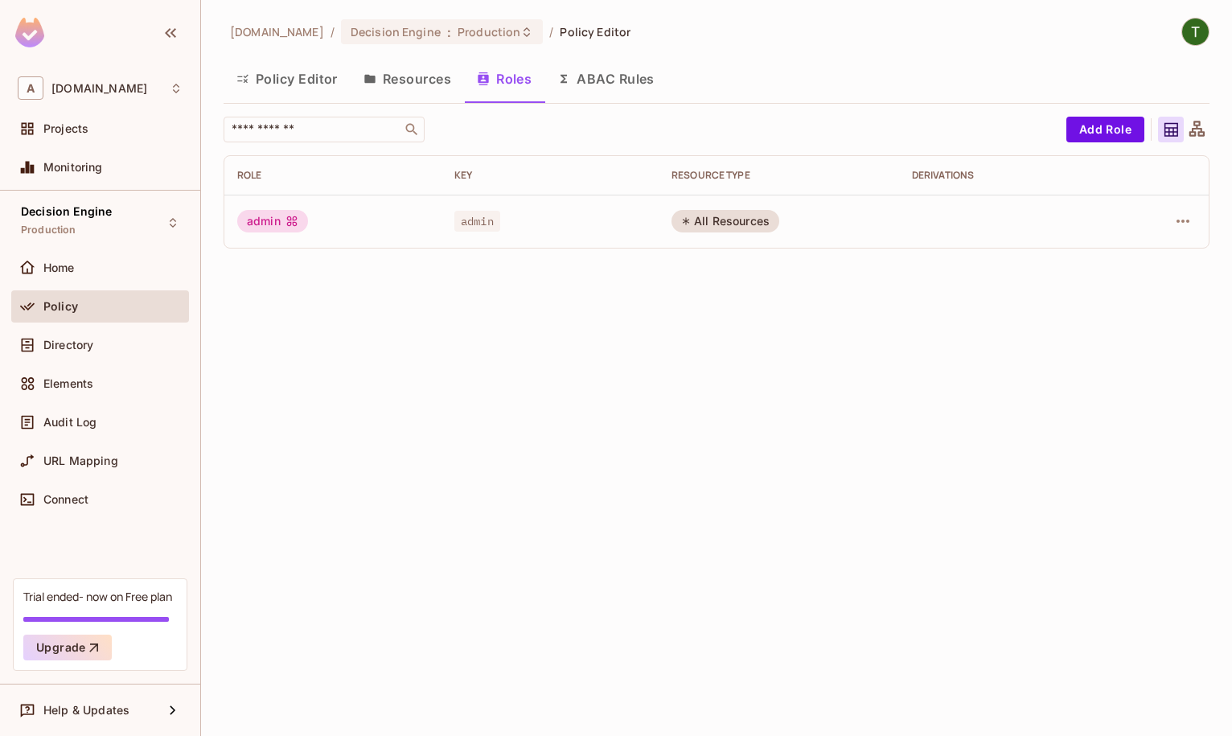
click at [685, 94] on div "Policy Editor Resources Roles ABAC Rules" at bounding box center [717, 79] width 986 height 40
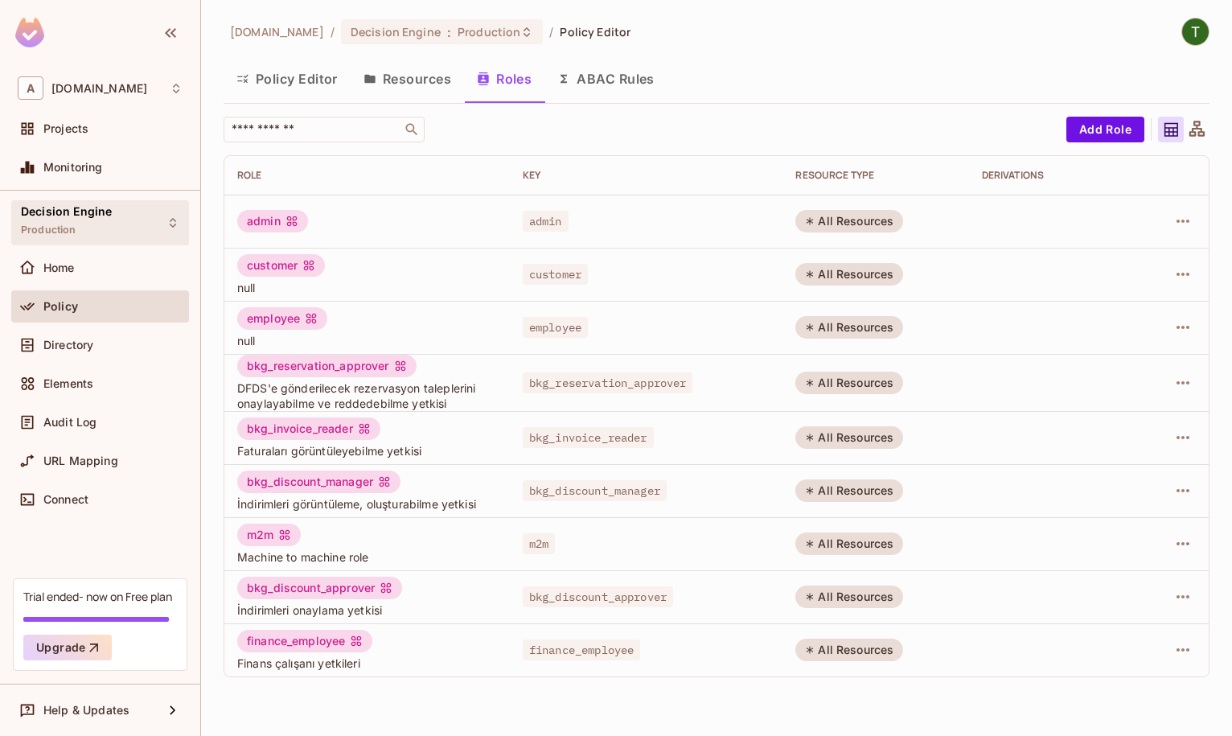
click at [117, 228] on div "Decision Engine Production" at bounding box center [100, 222] width 178 height 44
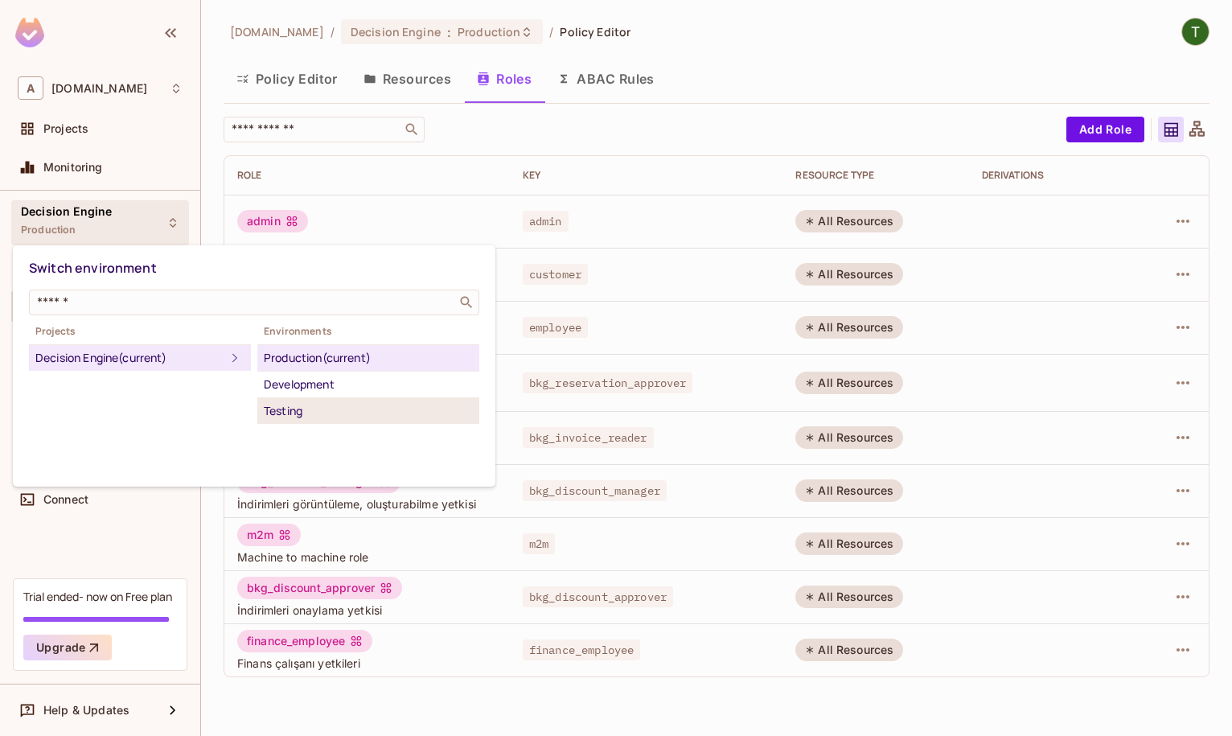
click at [281, 403] on div "Testing" at bounding box center [368, 410] width 209 height 19
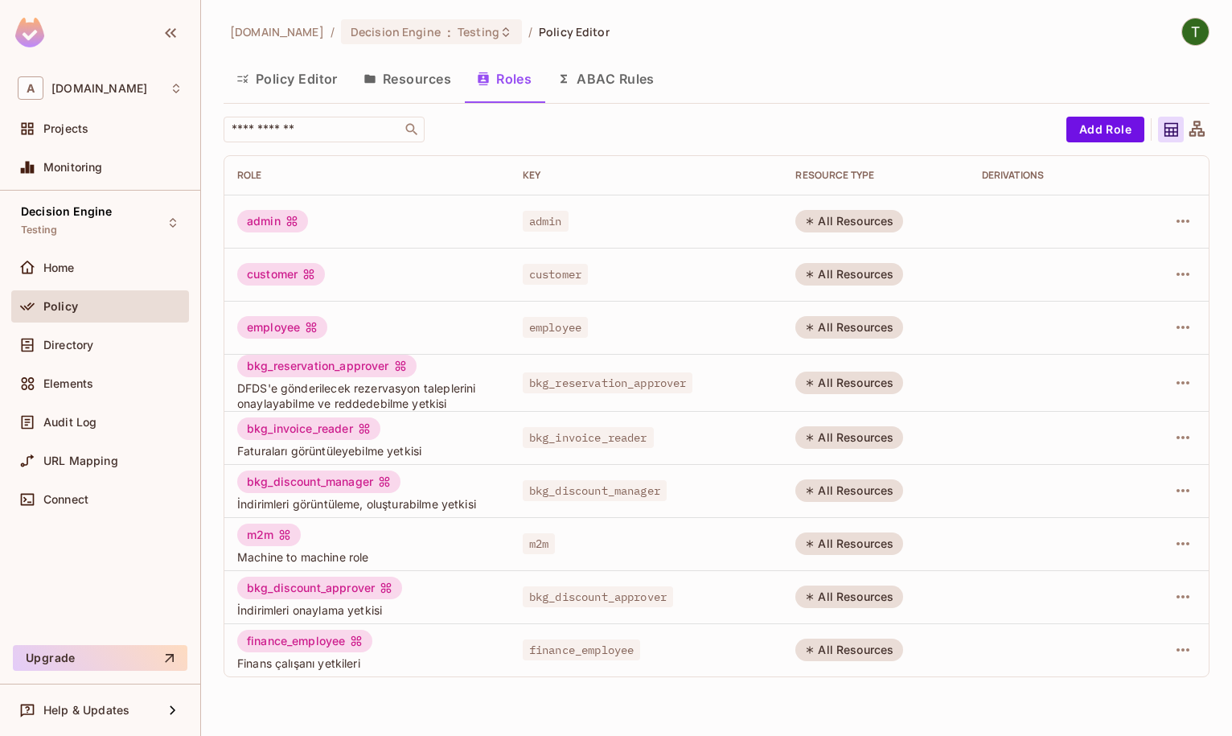
click at [99, 195] on div "Decision Engine Testing Home Policy Directory Elements Audit Log URL Mapping Co…" at bounding box center [100, 415] width 200 height 448
click at [106, 211] on span "Decision Engine" at bounding box center [66, 211] width 91 height 13
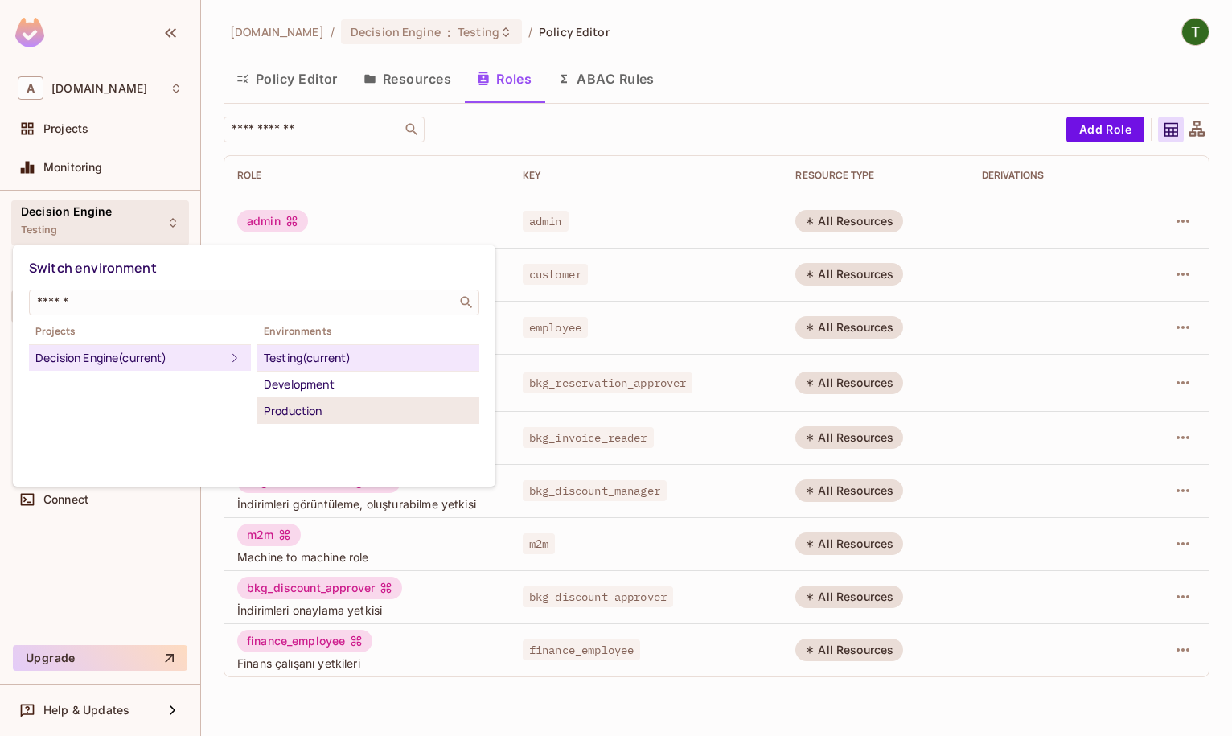
click at [332, 409] on div "Production" at bounding box center [368, 410] width 209 height 19
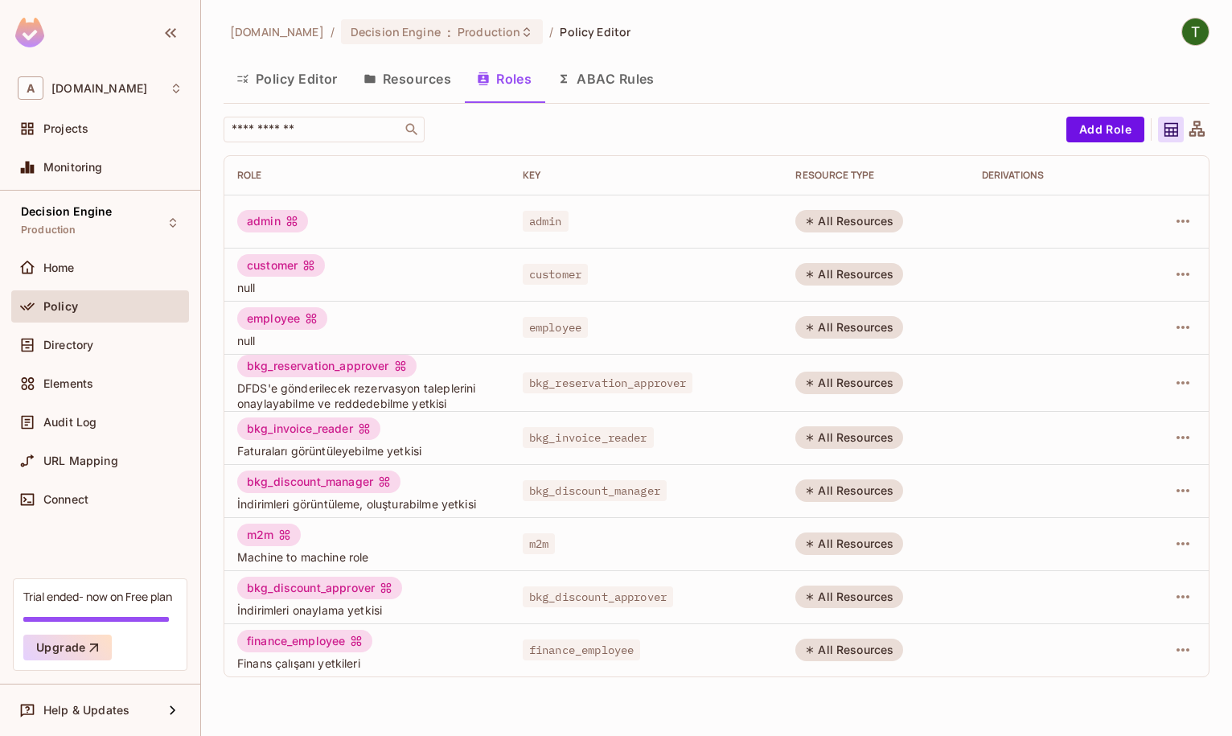
click at [583, 83] on button "ABAC Rules" at bounding box center [605, 79] width 123 height 40
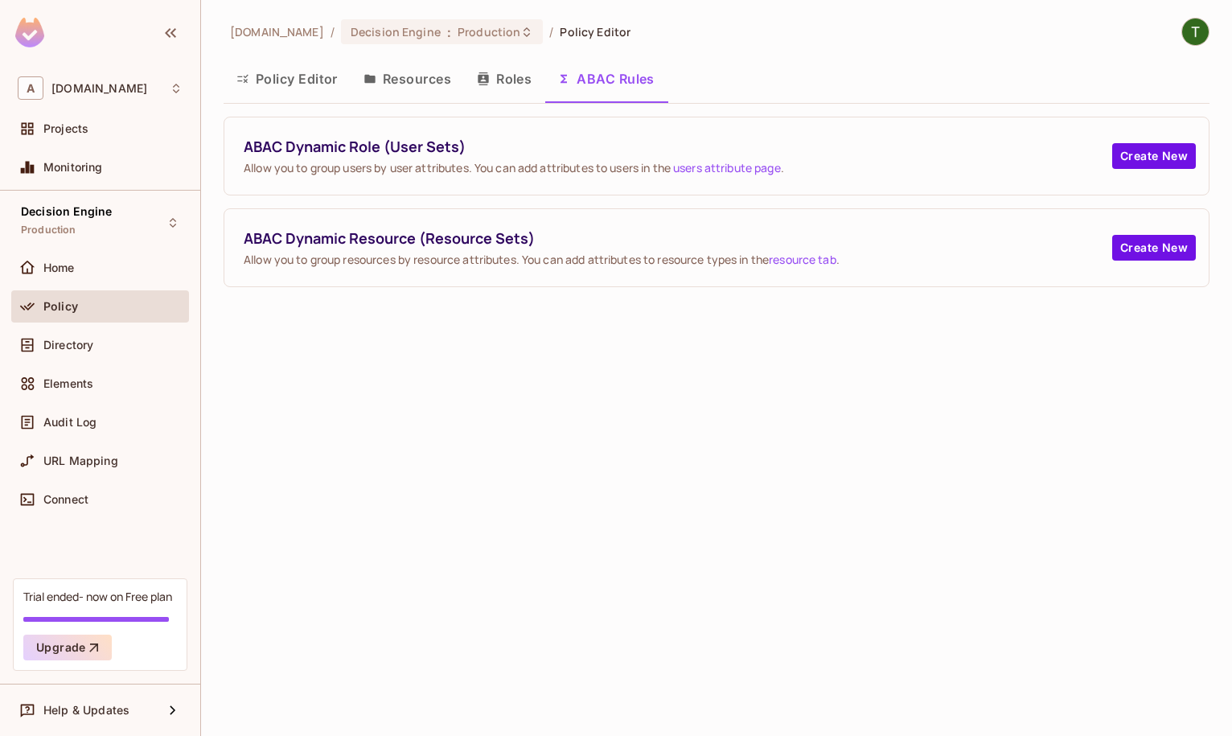
click at [428, 77] on button "Resources" at bounding box center [407, 79] width 113 height 40
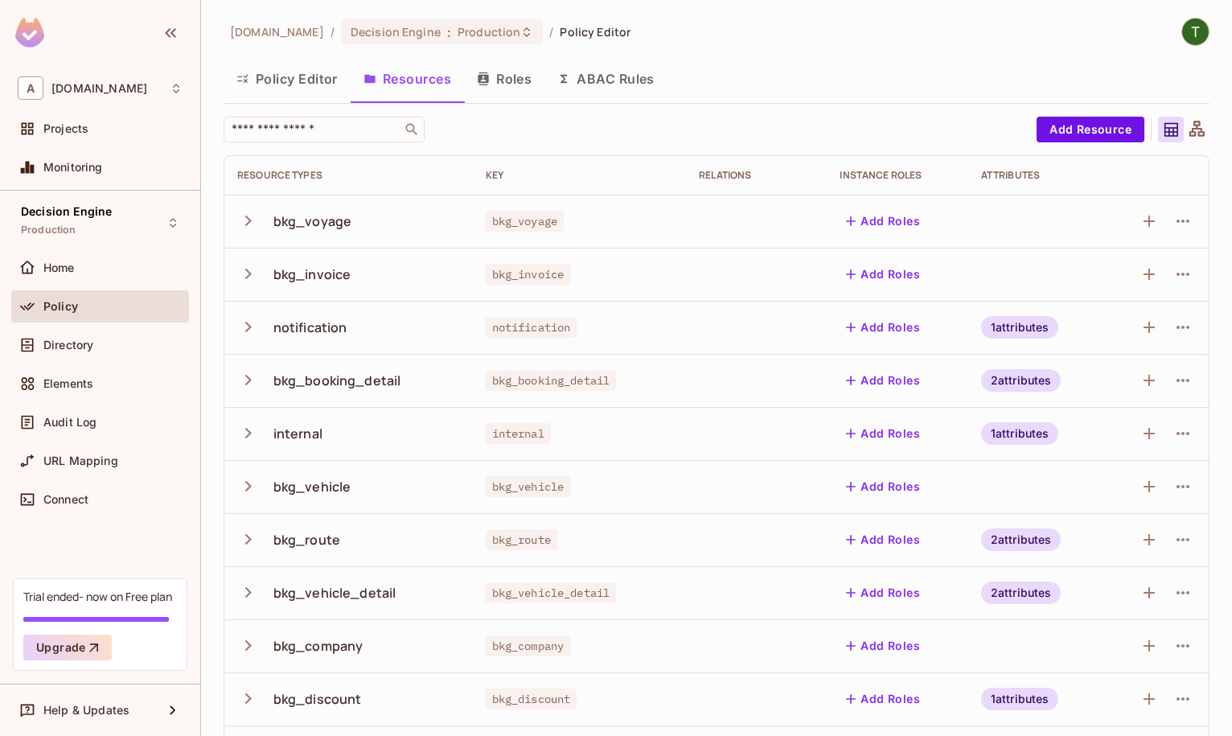
click at [469, 89] on button "Roles" at bounding box center [504, 79] width 80 height 40
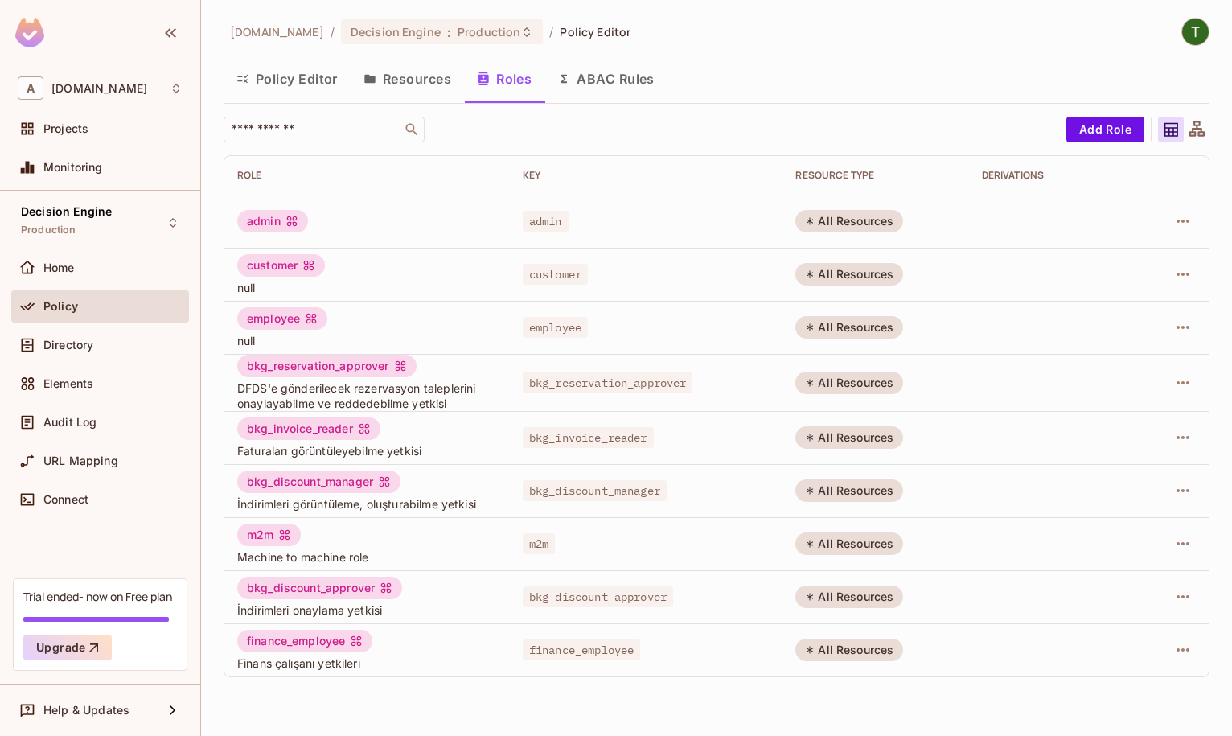
click at [306, 261] on icon at bounding box center [309, 265] width 10 height 10
click at [1193, 285] on div at bounding box center [1173, 274] width 46 height 26
click at [1190, 280] on icon "button" at bounding box center [1182, 274] width 19 height 19
click at [1150, 306] on li "Edit Role" at bounding box center [1113, 310] width 142 height 35
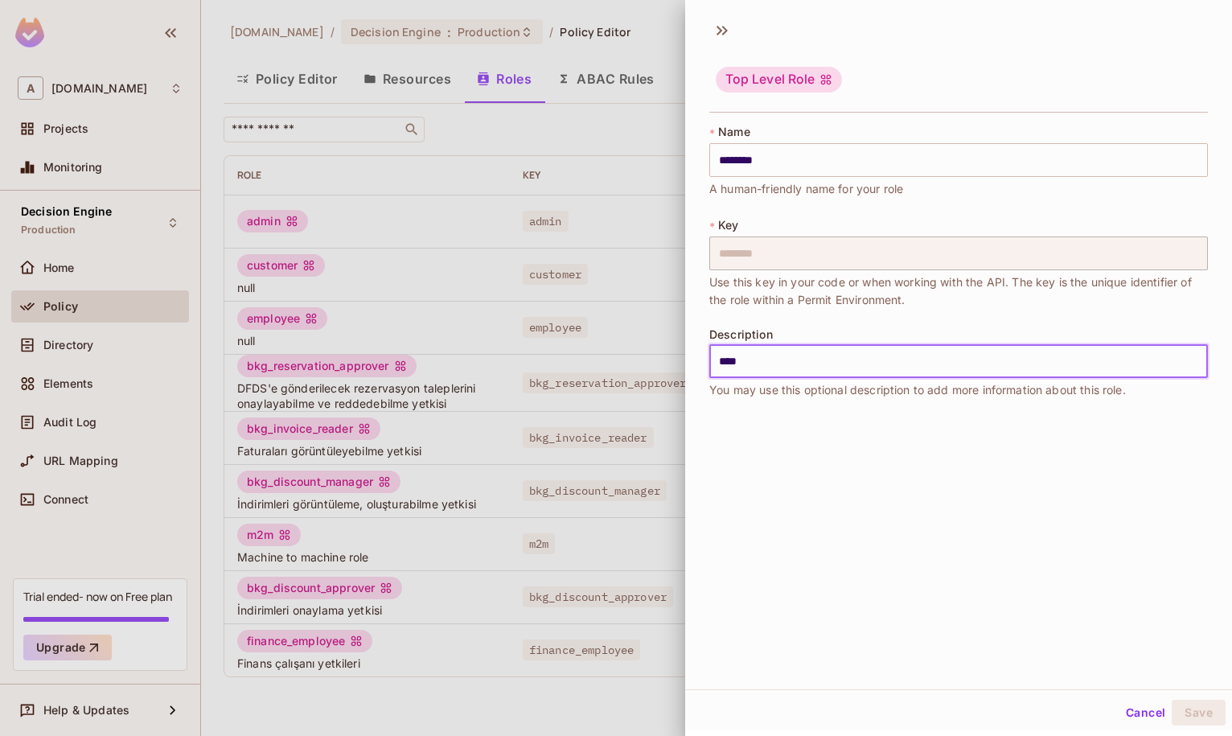
click at [777, 359] on input "****" at bounding box center [958, 361] width 499 height 34
click at [1203, 707] on button "Save" at bounding box center [1199, 713] width 54 height 26
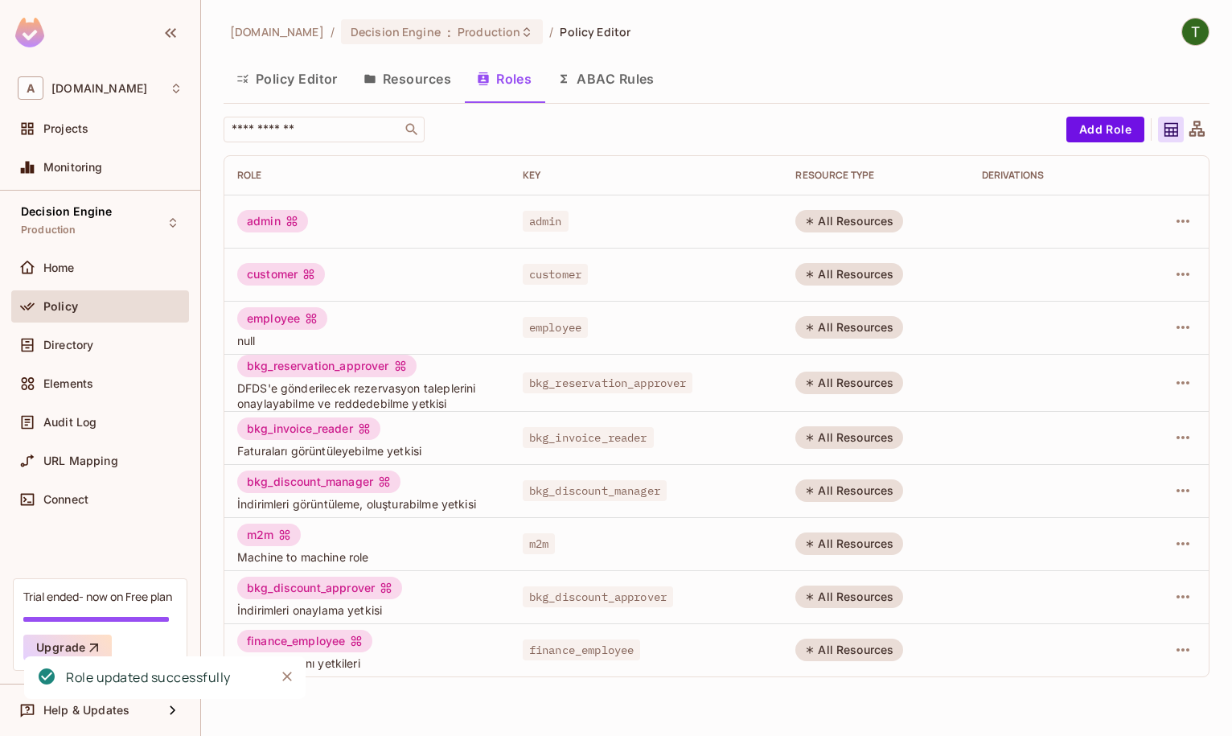
click at [1194, 317] on div at bounding box center [1173, 327] width 46 height 26
click at [1188, 321] on icon "button" at bounding box center [1182, 327] width 19 height 19
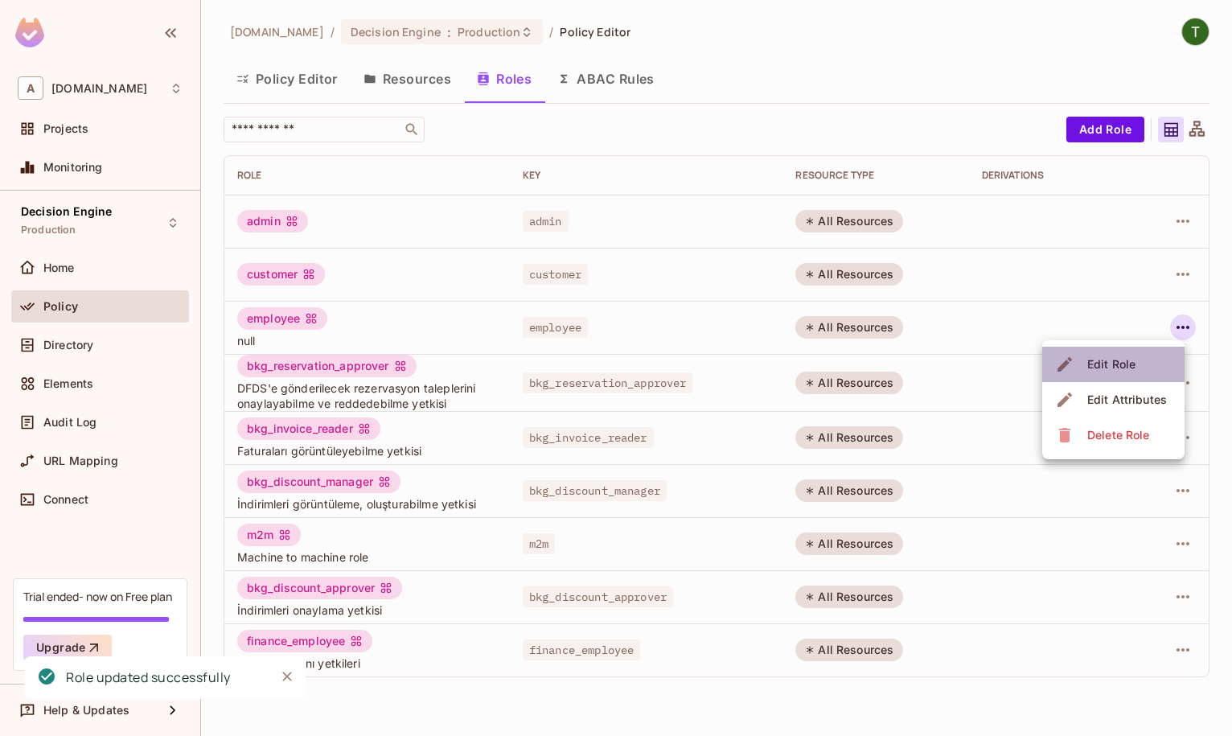
click at [1139, 351] on li "Edit Role" at bounding box center [1113, 364] width 142 height 35
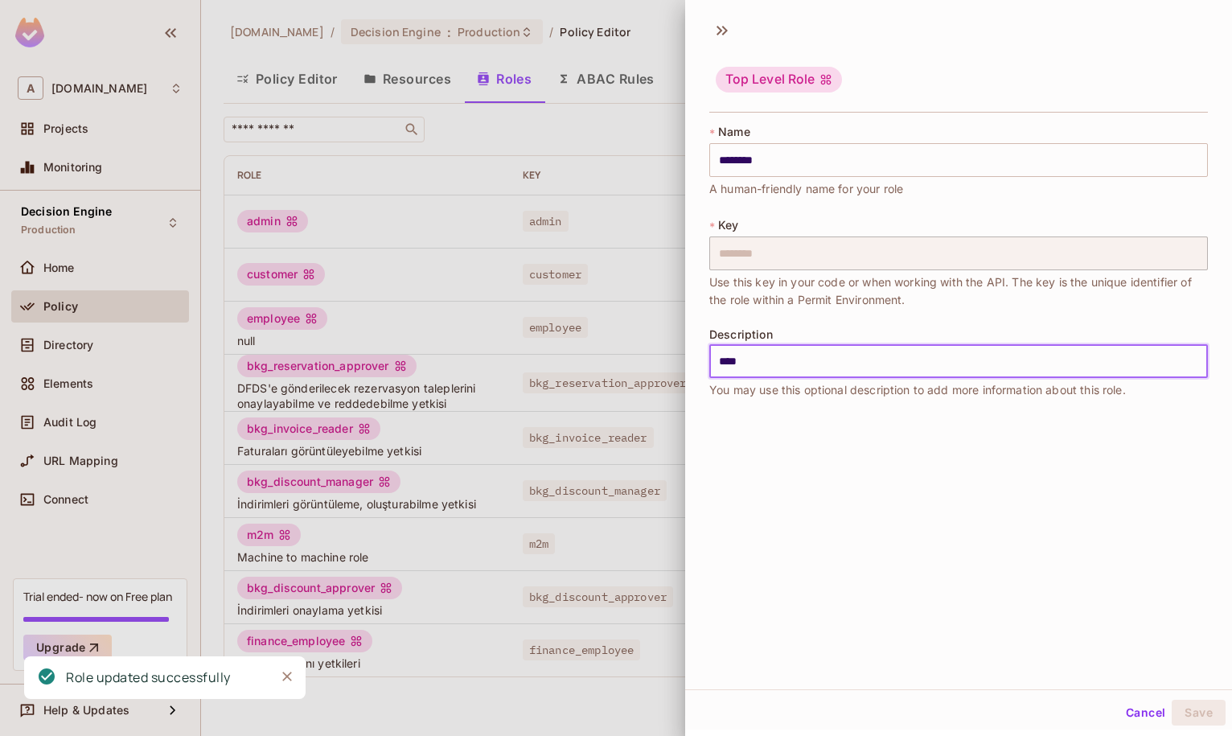
click at [820, 362] on input "****" at bounding box center [958, 361] width 499 height 34
click at [1199, 724] on button "Save" at bounding box center [1199, 713] width 54 height 26
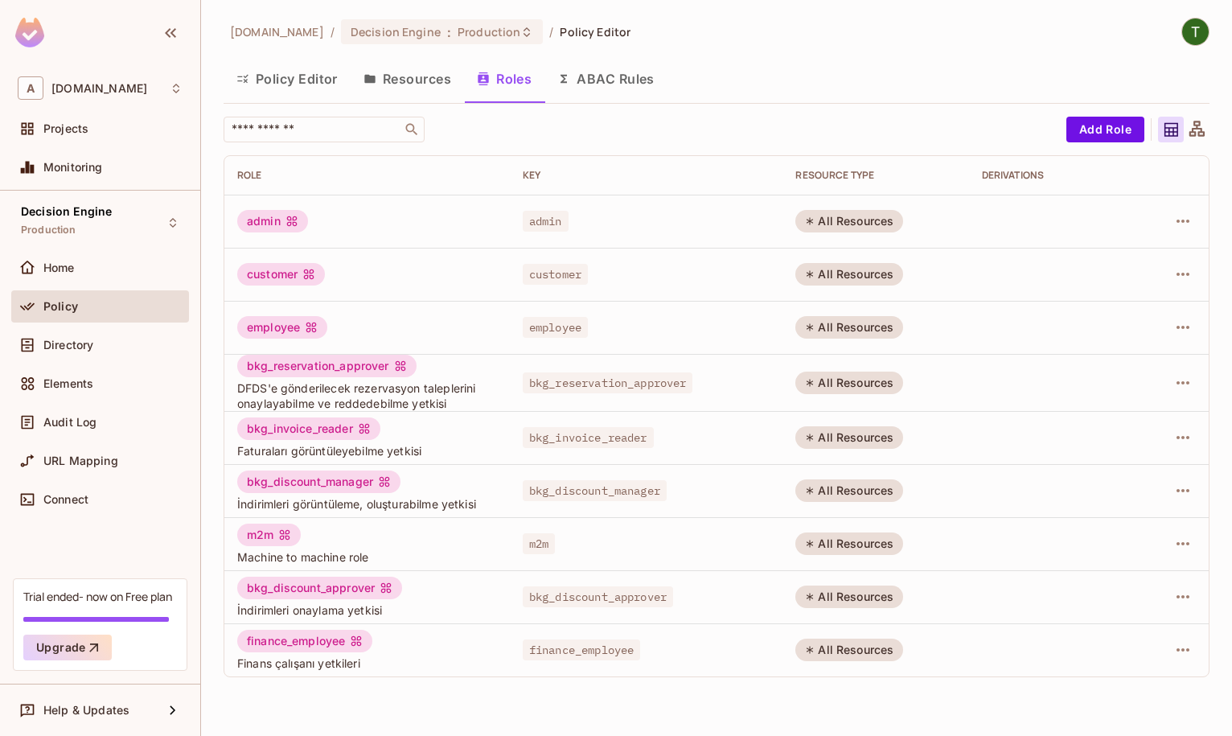
click at [315, 560] on span "Machine to machine role" at bounding box center [367, 556] width 260 height 15
click at [405, 535] on div "m2m Machine to machine role" at bounding box center [367, 543] width 260 height 41
drag, startPoint x: 266, startPoint y: 729, endPoint x: 307, endPoint y: 95, distance: 635.8
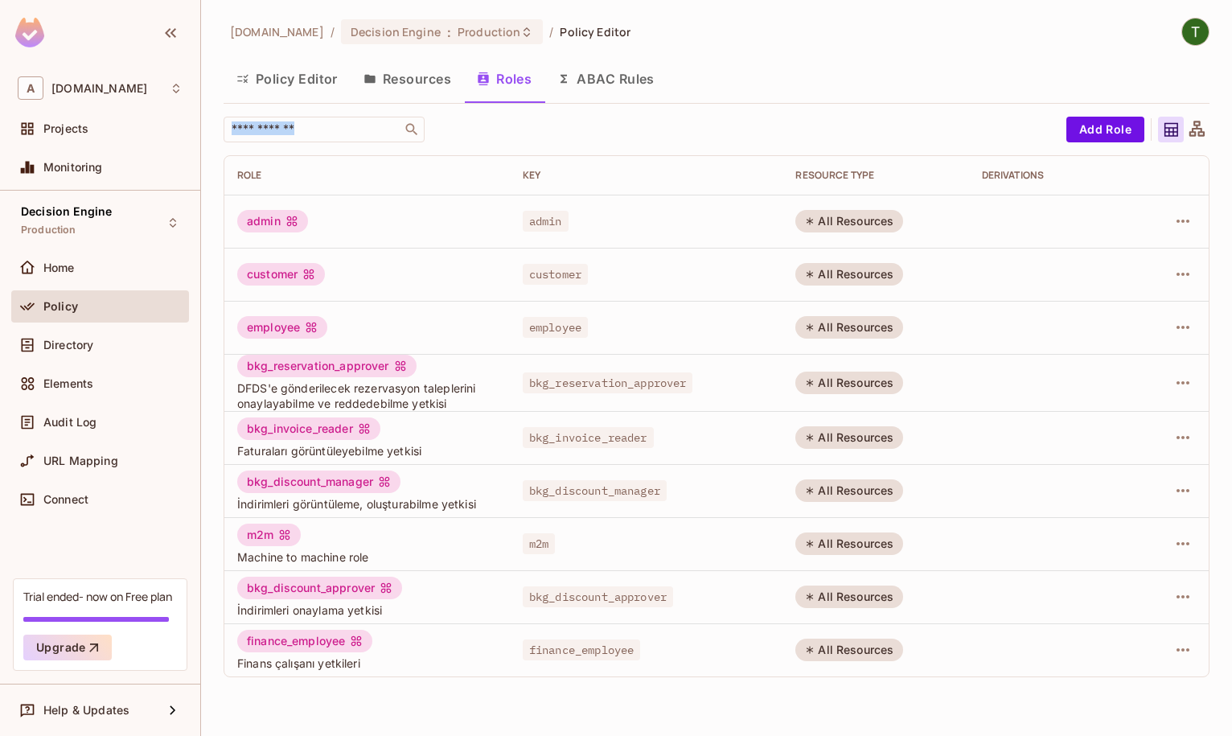
click at [306, 94] on div "abclojistik.com / Decision Engine : Production / Policy Editor Policy Editor Re…" at bounding box center [716, 368] width 1031 height 736
click at [540, 121] on div "​" at bounding box center [641, 130] width 835 height 26
click at [396, 75] on button "Resources" at bounding box center [407, 79] width 113 height 40
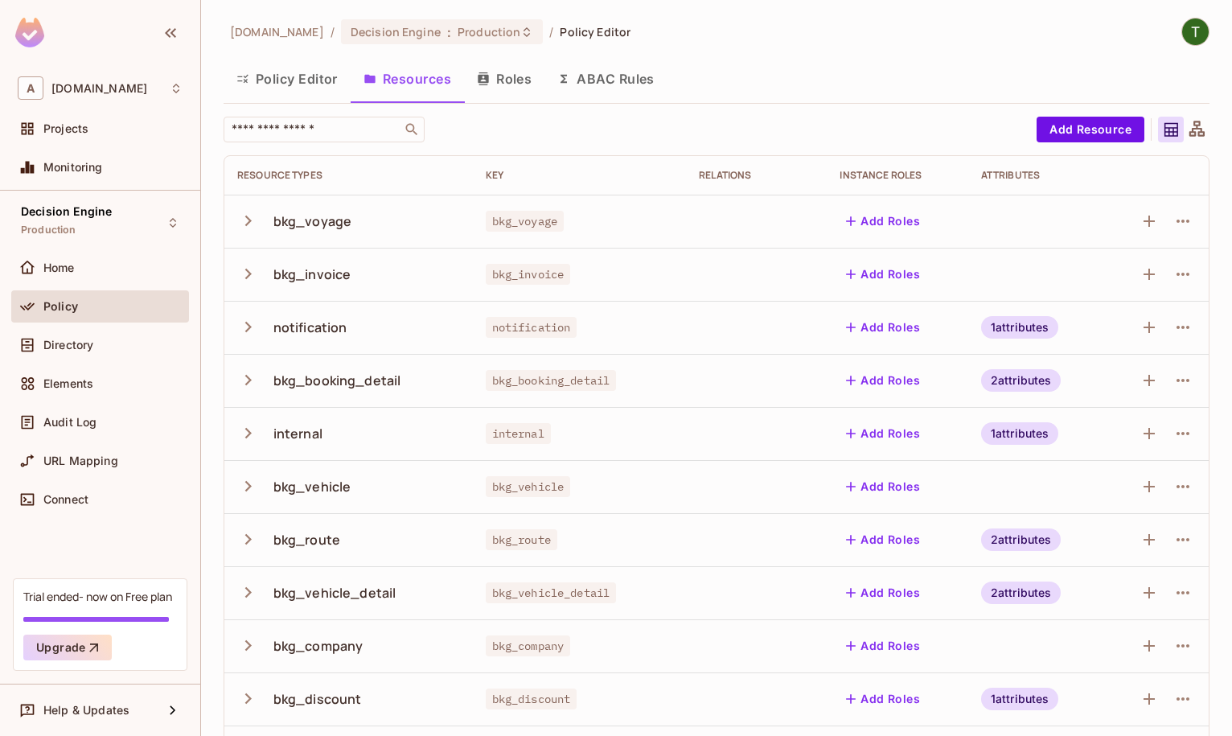
click at [533, 68] on button "Roles" at bounding box center [504, 79] width 80 height 40
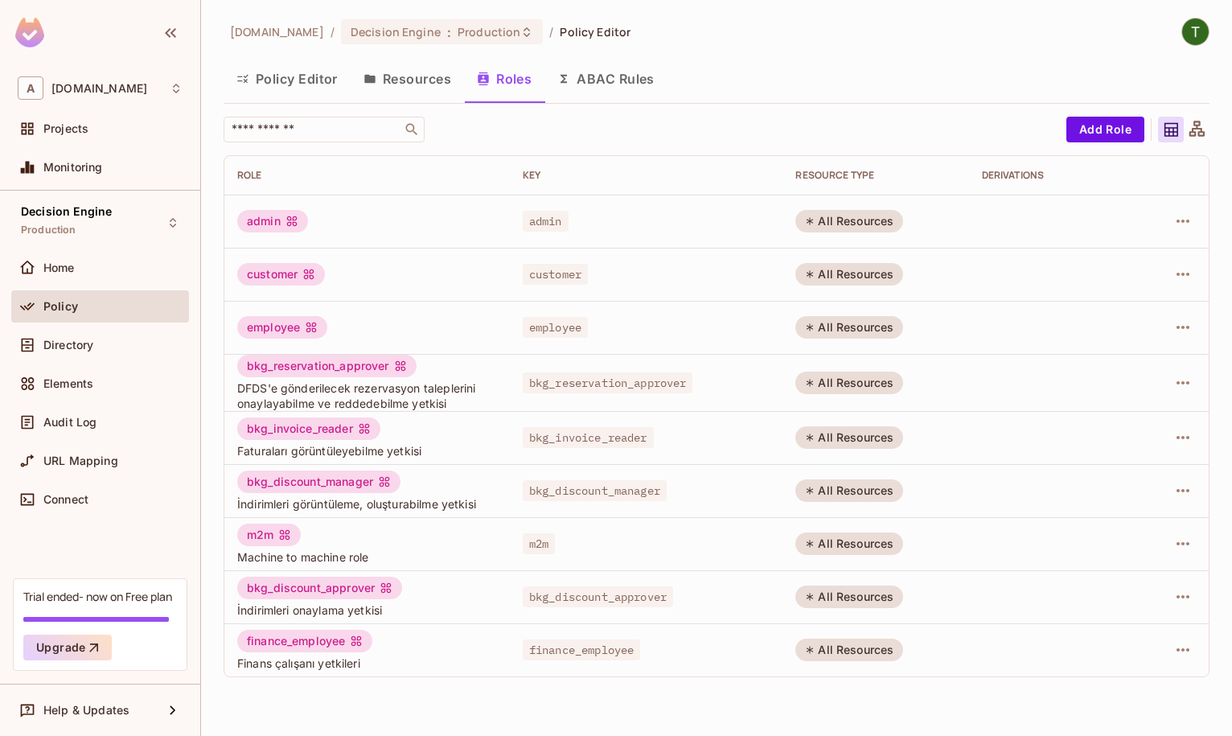
click at [581, 76] on button "ABAC Rules" at bounding box center [605, 79] width 123 height 40
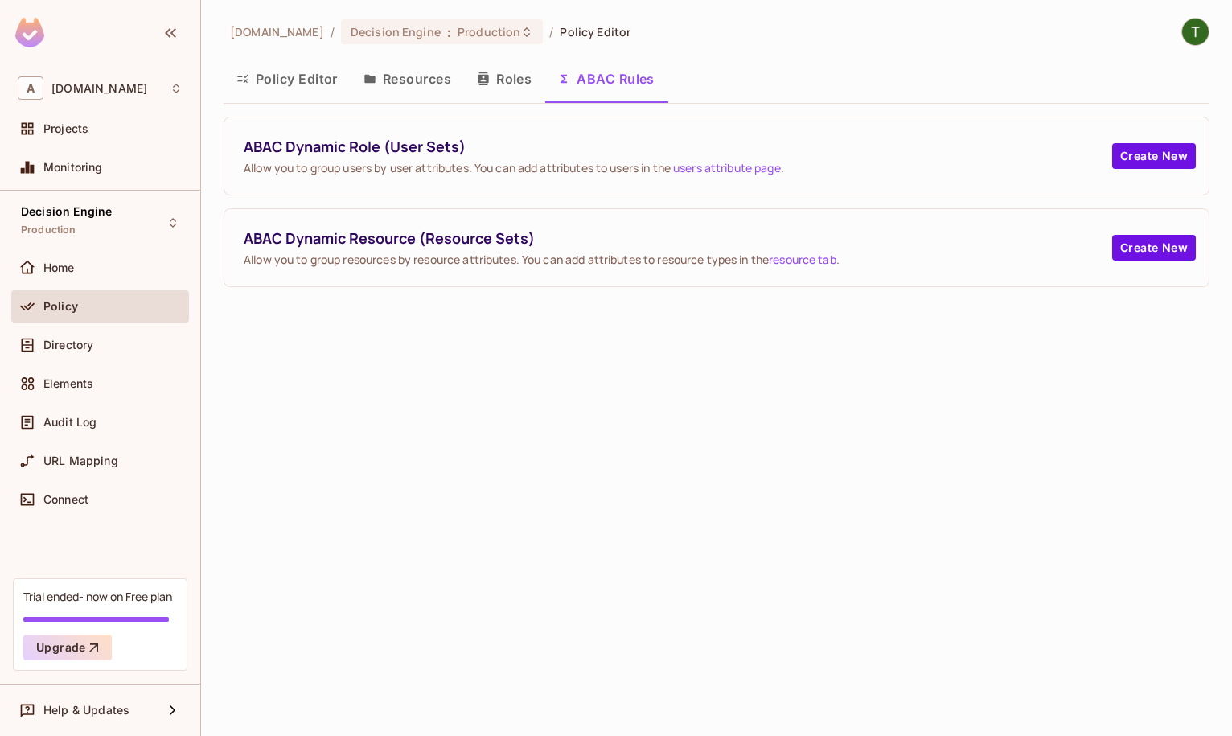
click at [335, 146] on span "ABAC Dynamic Role (User Sets)" at bounding box center [678, 147] width 868 height 20
click at [373, 143] on span "ABAC Dynamic Role (User Sets)" at bounding box center [678, 147] width 868 height 20
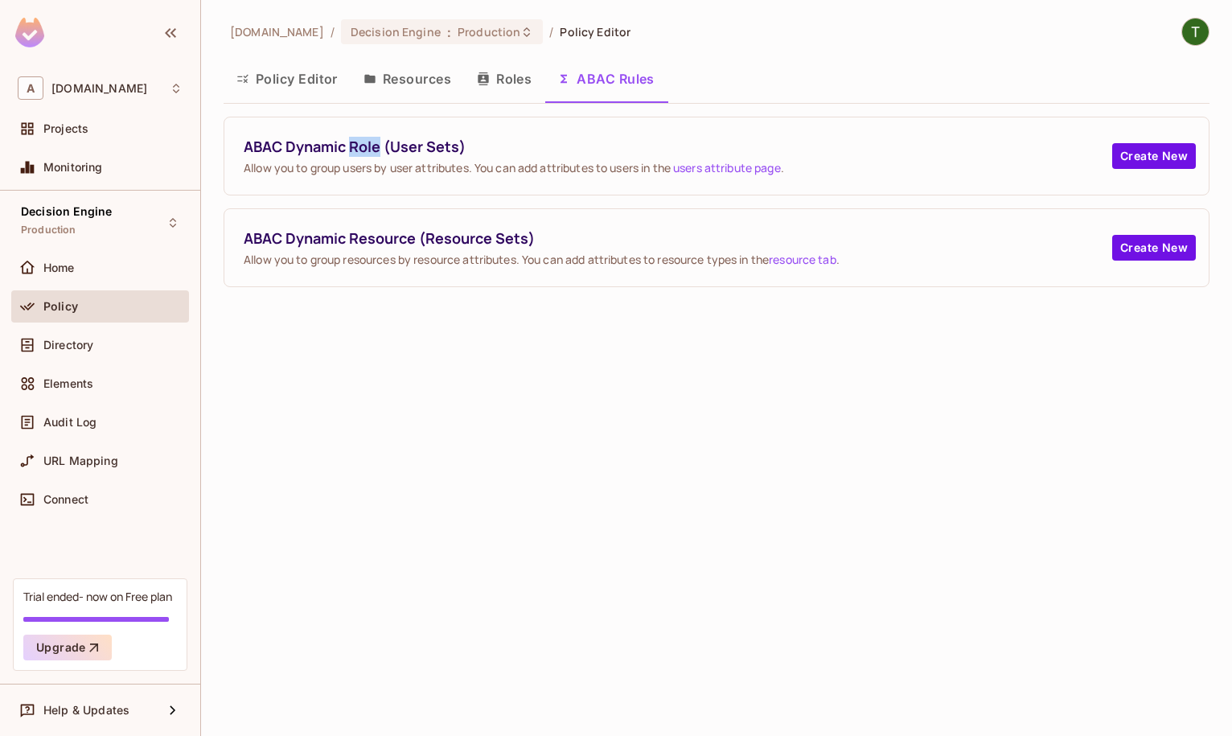
click at [373, 143] on span "ABAC Dynamic Role (User Sets)" at bounding box center [678, 147] width 868 height 20
click at [361, 242] on span "ABAC Dynamic Resource (Resource Sets)" at bounding box center [678, 238] width 868 height 20
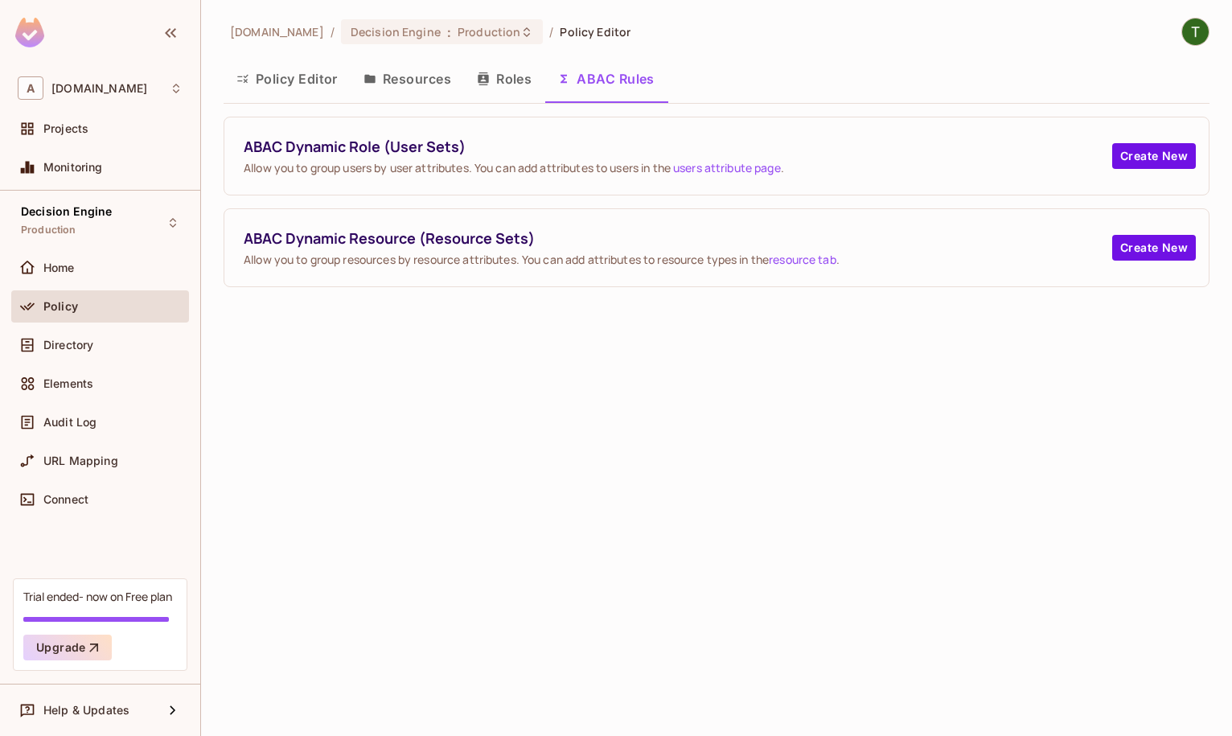
click at [361, 242] on span "ABAC Dynamic Resource (Resource Sets)" at bounding box center [678, 238] width 868 height 20
click at [461, 315] on div "abclojistik.com / Decision Engine : Production / Policy Editor Policy Editor Re…" at bounding box center [716, 368] width 1031 height 736
click at [424, 87] on button "Resources" at bounding box center [407, 79] width 113 height 40
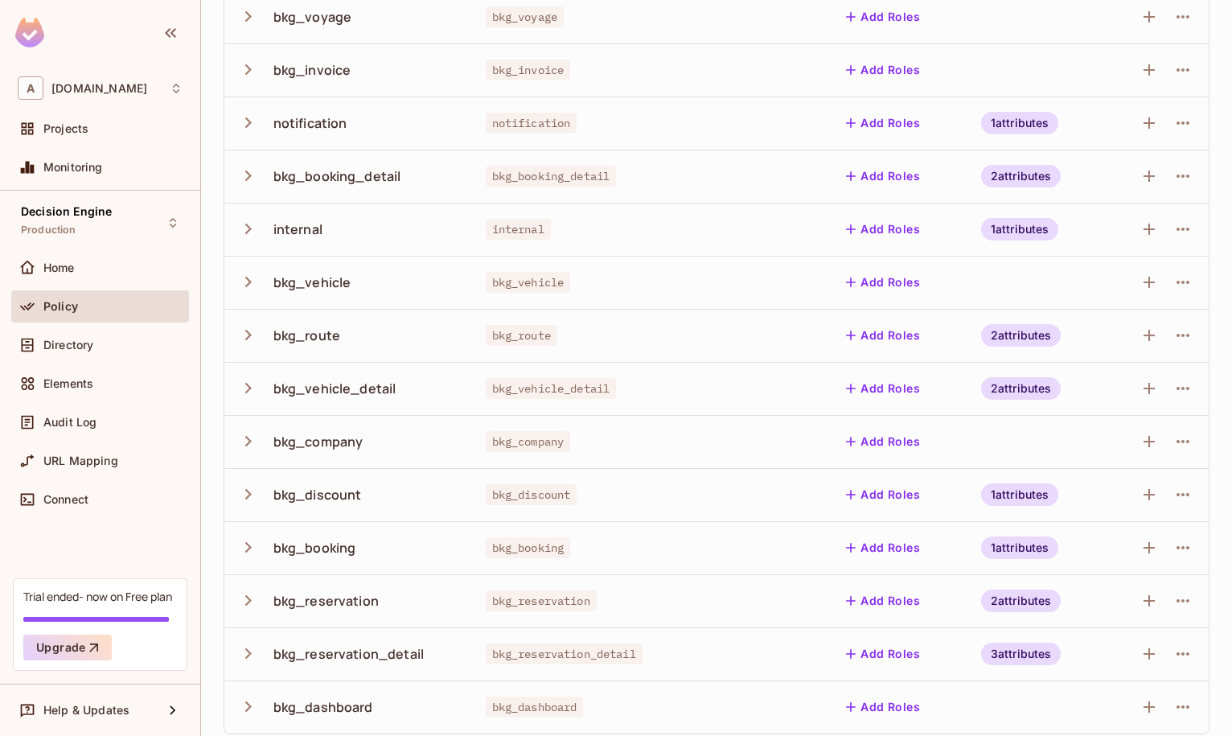
scroll to position [215, 0]
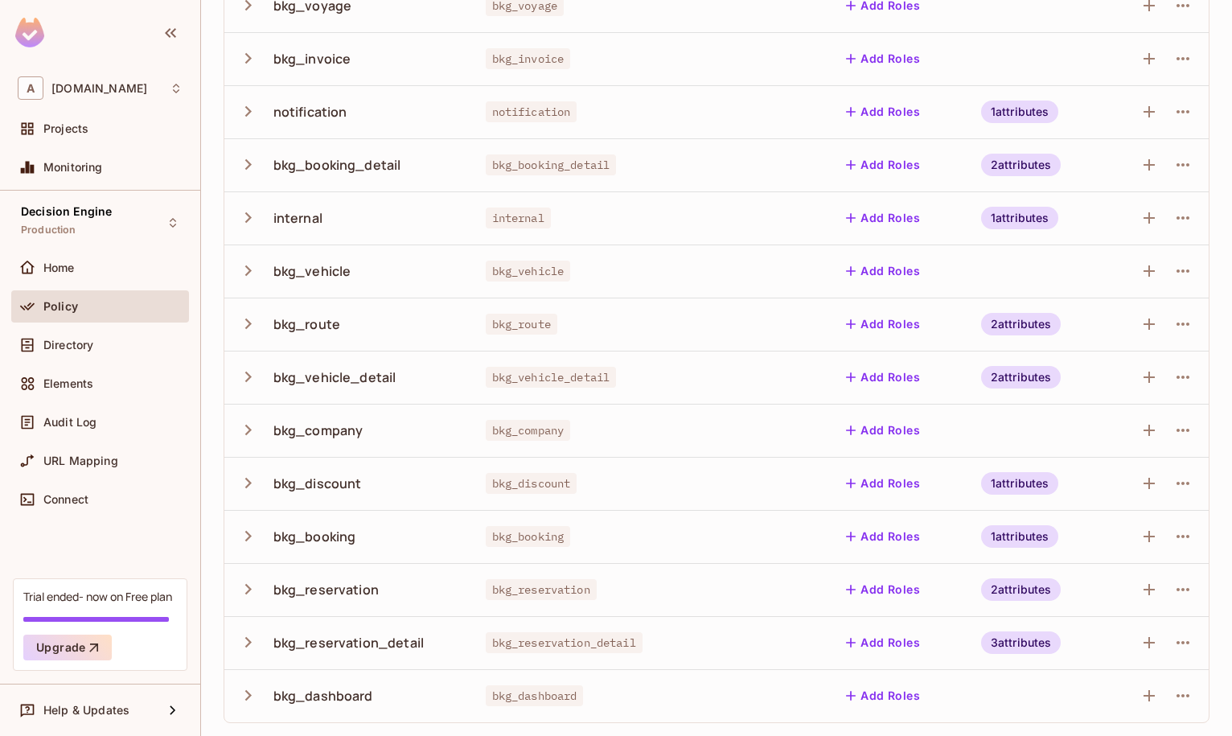
click at [117, 298] on div "Policy" at bounding box center [100, 306] width 165 height 19
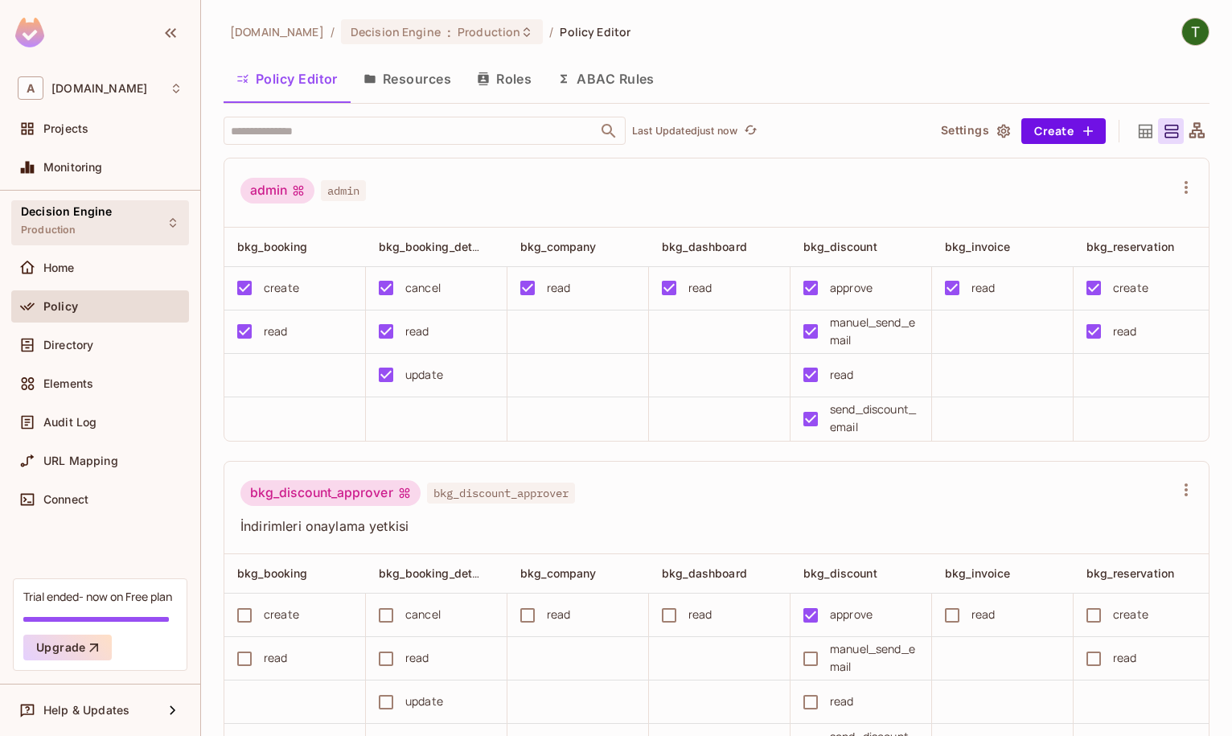
click at [79, 211] on span "Decision Engine" at bounding box center [66, 211] width 91 height 13
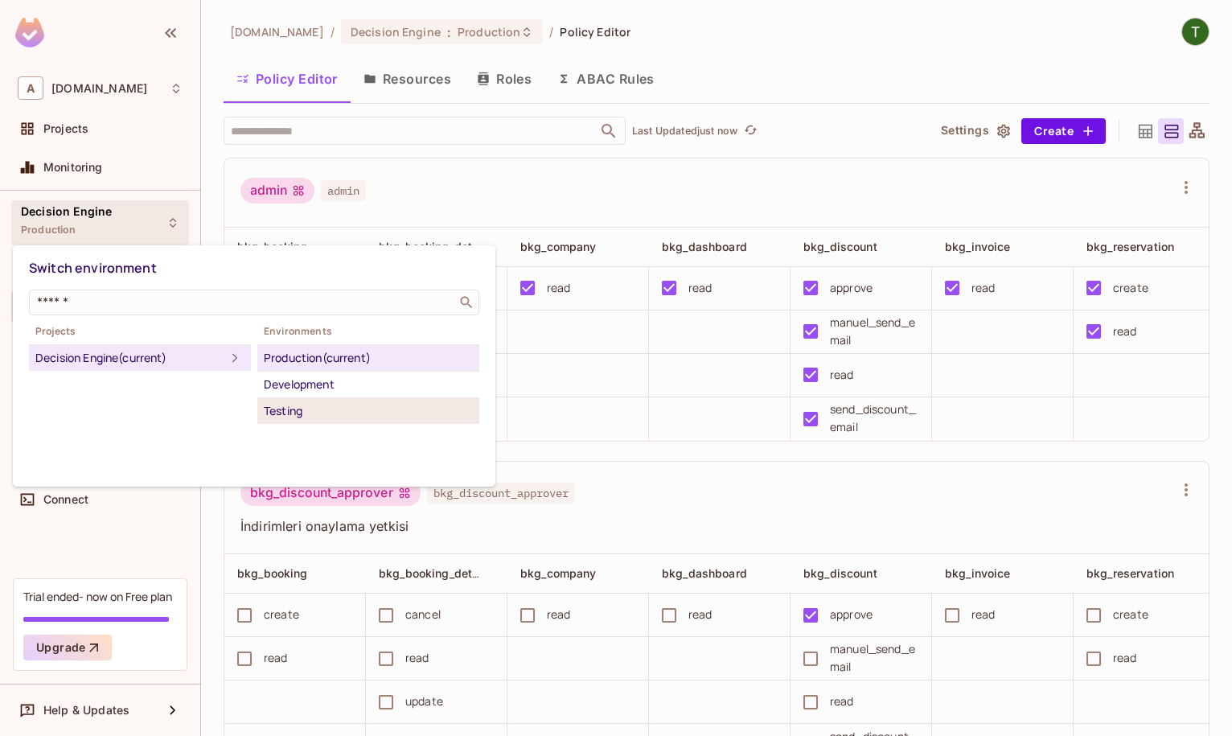
click at [308, 403] on div "Testing" at bounding box center [368, 410] width 209 height 19
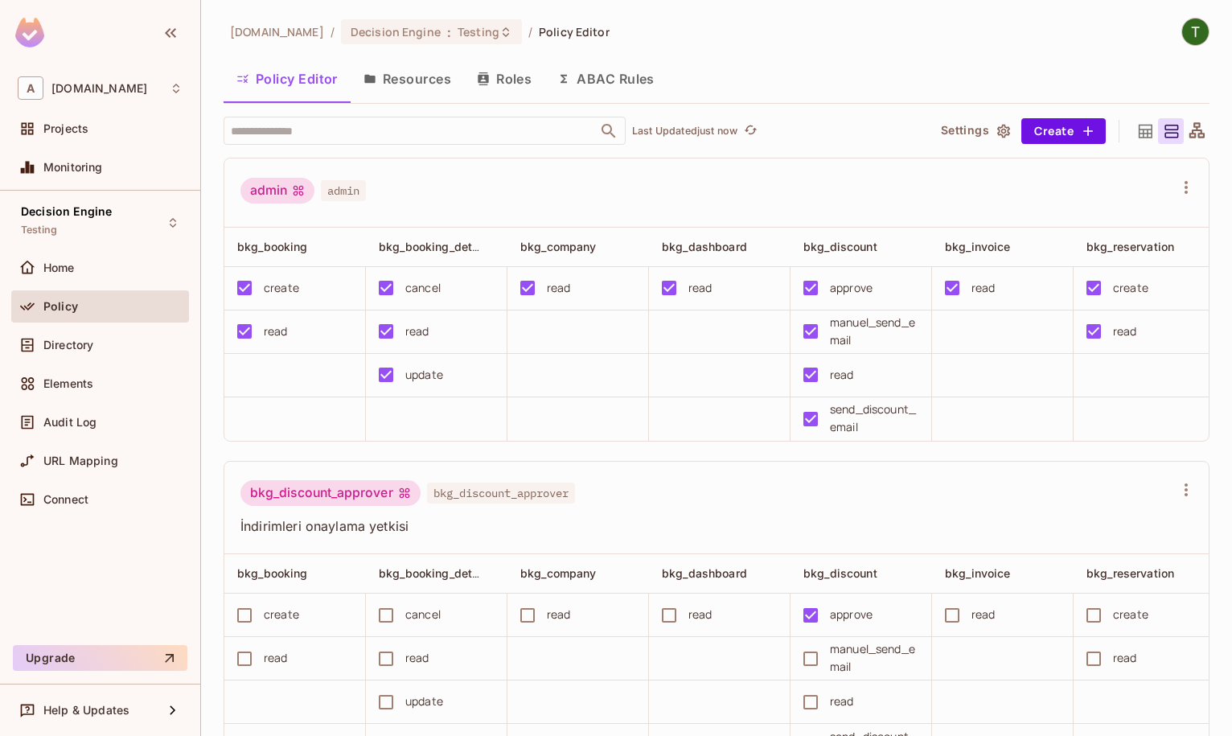
click at [404, 82] on button "Resources" at bounding box center [407, 79] width 113 height 40
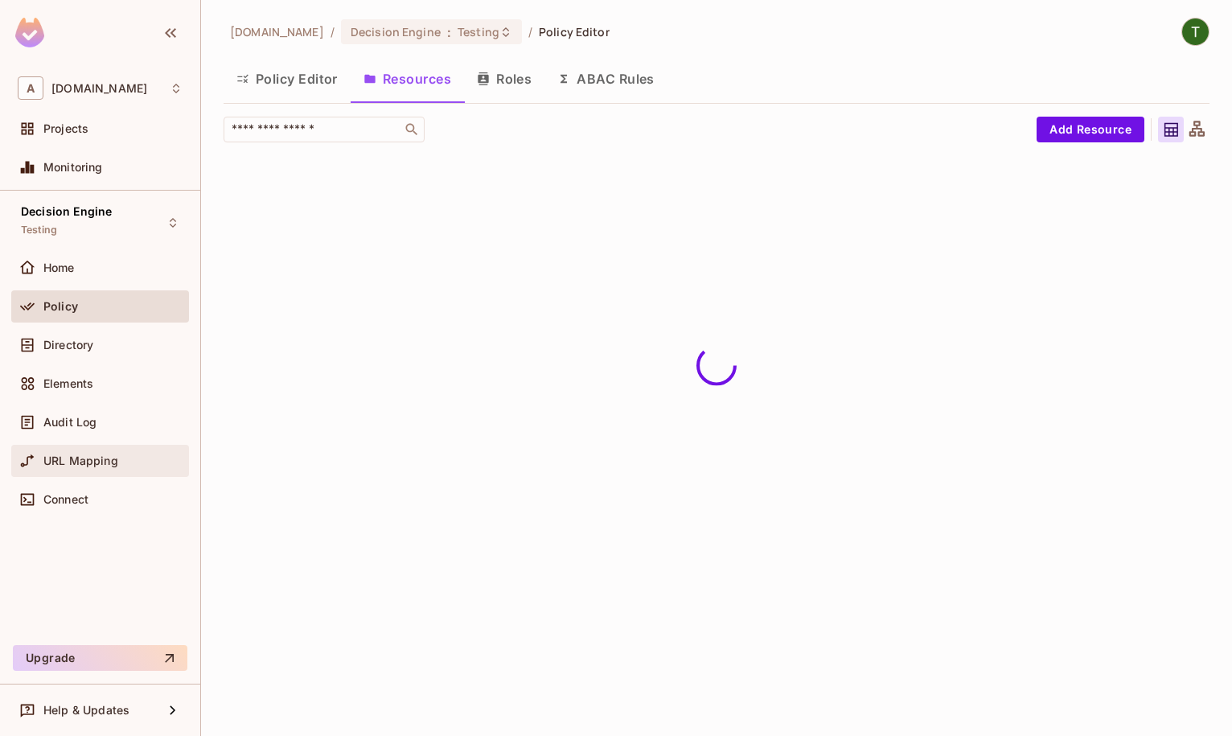
click at [101, 452] on div "URL Mapping" at bounding box center [100, 460] width 165 height 19
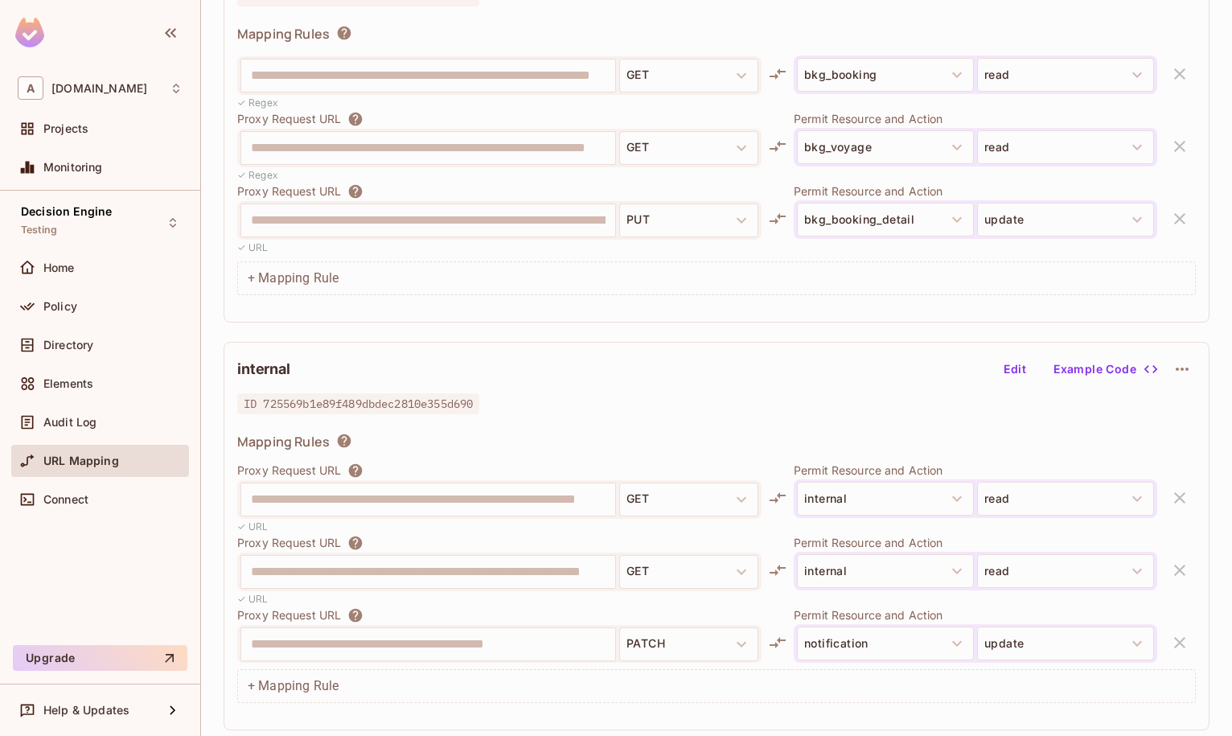
scroll to position [218, 0]
click at [609, 646] on div "**********" at bounding box center [428, 643] width 374 height 32
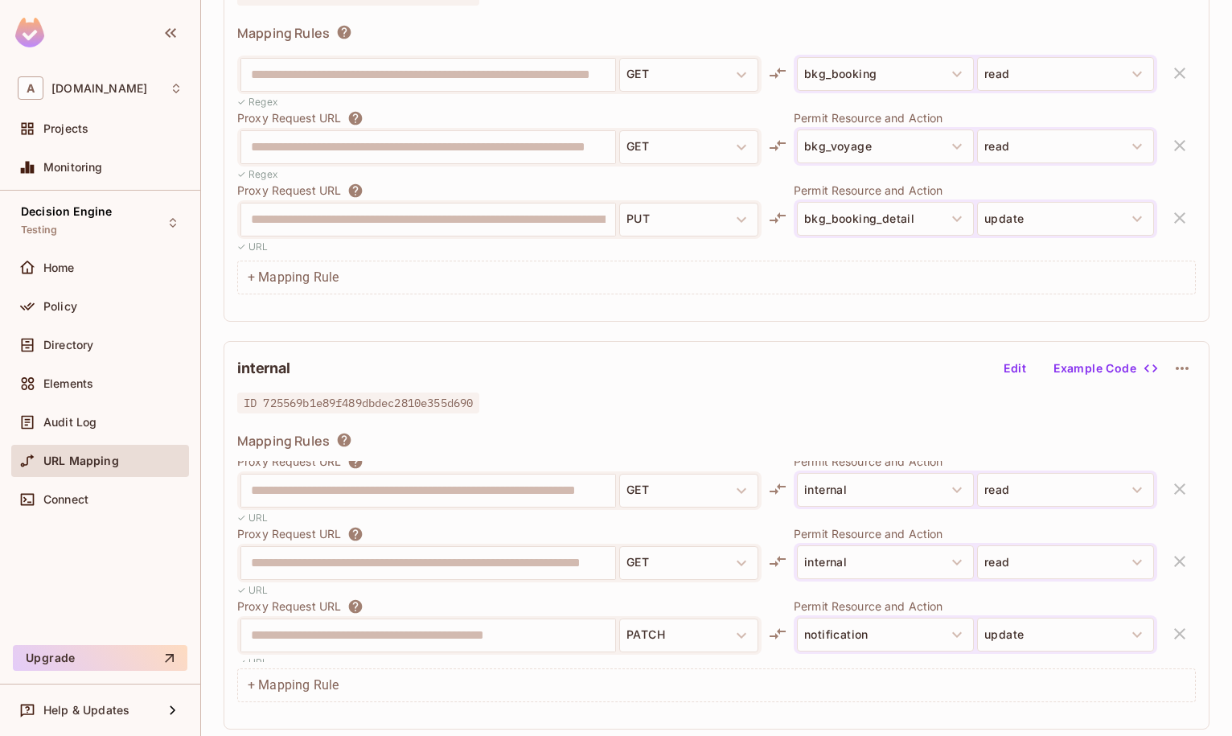
scroll to position [0, 0]
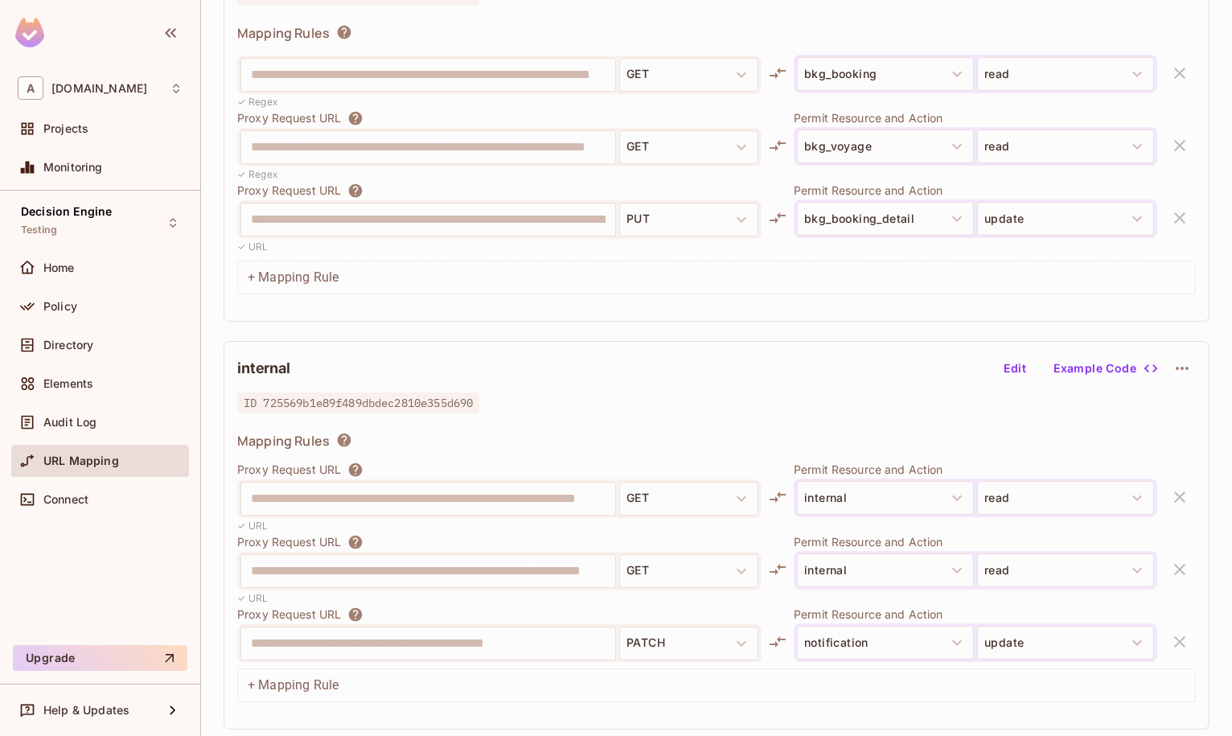
click at [1171, 493] on div "**********" at bounding box center [716, 497] width 958 height 72
click at [1004, 374] on button "Edit" at bounding box center [1014, 368] width 51 height 26
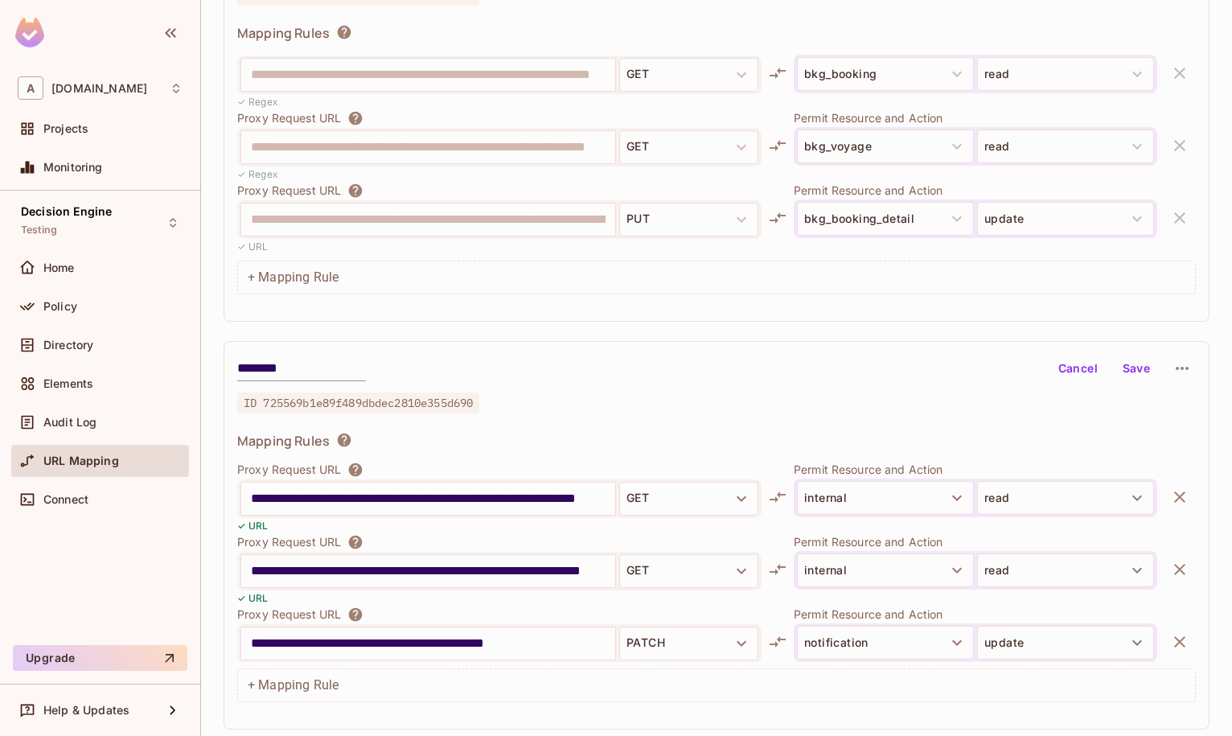
click at [1171, 497] on icon "button" at bounding box center [1179, 496] width 19 height 19
click at [1122, 374] on button "Save" at bounding box center [1135, 368] width 51 height 26
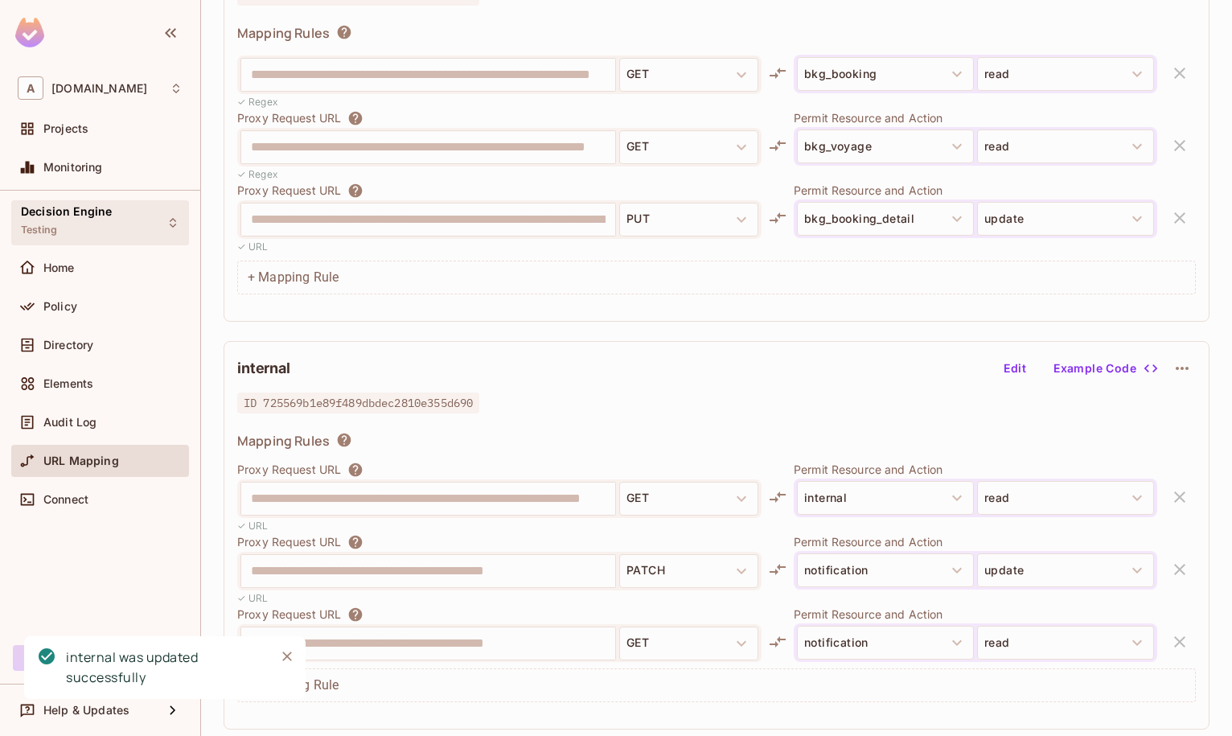
click at [135, 220] on div "Decision Engine Testing" at bounding box center [100, 222] width 178 height 44
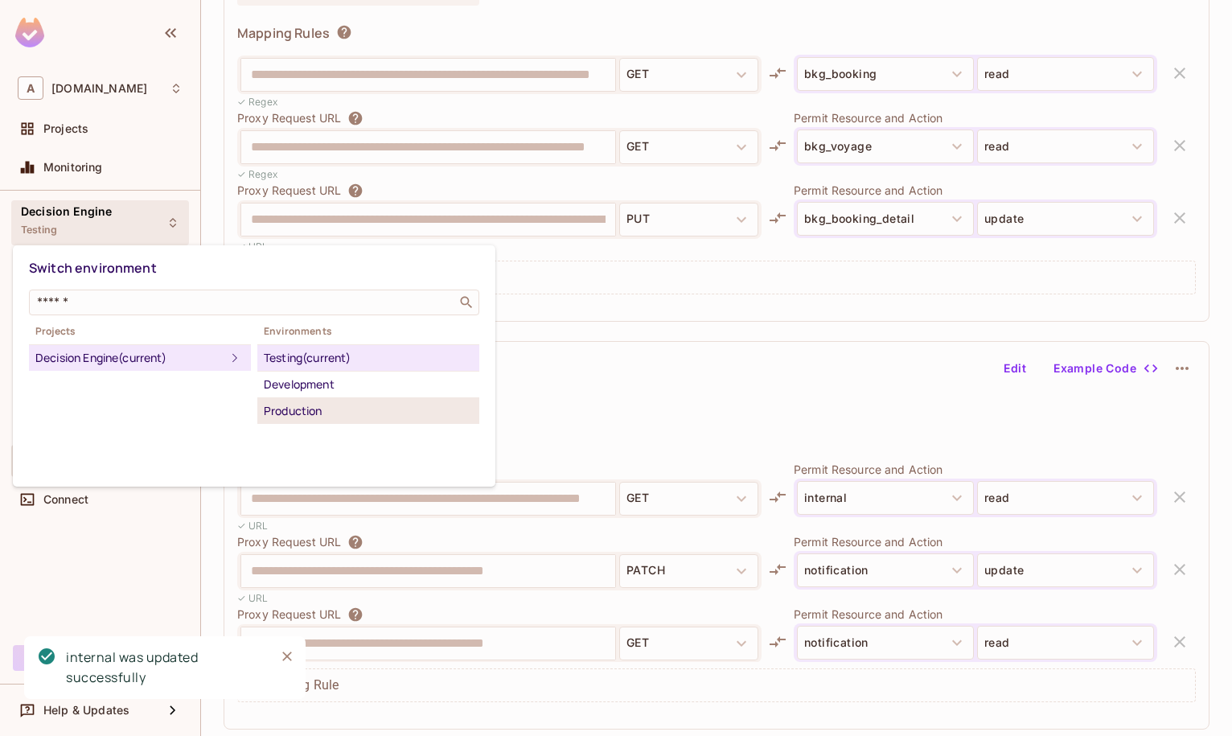
click at [361, 405] on div "Production" at bounding box center [368, 410] width 209 height 19
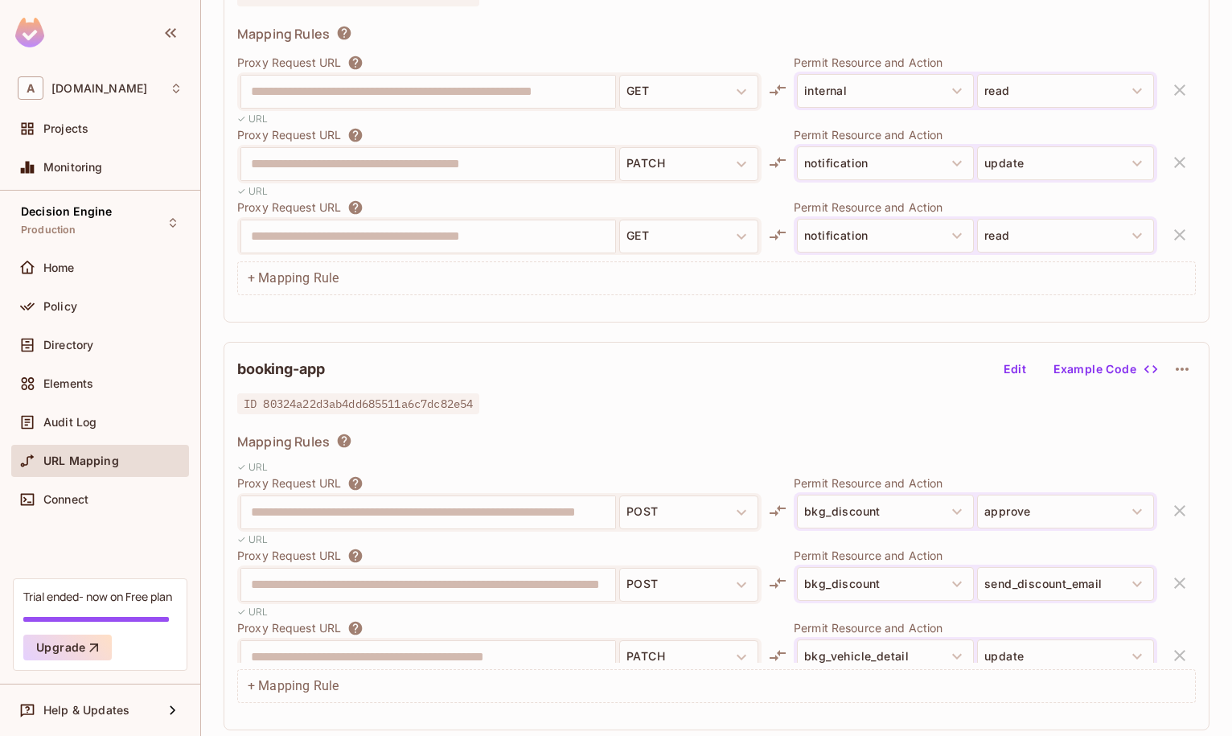
scroll to position [218, 0]
click at [563, 220] on div "**********" at bounding box center [428, 236] width 374 height 32
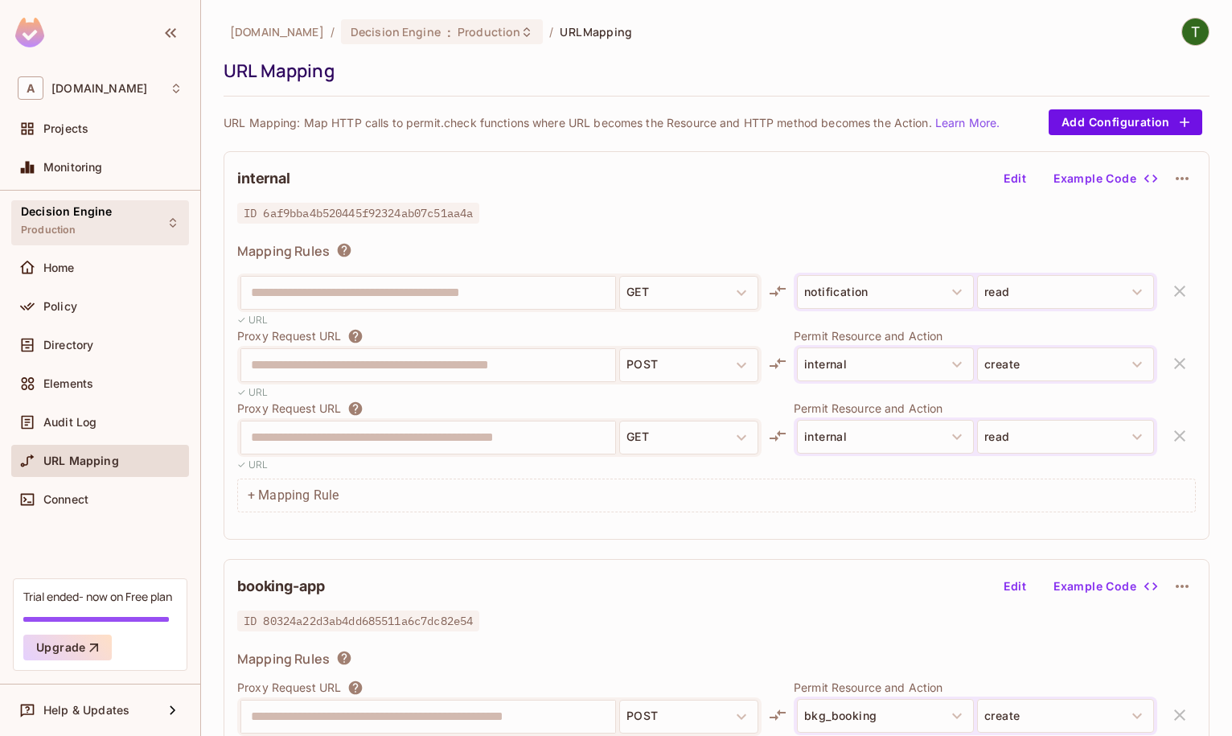
click at [117, 224] on div "Decision Engine Production" at bounding box center [100, 222] width 178 height 44
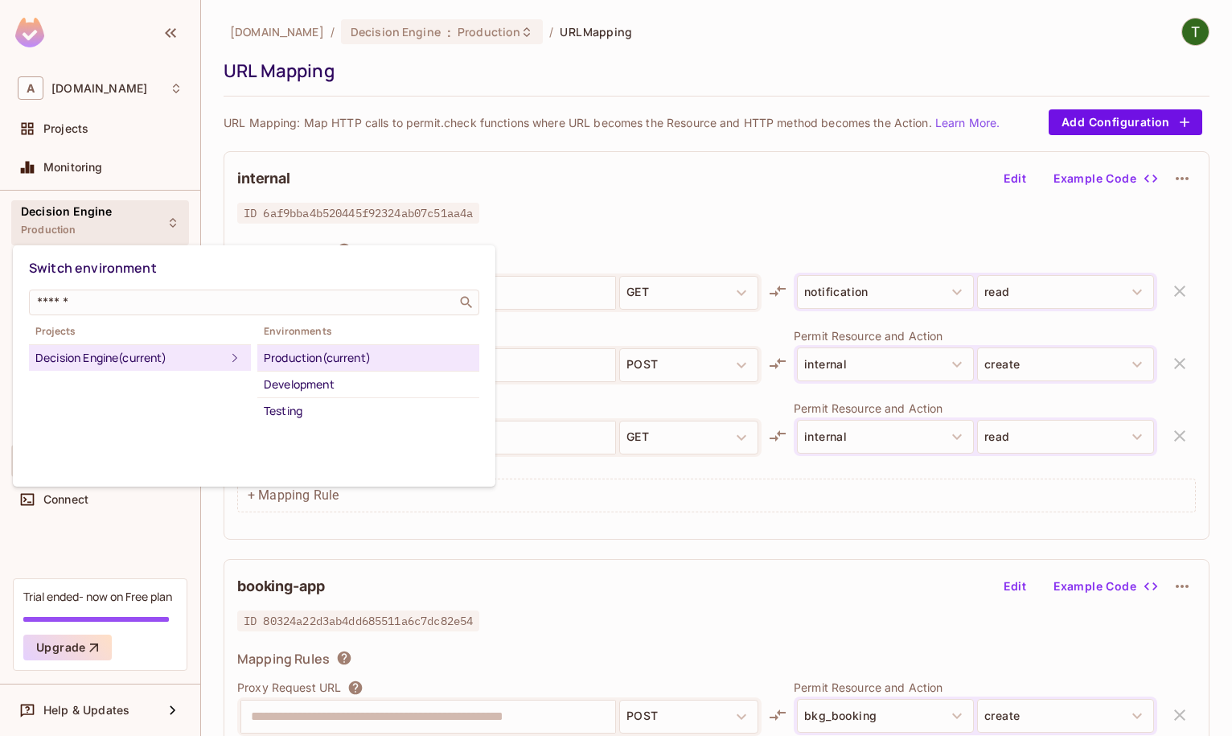
click at [671, 156] on div at bounding box center [616, 368] width 1232 height 736
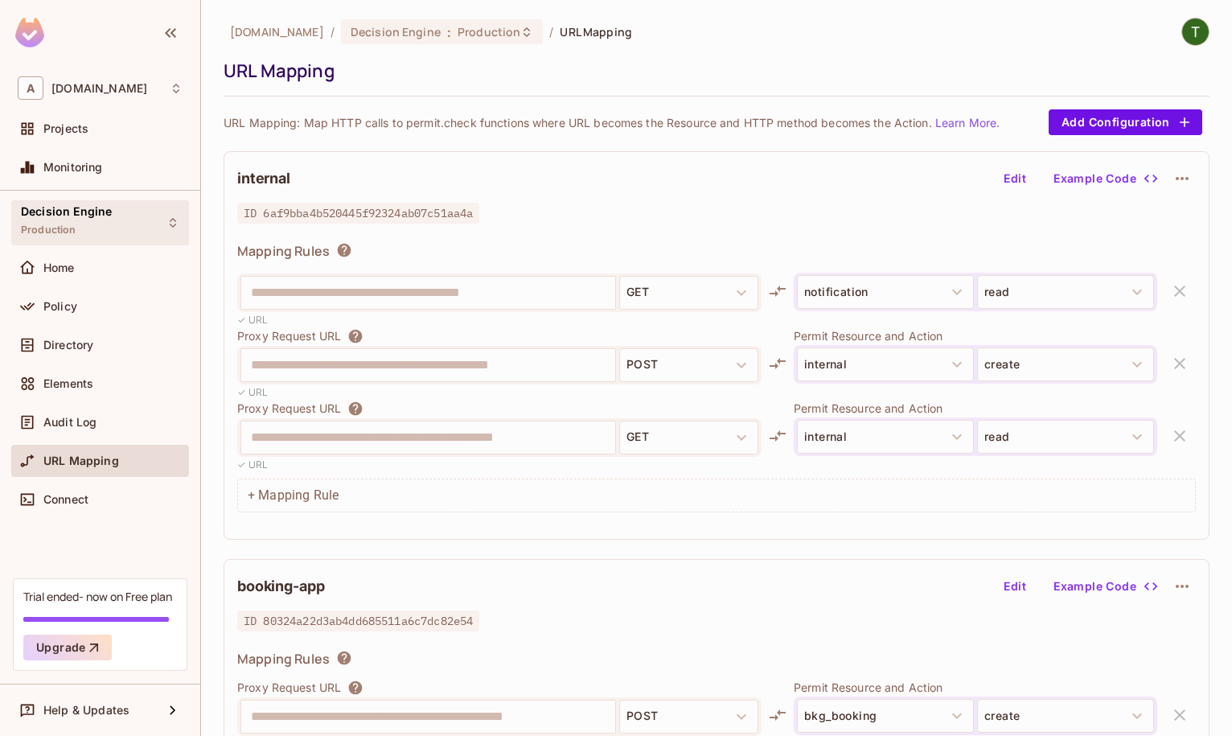
click at [117, 226] on div "Decision Engine Production" at bounding box center [100, 222] width 178 height 44
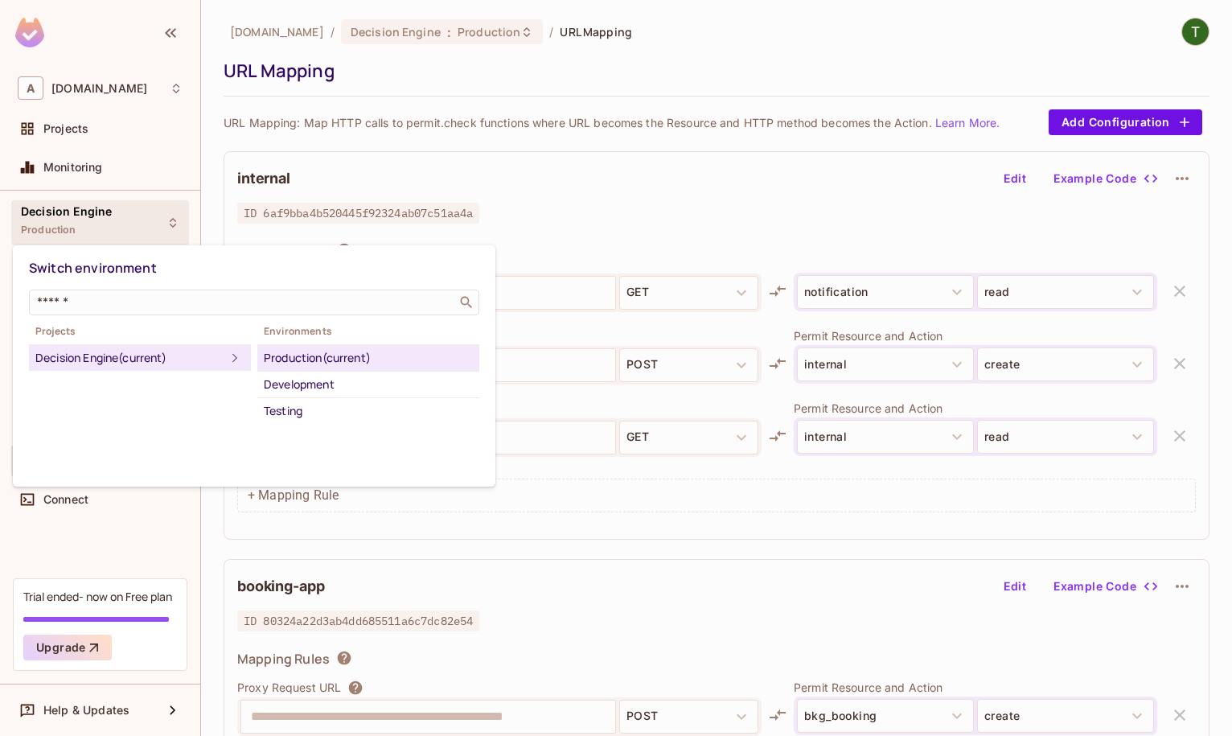
click at [791, 179] on div at bounding box center [616, 368] width 1232 height 736
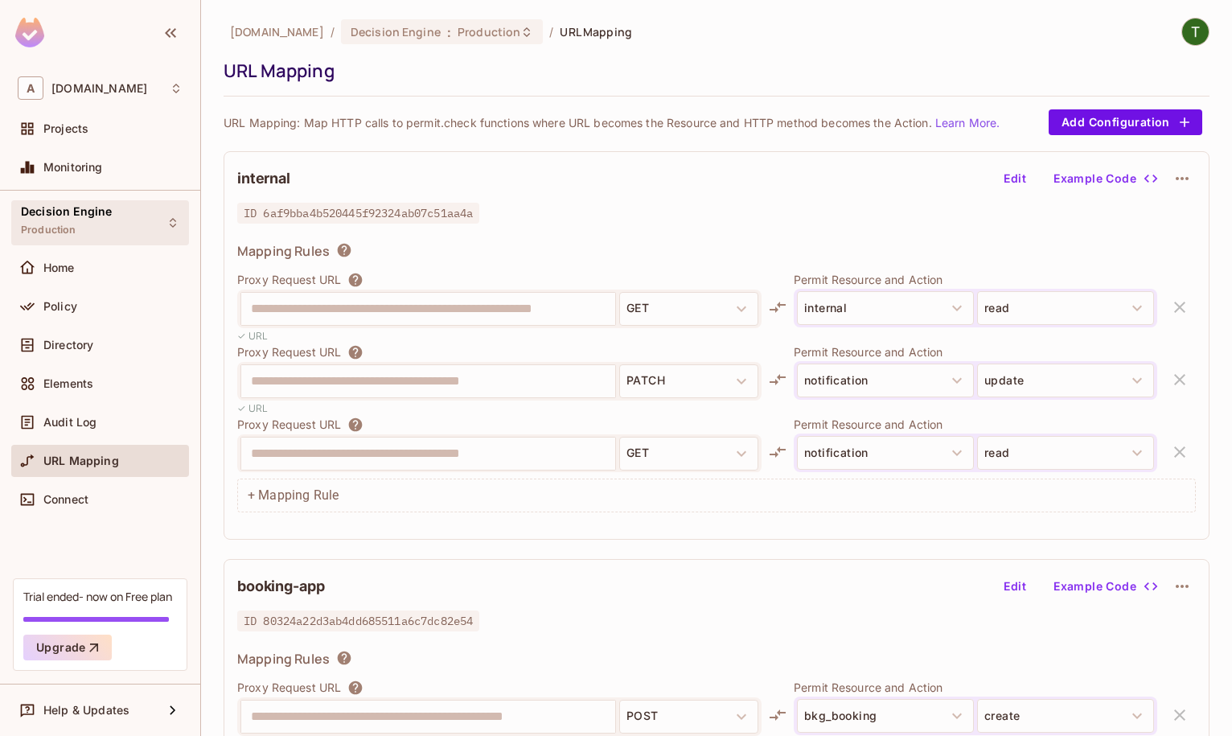
click at [118, 232] on div "Decision Engine Production" at bounding box center [100, 222] width 178 height 44
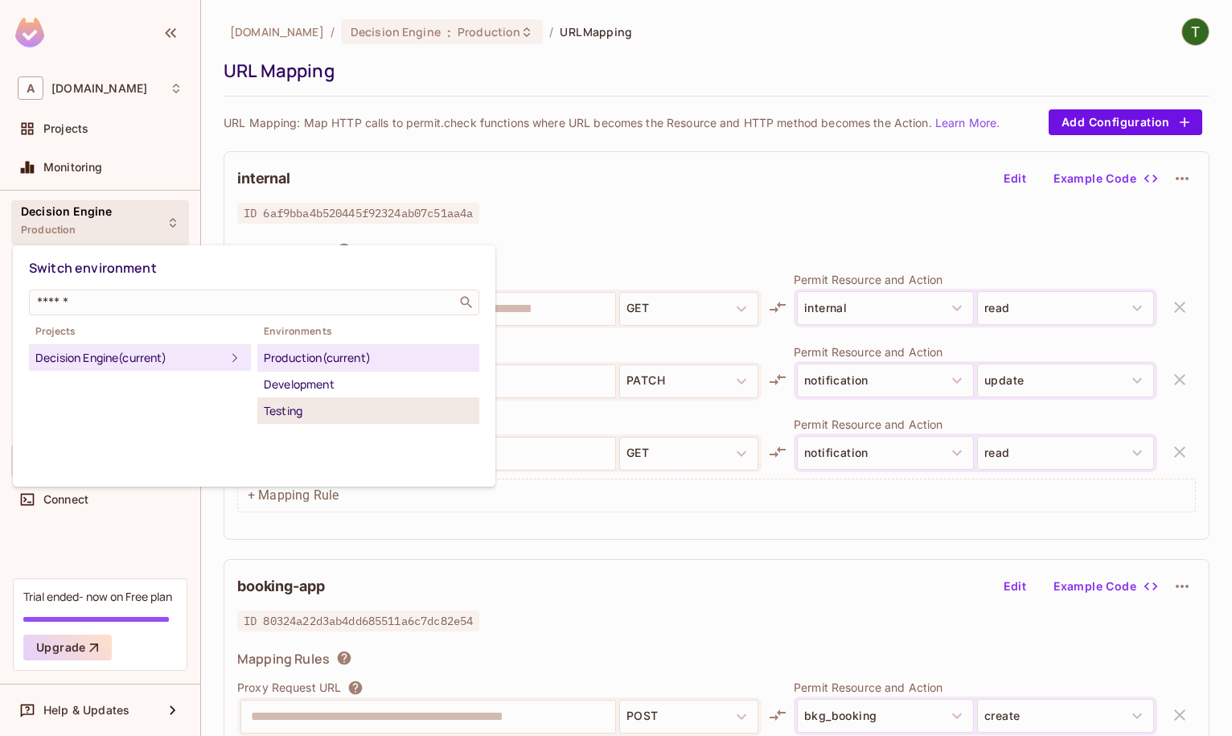
click at [298, 400] on li "Testing" at bounding box center [368, 411] width 222 height 26
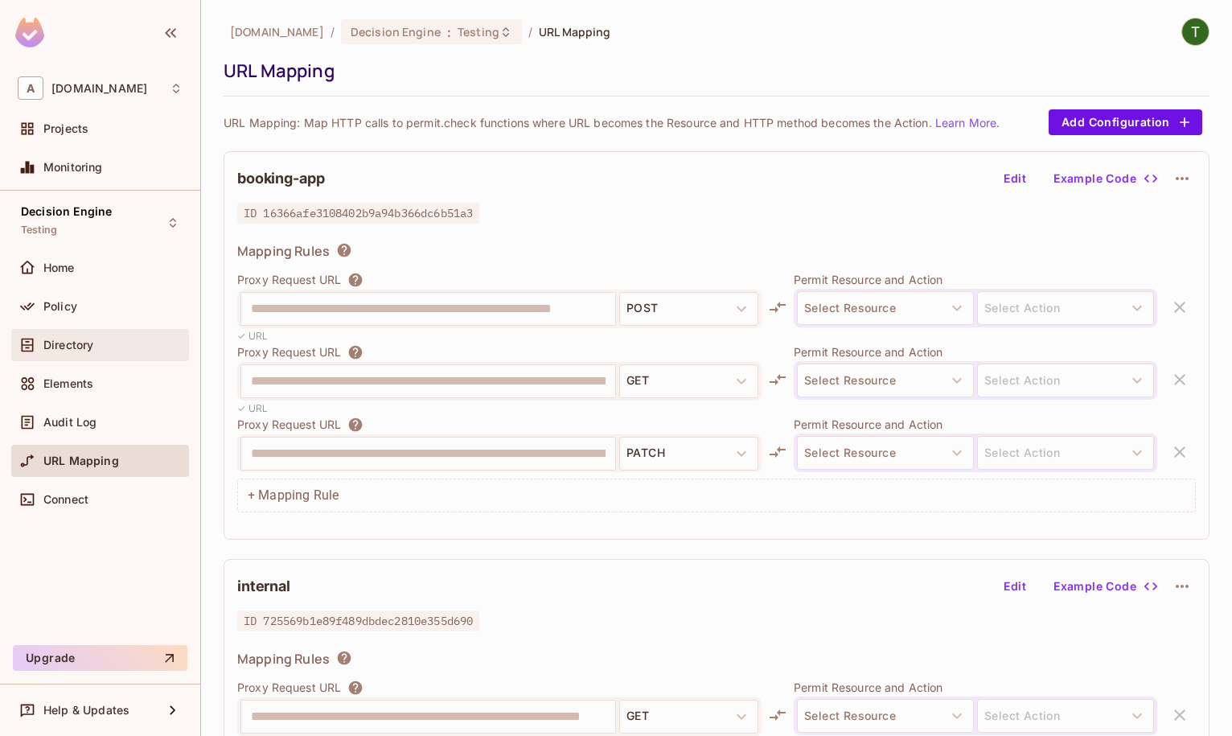
click at [74, 342] on span "Directory" at bounding box center [68, 345] width 50 height 13
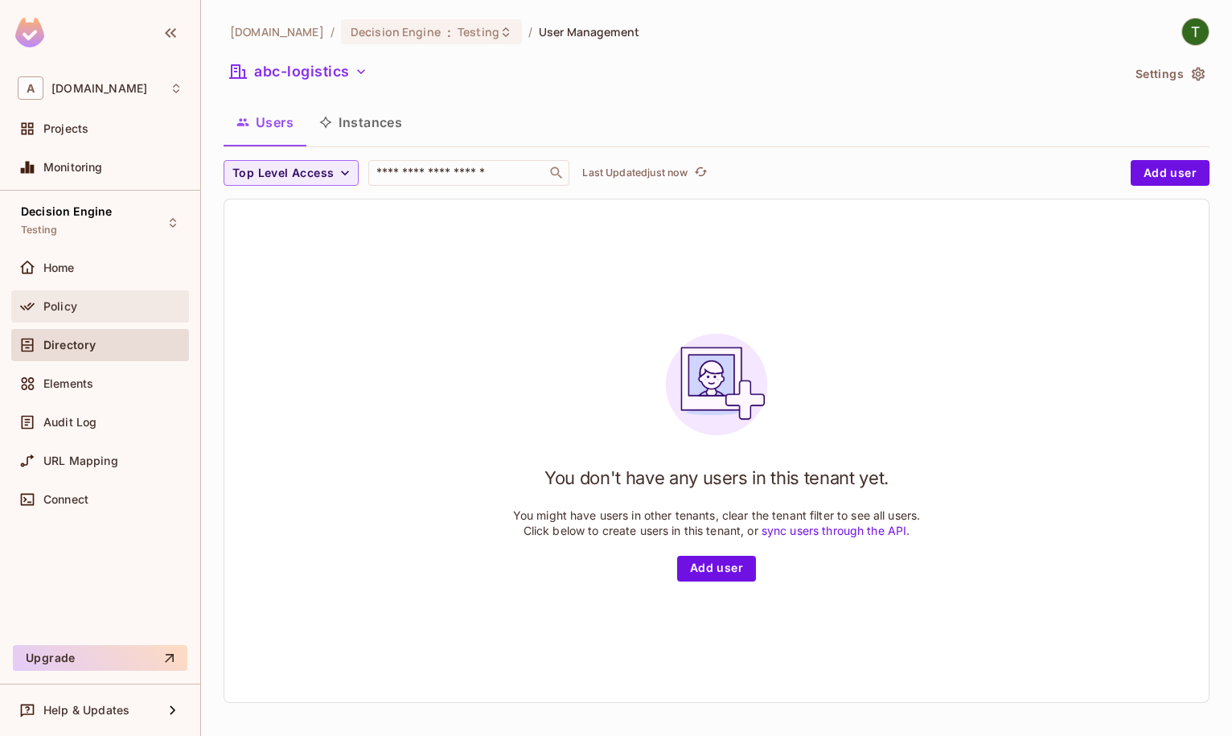
click at [100, 313] on div "Policy" at bounding box center [100, 306] width 165 height 19
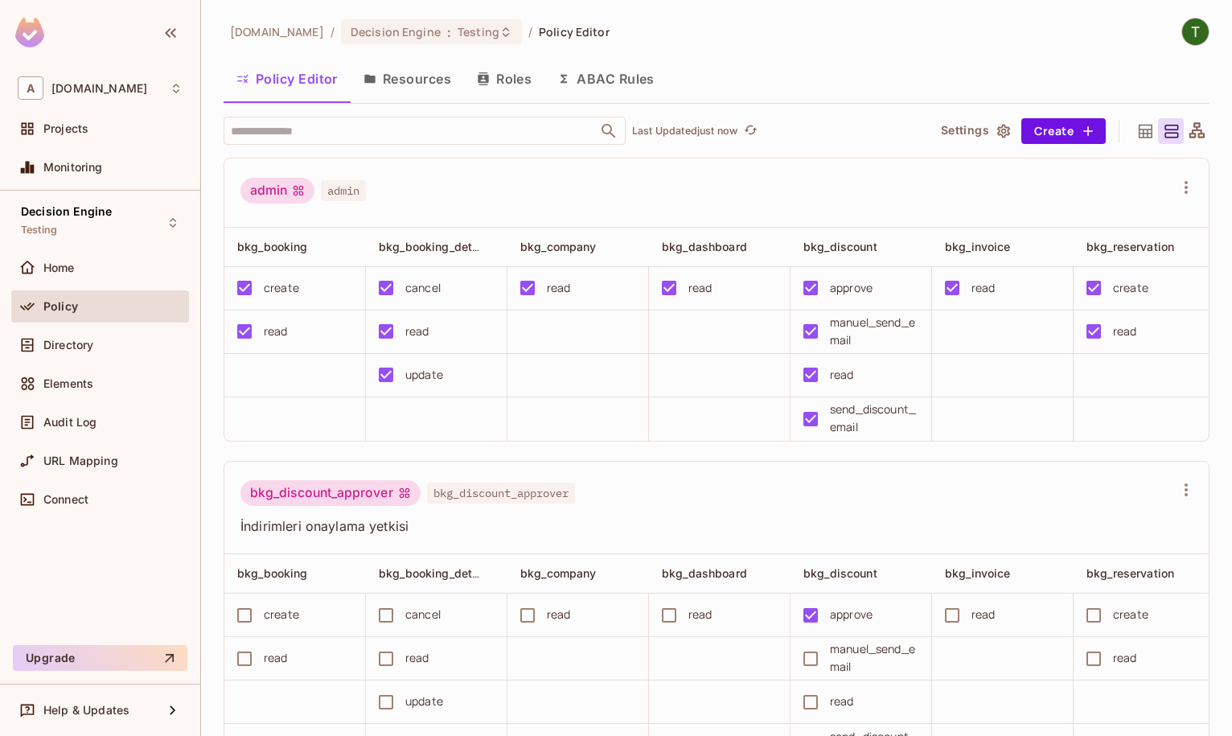
click at [429, 72] on button "Resources" at bounding box center [407, 79] width 113 height 40
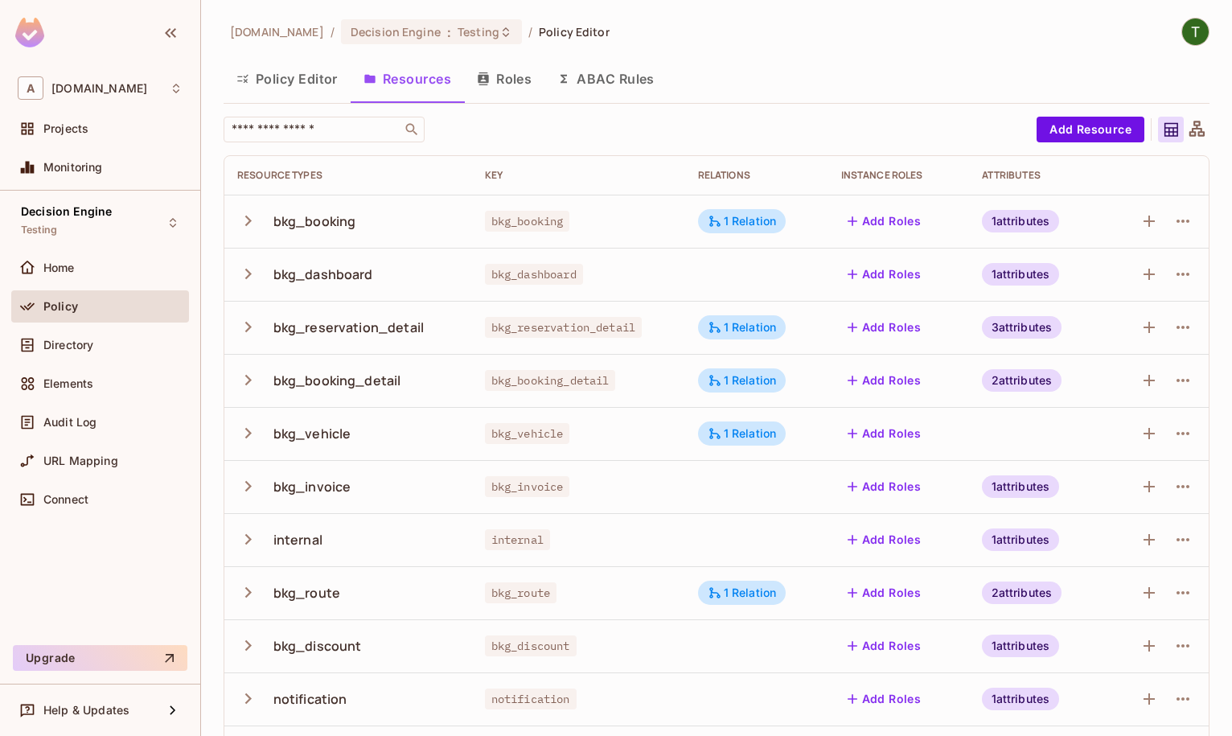
click at [322, 228] on div "bkg_booking" at bounding box center [314, 221] width 83 height 18
click at [321, 228] on div "bkg_booking" at bounding box center [314, 221] width 83 height 18
copy div "bkg_booking"
click at [242, 217] on icon "button" at bounding box center [248, 221] width 22 height 22
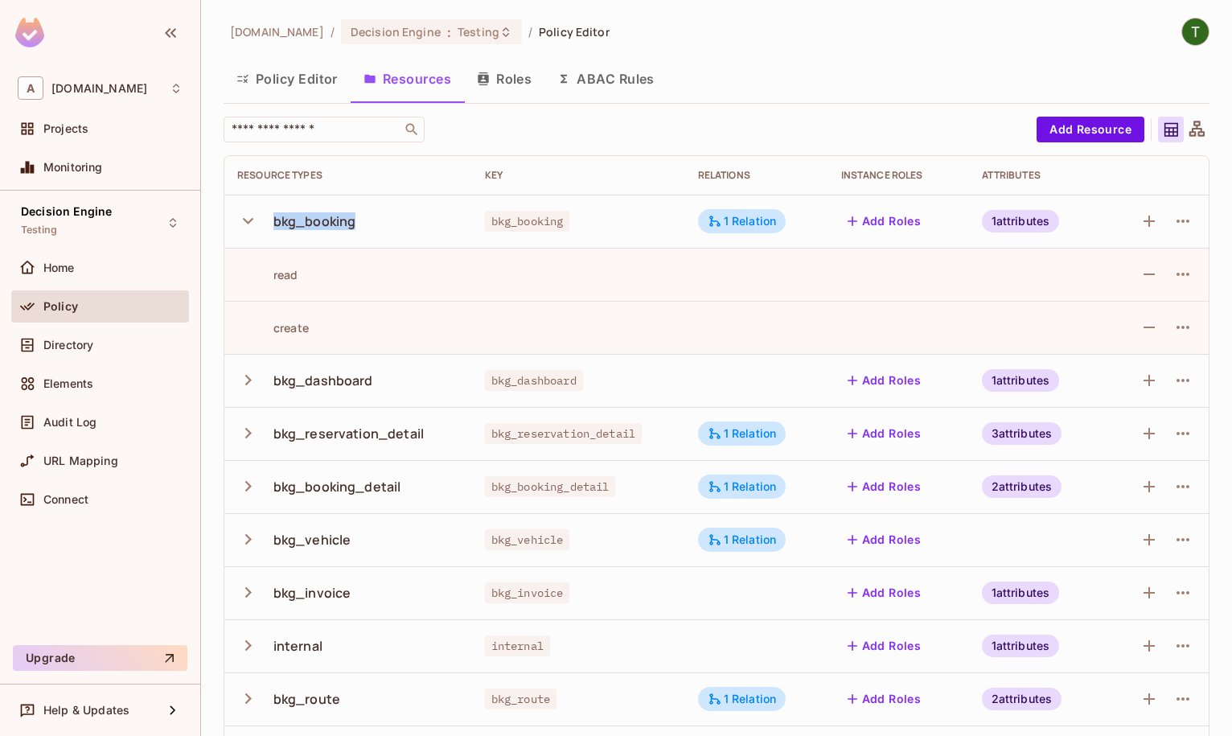
click at [254, 378] on icon "button" at bounding box center [248, 380] width 22 height 22
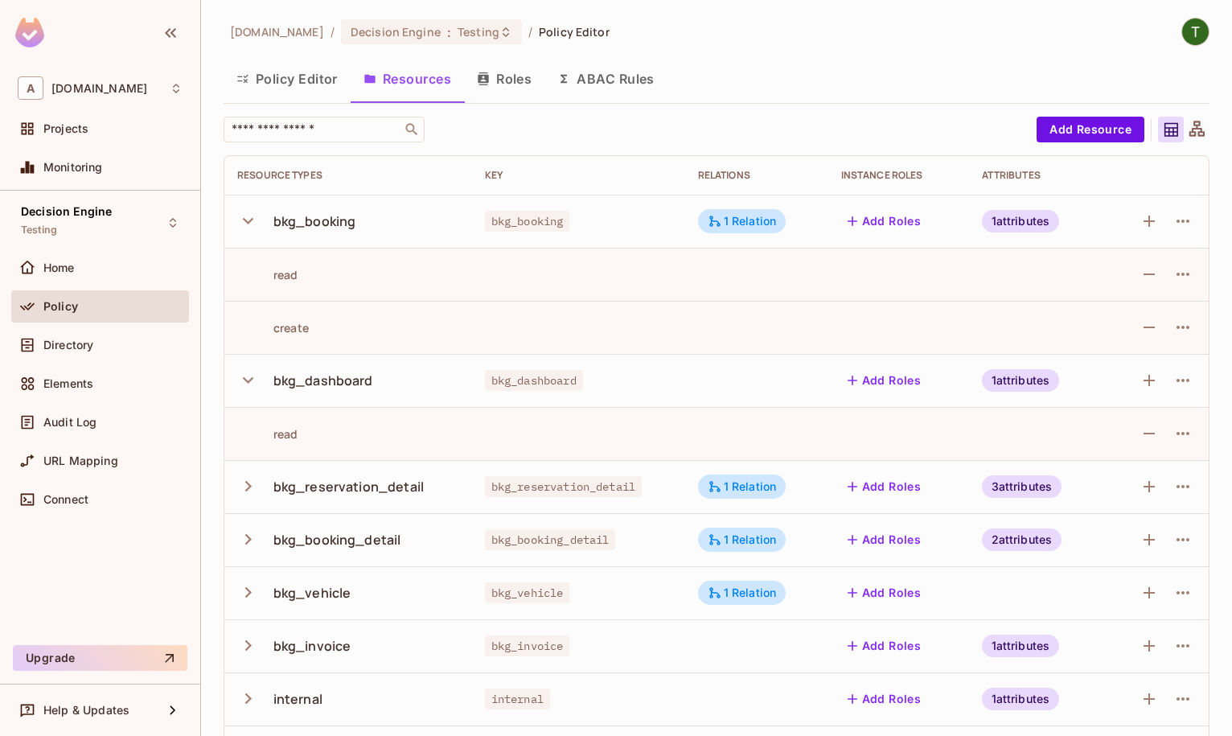
click at [283, 429] on div "read" at bounding box center [267, 433] width 61 height 15
click at [318, 387] on div "bkg_dashboard" at bounding box center [323, 380] width 100 height 18
click at [347, 378] on div "bkg_dashboard" at bounding box center [323, 380] width 100 height 18
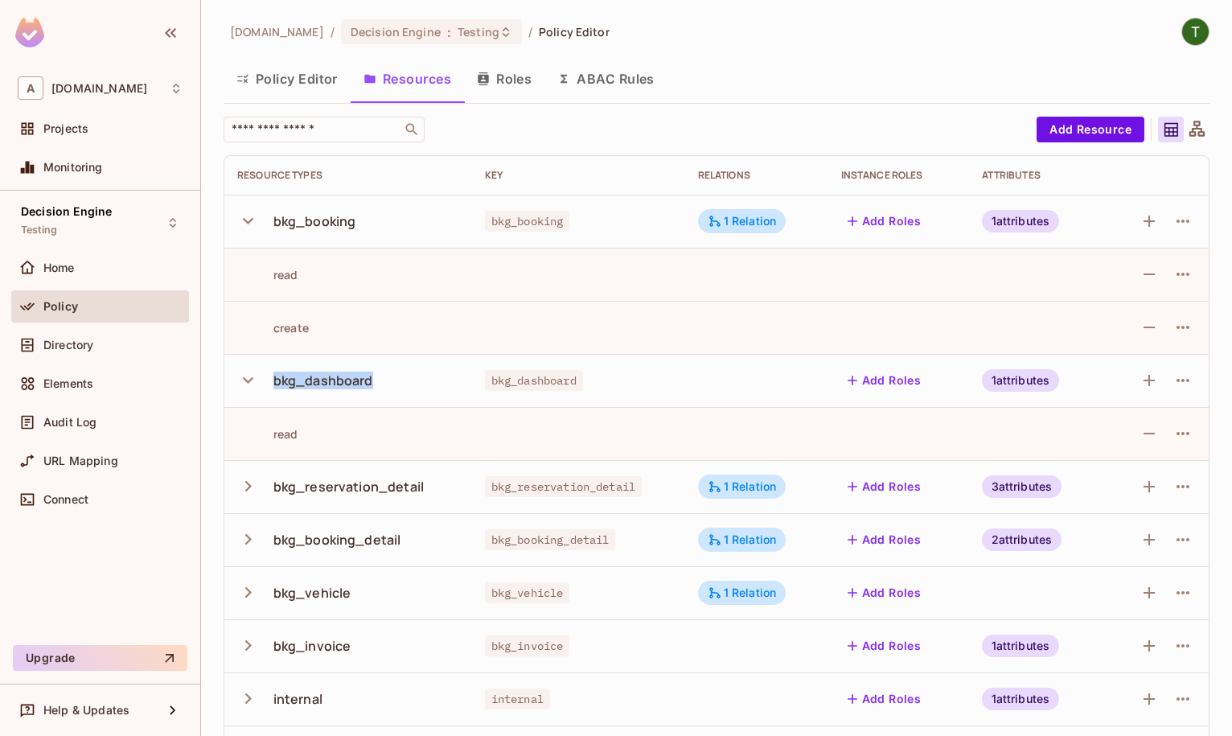
click at [347, 378] on div "bkg_dashboard" at bounding box center [323, 380] width 100 height 18
copy div "bkg_dashboard"
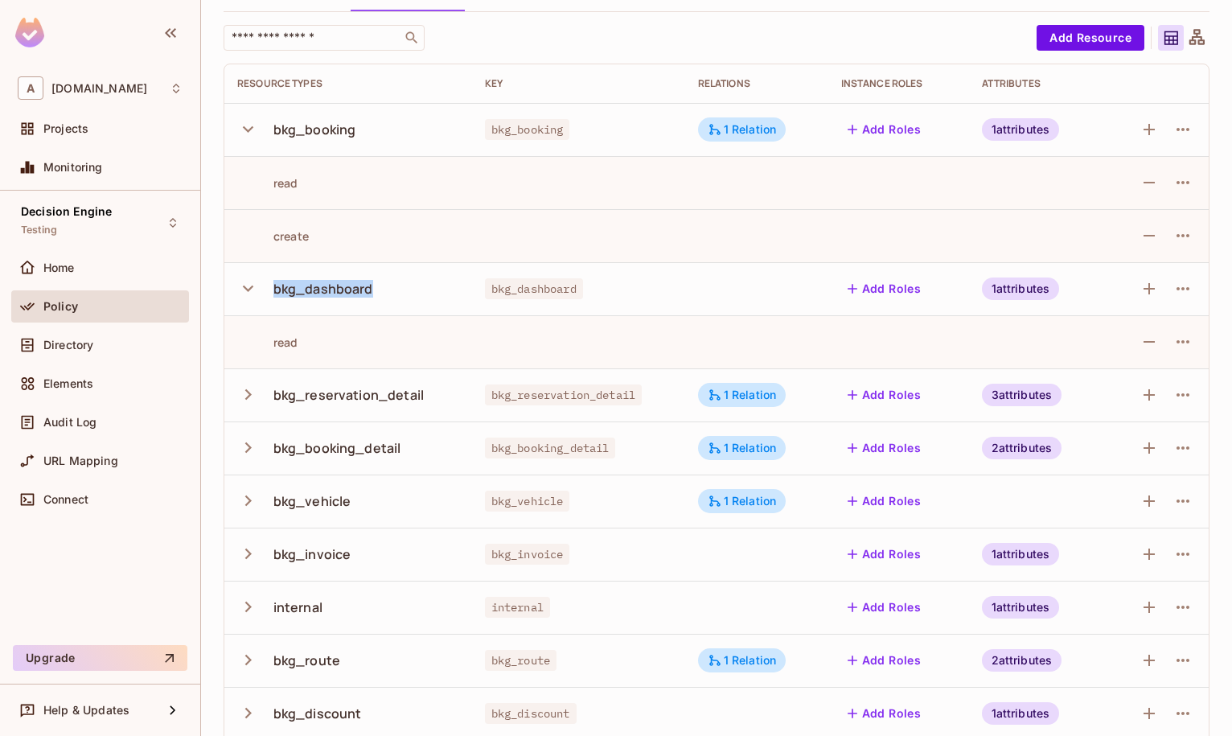
click at [255, 392] on icon "button" at bounding box center [248, 395] width 22 height 22
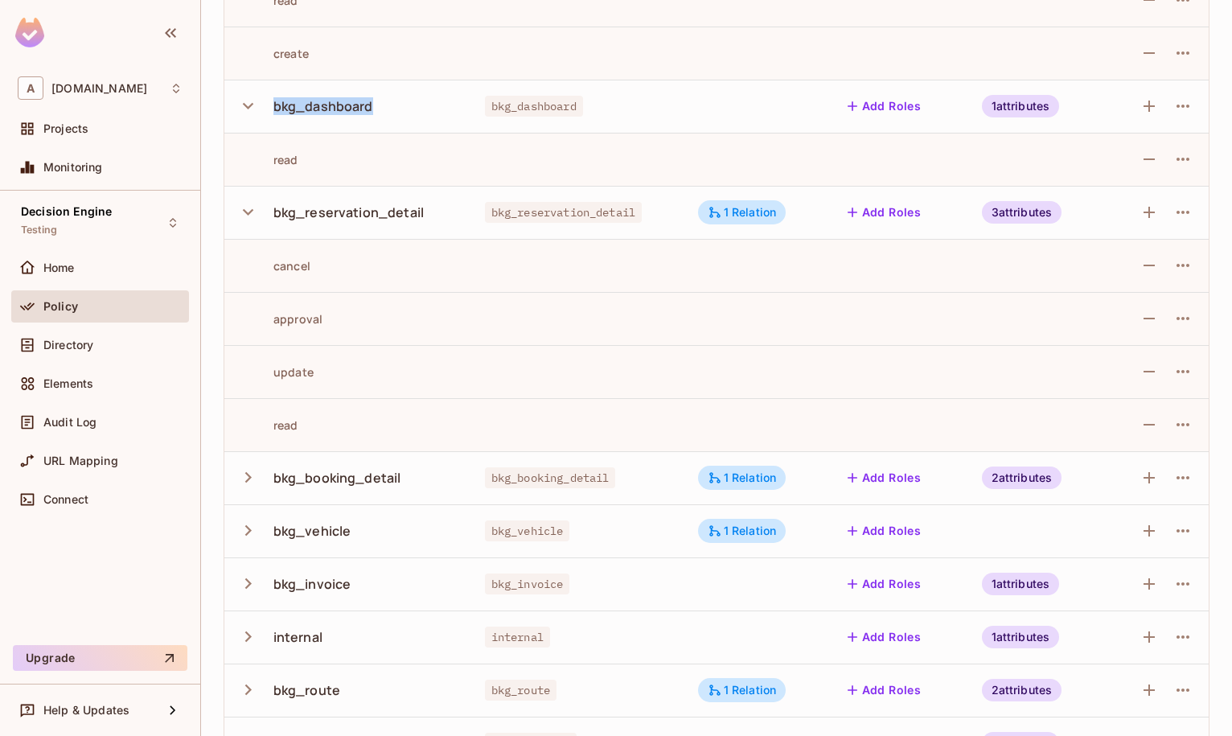
scroll to position [275, 0]
click at [347, 193] on td "bkg_reservation_detail" at bounding box center [348, 211] width 248 height 53
click at [348, 209] on div "bkg_reservation_detail" at bounding box center [348, 212] width 150 height 18
copy div "bkg_reservation_detail"
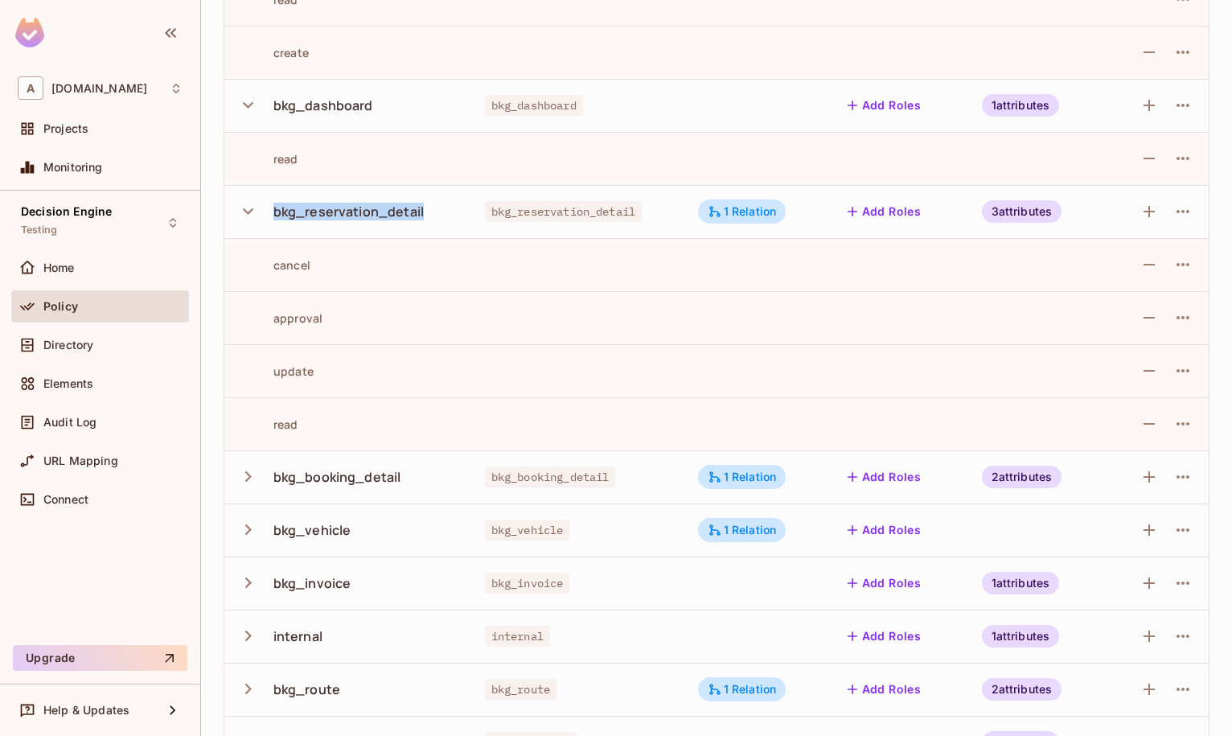
click at [251, 477] on icon "button" at bounding box center [248, 476] width 6 height 10
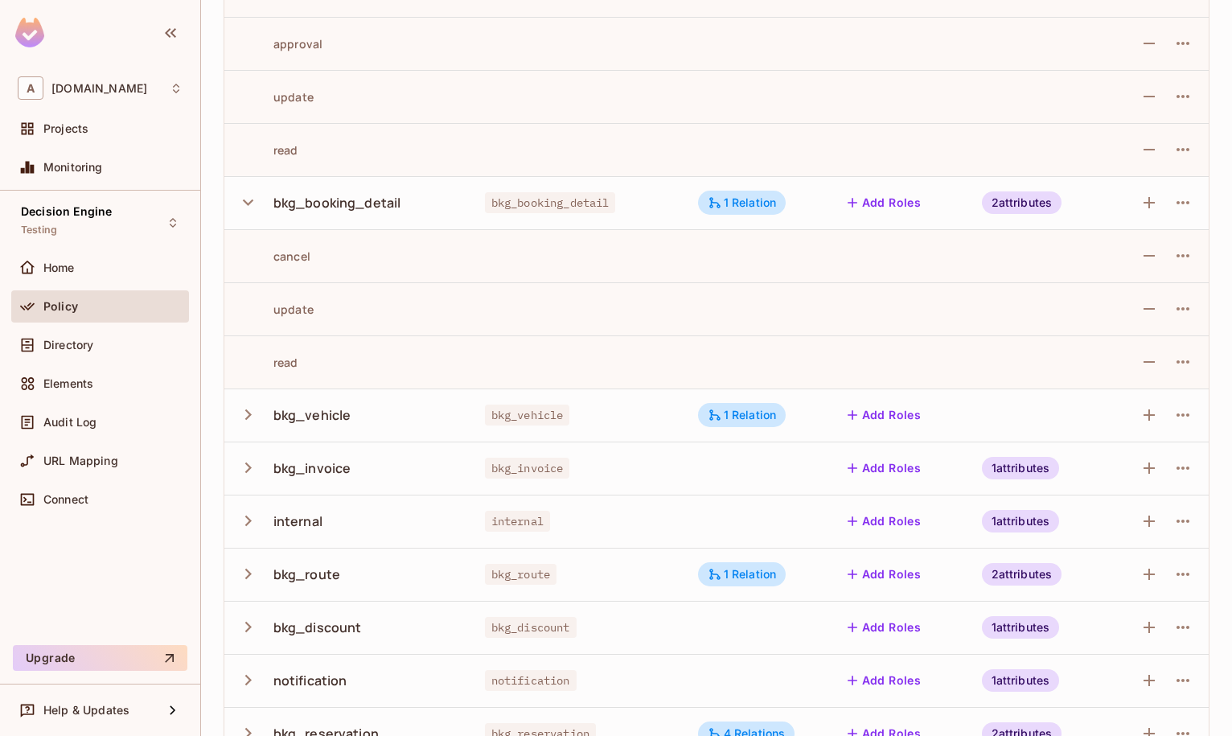
scroll to position [550, 0]
click at [292, 199] on div "bkg_booking_detail" at bounding box center [337, 202] width 128 height 18
copy div "bkg_booking_detail"
click at [254, 413] on icon "button" at bounding box center [248, 414] width 22 height 22
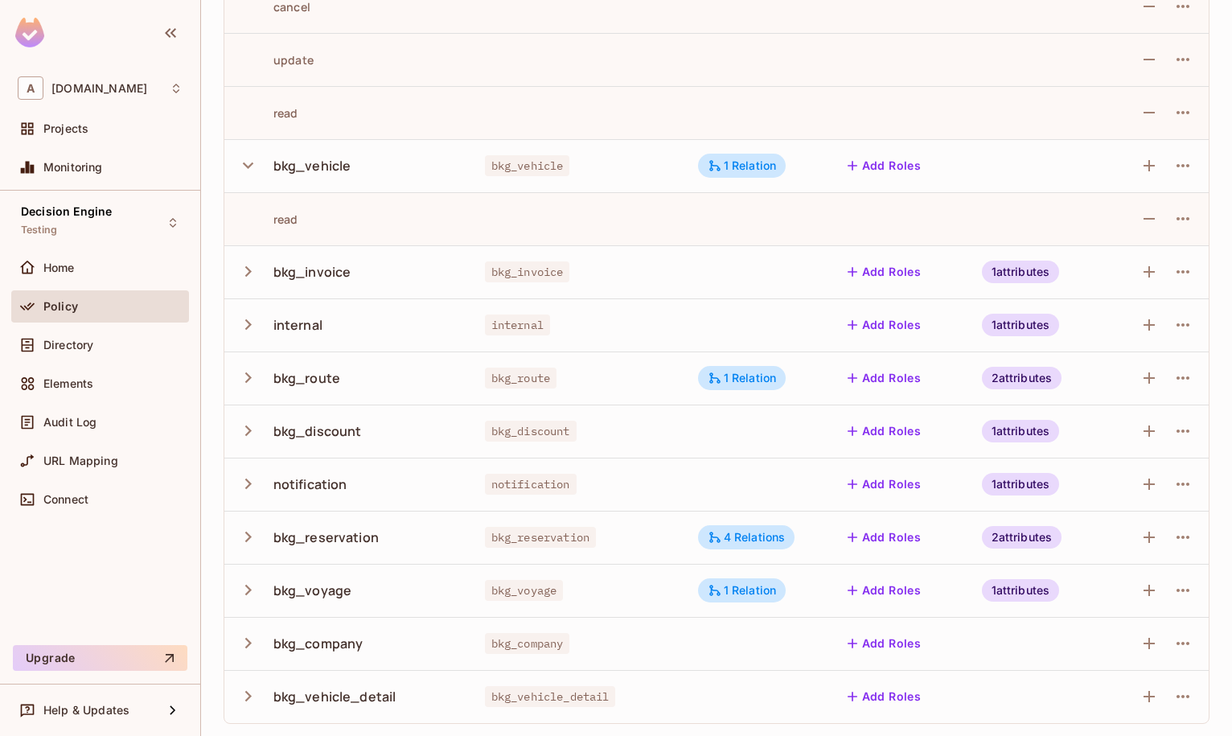
scroll to position [799, 0]
click at [302, 166] on div "bkg_vehicle" at bounding box center [312, 165] width 78 height 18
copy div "bkg_vehicle"
click at [250, 700] on icon "button" at bounding box center [248, 695] width 22 height 22
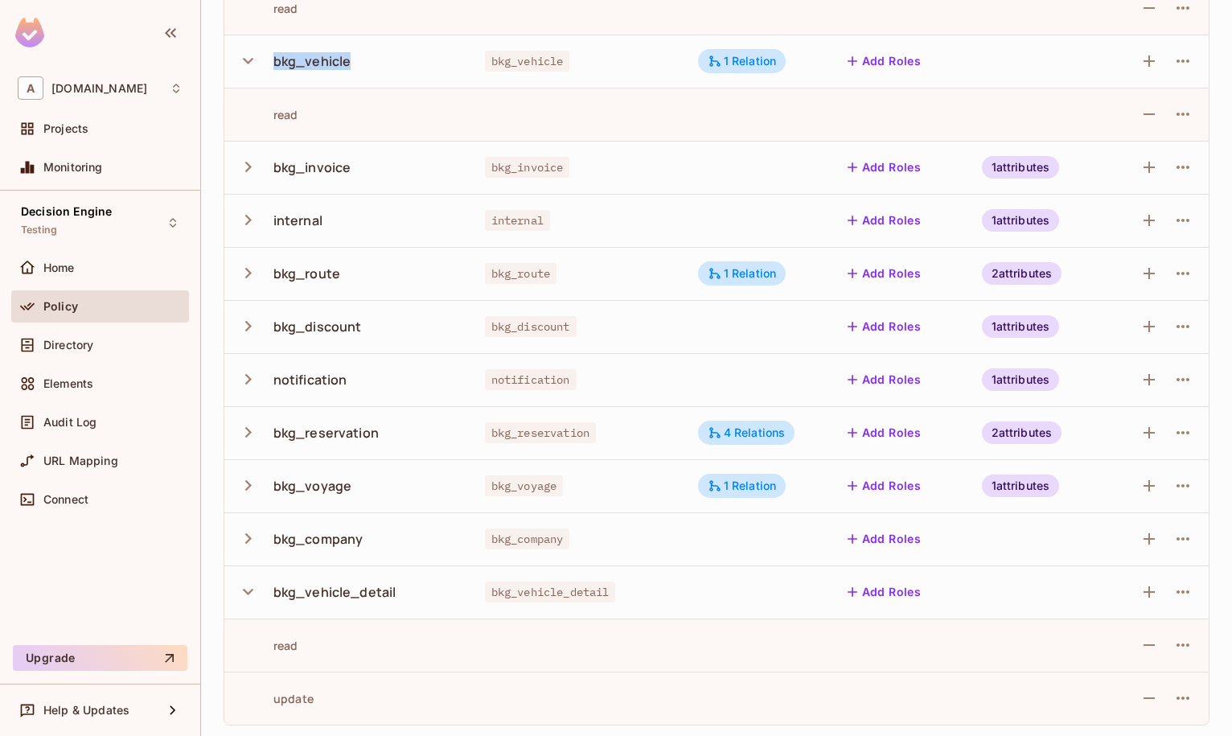
scroll to position [905, 0]
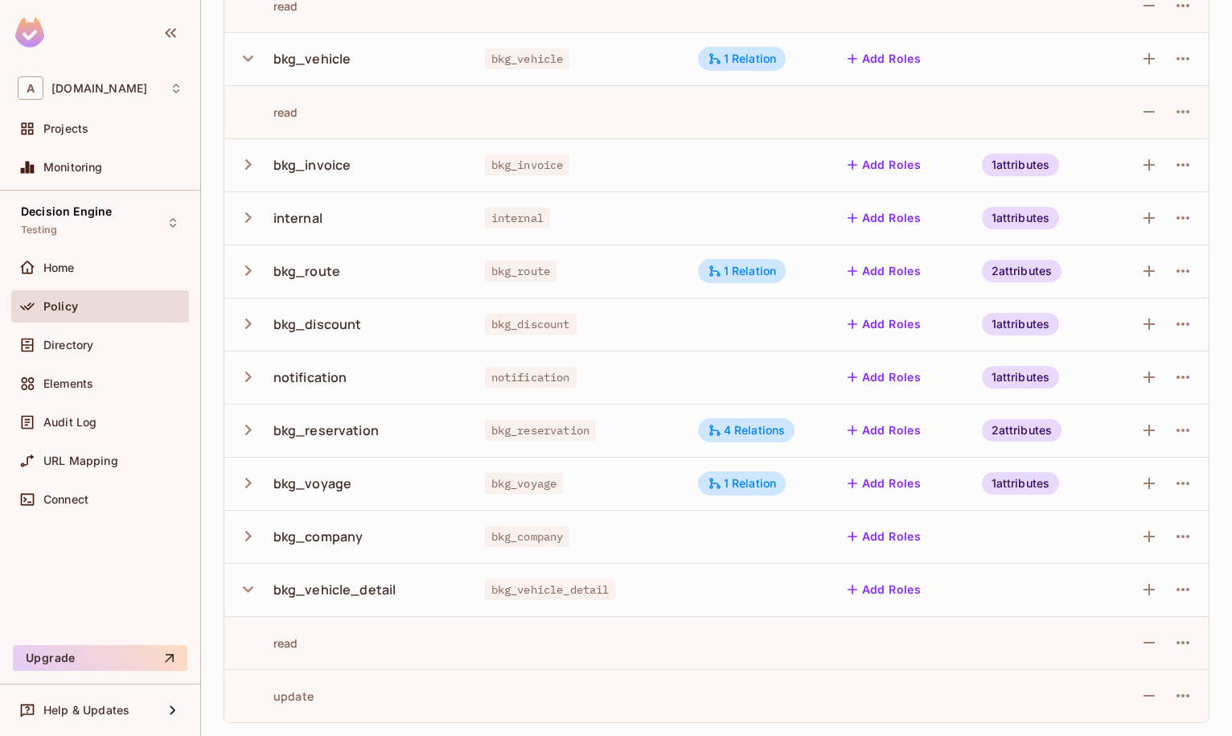
click at [325, 585] on div "bkg_vehicle_detail" at bounding box center [334, 590] width 123 height 18
copy div "bkg_vehicle_detail"
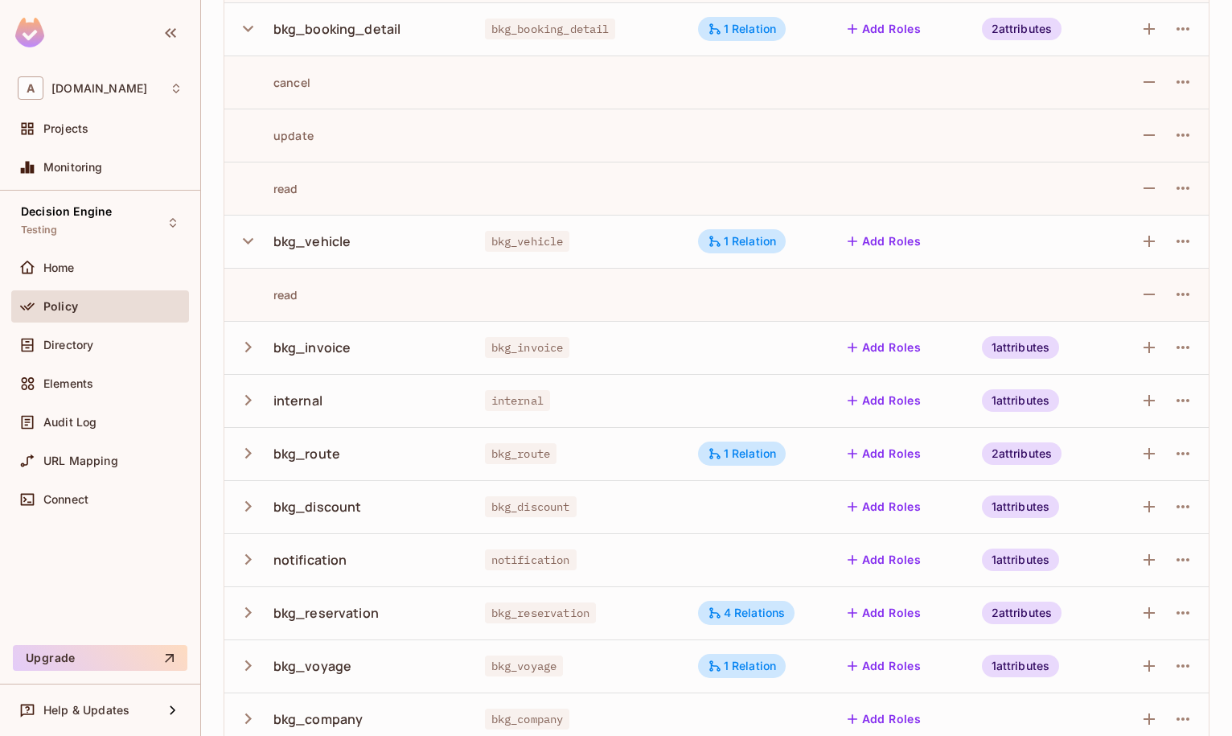
scroll to position [722, 0]
click at [240, 347] on icon "button" at bounding box center [248, 348] width 22 height 22
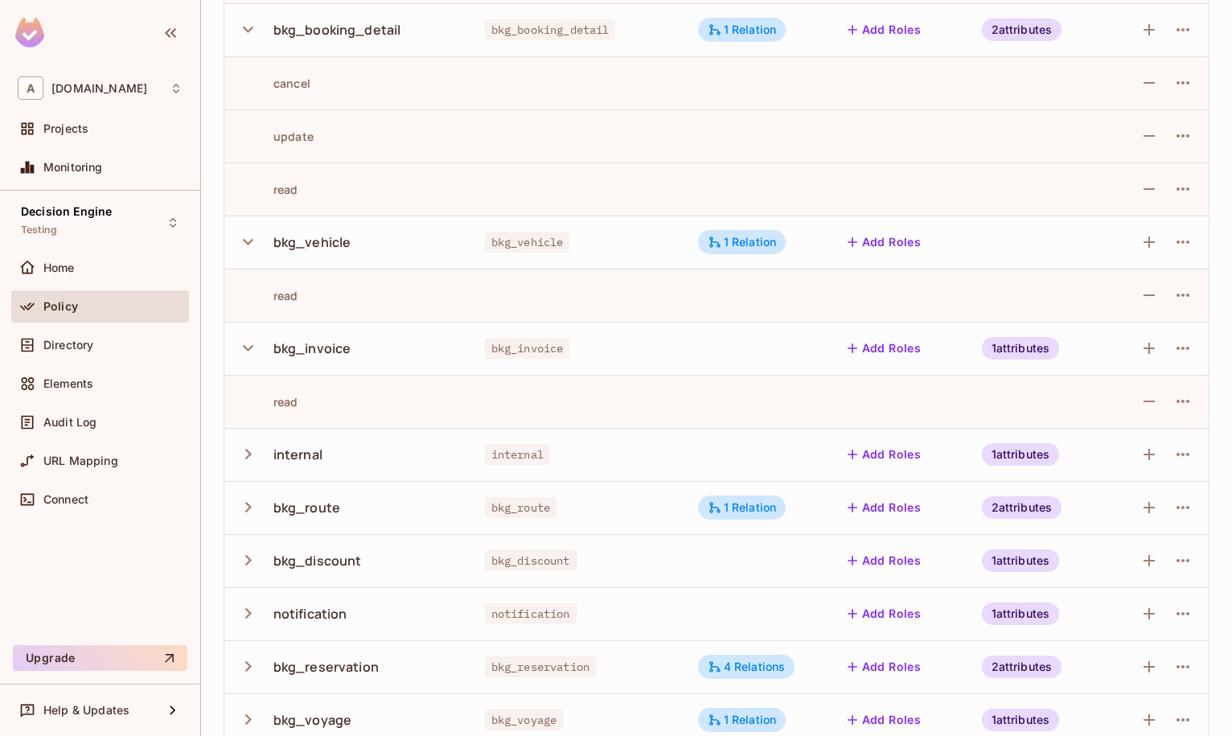
click at [320, 353] on div "bkg_invoice" at bounding box center [312, 348] width 78 height 18
copy div "bkg_invoice"
click at [263, 445] on div "internal" at bounding box center [348, 454] width 222 height 34
click at [255, 449] on icon "button" at bounding box center [248, 454] width 22 height 22
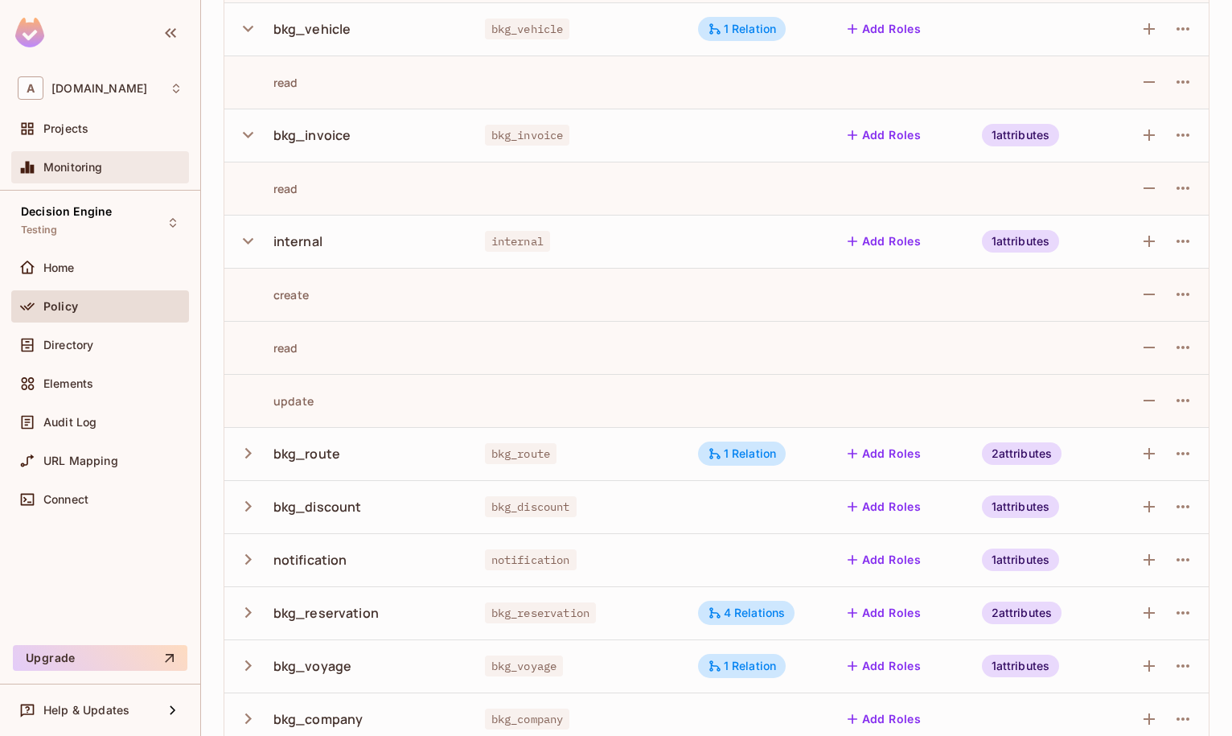
scroll to position [934, 0]
click at [261, 456] on button "button" at bounding box center [251, 454] width 28 height 35
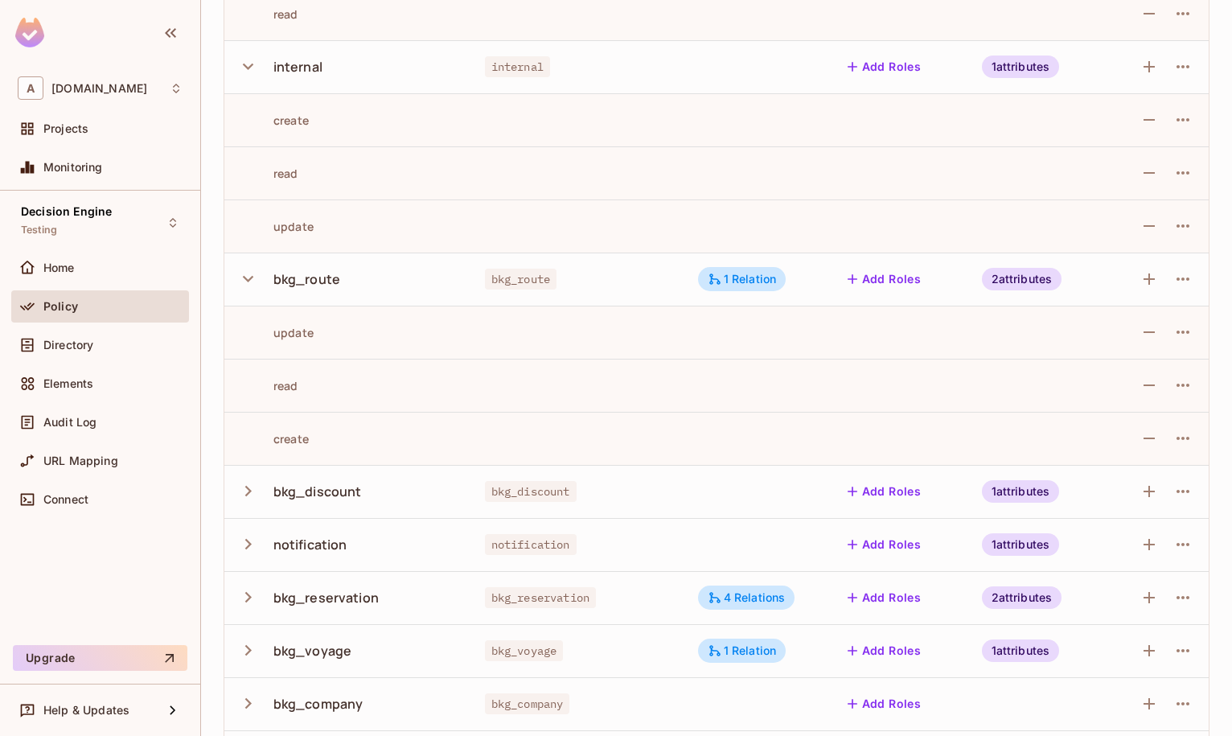
scroll to position [1118, 0]
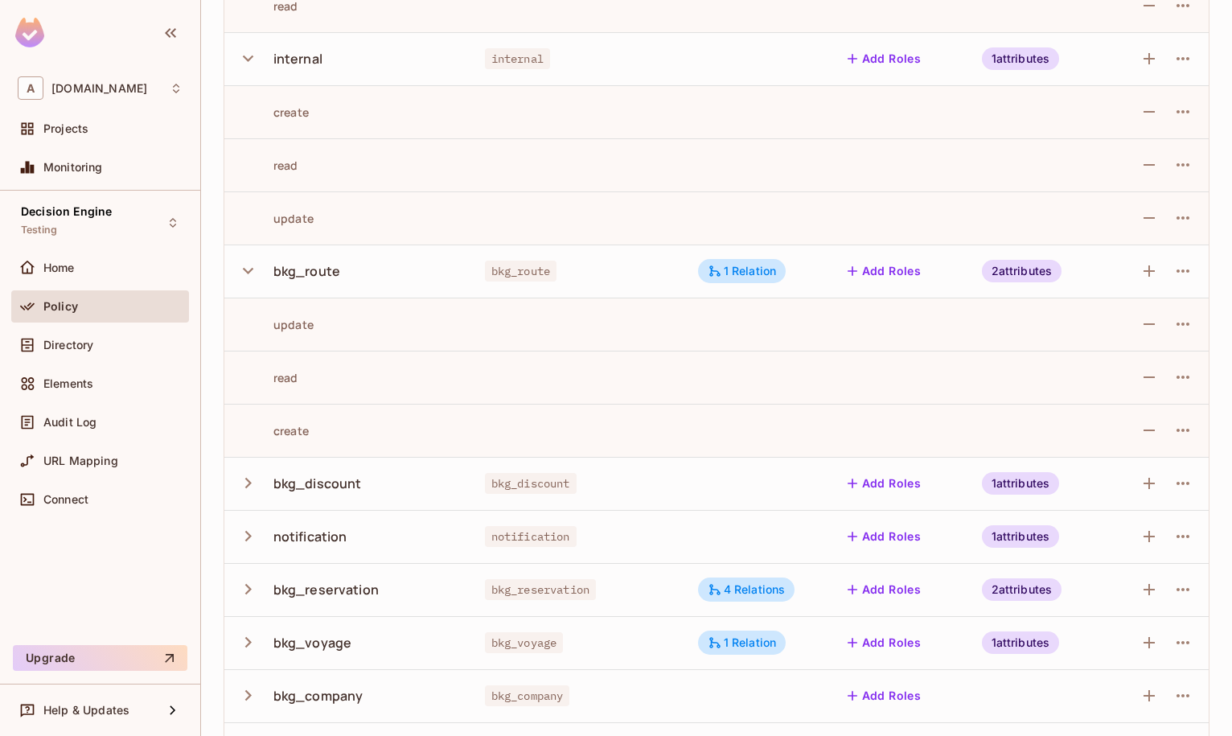
click at [303, 269] on div "bkg_route" at bounding box center [306, 271] width 67 height 18
click at [726, 269] on div "1 Relation" at bounding box center [742, 271] width 69 height 14
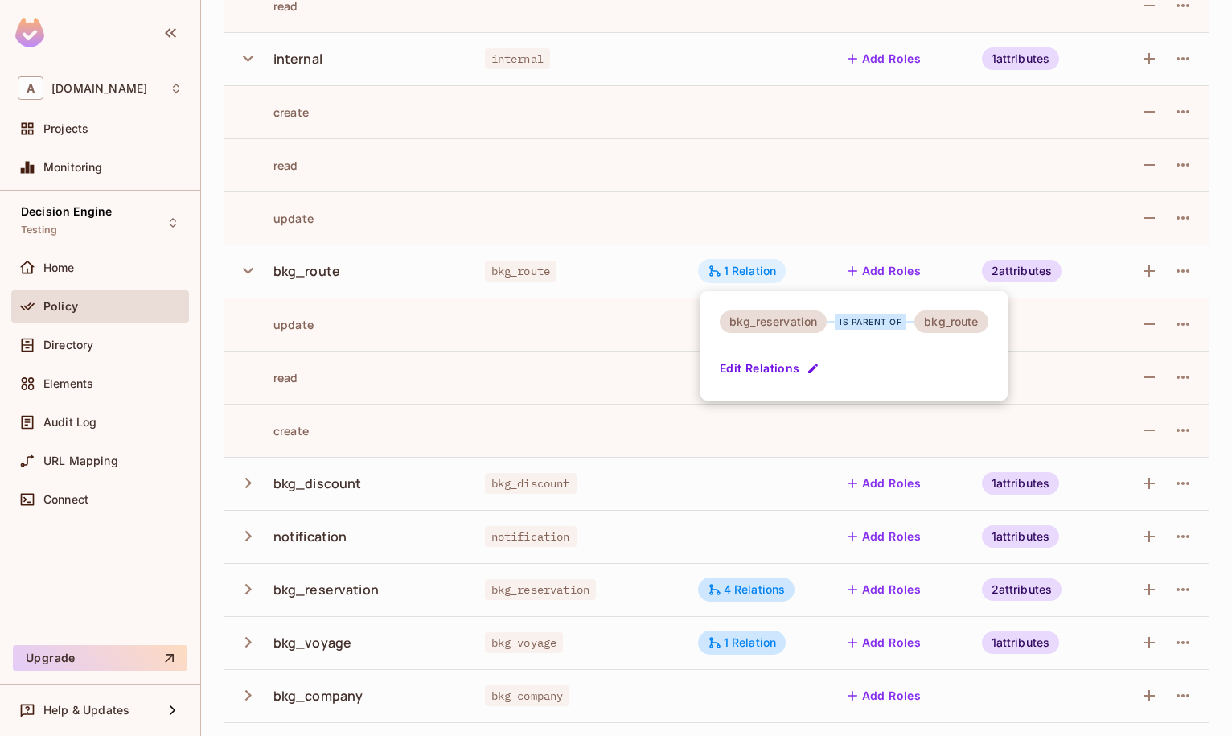
click at [726, 269] on div at bounding box center [616, 368] width 1232 height 736
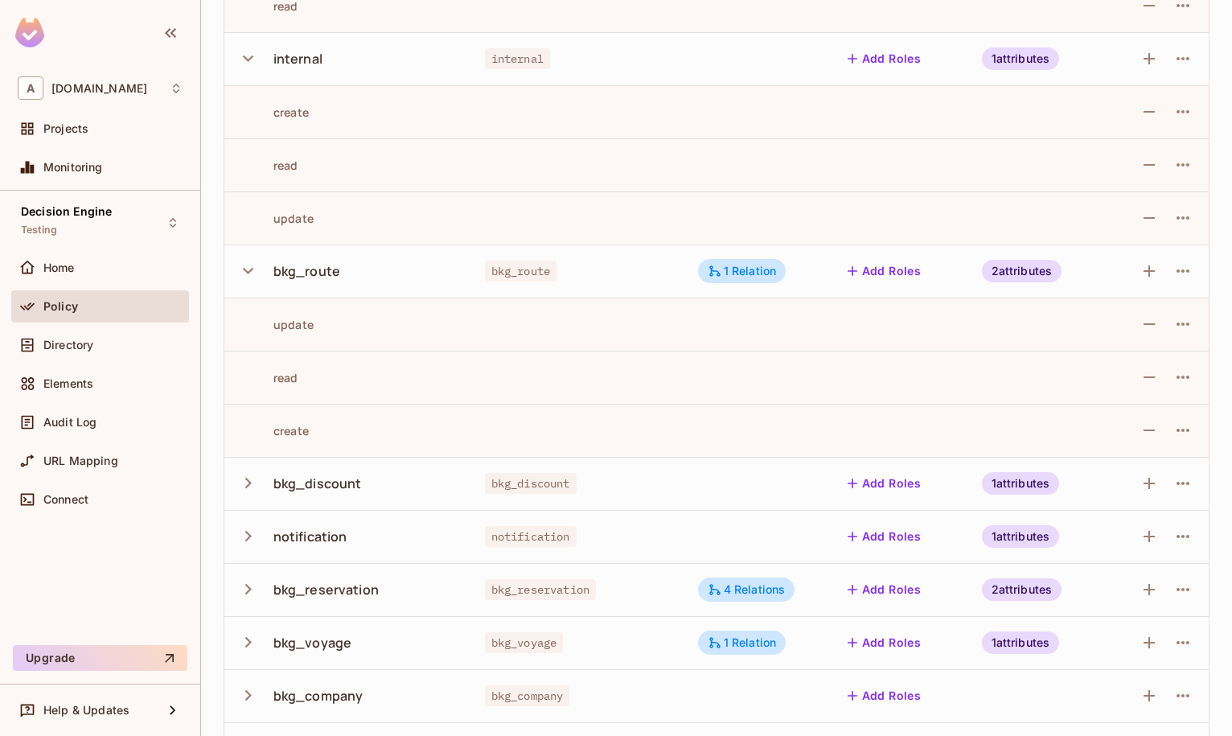
click at [264, 486] on button "button" at bounding box center [251, 483] width 28 height 35
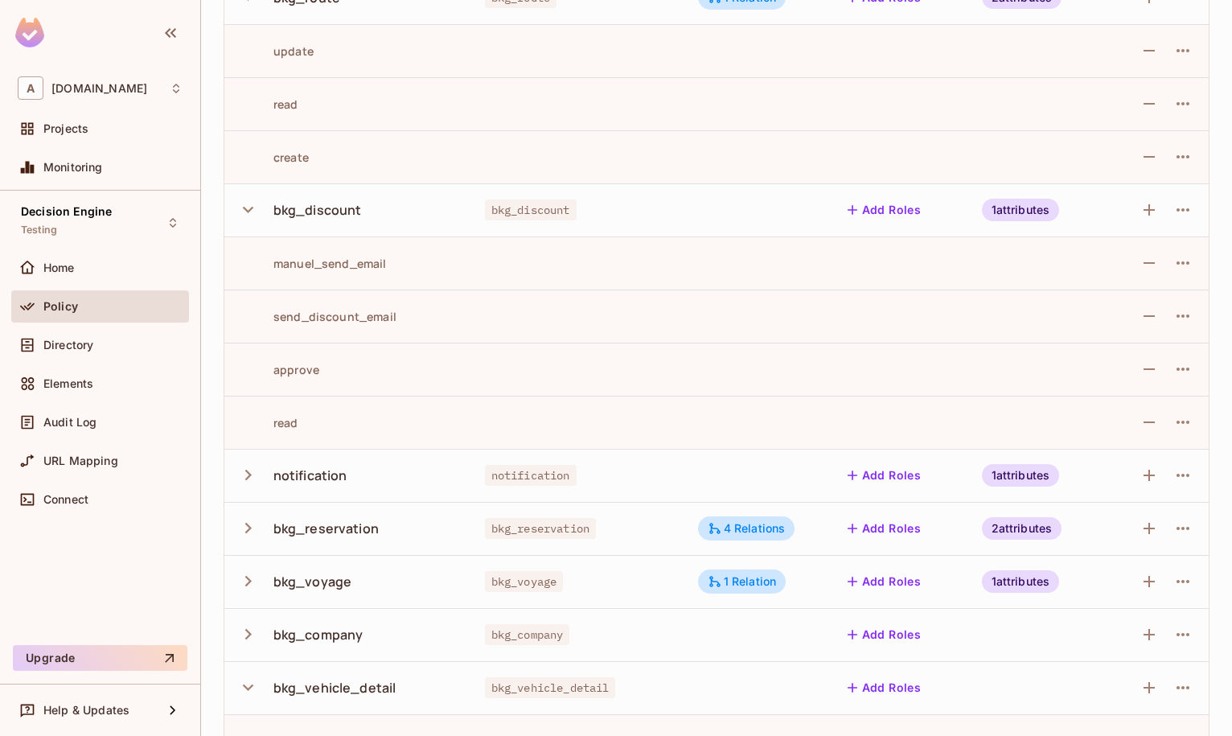
scroll to position [1393, 0]
click at [322, 215] on div "bkg_discount" at bounding box center [317, 208] width 88 height 18
copy div "bkg_discount"
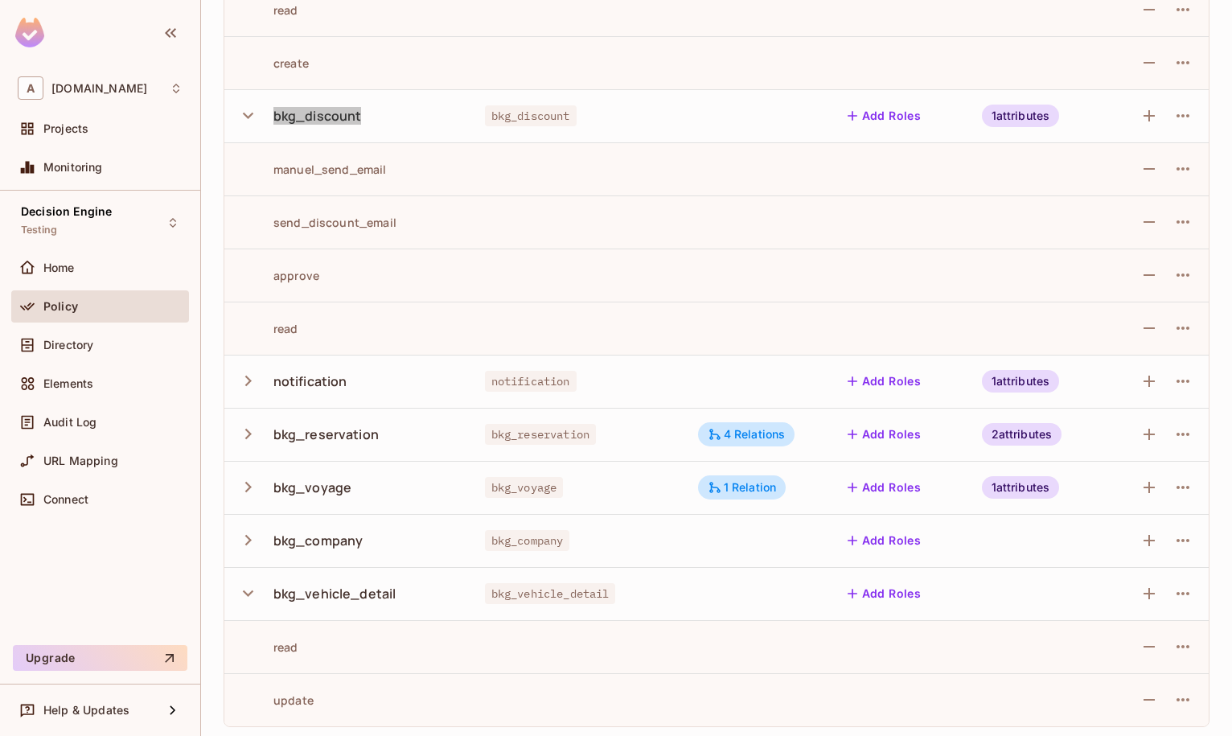
scroll to position [1489, 0]
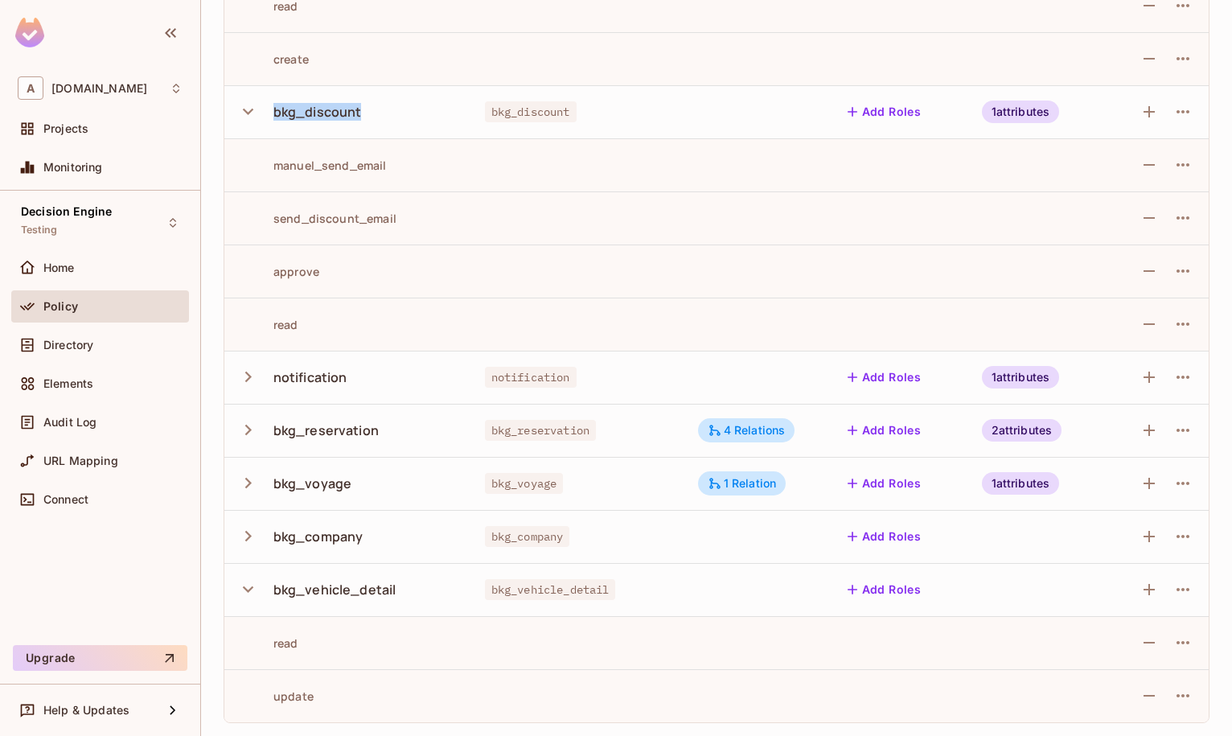
click at [261, 380] on button "button" at bounding box center [251, 376] width 28 height 35
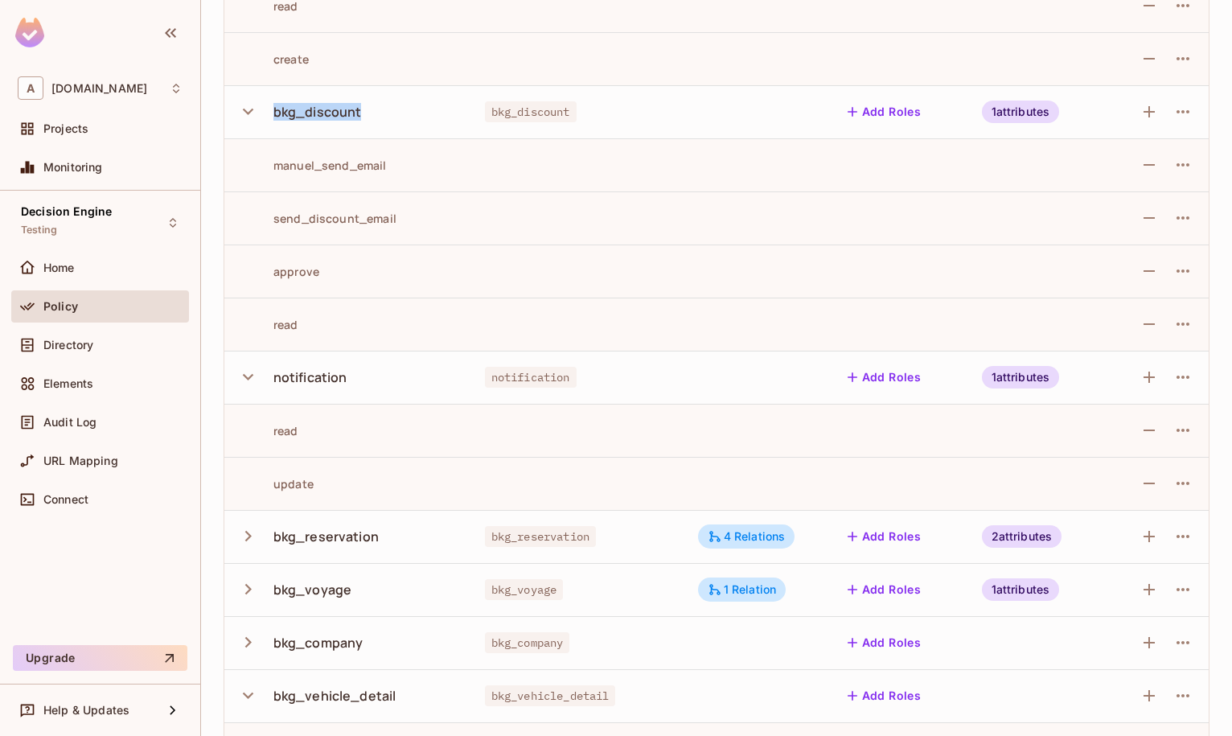
click at [261, 380] on button "button" at bounding box center [251, 376] width 28 height 35
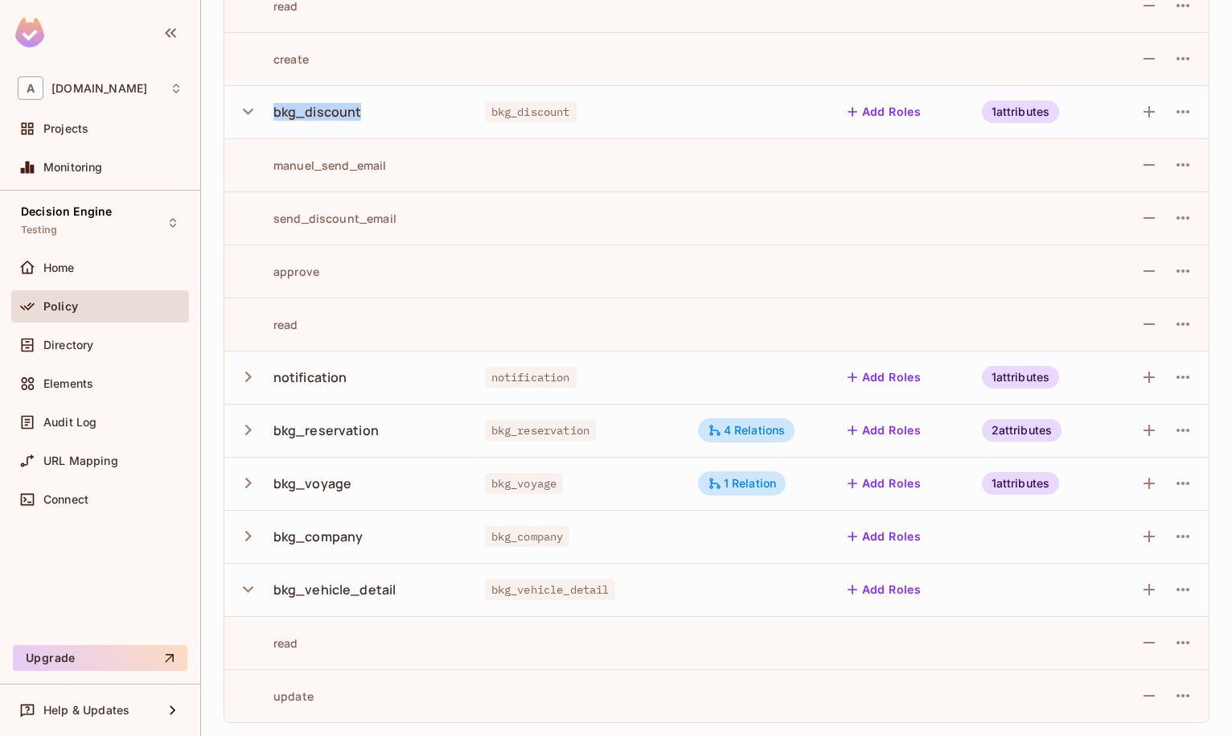
click at [254, 417] on button "button" at bounding box center [251, 430] width 28 height 35
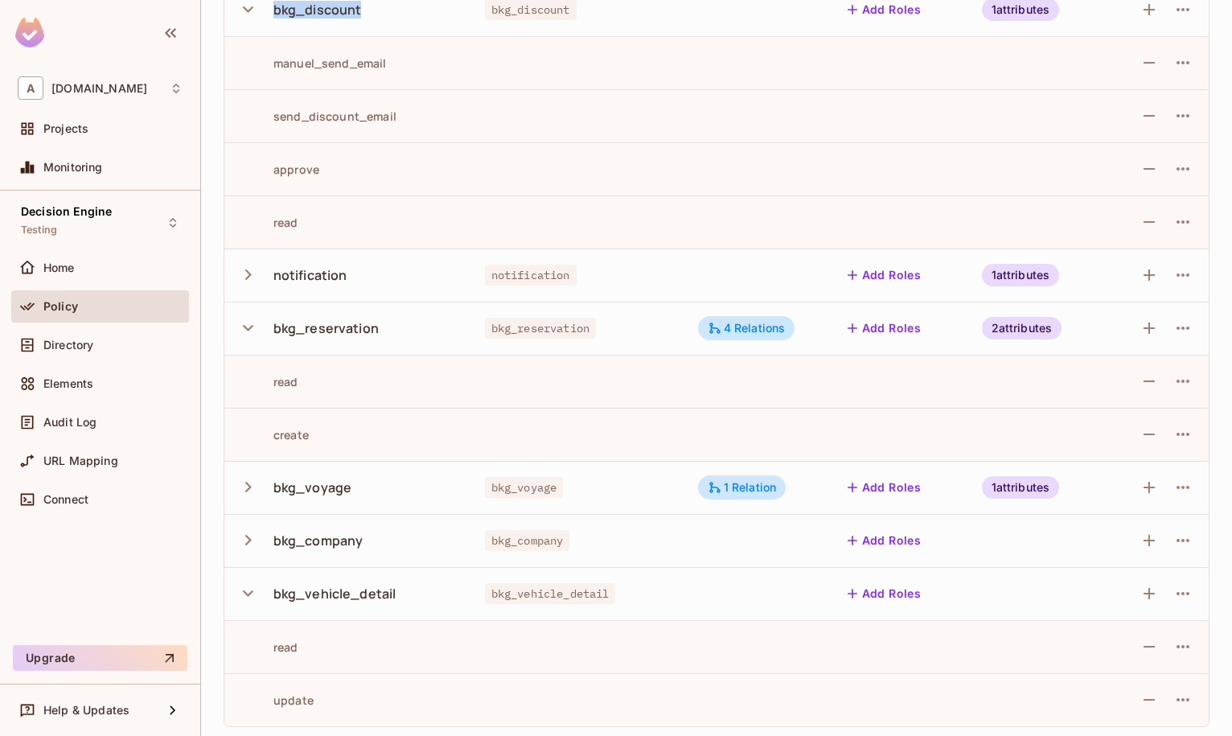
scroll to position [1595, 0]
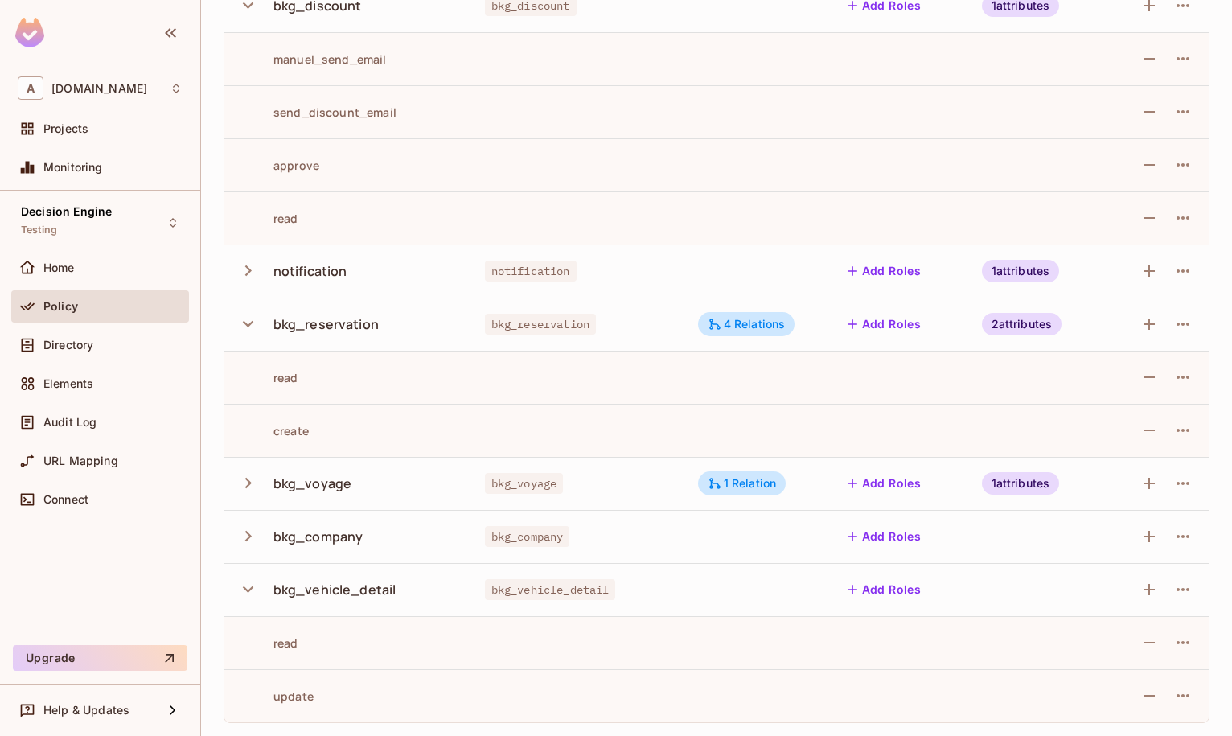
click at [334, 380] on div "read" at bounding box center [348, 377] width 222 height 15
click at [280, 387] on td "read" at bounding box center [348, 377] width 248 height 53
click at [282, 383] on div "read" at bounding box center [267, 377] width 61 height 15
copy div "read"
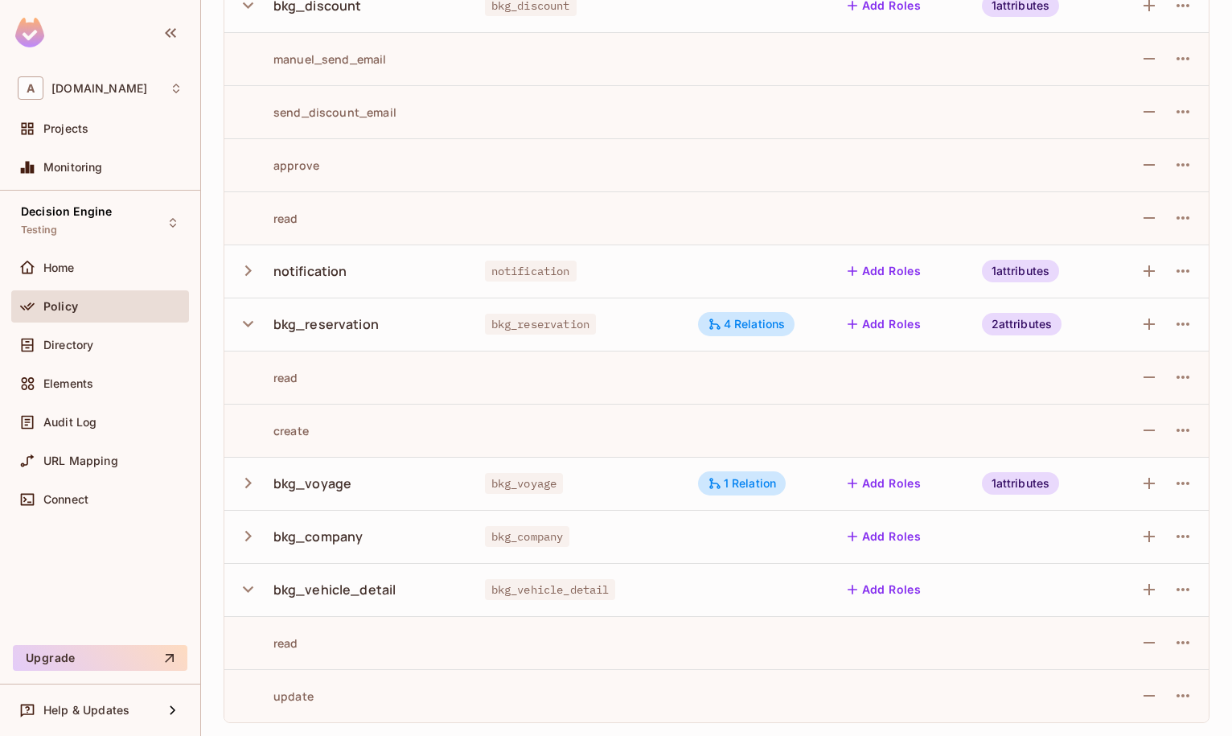
click at [317, 320] on div "bkg_reservation" at bounding box center [325, 324] width 105 height 18
copy div "bkg_reservation"
click at [252, 478] on icon "button" at bounding box center [248, 483] width 22 height 22
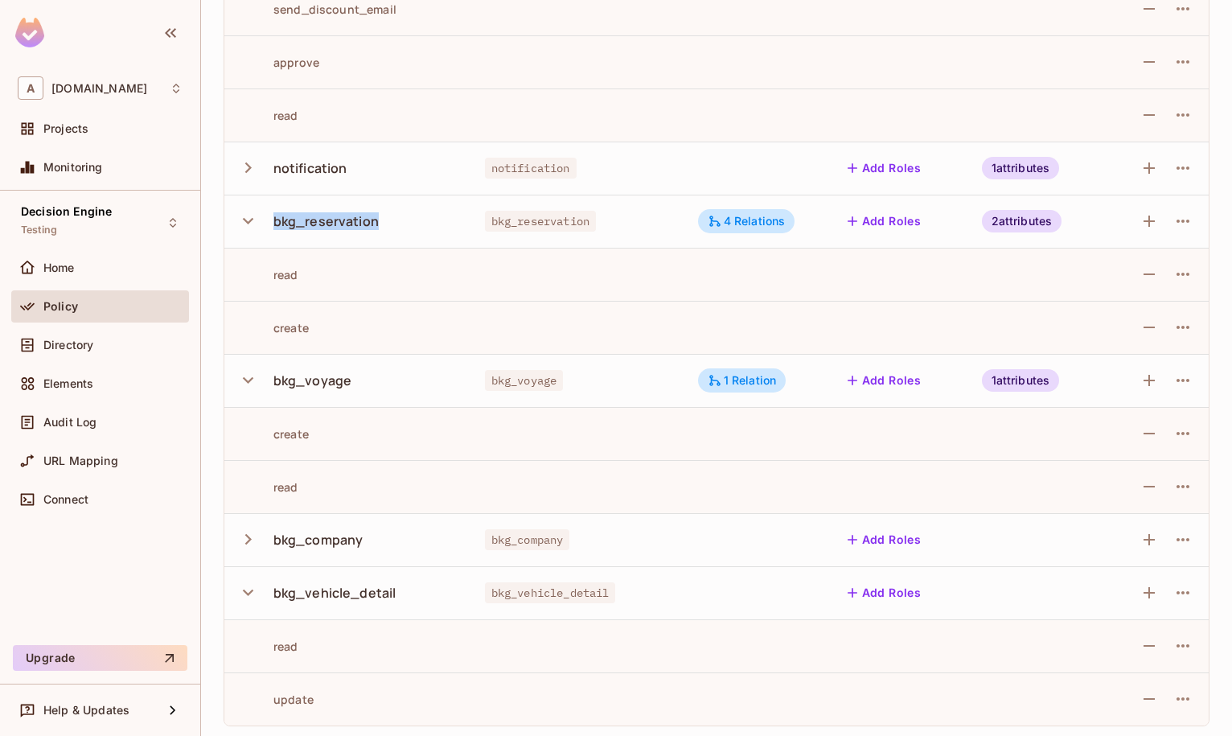
scroll to position [1701, 0]
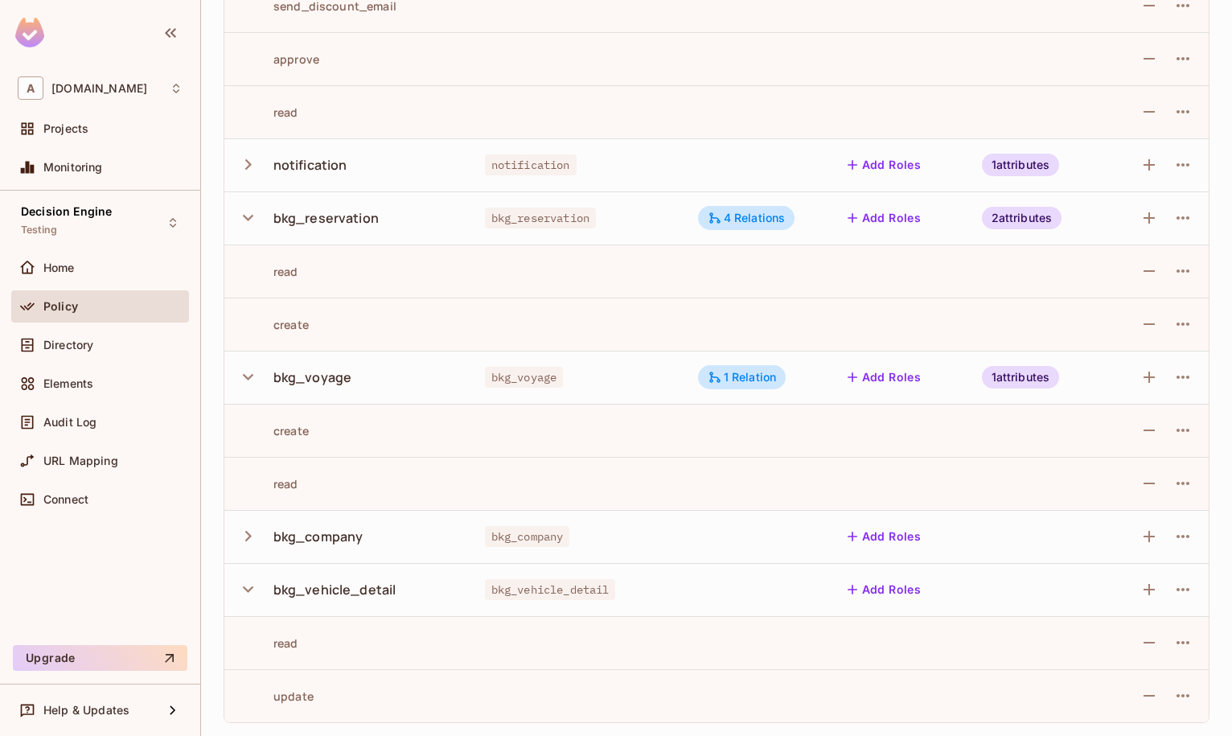
click at [330, 383] on div "bkg_voyage" at bounding box center [312, 377] width 79 height 18
click at [715, 379] on icon at bounding box center [715, 377] width 14 height 14
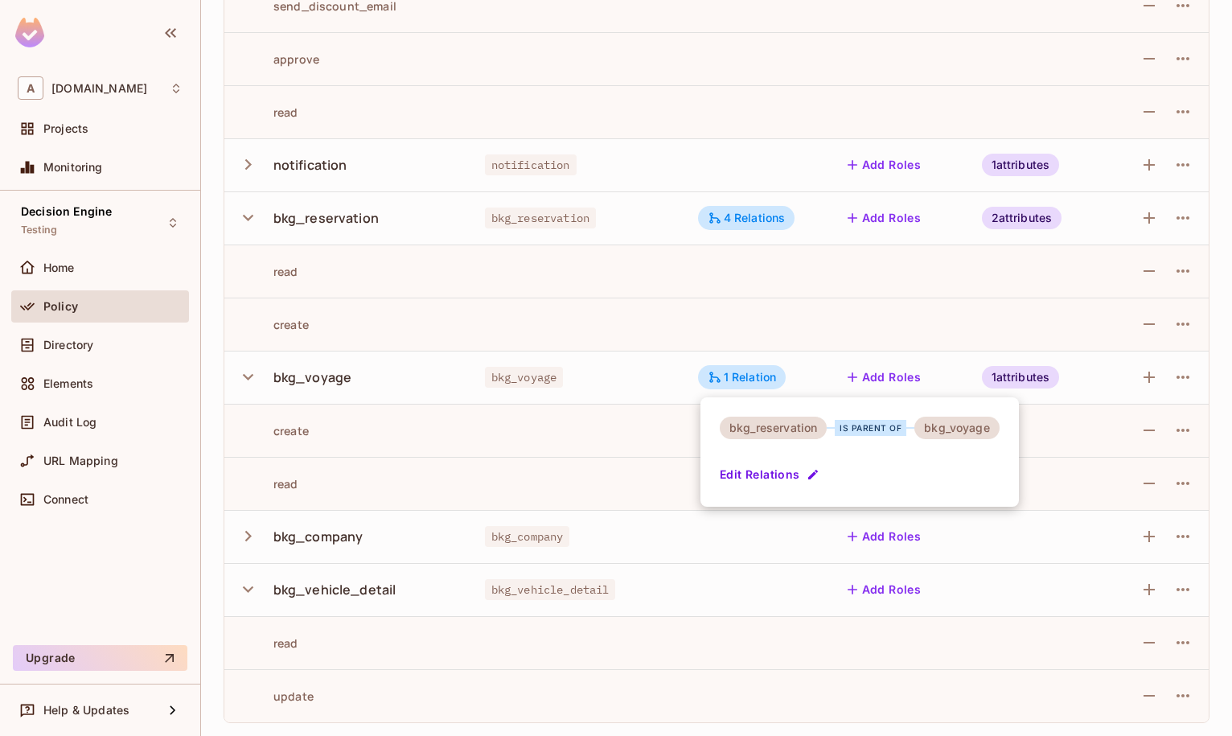
click at [719, 375] on div at bounding box center [616, 368] width 1232 height 736
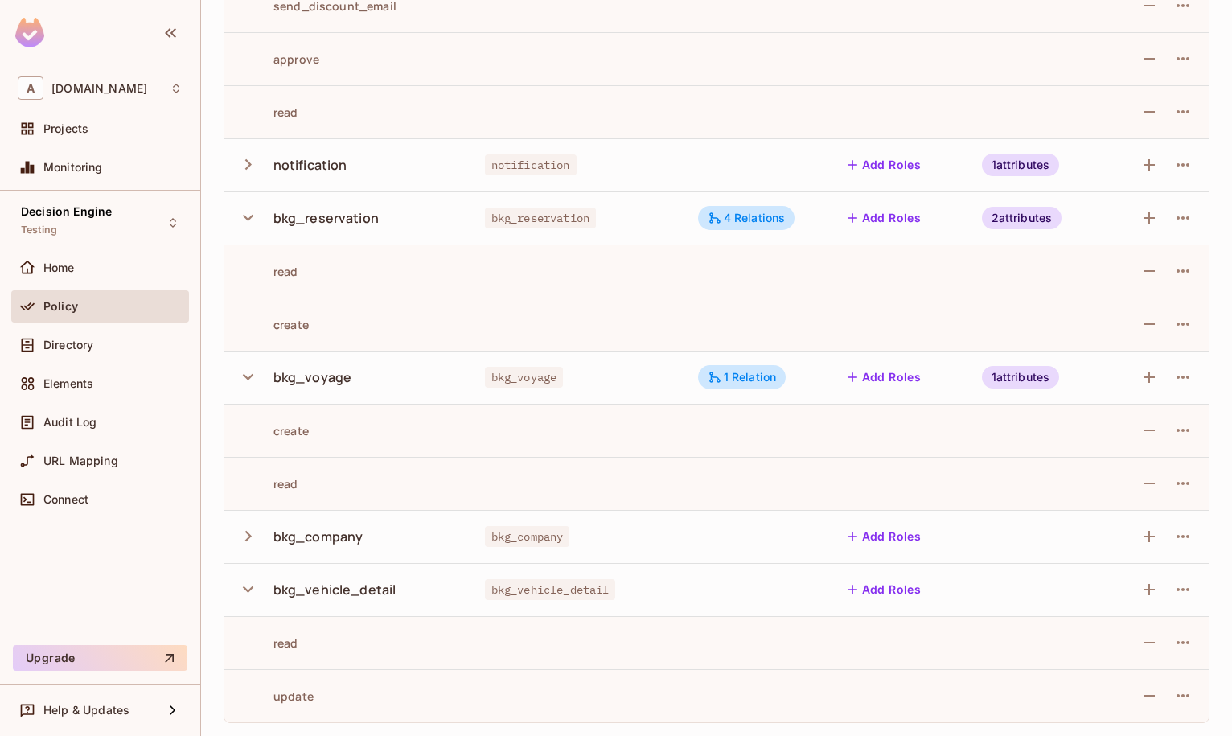
click at [248, 532] on icon "button" at bounding box center [248, 536] width 22 height 22
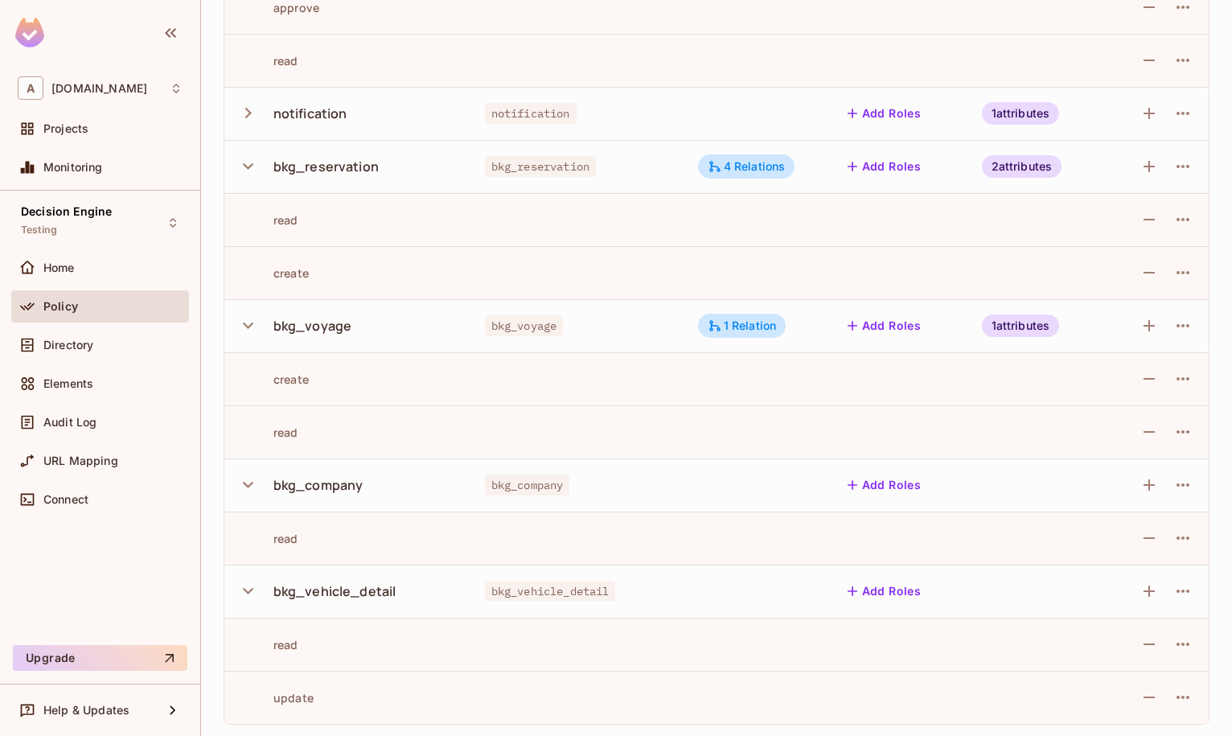
scroll to position [1755, 0]
click at [293, 476] on div "bkg_company" at bounding box center [318, 483] width 90 height 18
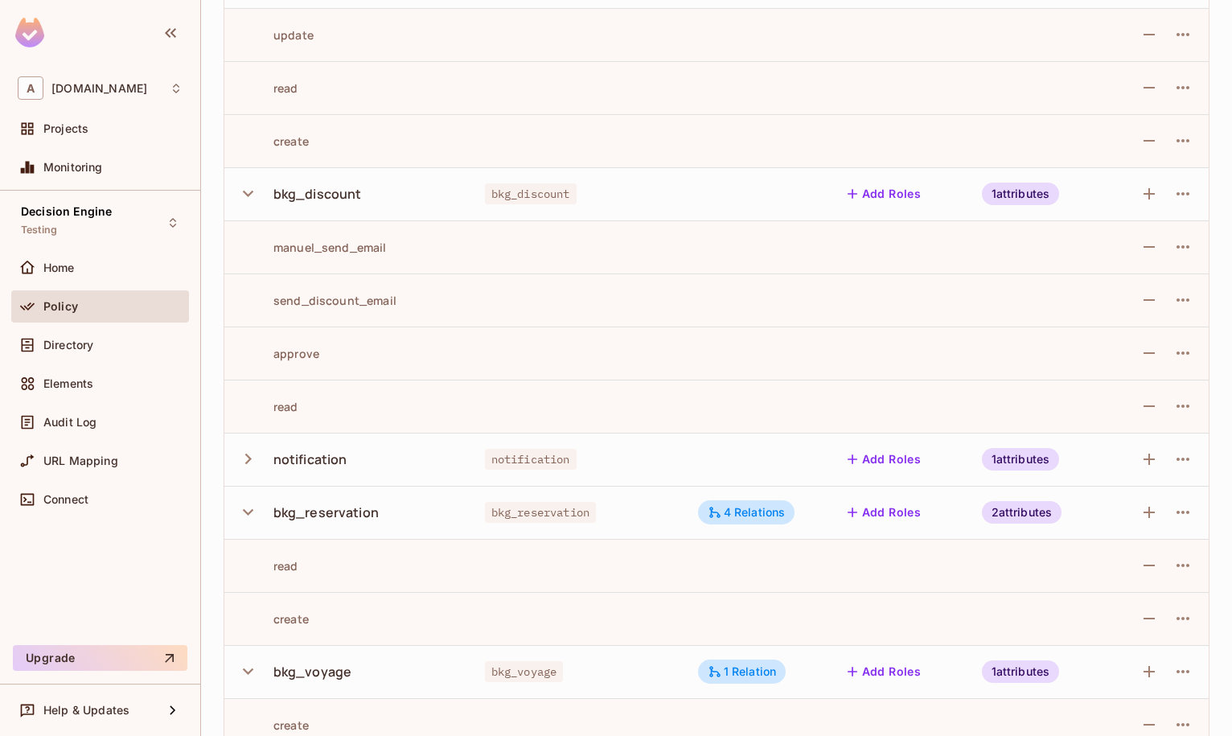
scroll to position [1388, 0]
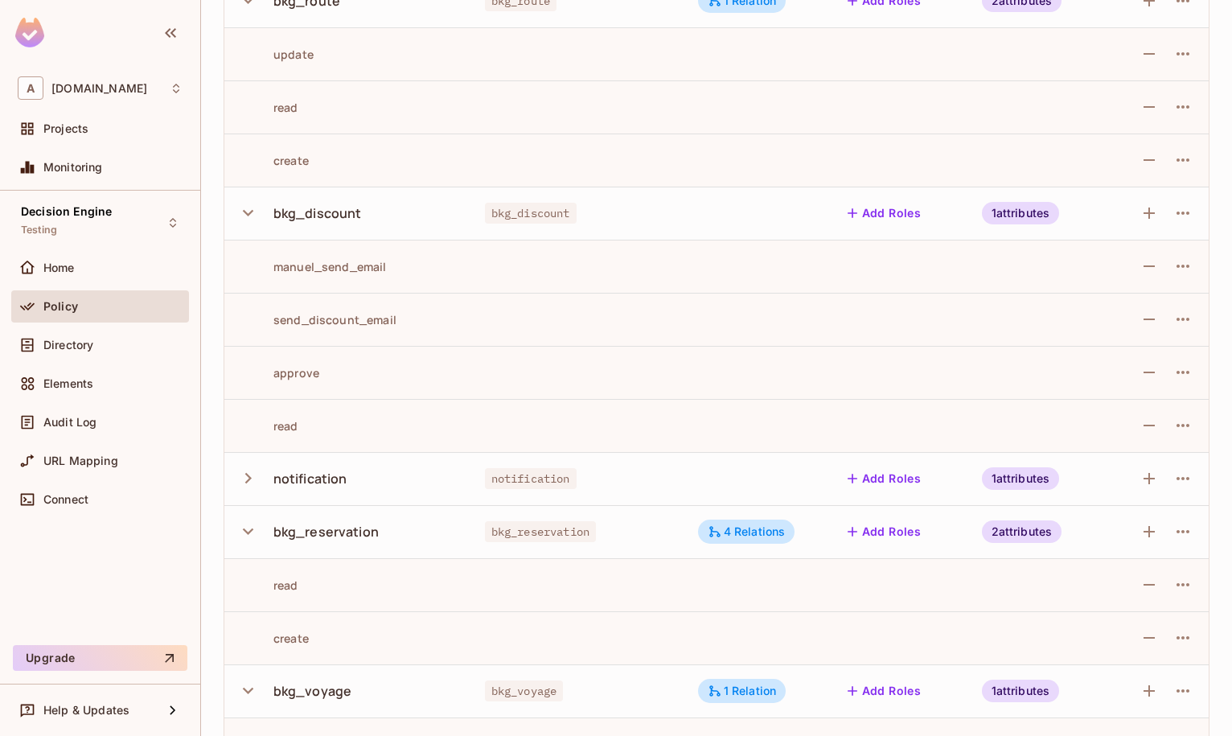
click at [248, 478] on icon "button" at bounding box center [248, 478] width 22 height 22
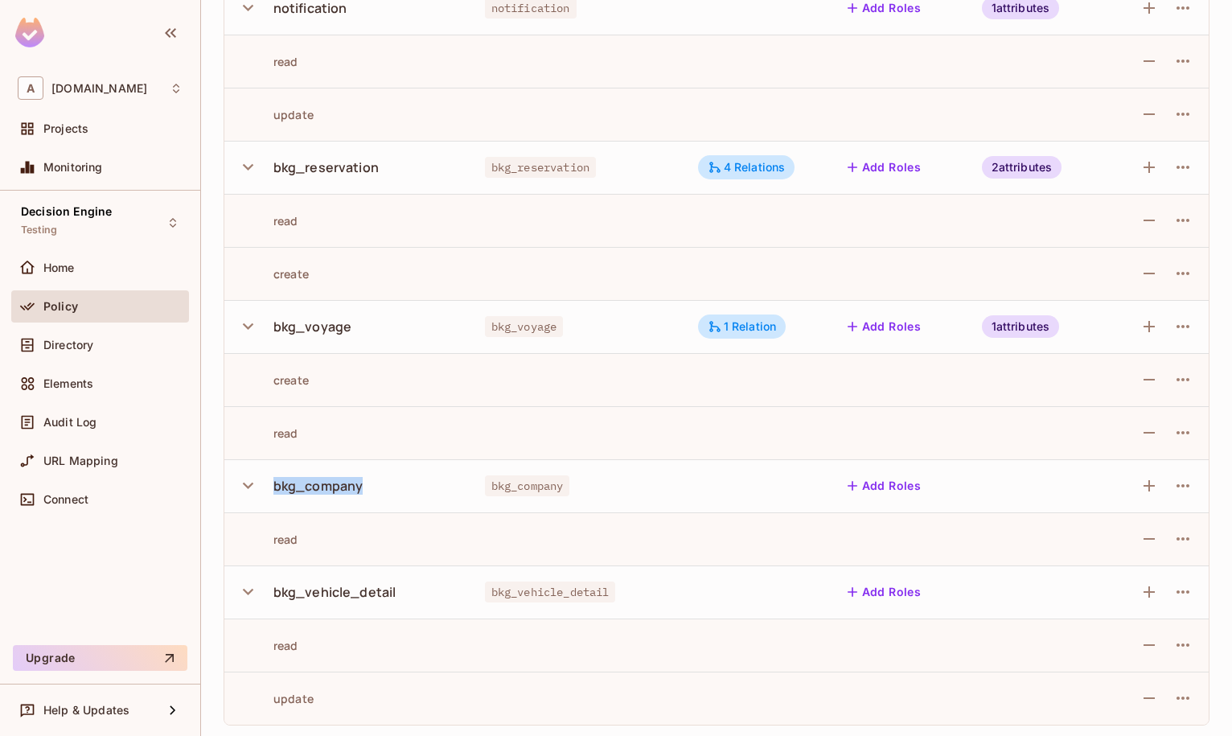
scroll to position [1861, 0]
click at [460, 480] on td "bkg_company" at bounding box center [348, 483] width 248 height 53
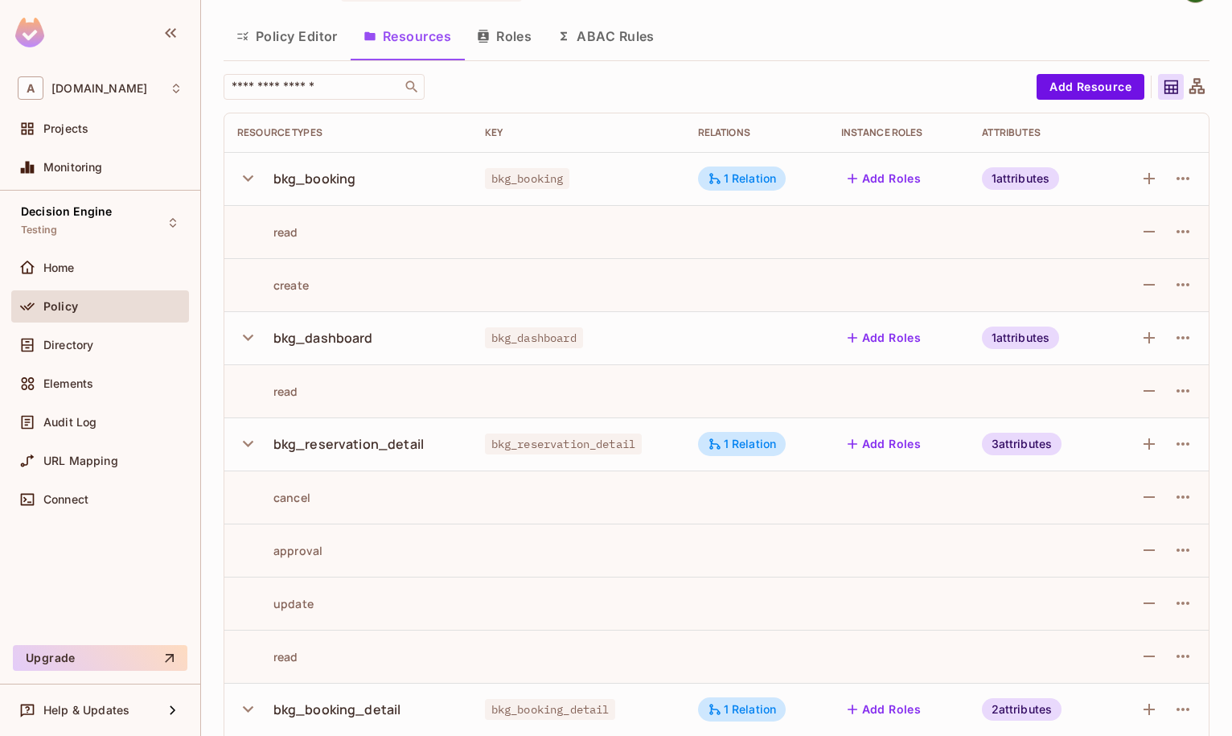
scroll to position [0, 0]
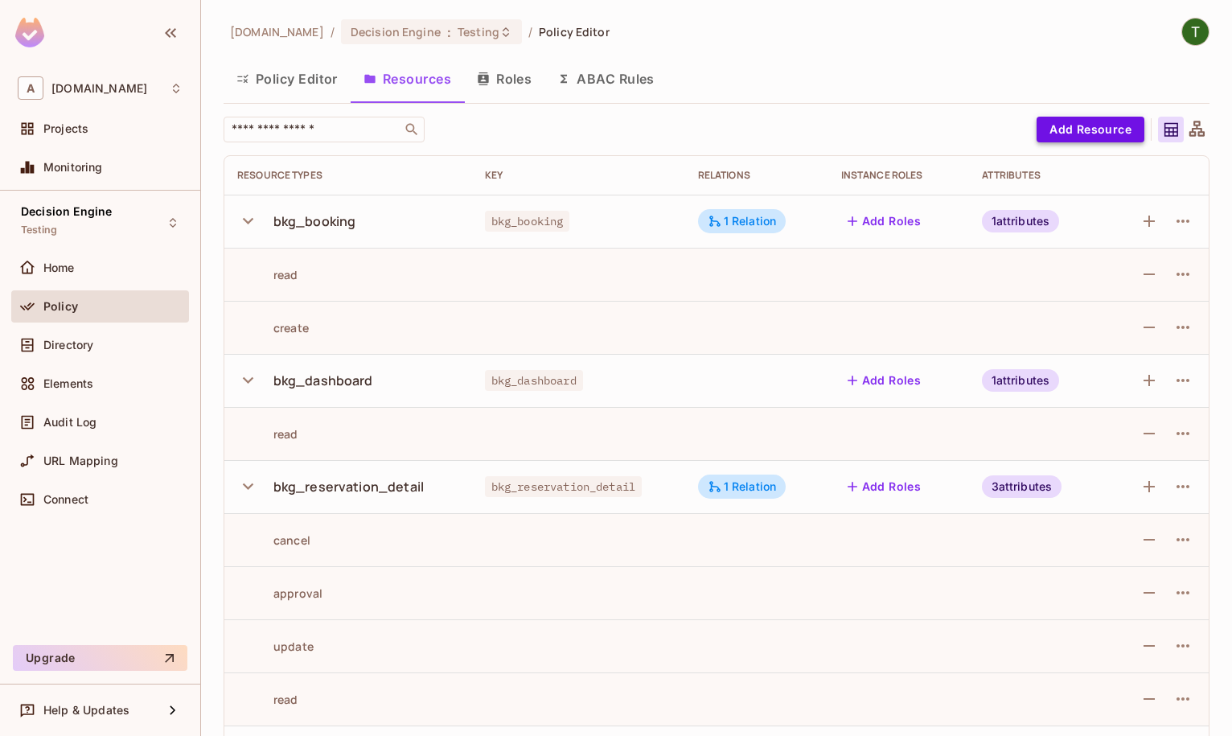
click at [1091, 130] on button "Add Resource" at bounding box center [1090, 130] width 108 height 26
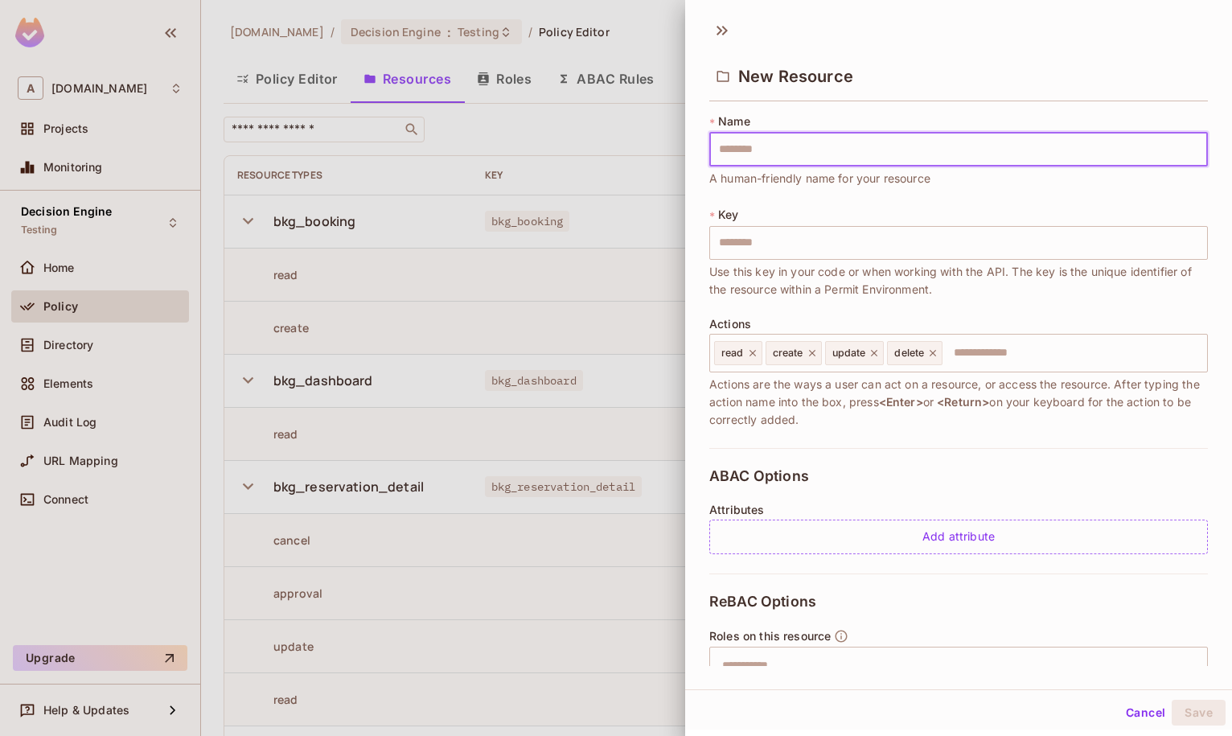
type input "**********"
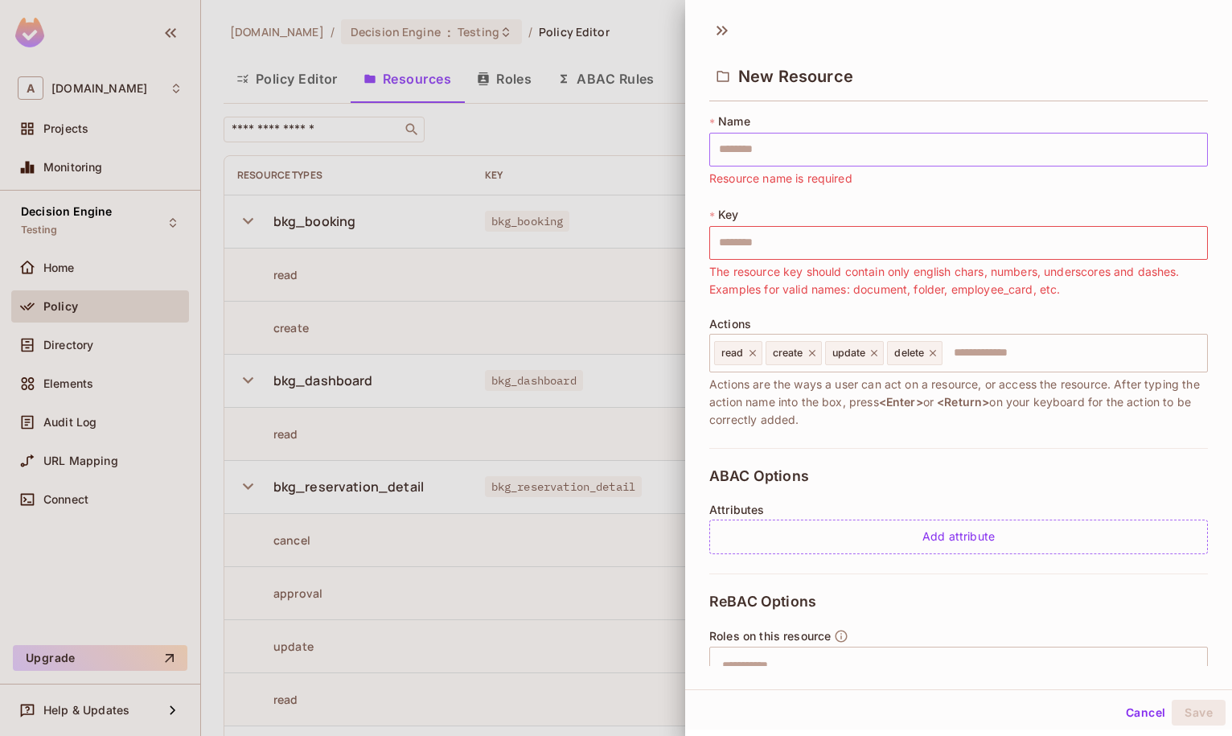
click at [810, 137] on input "text" at bounding box center [958, 150] width 499 height 34
paste input "**********"
type input "**********"
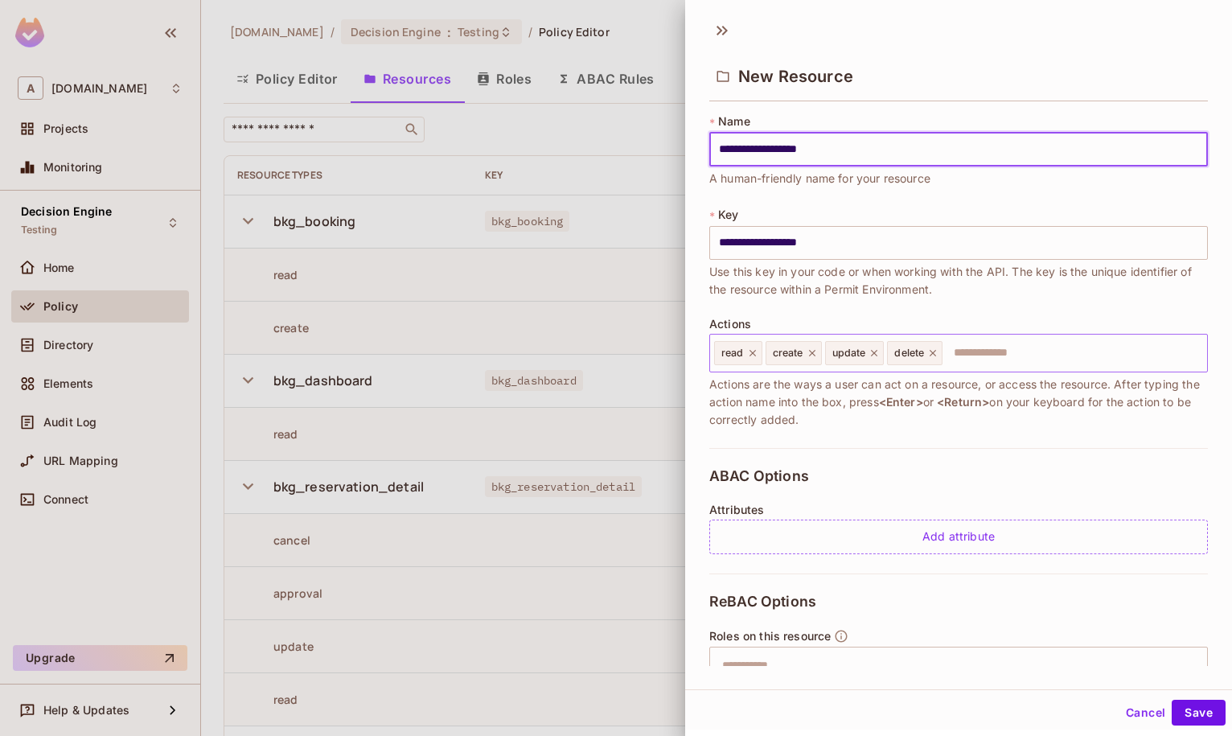
click at [934, 355] on icon at bounding box center [932, 352] width 11 height 11
click at [876, 347] on div "update" at bounding box center [855, 353] width 60 height 24
type input "**********"
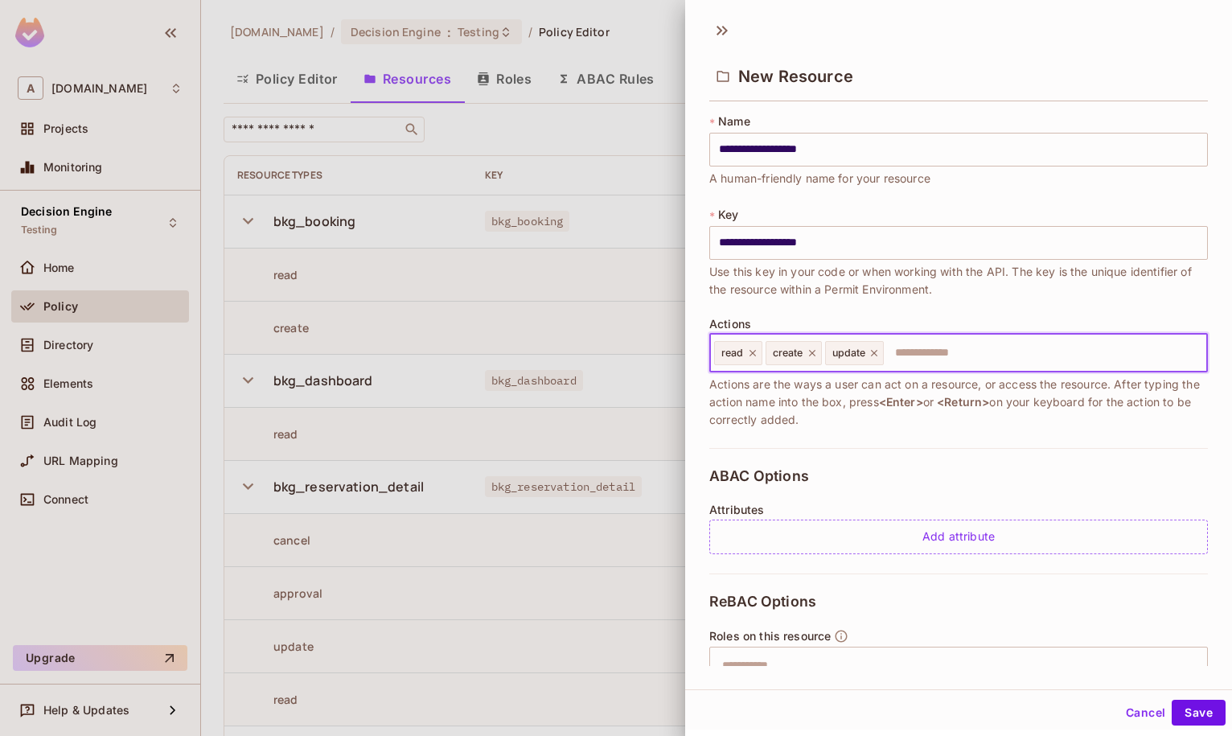
click at [876, 356] on icon at bounding box center [873, 352] width 11 height 11
click at [810, 350] on icon at bounding box center [811, 353] width 6 height 6
click at [886, 420] on span "Actions are the ways a user can act on a resource, or access the resource. Afte…" at bounding box center [958, 402] width 499 height 53
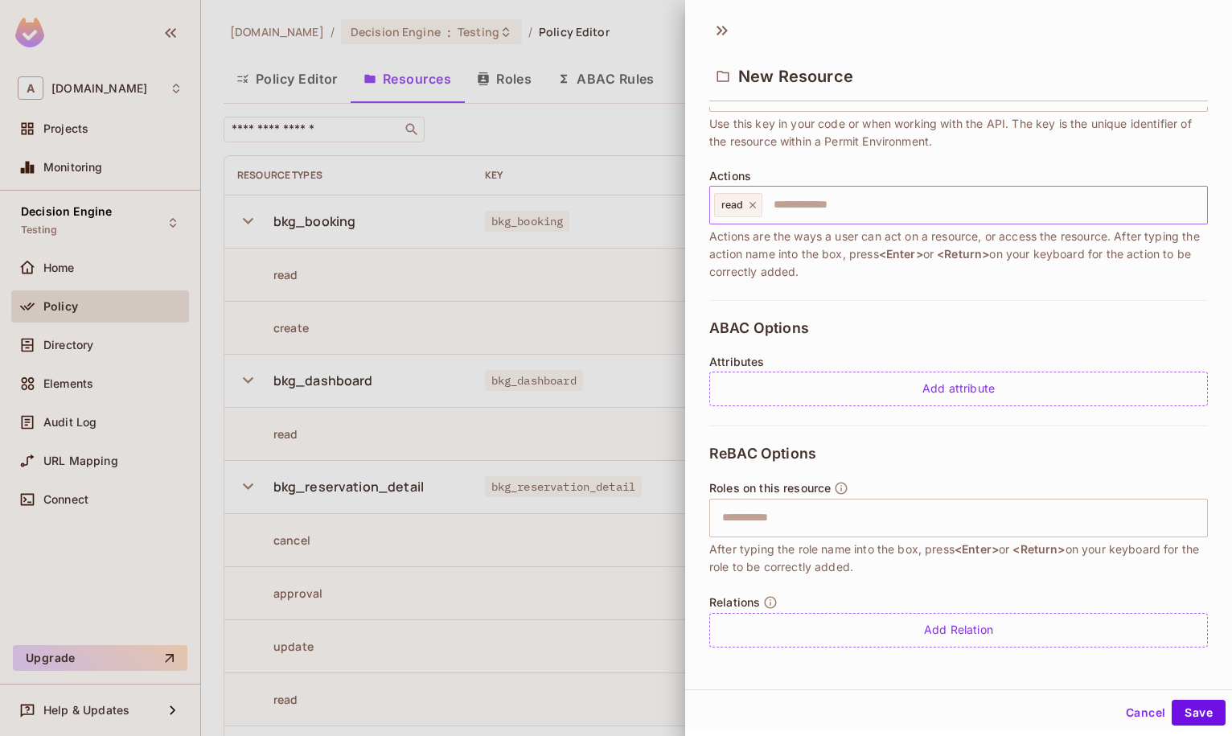
scroll to position [149, 0]
click at [789, 528] on input "text" at bounding box center [956, 517] width 488 height 32
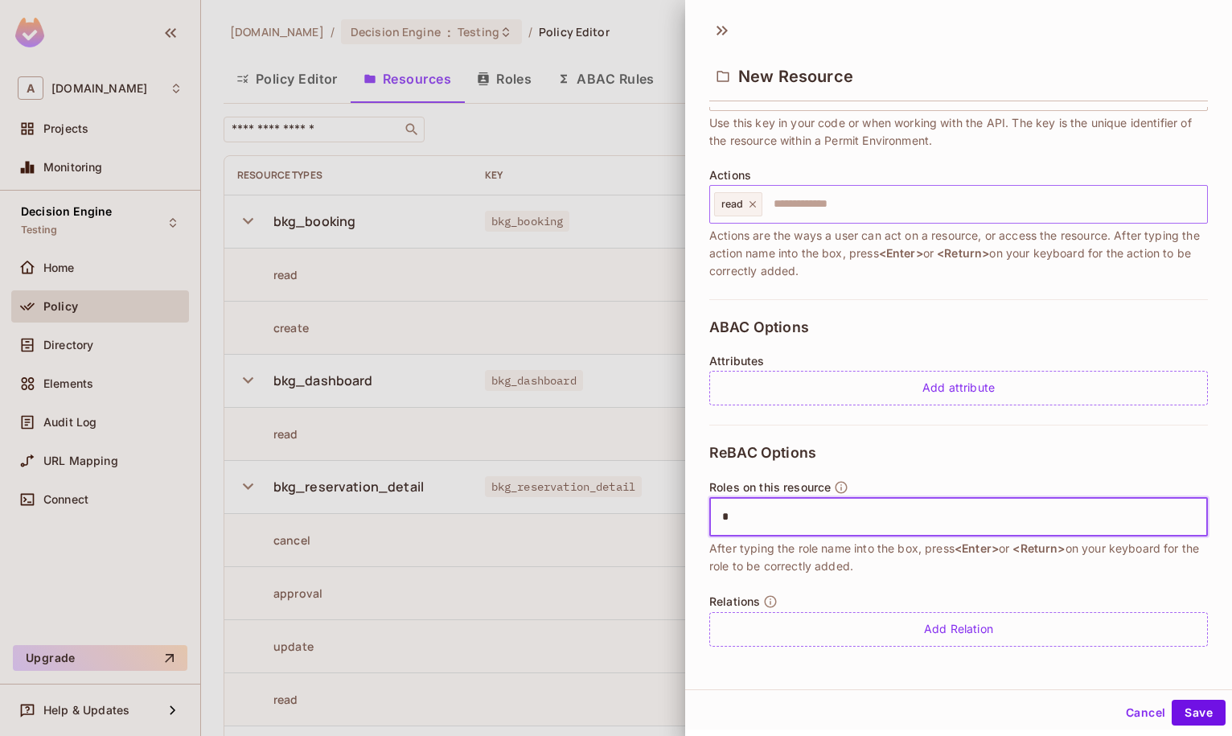
type input "**"
click at [800, 515] on input "**" at bounding box center [956, 517] width 488 height 32
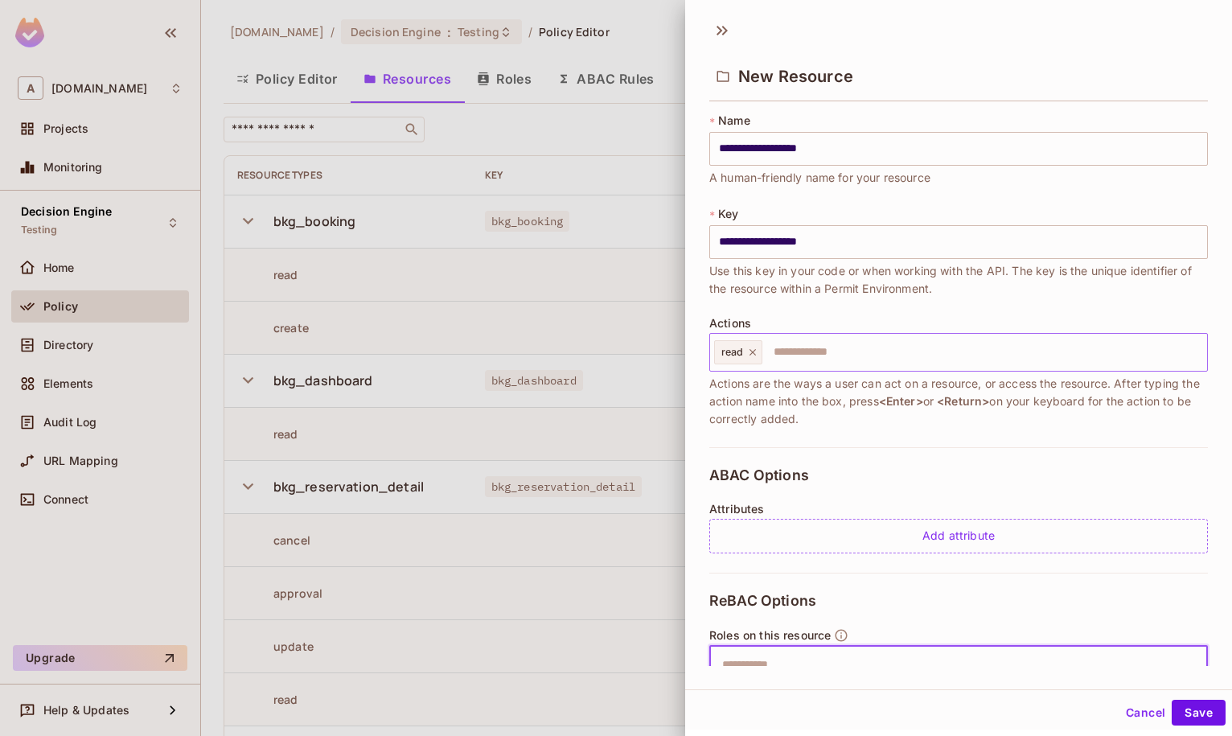
scroll to position [0, 0]
click at [1190, 709] on button "Save" at bounding box center [1199, 713] width 54 height 26
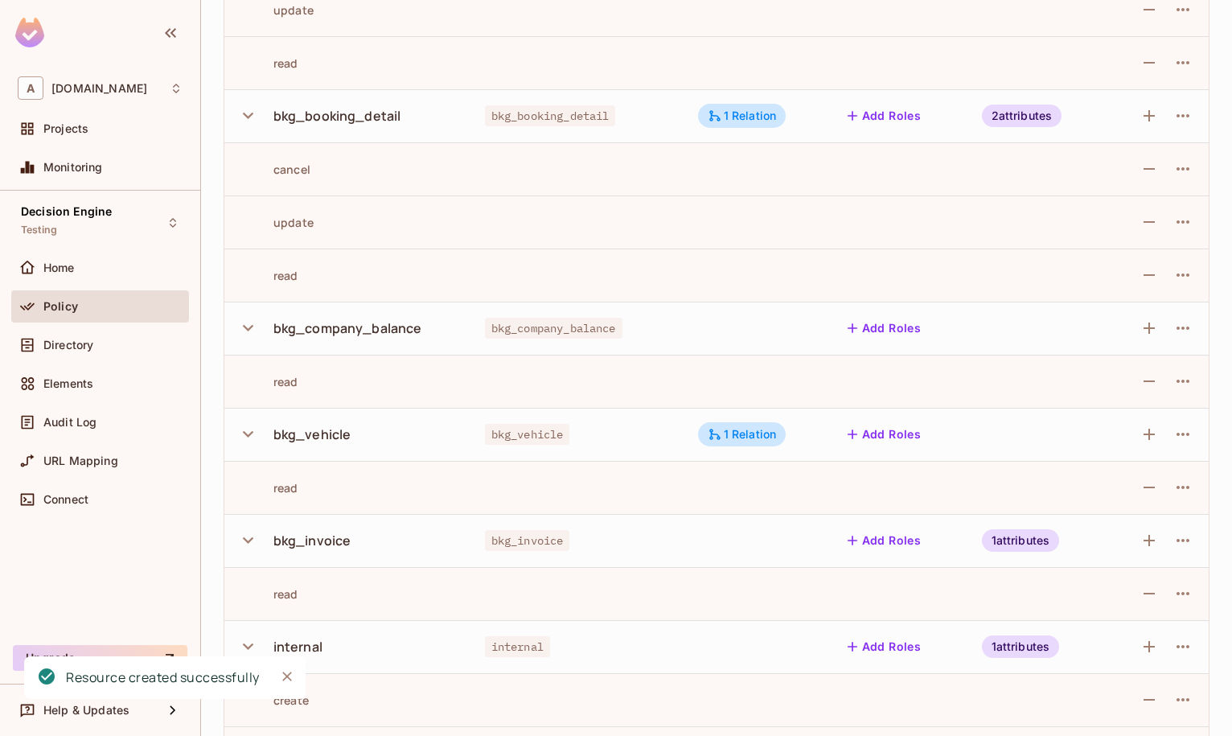
scroll to position [630, 0]
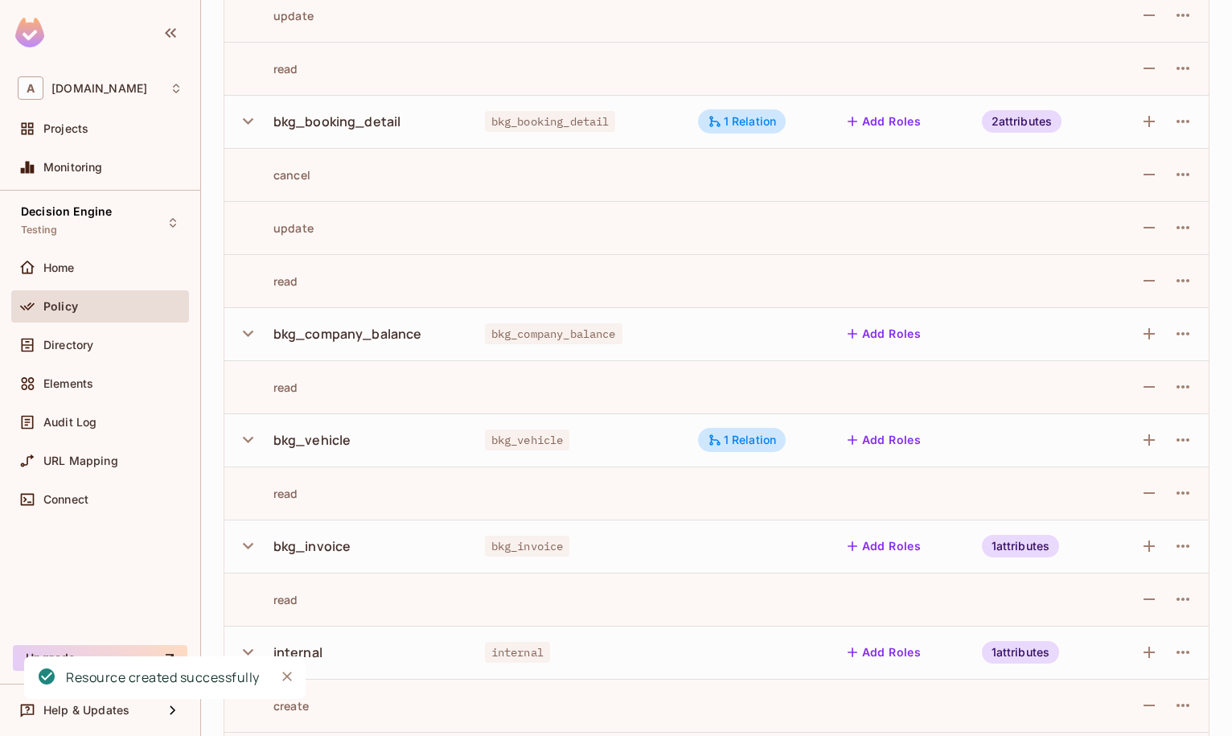
click at [353, 323] on div "bkg_company_balance" at bounding box center [348, 334] width 222 height 34
click at [704, 330] on td at bounding box center [756, 333] width 143 height 53
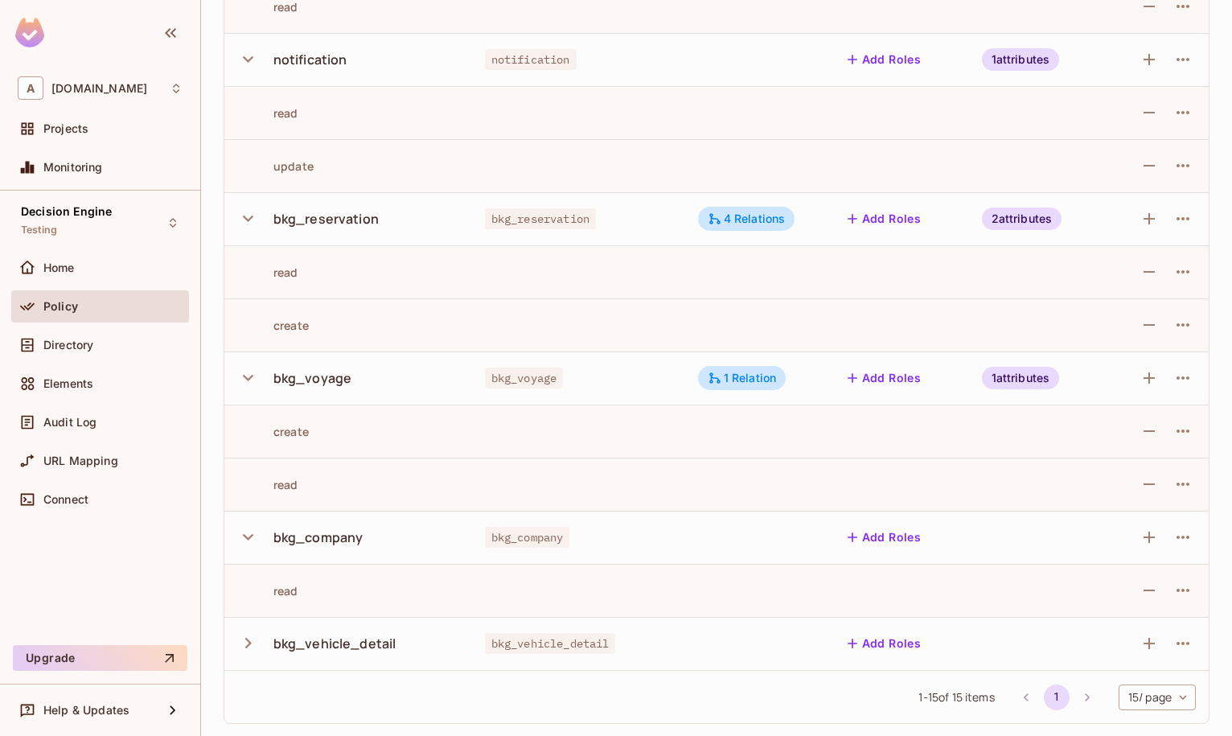
scroll to position [1914, 0]
click at [1161, 694] on body "A abclojistik.com Projects Monitoring Decision Engine Testing Home Policy Direc…" at bounding box center [616, 368] width 1232 height 736
click at [791, 692] on div at bounding box center [616, 368] width 1232 height 736
click at [1168, 693] on body "A abclojistik.com Projects Monitoring Decision Engine Testing Home Policy Direc…" at bounding box center [616, 368] width 1232 height 736
click at [791, 698] on div at bounding box center [616, 368] width 1232 height 736
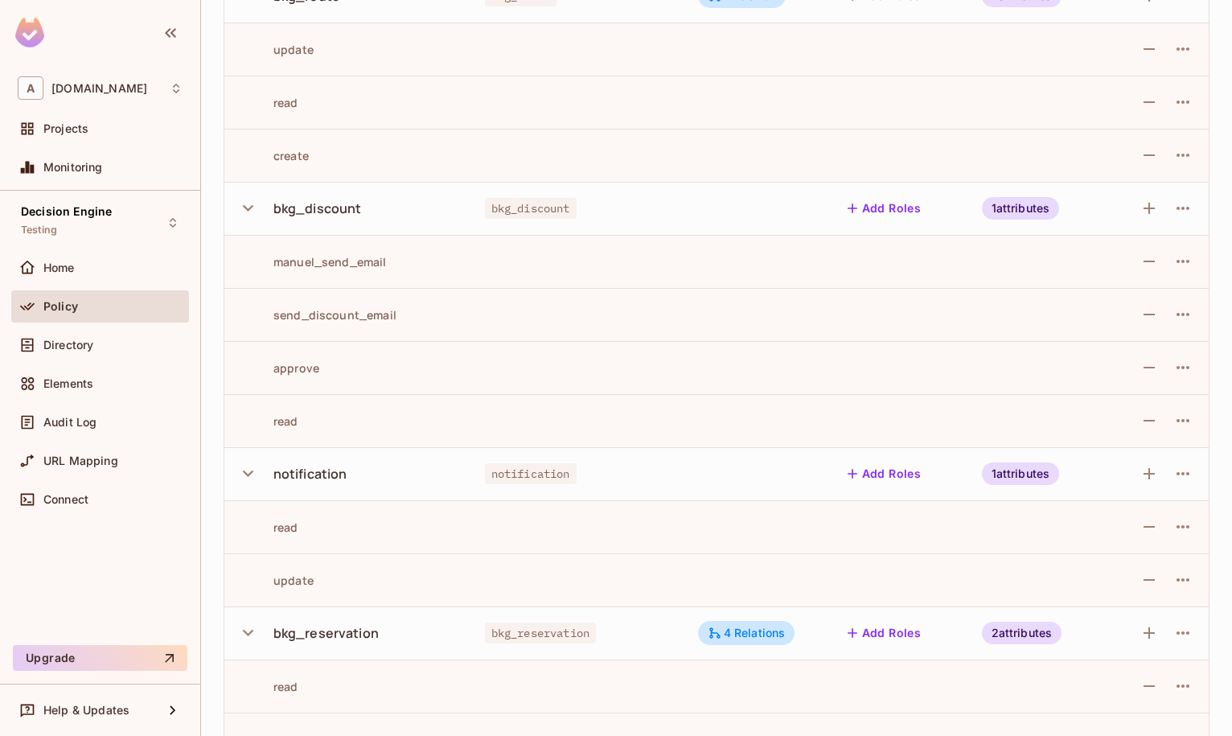
scroll to position [224, 0]
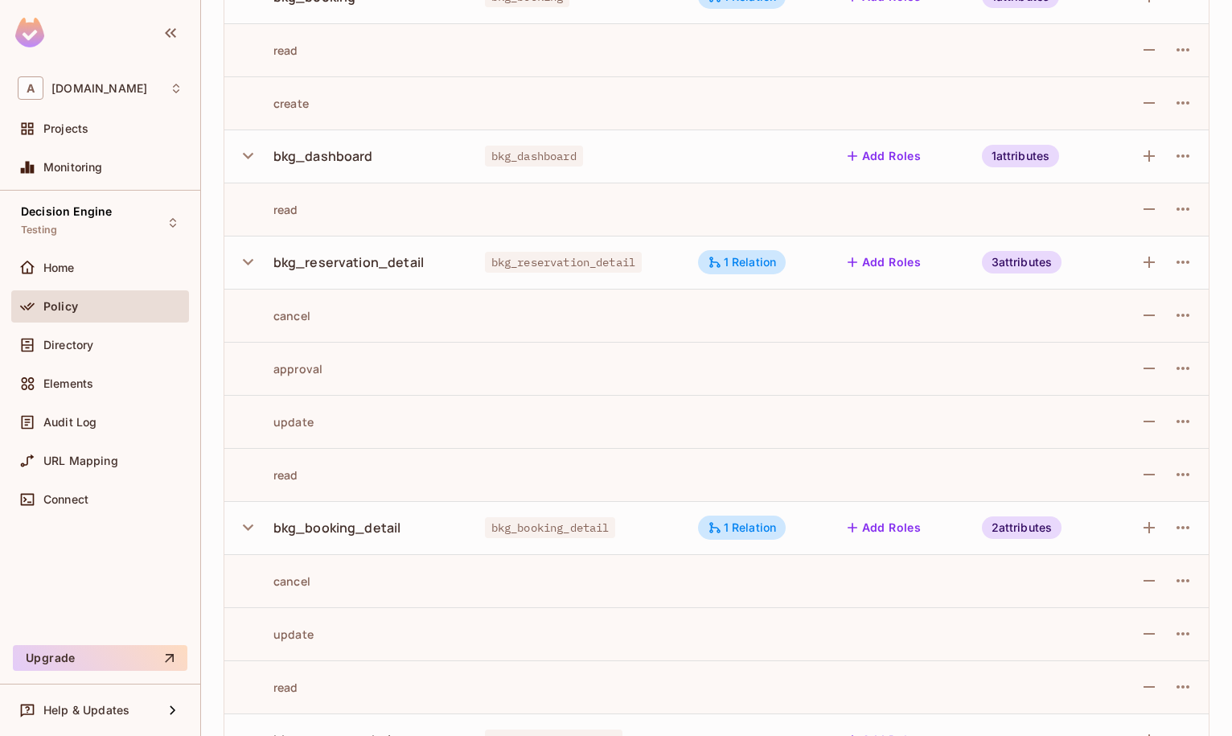
click at [351, 266] on div "bkg_reservation_detail" at bounding box center [348, 262] width 150 height 18
click at [332, 260] on div "bkg_reservation_detail" at bounding box center [348, 262] width 150 height 18
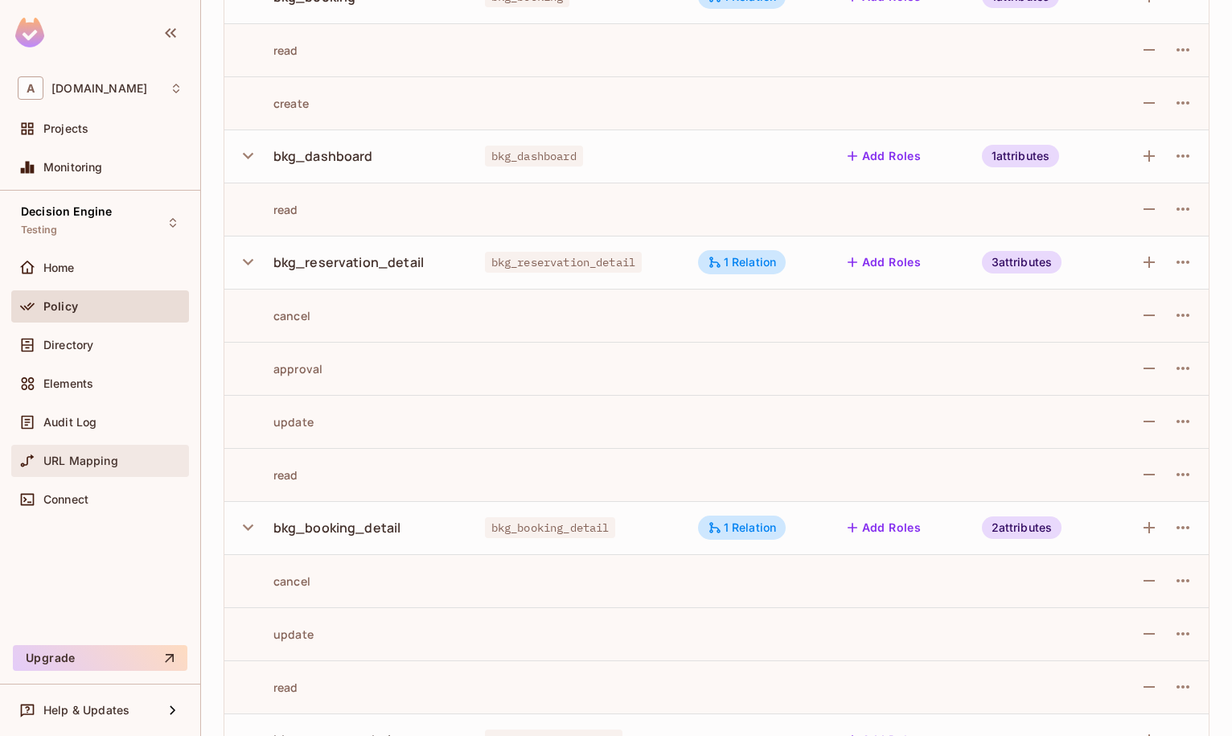
click at [75, 461] on span "URL Mapping" at bounding box center [80, 460] width 75 height 13
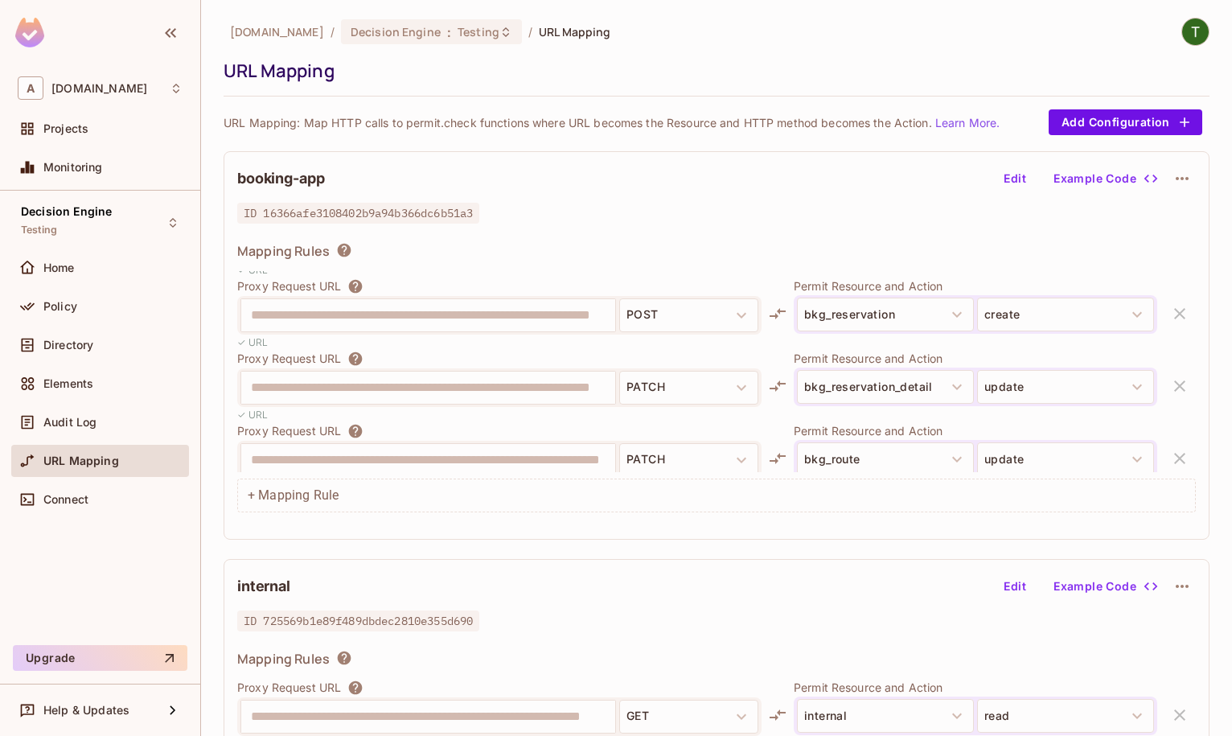
scroll to position [575, 0]
click at [507, 306] on div "**********" at bounding box center [716, 371] width 958 height 201
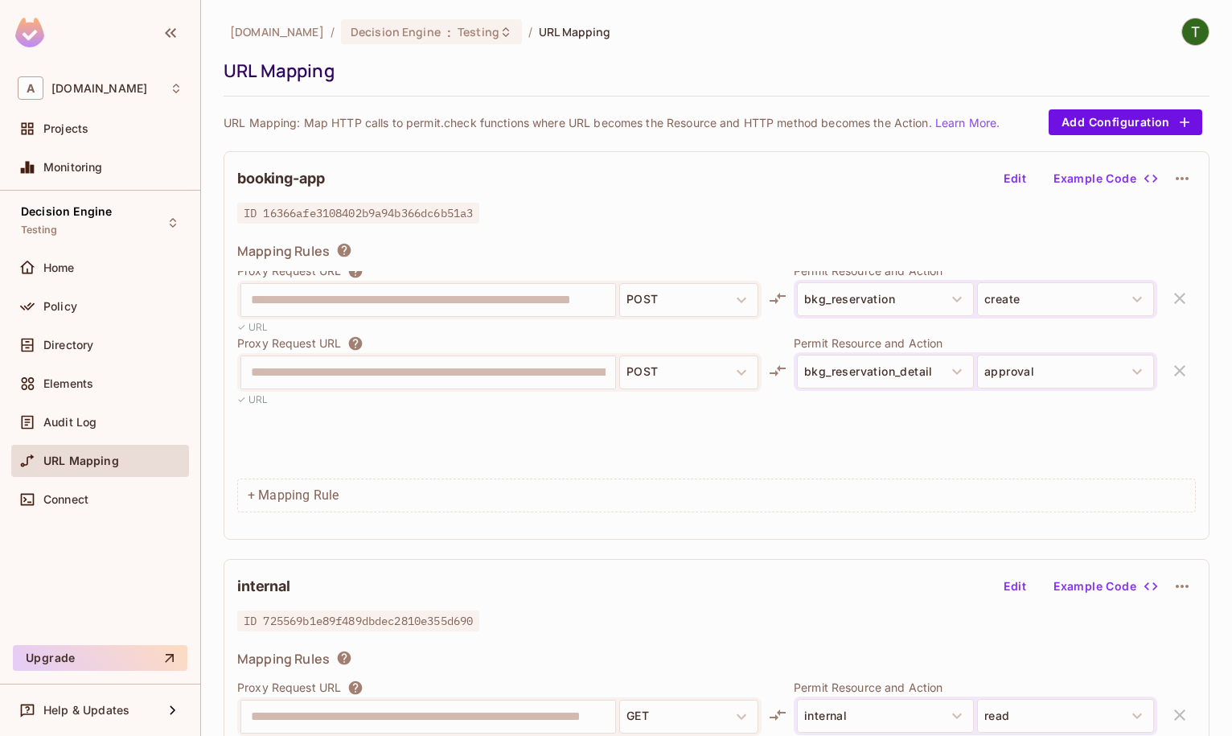
scroll to position [154, 0]
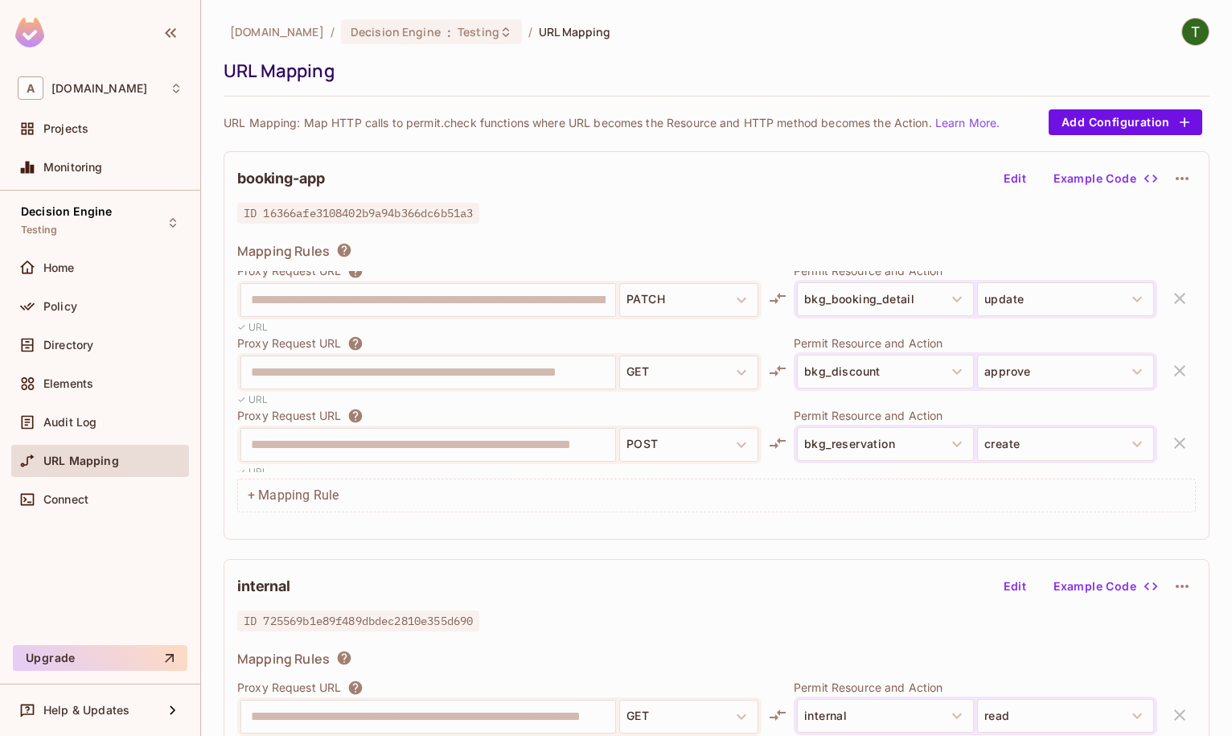
click at [829, 342] on p "Permit Resource and Action" at bounding box center [975, 342] width 363 height 15
click at [852, 339] on p "Permit Resource and Action" at bounding box center [975, 342] width 363 height 15
drag, startPoint x: 889, startPoint y: 370, endPoint x: 782, endPoint y: 367, distance: 107.0
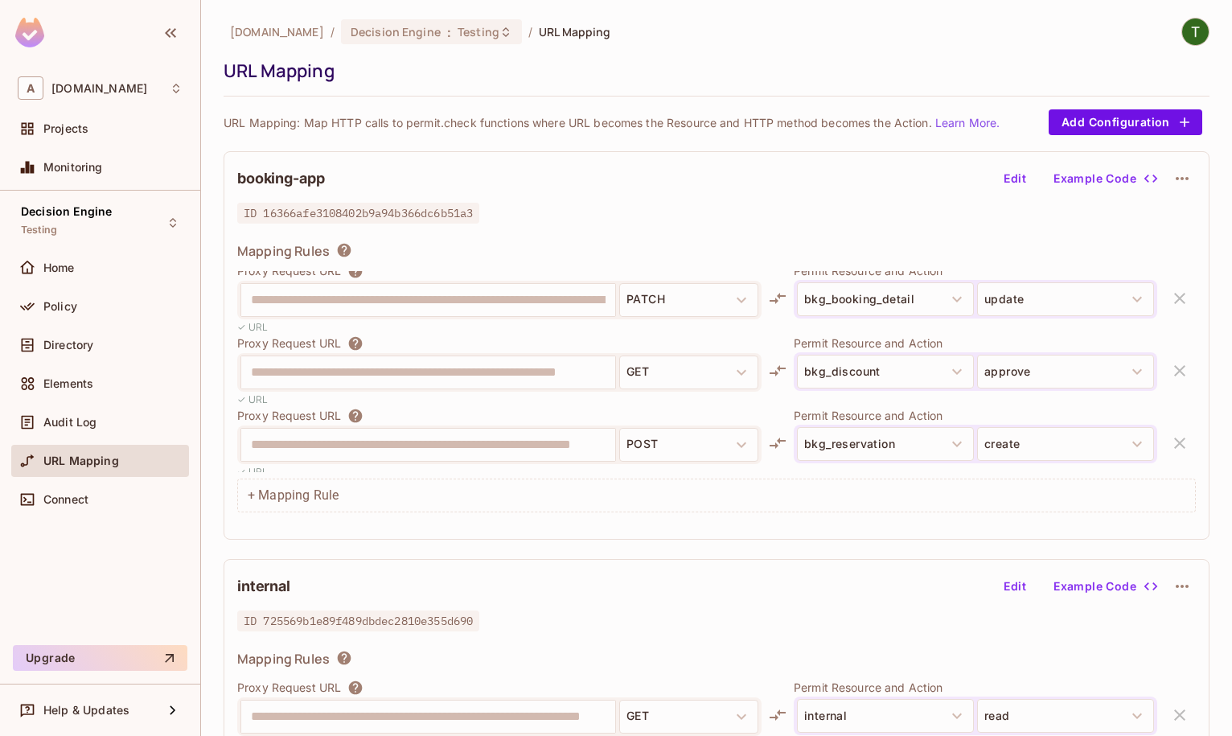
click at [782, 367] on div "**********" at bounding box center [716, 371] width 958 height 72
click at [64, 320] on div "Policy" at bounding box center [100, 306] width 178 height 32
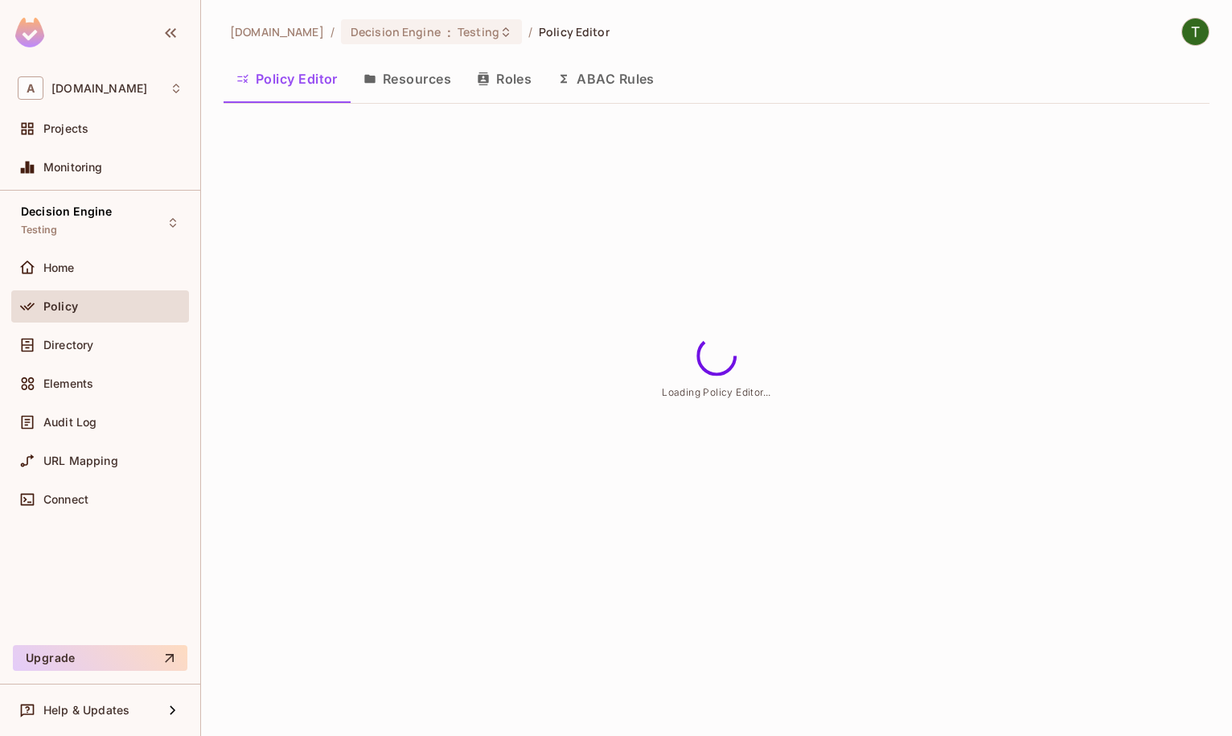
click at [398, 77] on button "Resources" at bounding box center [407, 79] width 113 height 40
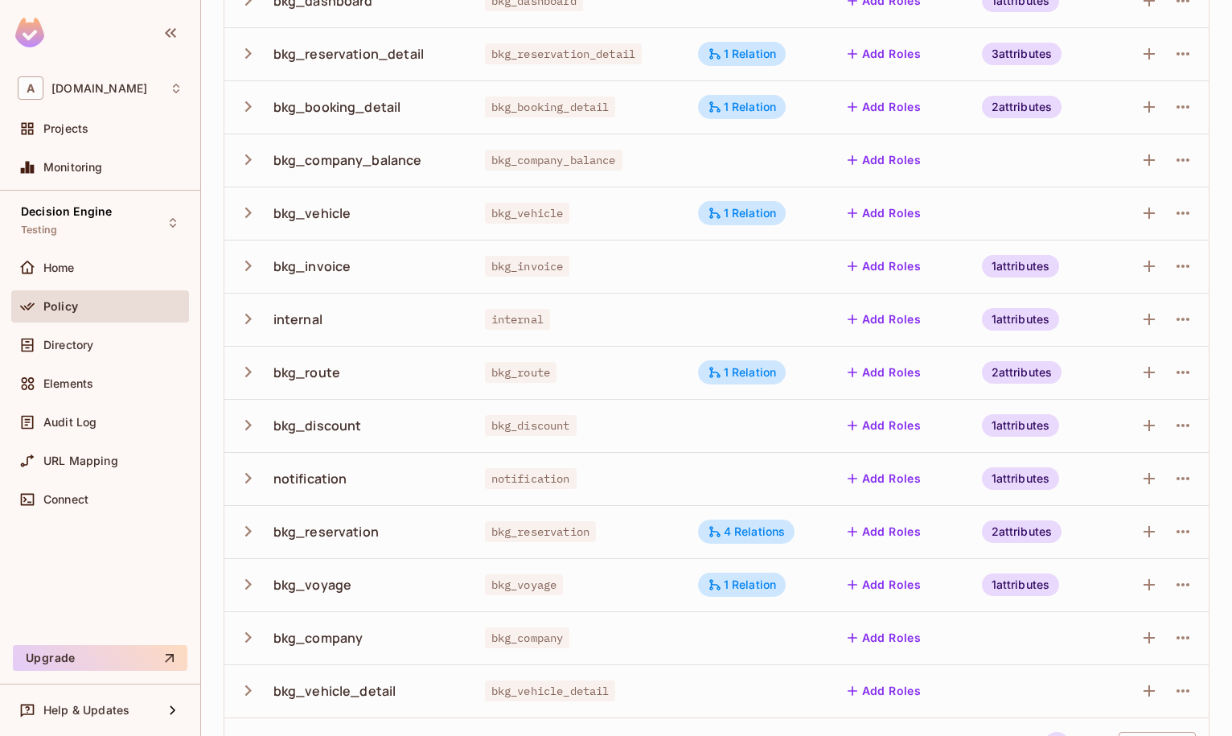
scroll to position [275, 0]
drag, startPoint x: 200, startPoint y: 422, endPoint x: 228, endPoint y: 422, distance: 27.3
click at [207, 422] on div "A abclojistik.com Projects Monitoring Decision Engine Testing Home Policy Direc…" at bounding box center [616, 368] width 1232 height 736
drag, startPoint x: 291, startPoint y: 421, endPoint x: 260, endPoint y: 421, distance: 31.4
click at [290, 421] on div "bkg_discount" at bounding box center [317, 424] width 88 height 18
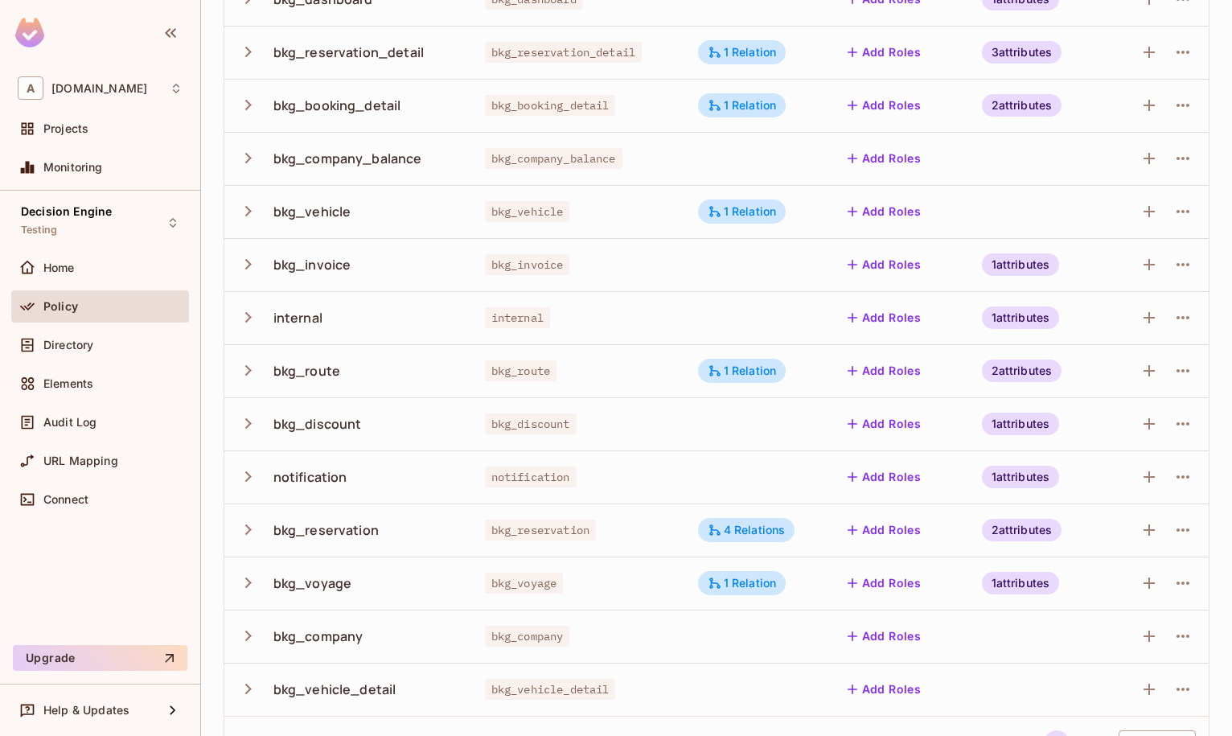
click at [245, 421] on icon "button" at bounding box center [248, 424] width 22 height 22
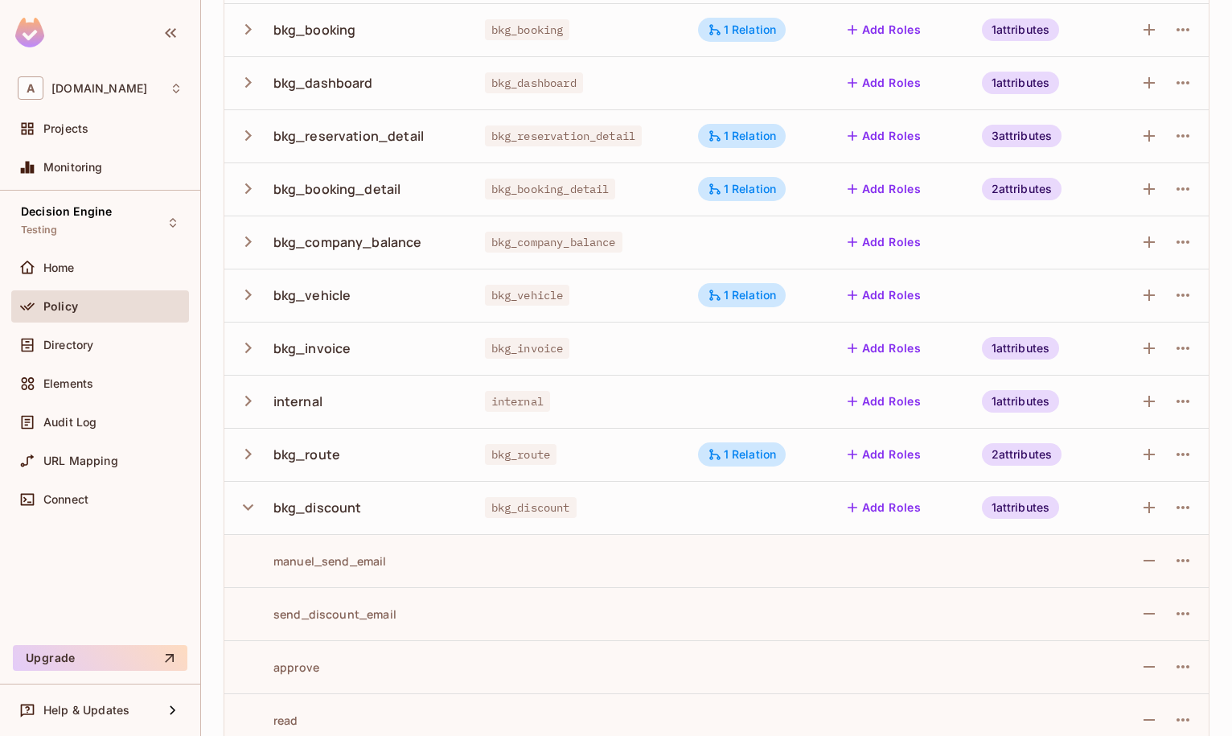
scroll to position [167, 0]
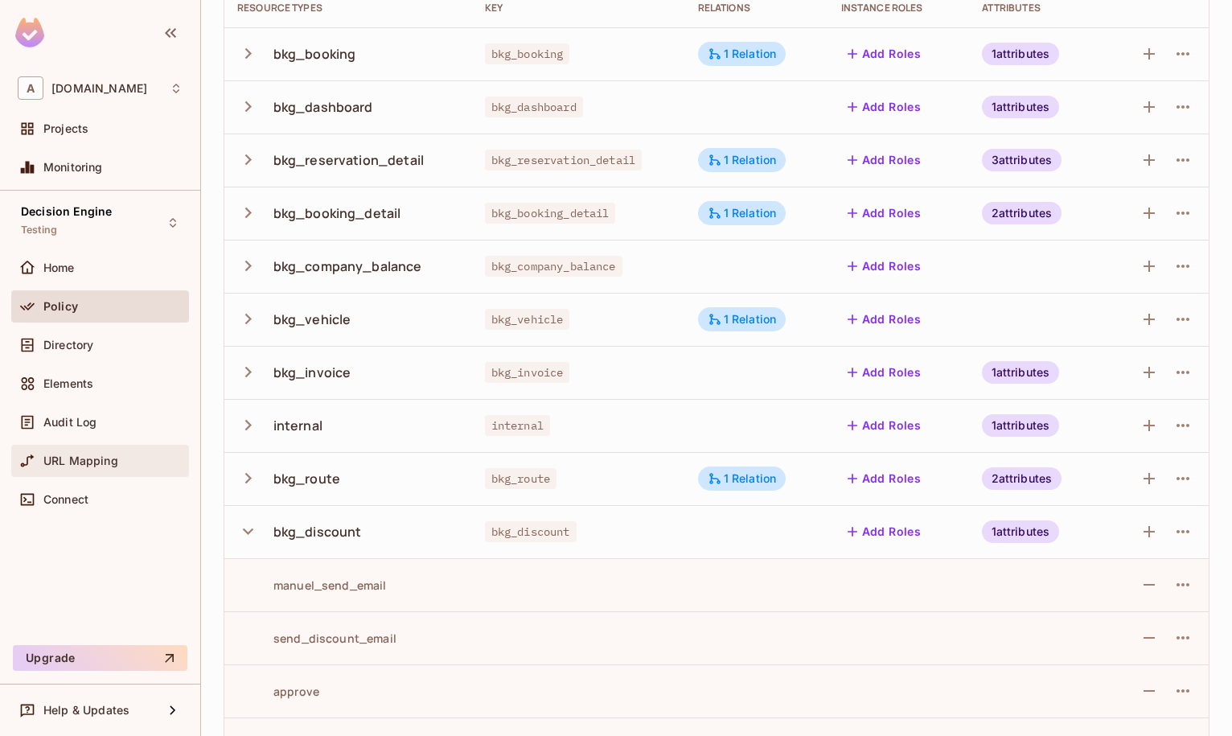
click at [102, 447] on div "URL Mapping" at bounding box center [100, 461] width 178 height 32
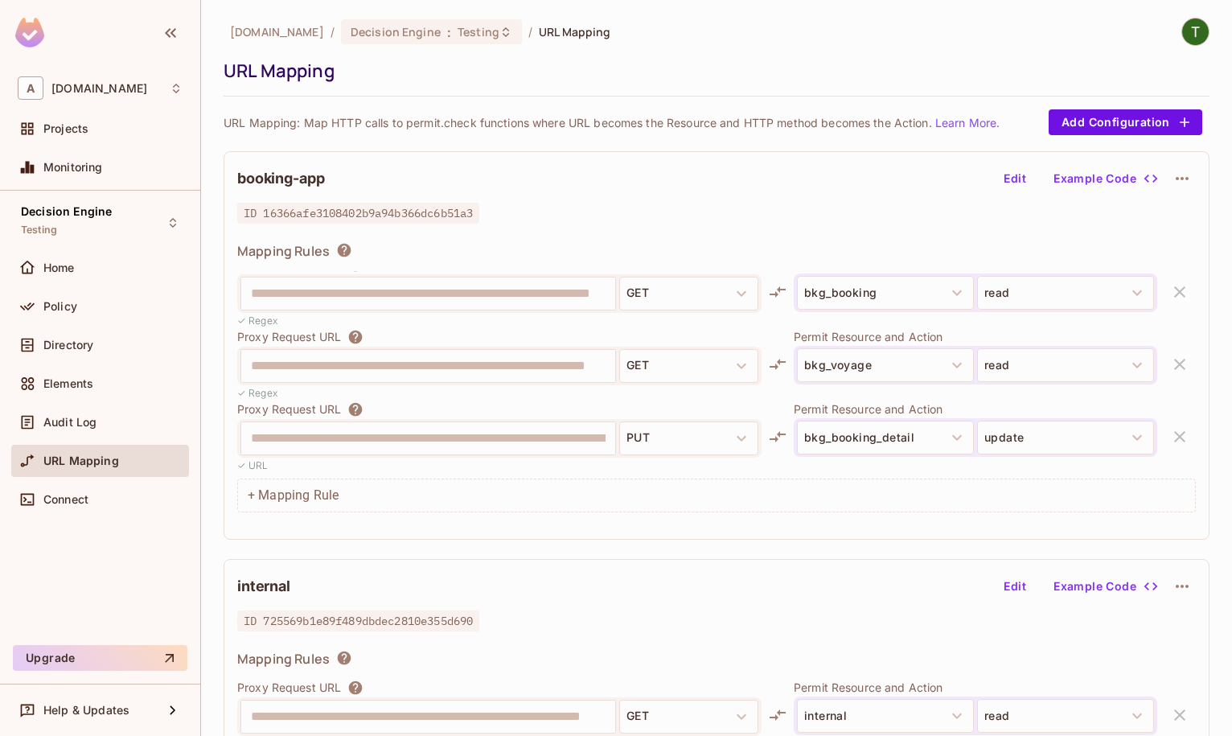
scroll to position [2042, 0]
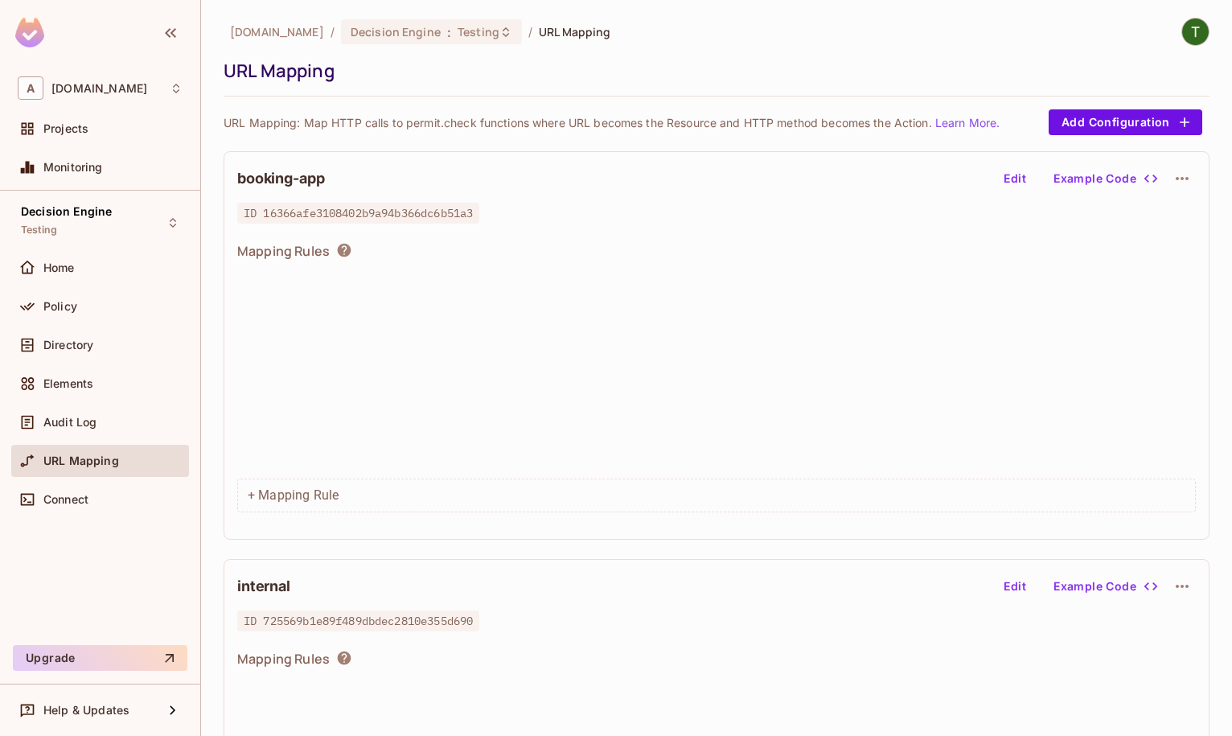
scroll to position [233, 0]
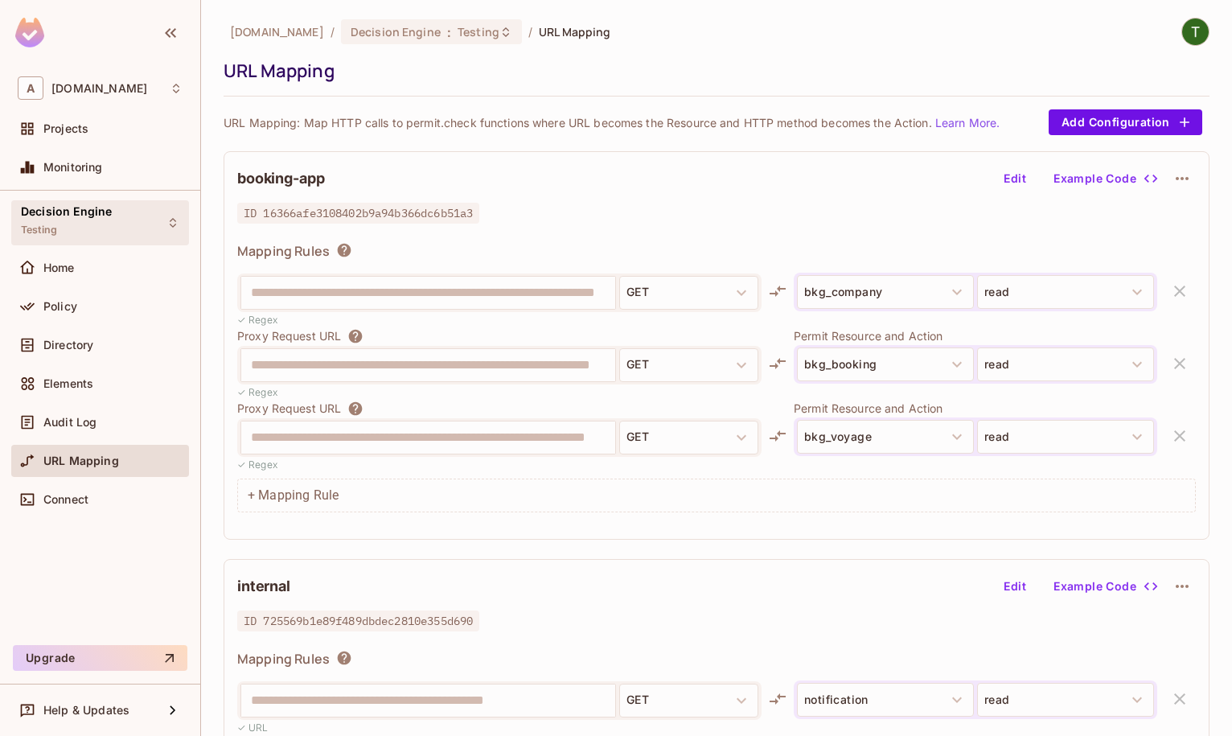
click at [115, 214] on div "Decision Engine Testing" at bounding box center [100, 222] width 178 height 44
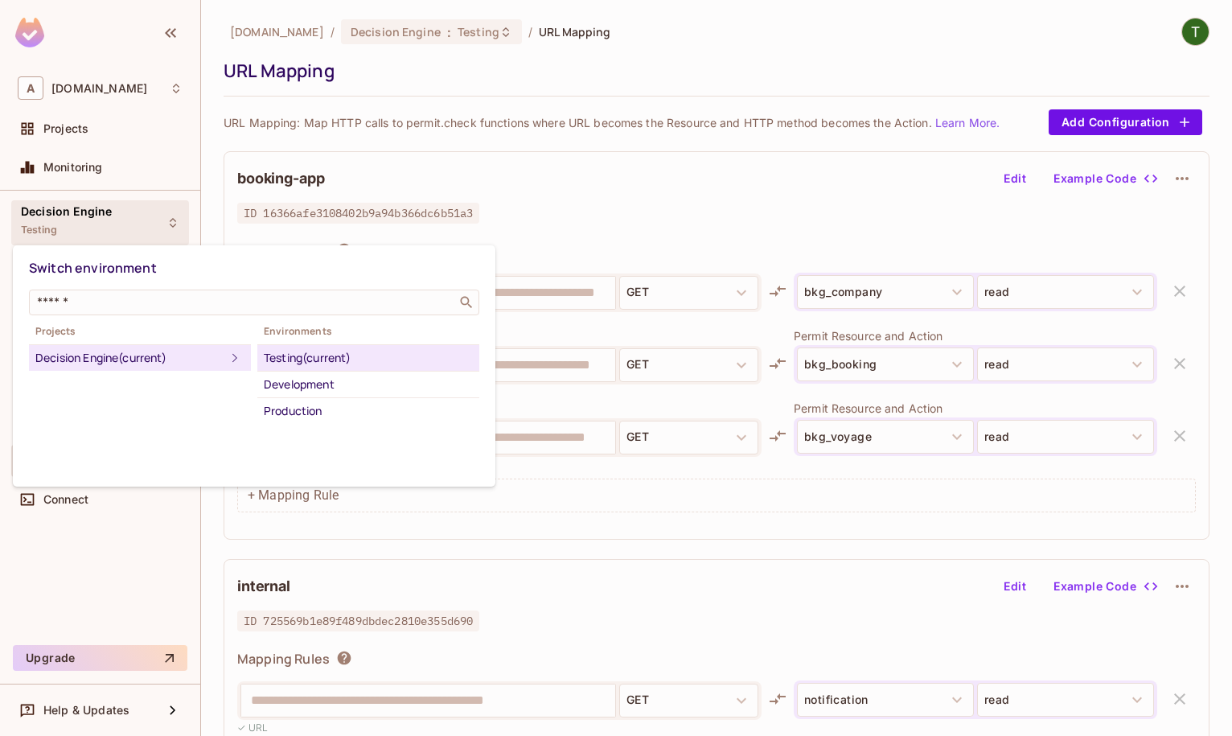
drag, startPoint x: 153, startPoint y: 601, endPoint x: 133, endPoint y: 568, distance: 38.2
click at [151, 599] on div at bounding box center [616, 368] width 1232 height 736
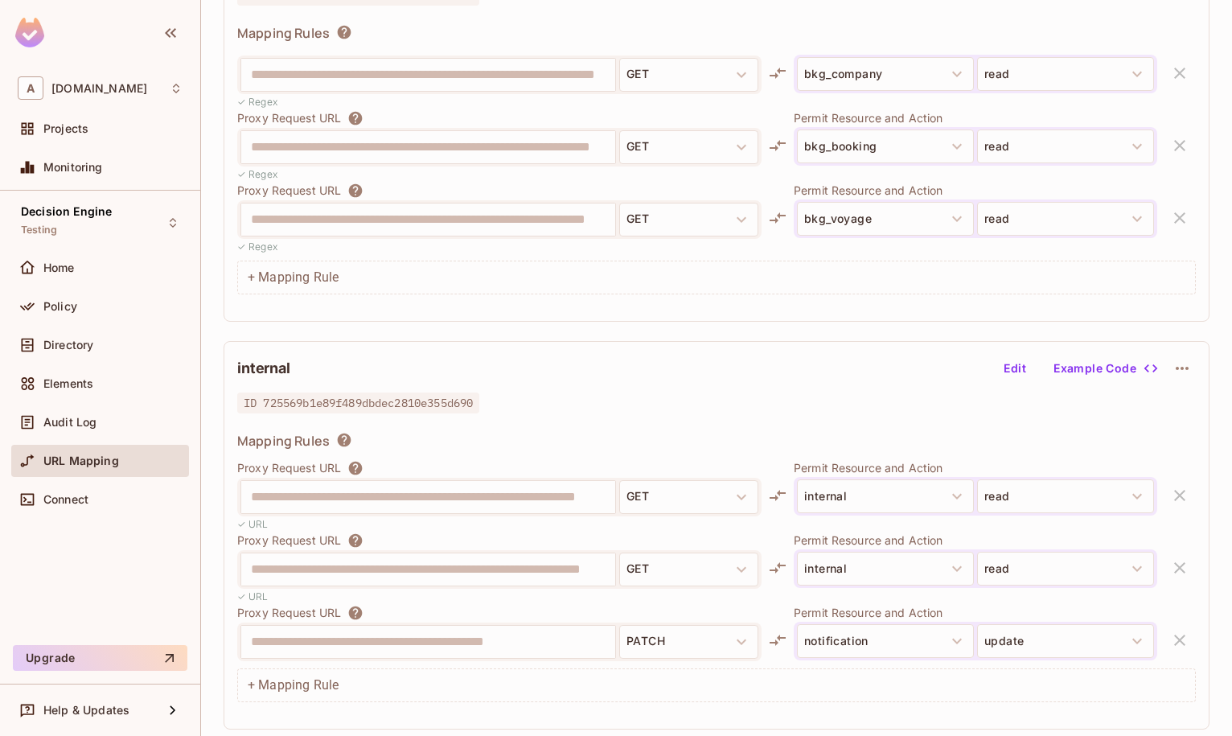
scroll to position [0, 0]
click at [398, 518] on div "✓ URL" at bounding box center [499, 525] width 524 height 15
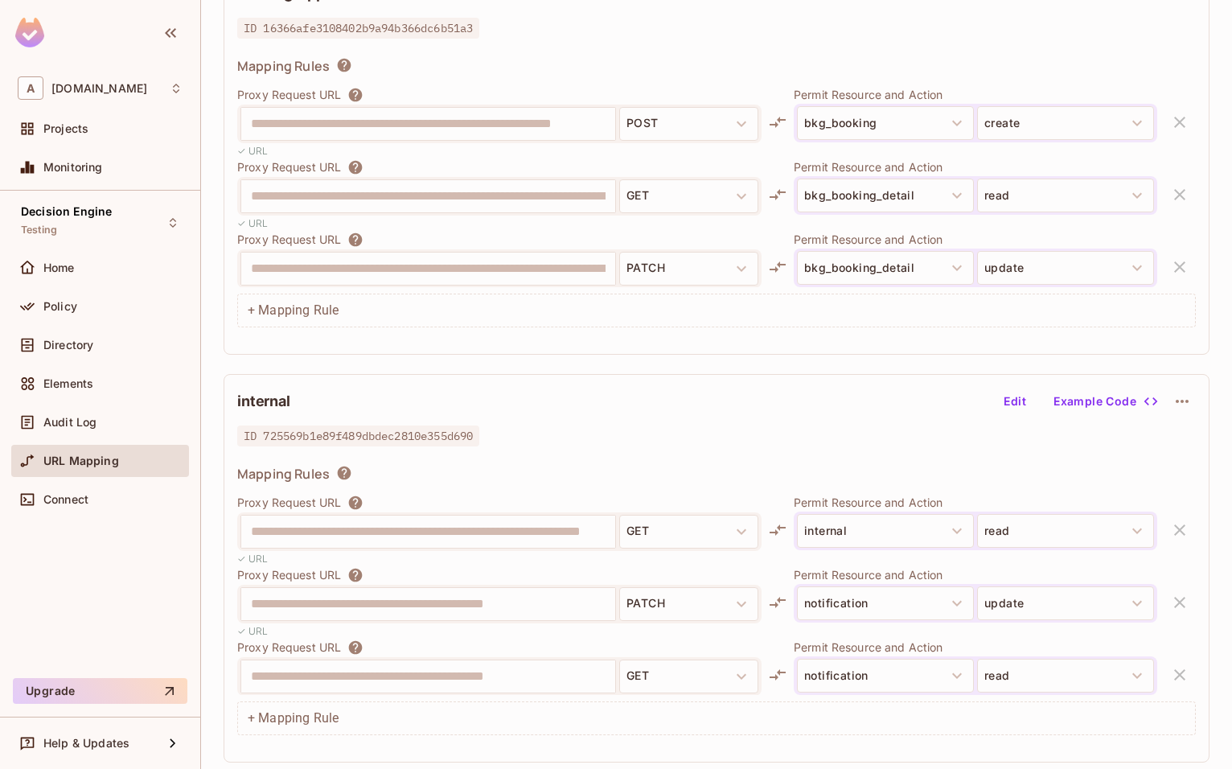
click at [644, 478] on div "Mapping Rules" at bounding box center [716, 476] width 958 height 23
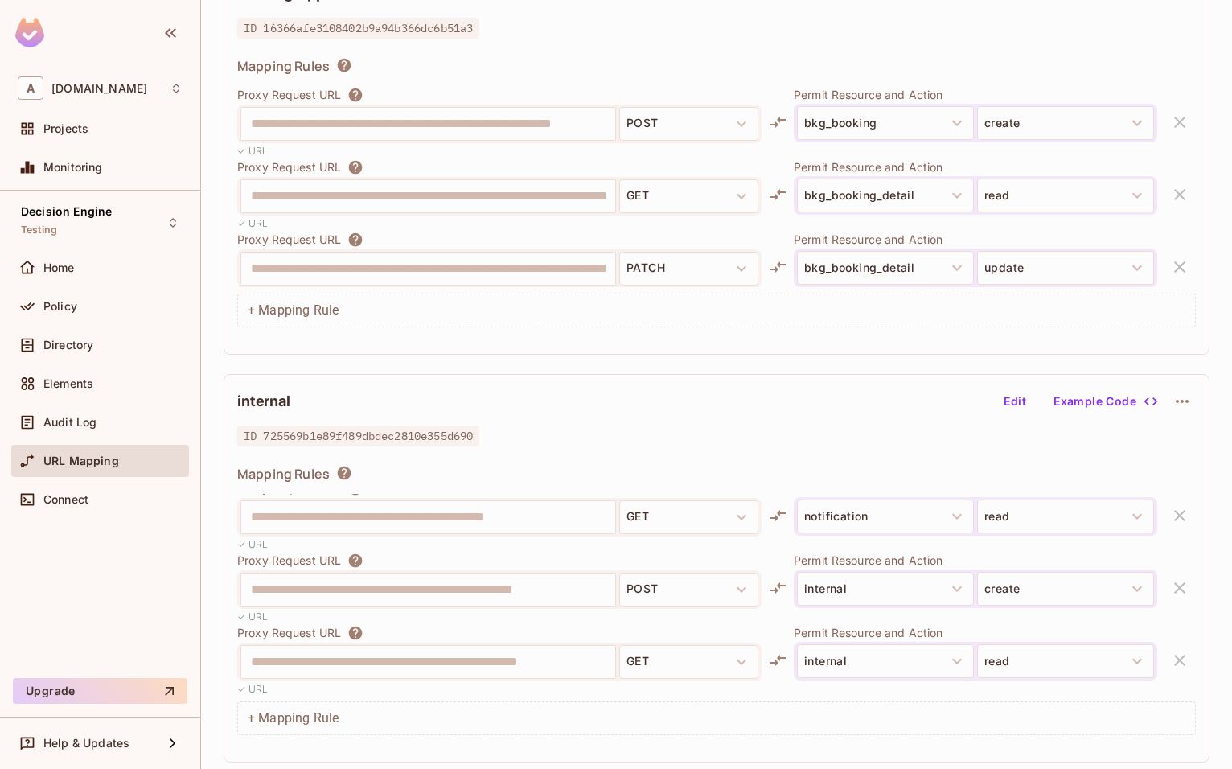
scroll to position [161, 0]
click at [581, 623] on div "Proxy Request URL" at bounding box center [499, 631] width 524 height 16
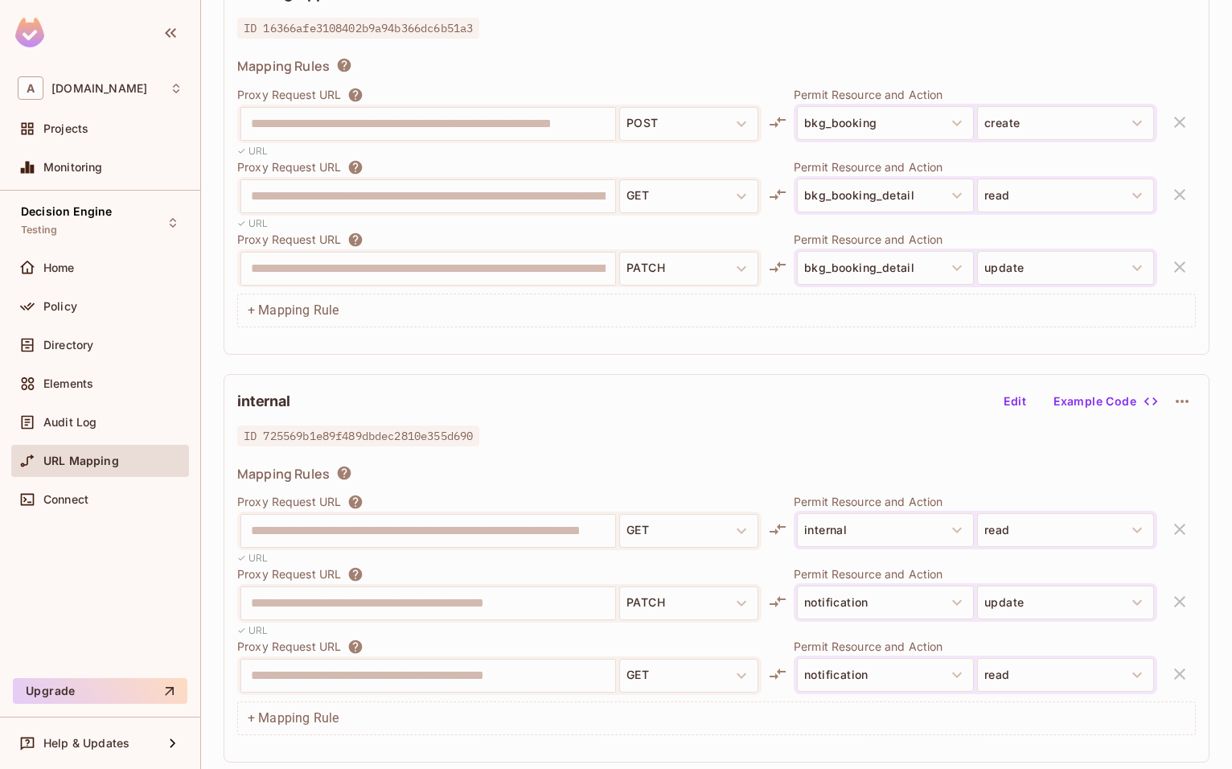
scroll to position [0, 0]
click at [630, 470] on div "Mapping Rules" at bounding box center [716, 476] width 958 height 23
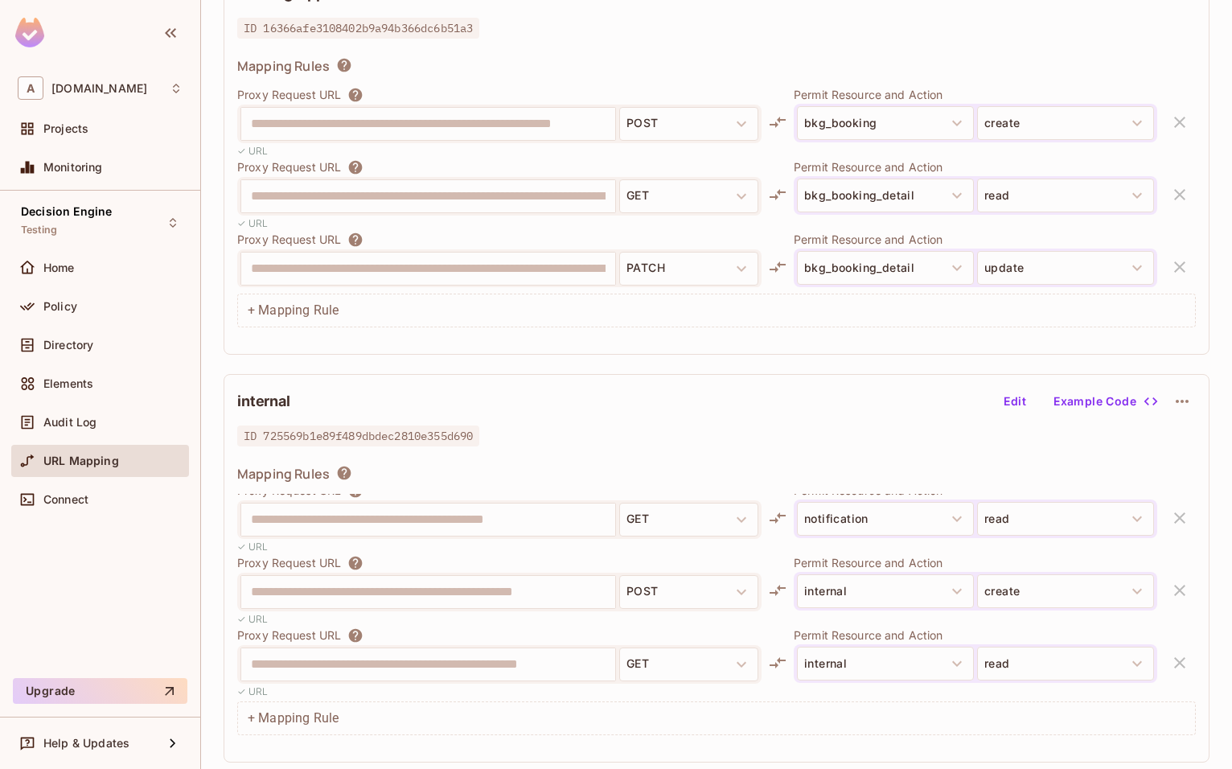
scroll to position [161, 0]
click at [846, 646] on button "internal" at bounding box center [885, 659] width 177 height 34
click at [839, 659] on button "internal" at bounding box center [885, 659] width 177 height 34
